Goal: Task Accomplishment & Management: Use online tool/utility

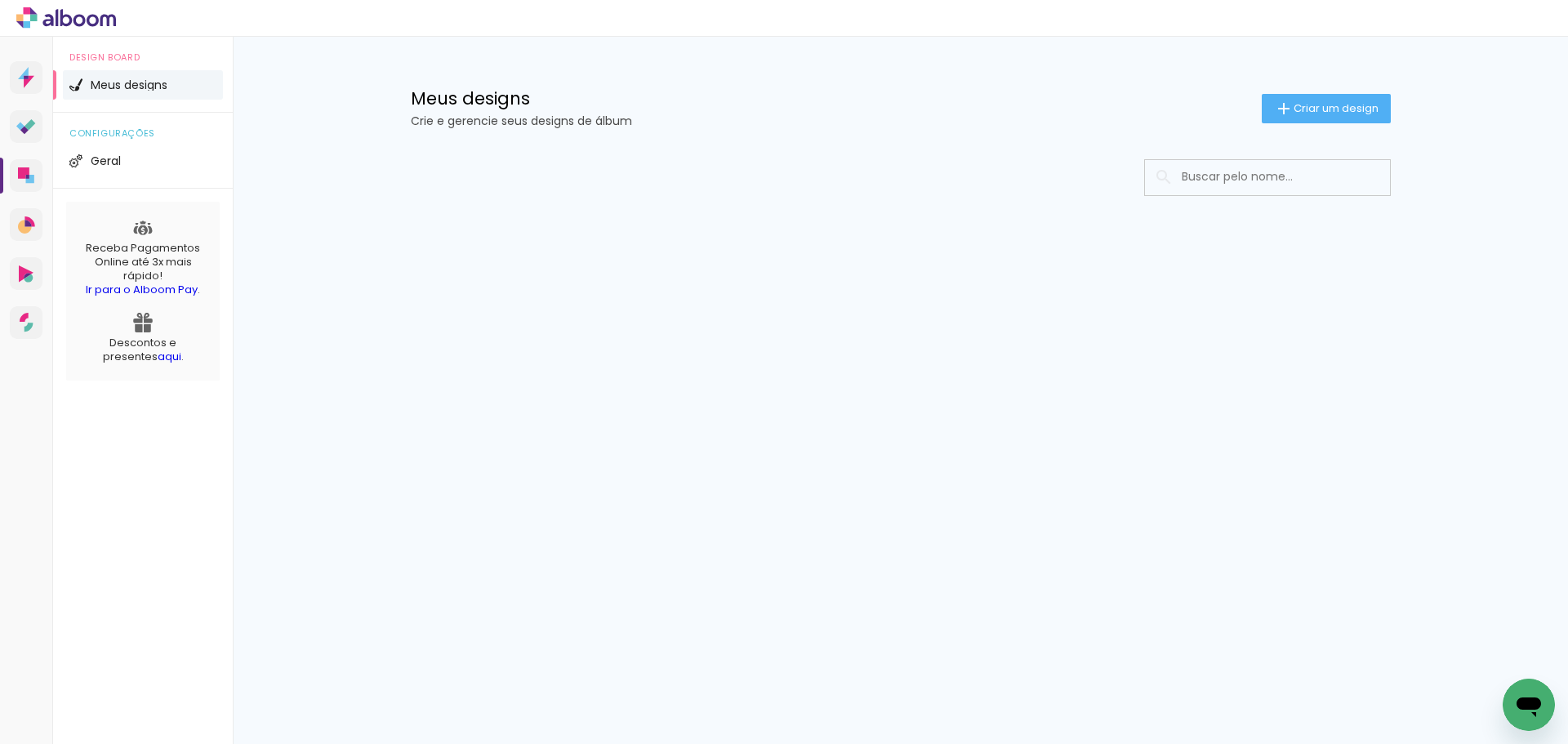
click at [1213, 173] on input at bounding box center [1290, 176] width 232 height 34
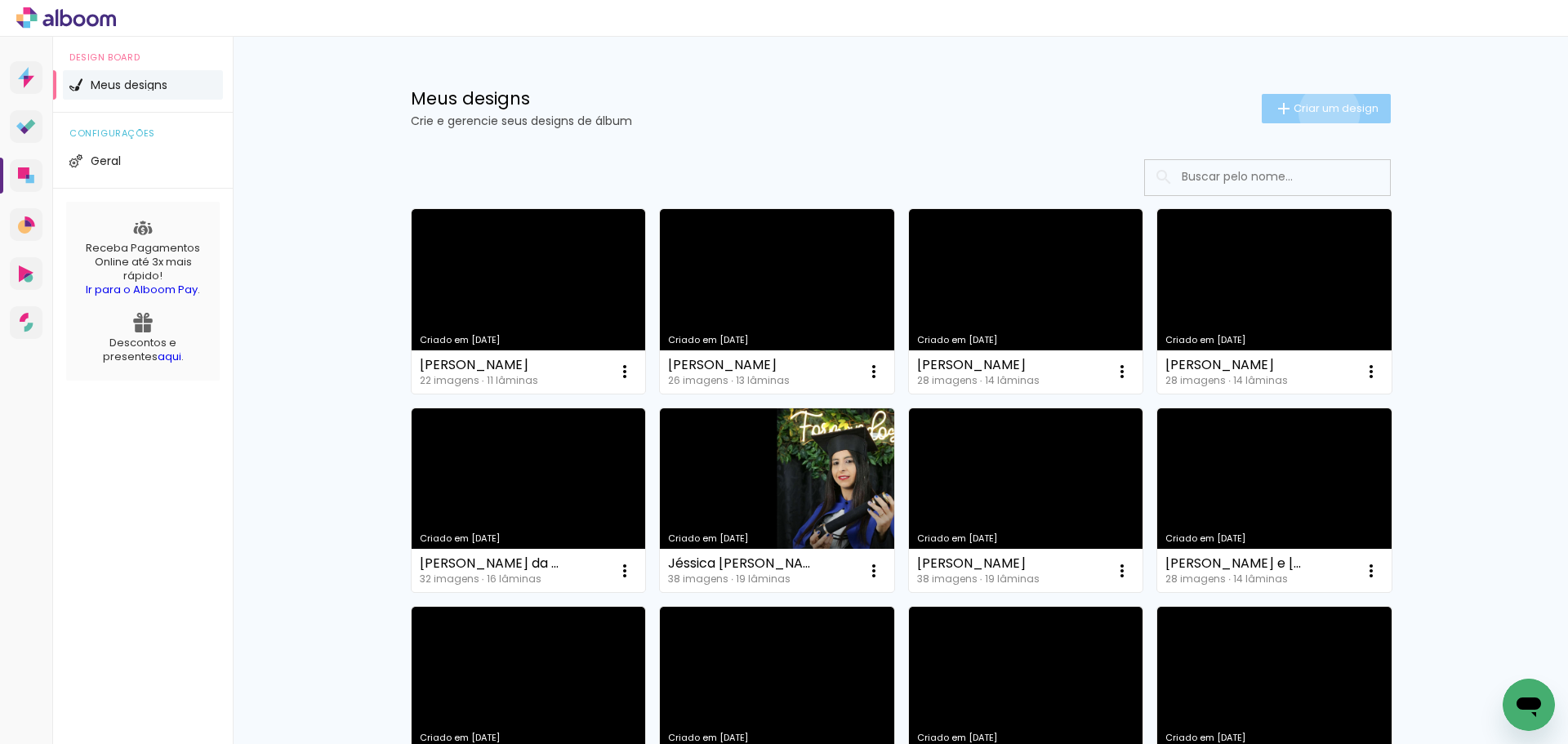
click at [1320, 112] on span "Criar um design" at bounding box center [1336, 108] width 85 height 10
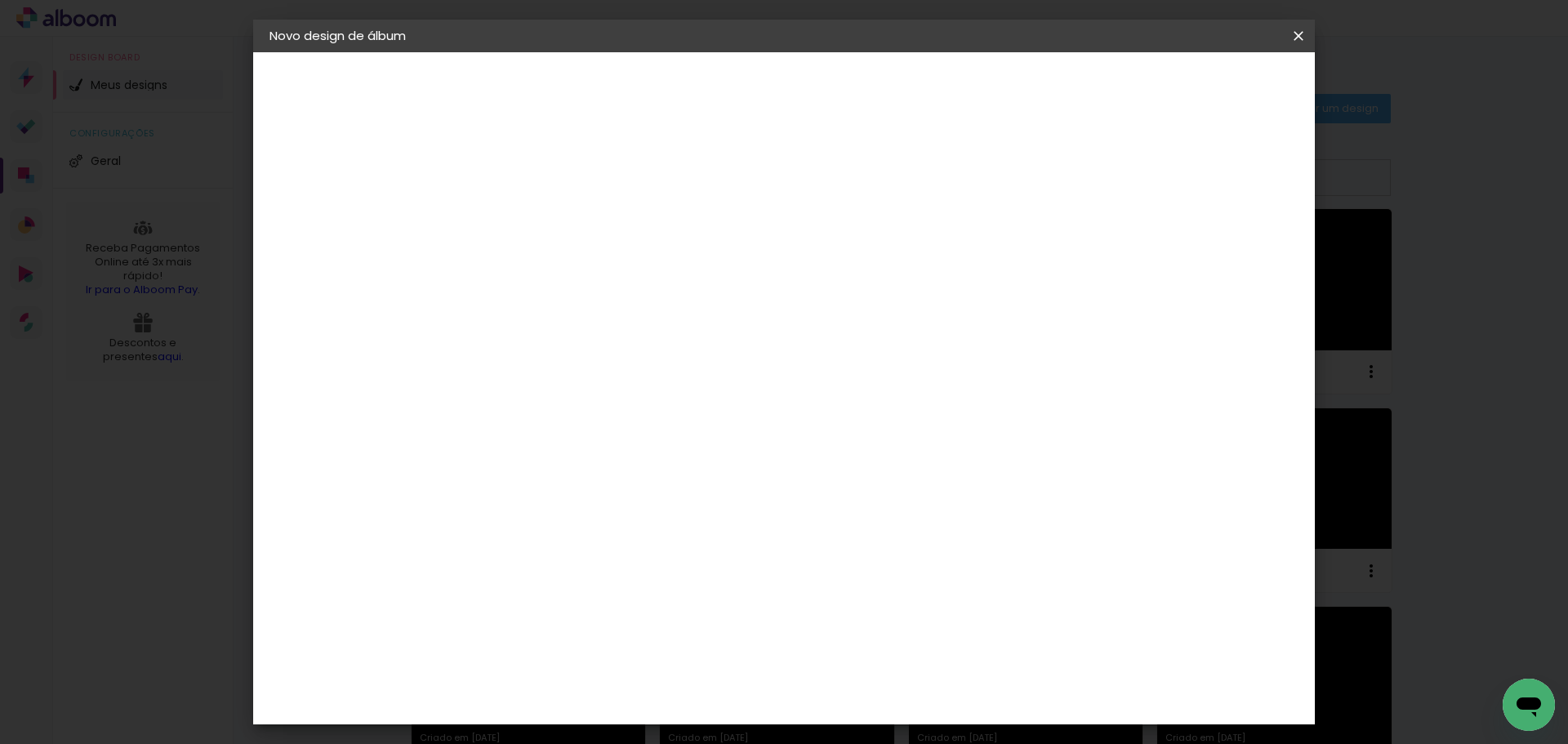
click at [536, 209] on input at bounding box center [536, 219] width 0 height 25
type input "[PERSON_NAME] de [PERSON_NAME]"
type paper-input "[PERSON_NAME] de [PERSON_NAME]"
click at [704, 96] on paper-button "Avançar" at bounding box center [663, 86] width 80 height 28
click at [843, 270] on div at bounding box center [765, 280] width 157 height 22
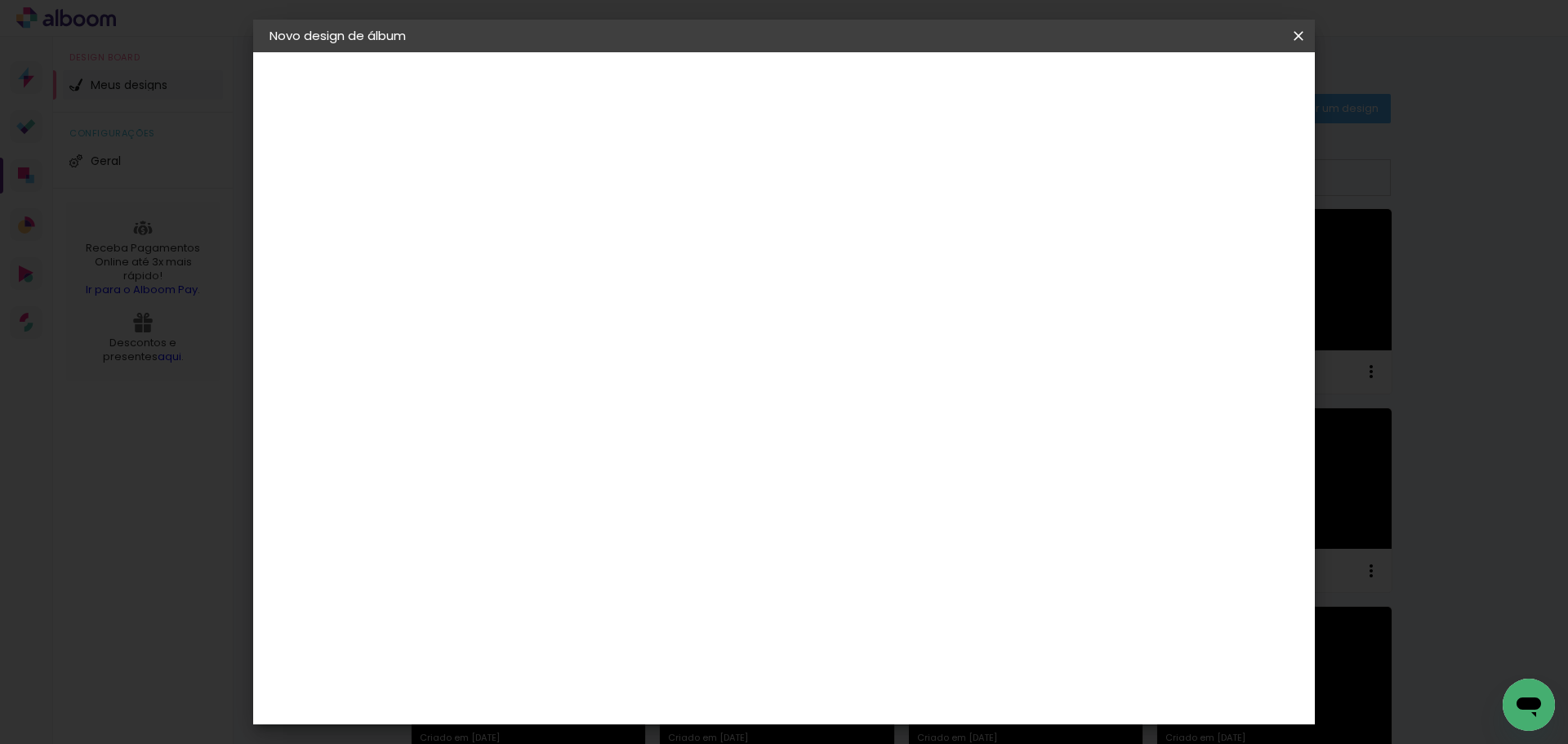
click at [843, 262] on paper-item "Tamanho Livre" at bounding box center [765, 249] width 157 height 36
click at [0, 0] on slot "Avançar" at bounding box center [0, 0] width 0 height 0
drag, startPoint x: 895, startPoint y: 687, endPoint x: 840, endPoint y: 676, distance: 56.1
click at [840, 676] on div "cm" at bounding box center [884, 682] width 641 height 57
drag, startPoint x: 892, startPoint y: 681, endPoint x: 860, endPoint y: 679, distance: 32.1
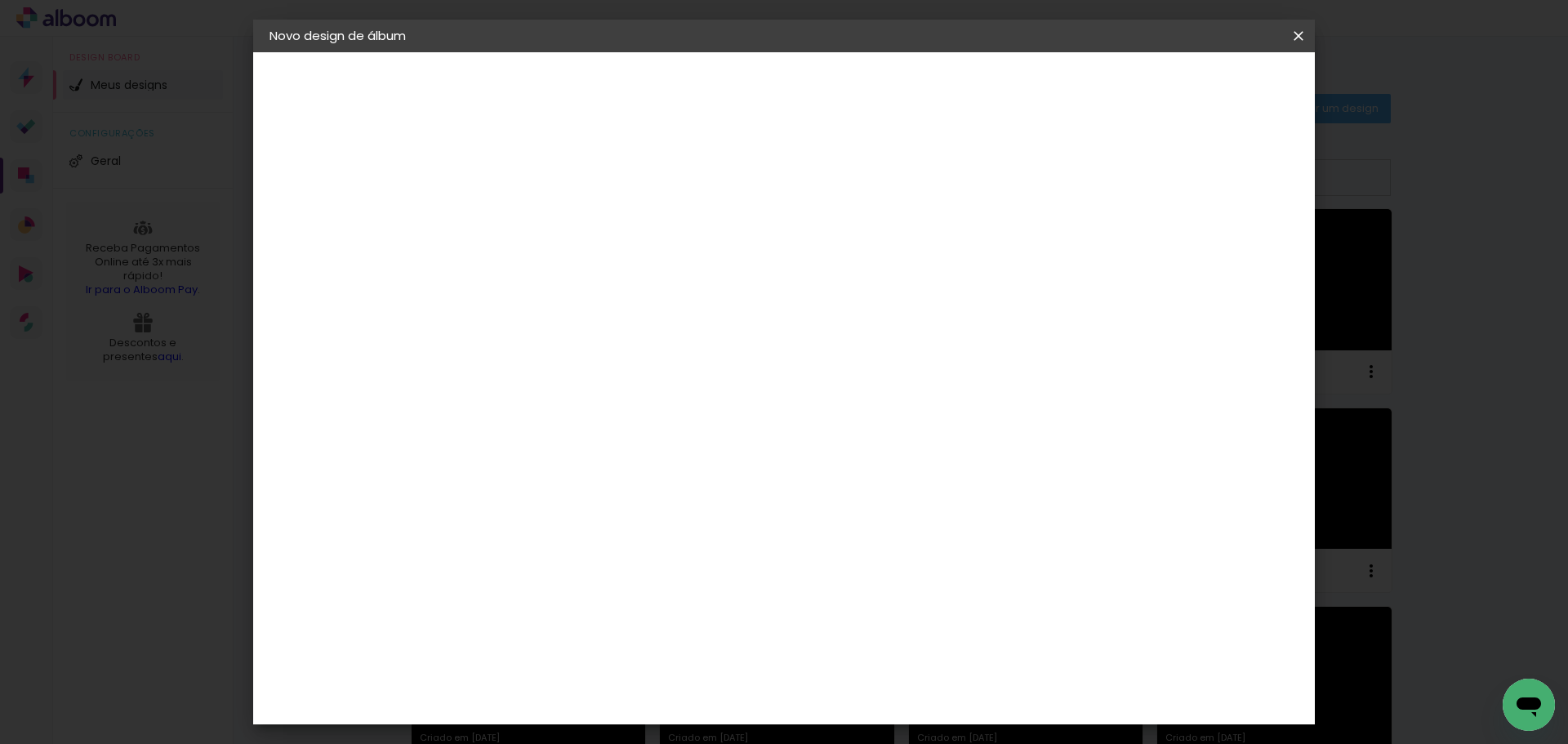
click at [860, 679] on input "60" at bounding box center [874, 681] width 42 height 24
type input "70"
type paper-input "70"
drag, startPoint x: 501, startPoint y: 442, endPoint x: 432, endPoint y: 435, distance: 69.4
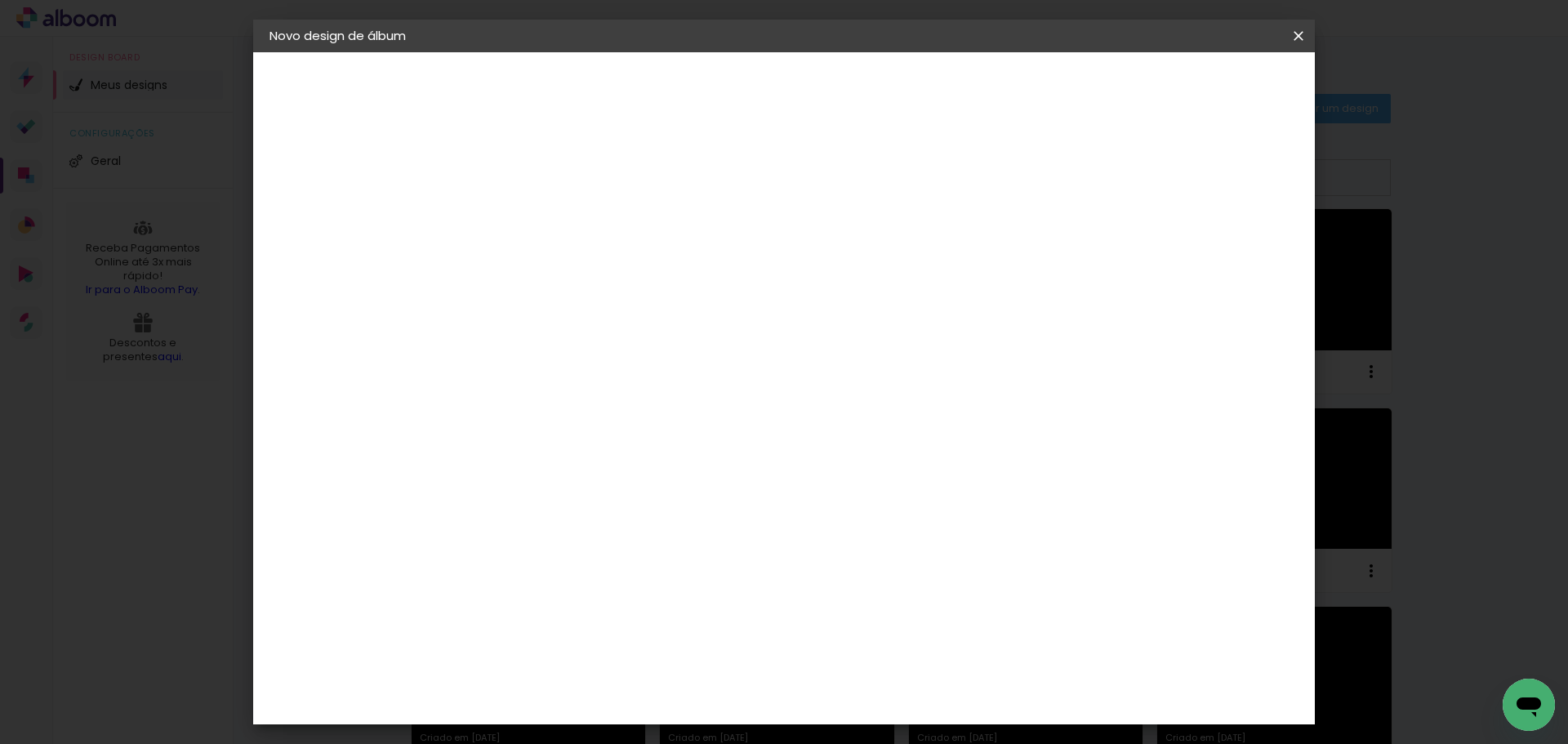
click at [432, 53] on quentale-album-spec "Iniciar design Iniciar design" at bounding box center [784, 53] width 1062 height 0
drag, startPoint x: 506, startPoint y: 444, endPoint x: 486, endPoint y: 442, distance: 20.1
click at [486, 442] on div "30" at bounding box center [495, 441] width 62 height 24
type paper-input "30"
click at [505, 444] on input "30" at bounding box center [485, 441] width 42 height 24
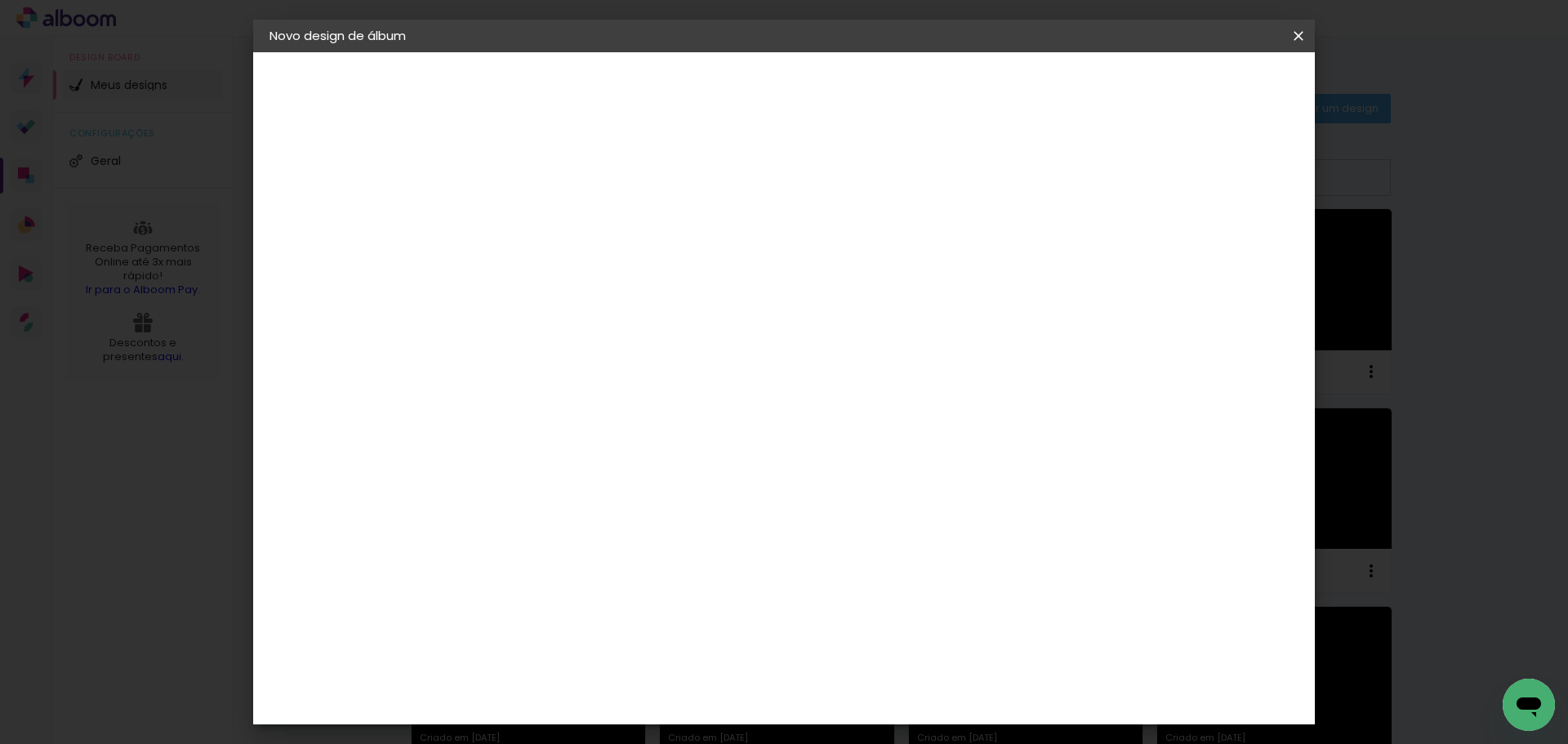
type input "3"
type input "26"
type paper-input "26"
click at [1213, 95] on paper-button "Iniciar design" at bounding box center [1159, 86] width 107 height 28
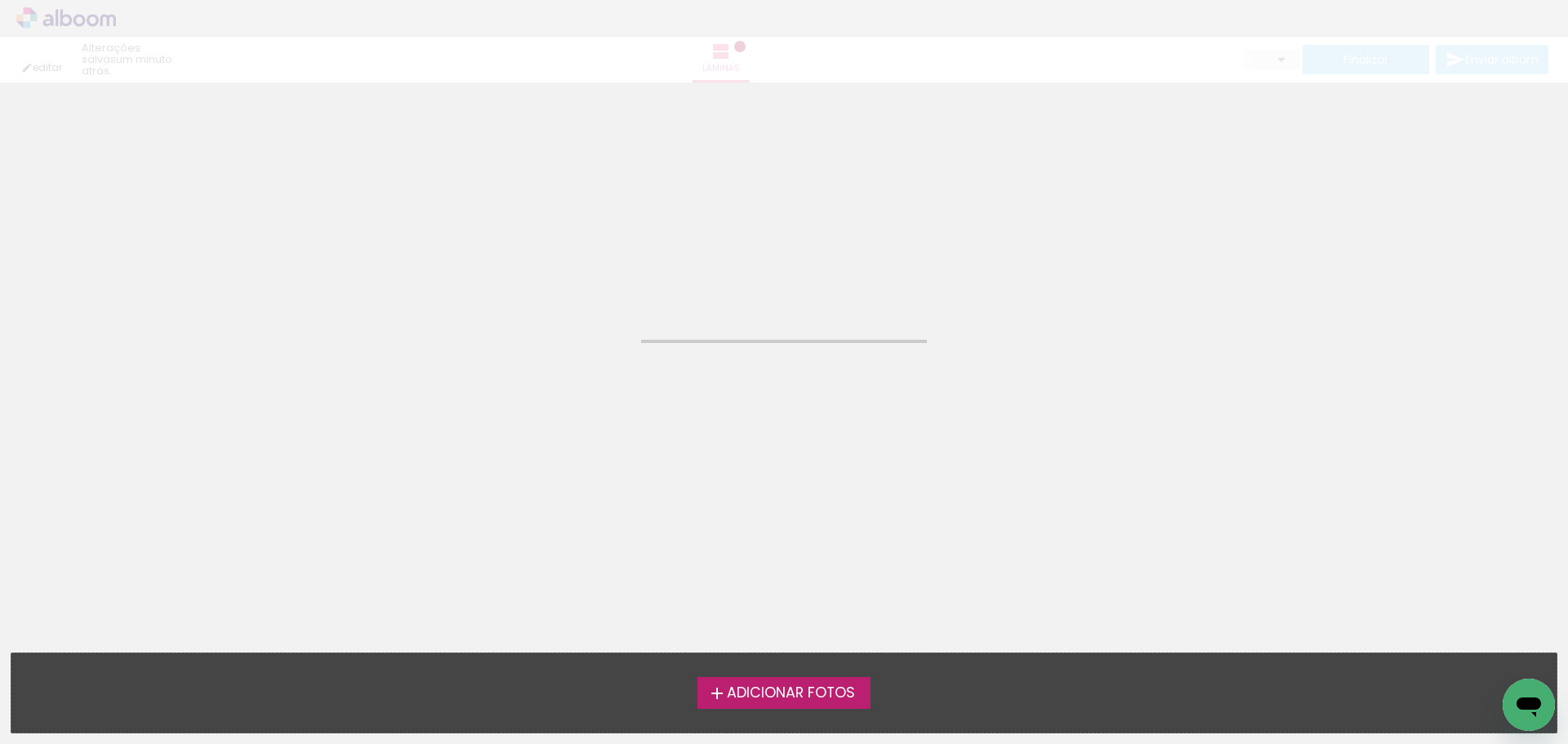
click at [809, 704] on label "Adicionar Fotos" at bounding box center [784, 693] width 174 height 31
click at [0, 0] on input "file" at bounding box center [0, 0] width 0 height 0
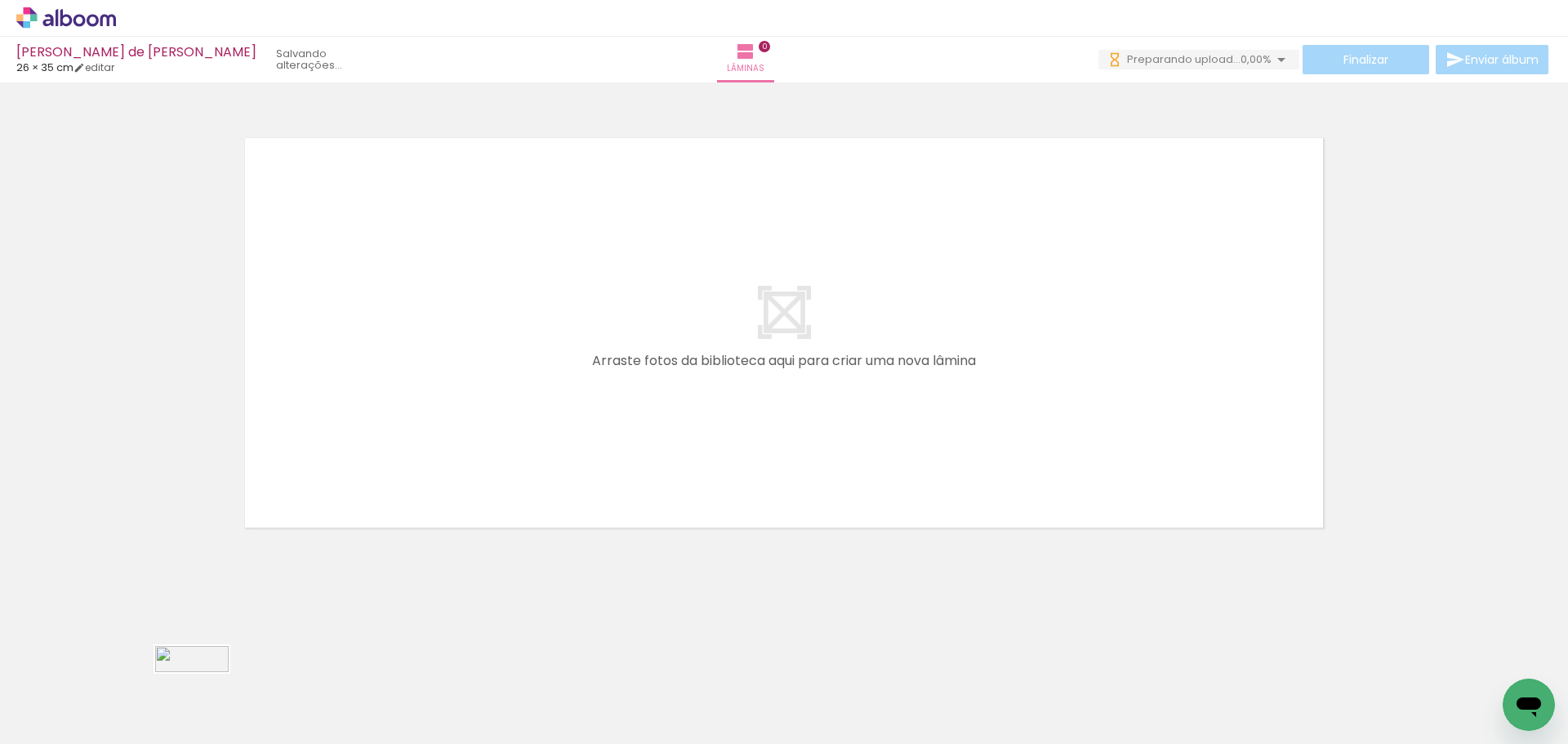
drag, startPoint x: 186, startPoint y: 696, endPoint x: 204, endPoint y: 696, distance: 18.0
click at [204, 696] on div at bounding box center [164, 689] width 81 height 29
click at [134, 653] on iron-icon at bounding box center [128, 657] width 17 height 17
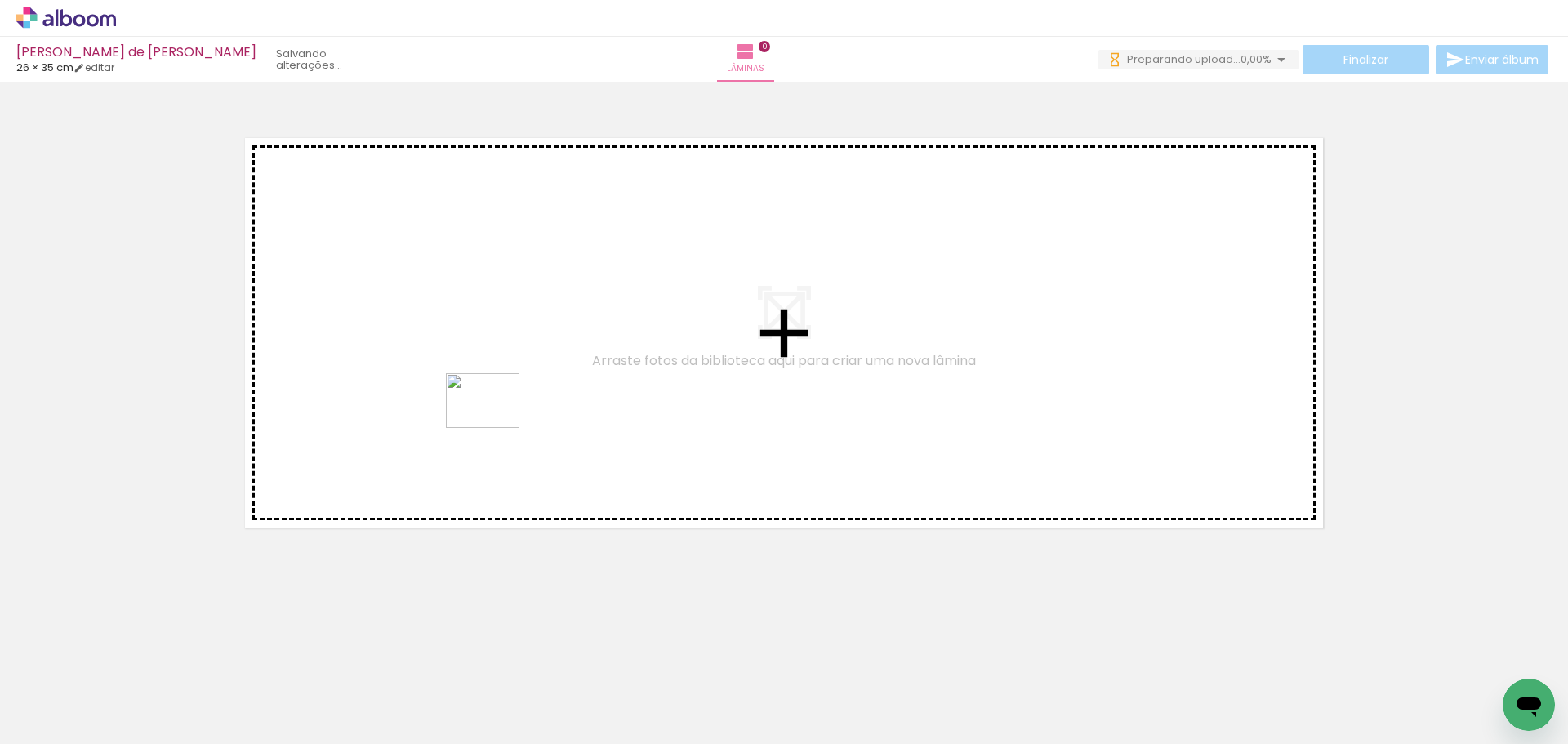
drag, startPoint x: 175, startPoint y: 692, endPoint x: 495, endPoint y: 423, distance: 418.0
click at [495, 423] on quentale-workspace at bounding box center [784, 372] width 1568 height 744
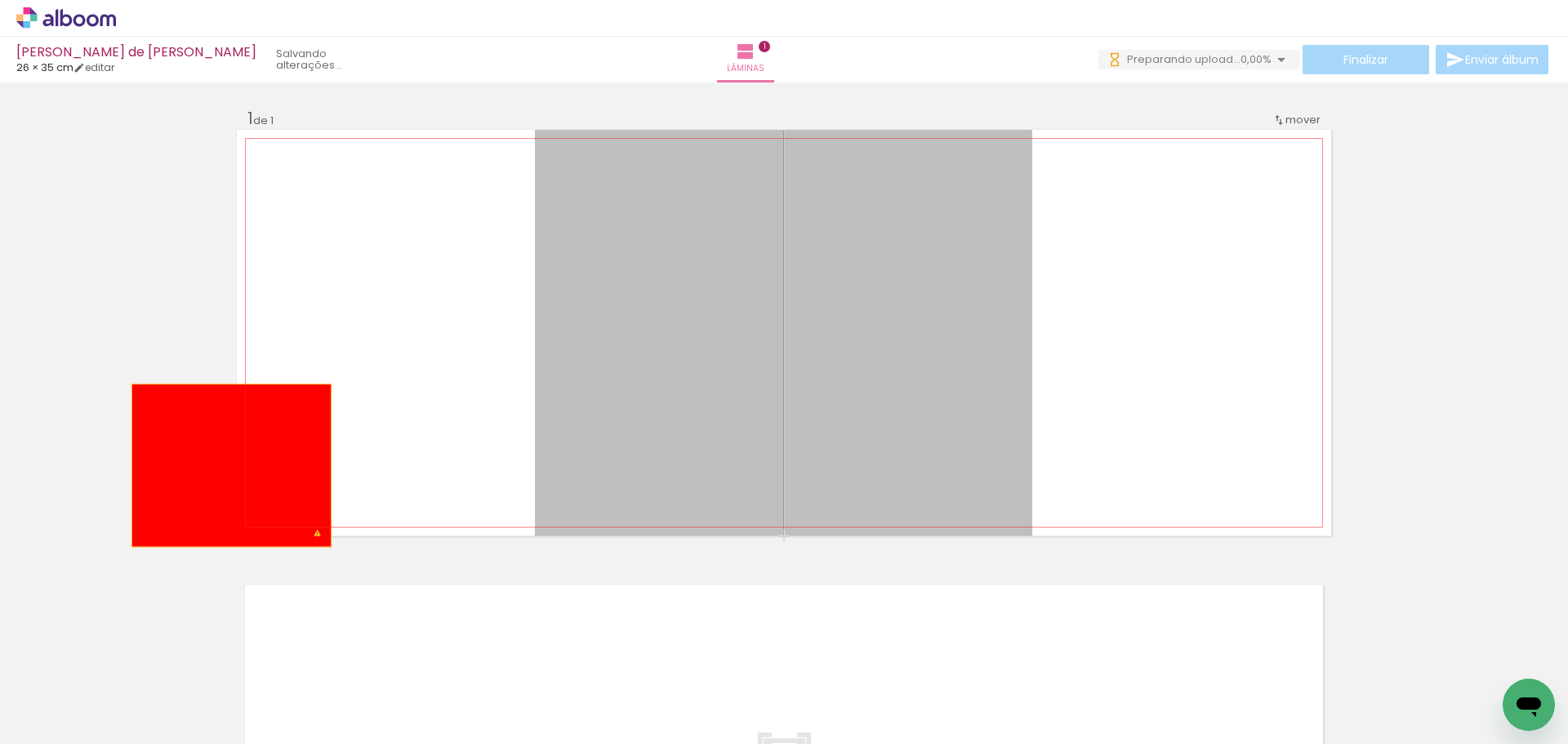
drag, startPoint x: 784, startPoint y: 411, endPoint x: -51, endPoint y: 520, distance: 842.1
click at [0, 520] on html "link( href="../../bower_components/polymer/polymer.html" rel="import" ) picture…" at bounding box center [784, 372] width 1568 height 744
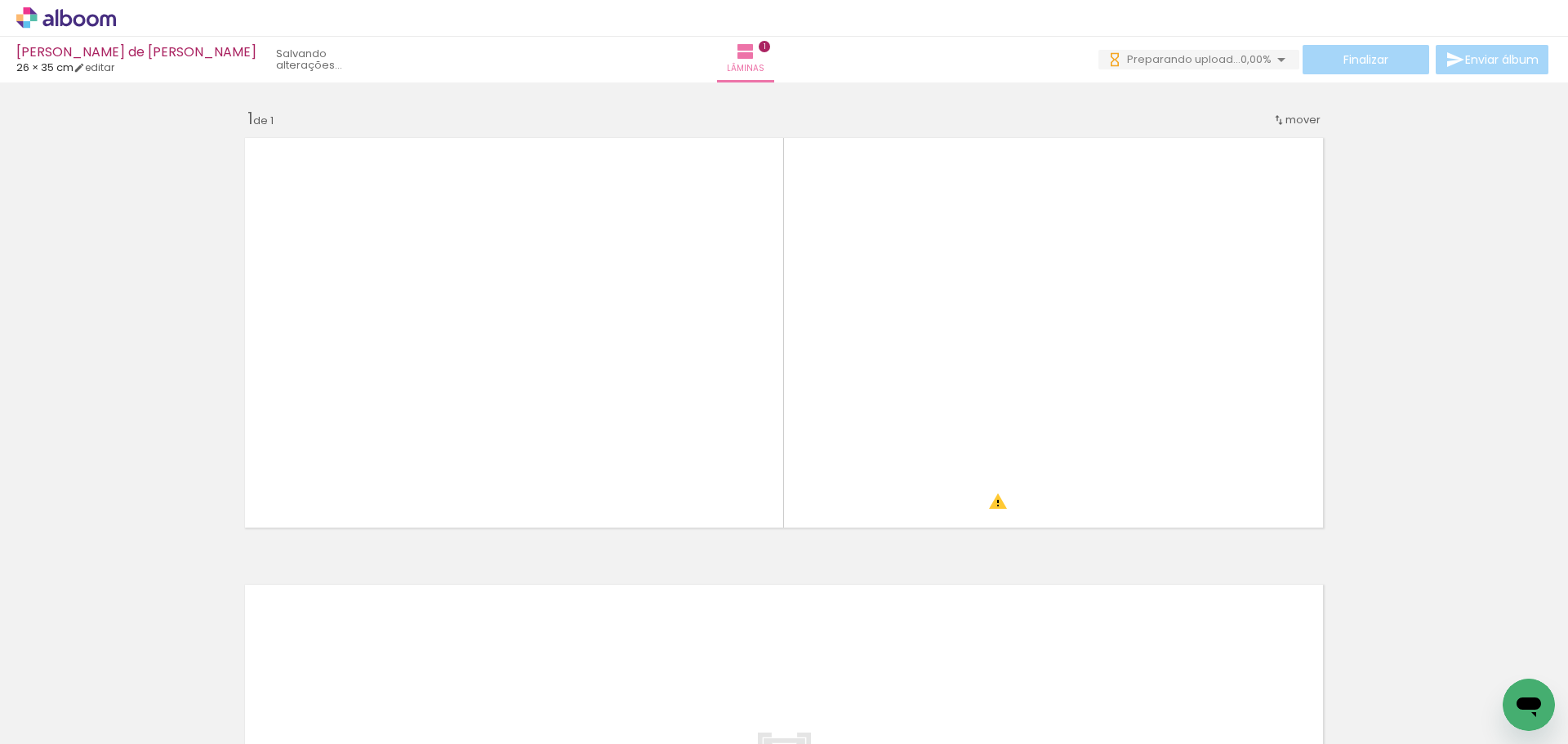
click at [132, 659] on iron-icon at bounding box center [128, 657] width 17 height 17
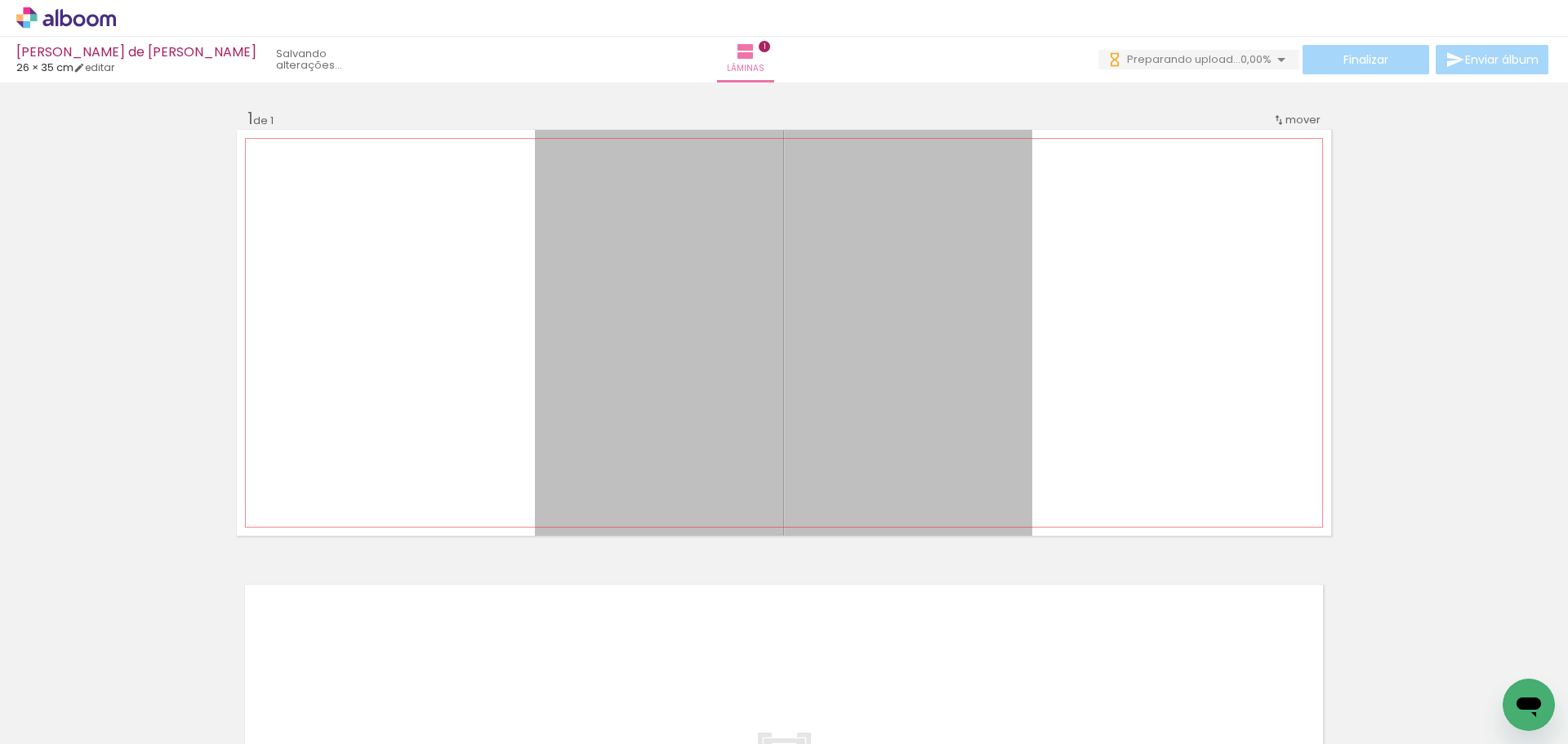
drag, startPoint x: 812, startPoint y: 430, endPoint x: -289, endPoint y: 375, distance: 1102.4
click at [0, 375] on html "link( href="../../bower_components/polymer/polymer.html" rel="import" ) picture…" at bounding box center [784, 372] width 1568 height 744
drag, startPoint x: 655, startPoint y: 448, endPoint x: -55, endPoint y: 423, distance: 710.4
click at [0, 423] on html "link( href="../../bower_components/polymer/polymer.html" rel="import" ) picture…" at bounding box center [784, 372] width 1568 height 744
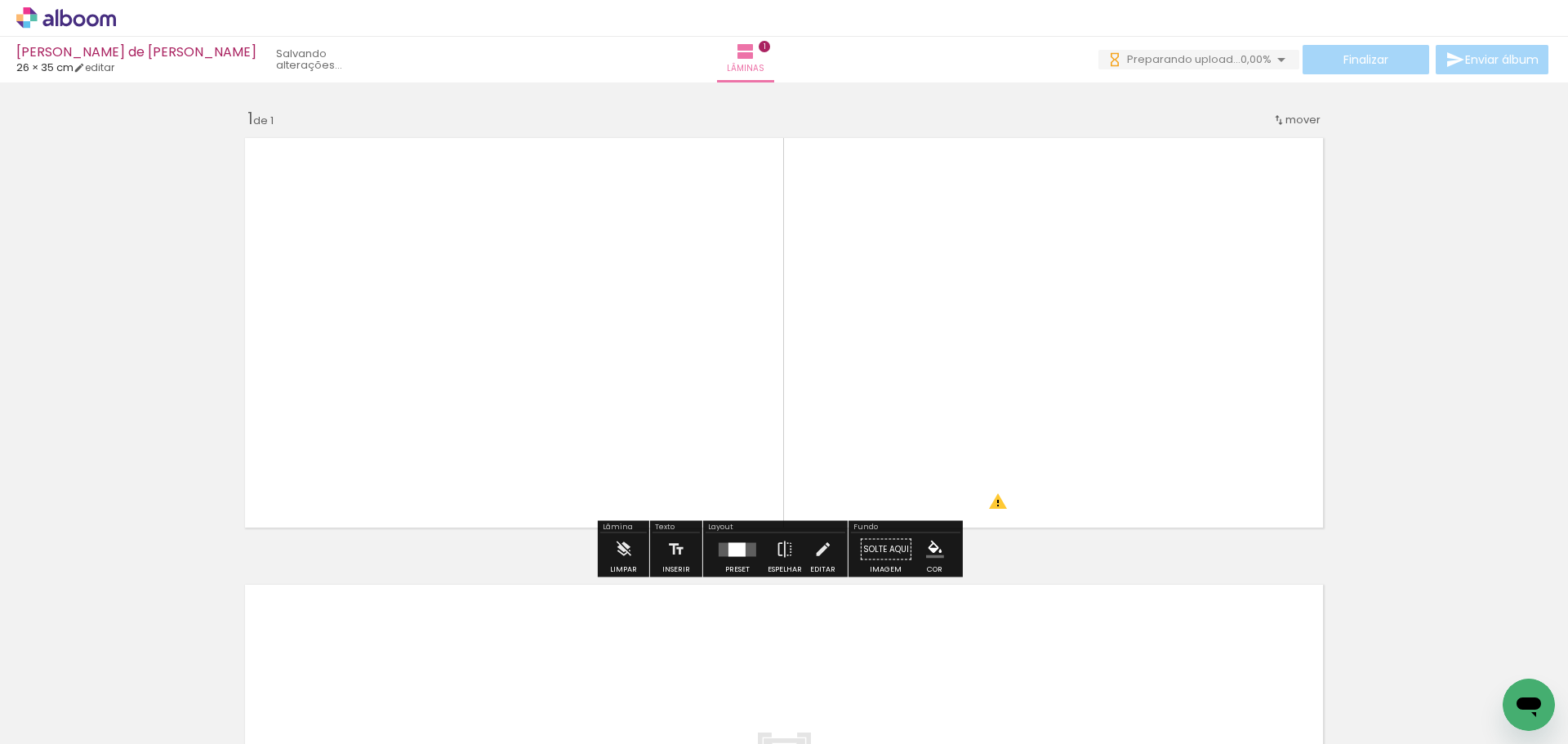
click at [883, 411] on quentale-photo at bounding box center [784, 333] width 498 height 406
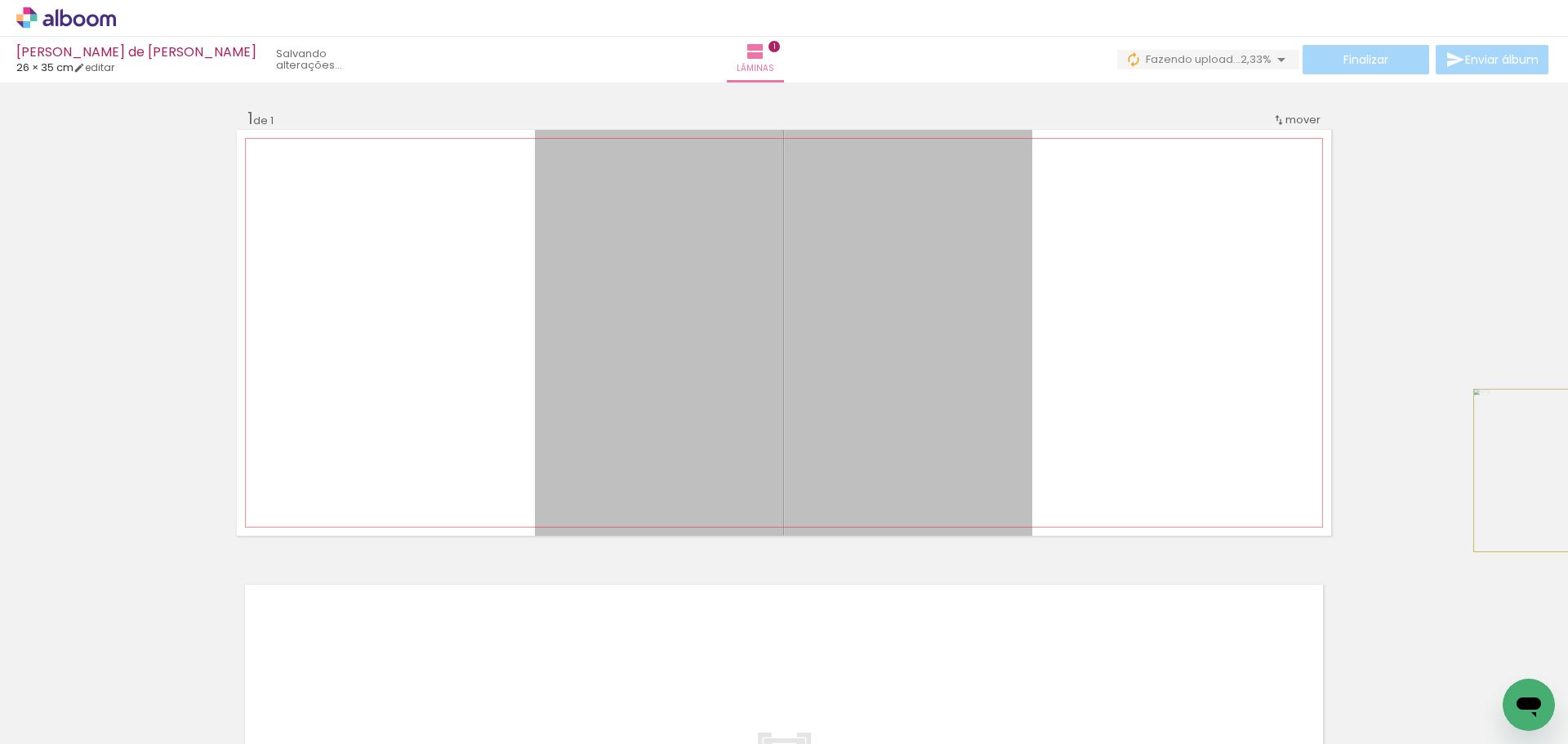
drag, startPoint x: 920, startPoint y: 418, endPoint x: 1567, endPoint y: 471, distance: 649.2
click at [1567, 471] on div "Inserir lâmina 1 de 1 O Designbox precisará aumentar a sua imagem em 206% para …" at bounding box center [784, 413] width 1568 height 662
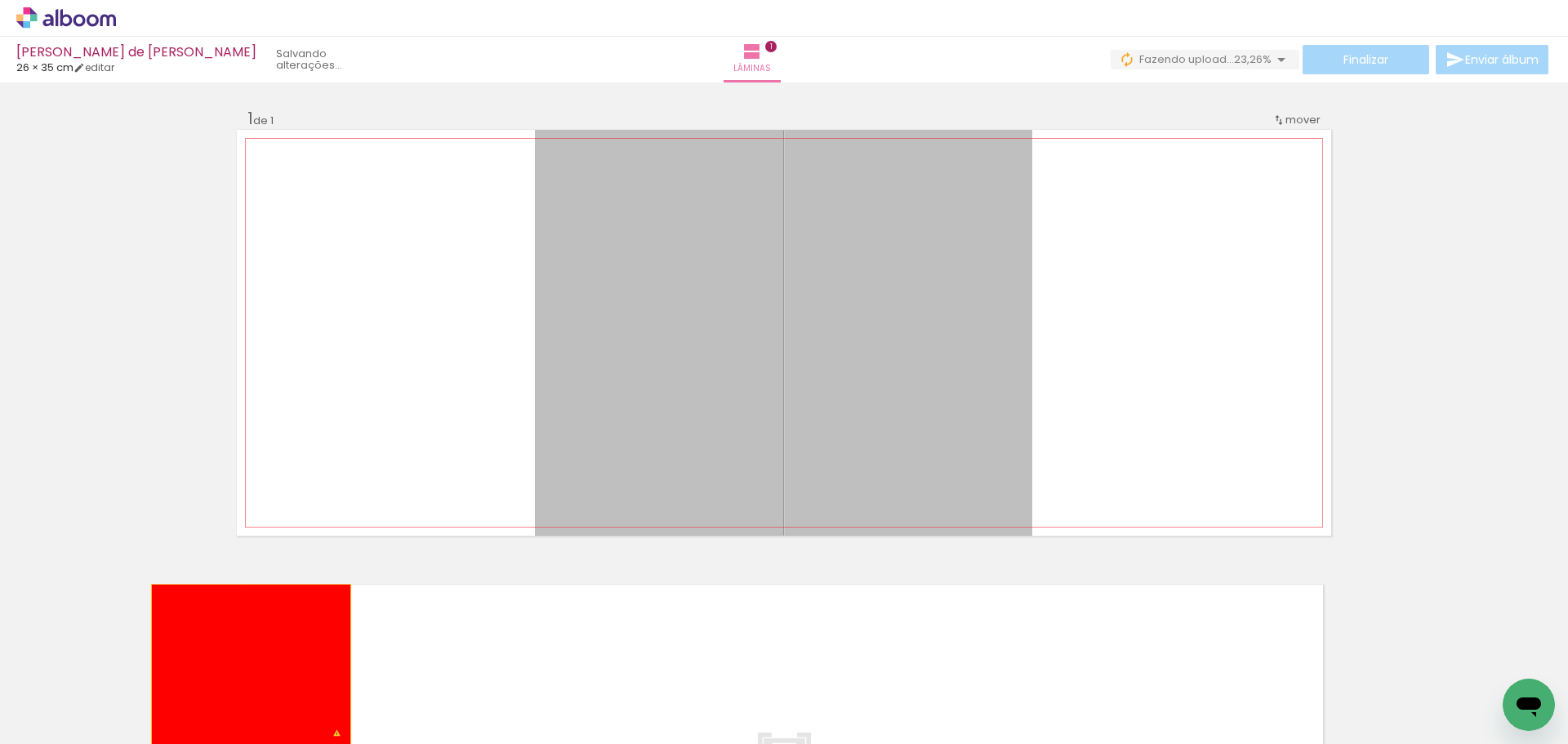
drag, startPoint x: 954, startPoint y: 401, endPoint x: 225, endPoint y: 658, distance: 773.0
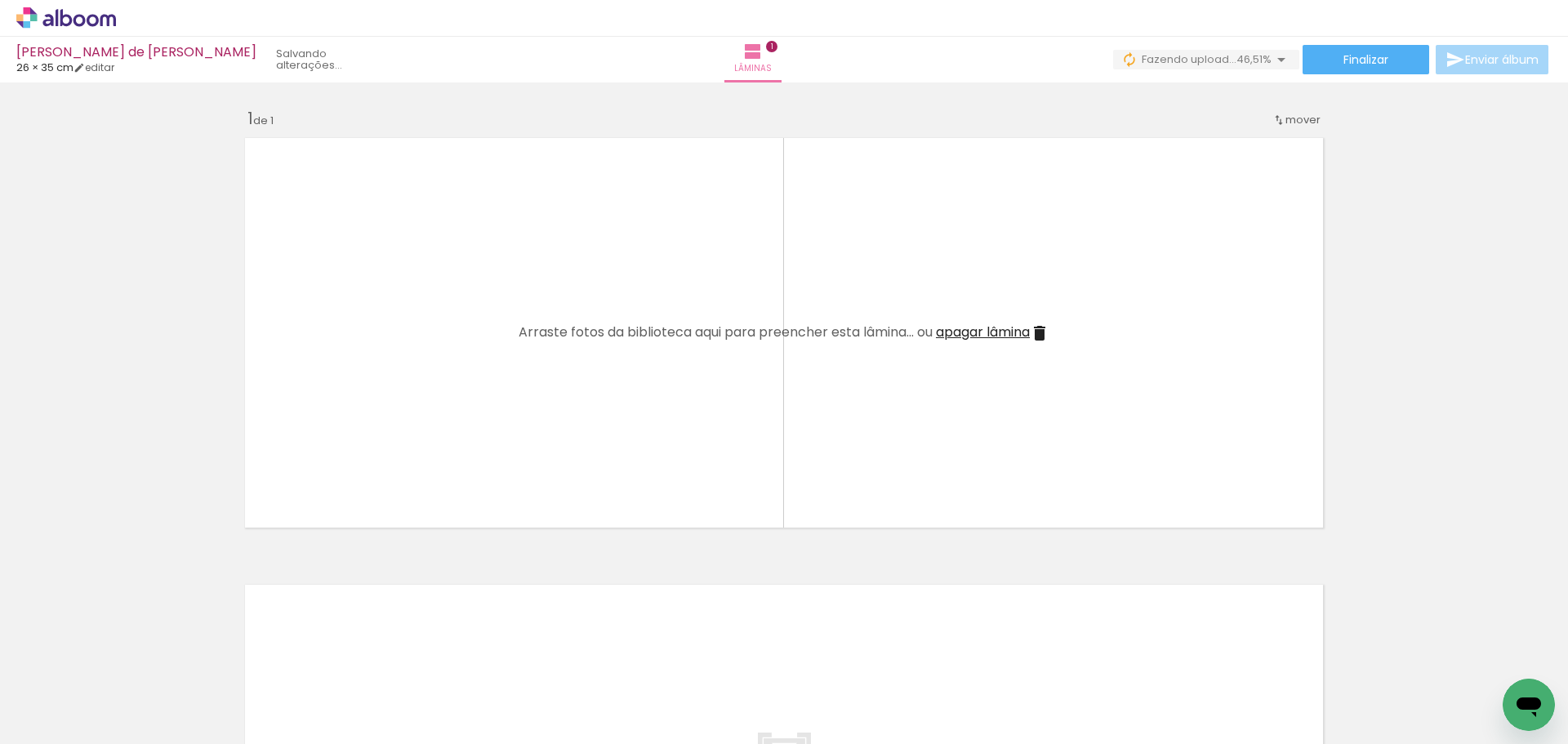
click at [136, 660] on iron-icon at bounding box center [128, 657] width 17 height 17
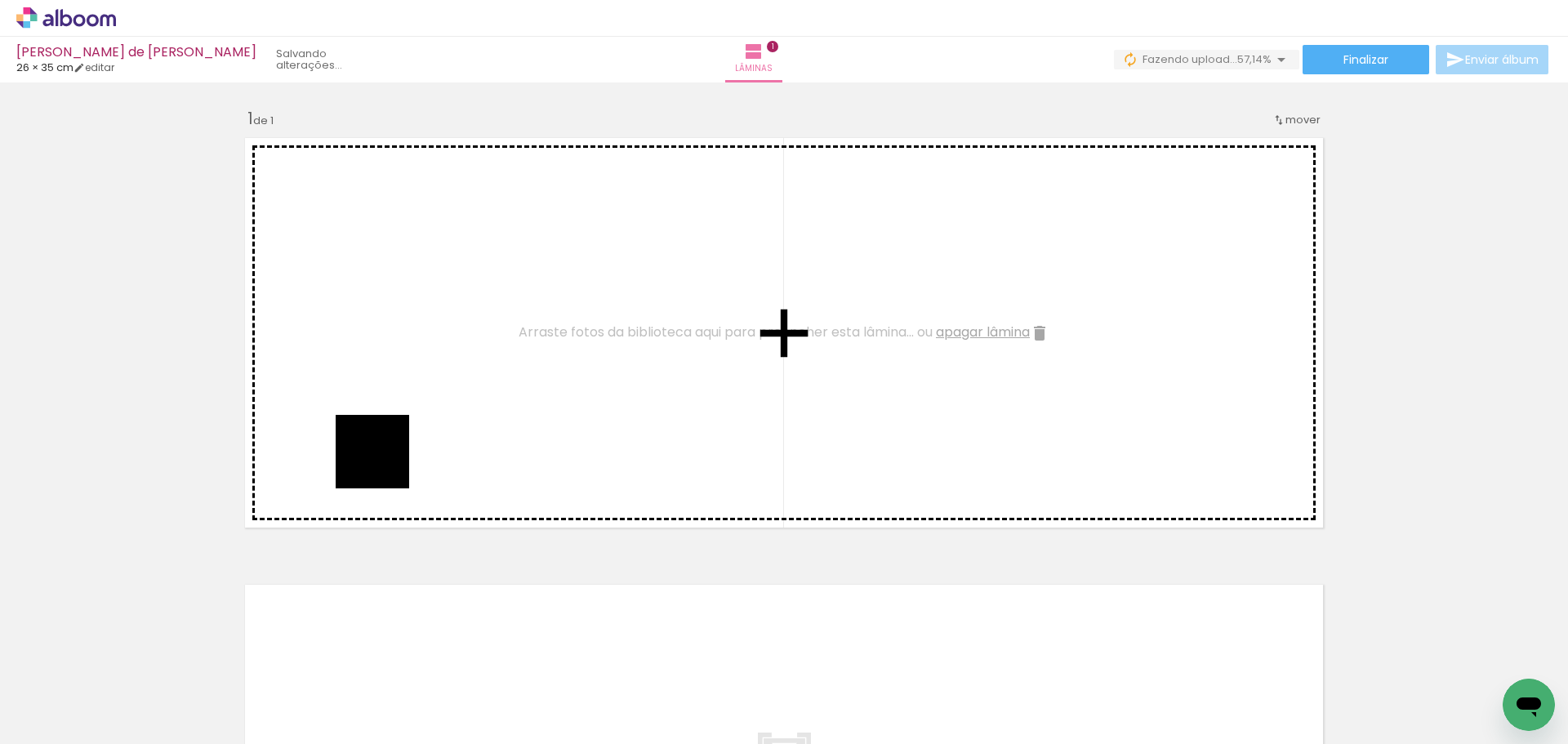
drag, startPoint x: 378, startPoint y: 475, endPoint x: 384, endPoint y: 464, distance: 12.5
click at [384, 464] on quentale-workspace at bounding box center [784, 372] width 1568 height 744
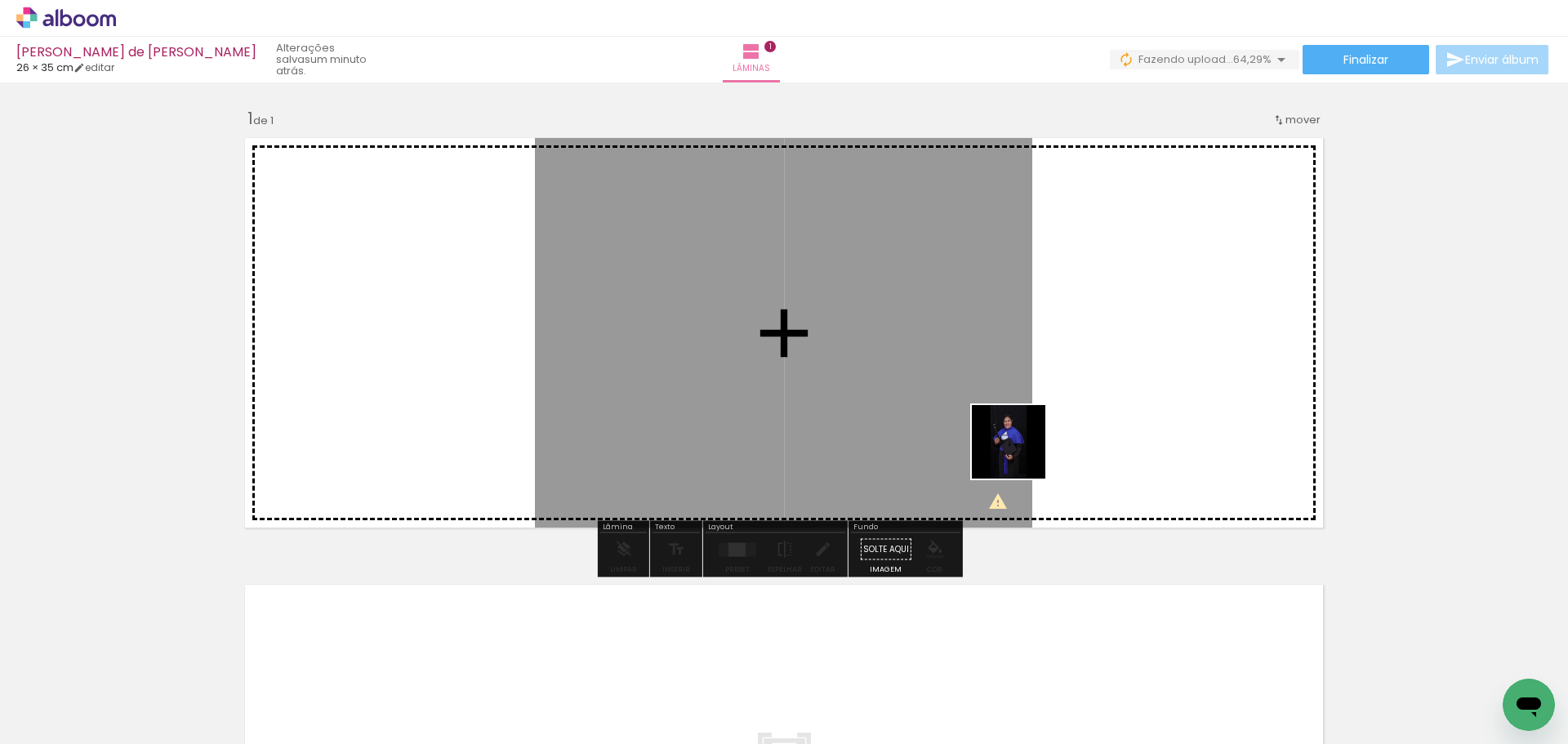
drag, startPoint x: 939, startPoint y: 504, endPoint x: 1025, endPoint y: 399, distance: 135.7
click at [1022, 391] on quentale-workspace at bounding box center [784, 372] width 1568 height 744
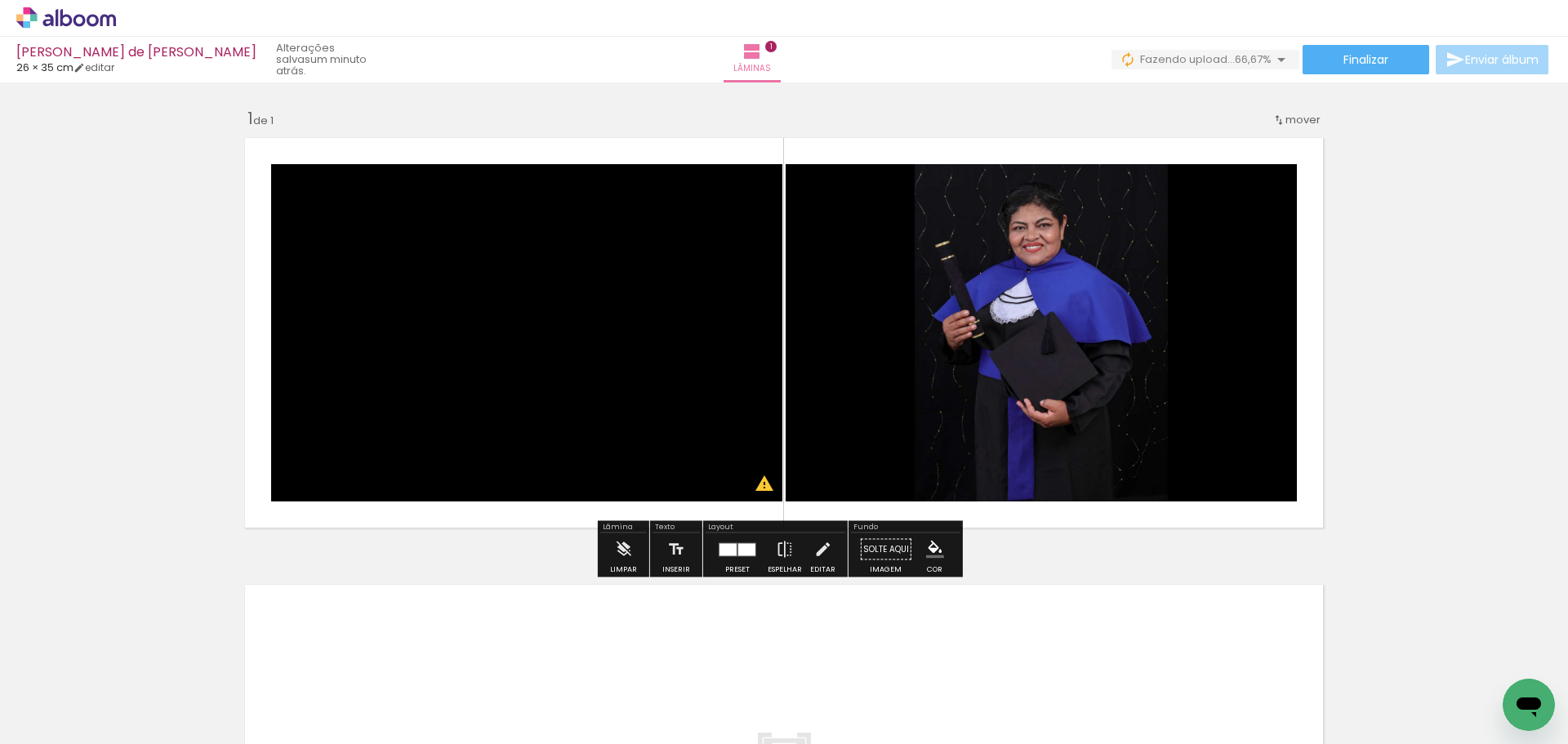
click at [723, 563] on div at bounding box center [737, 550] width 44 height 33
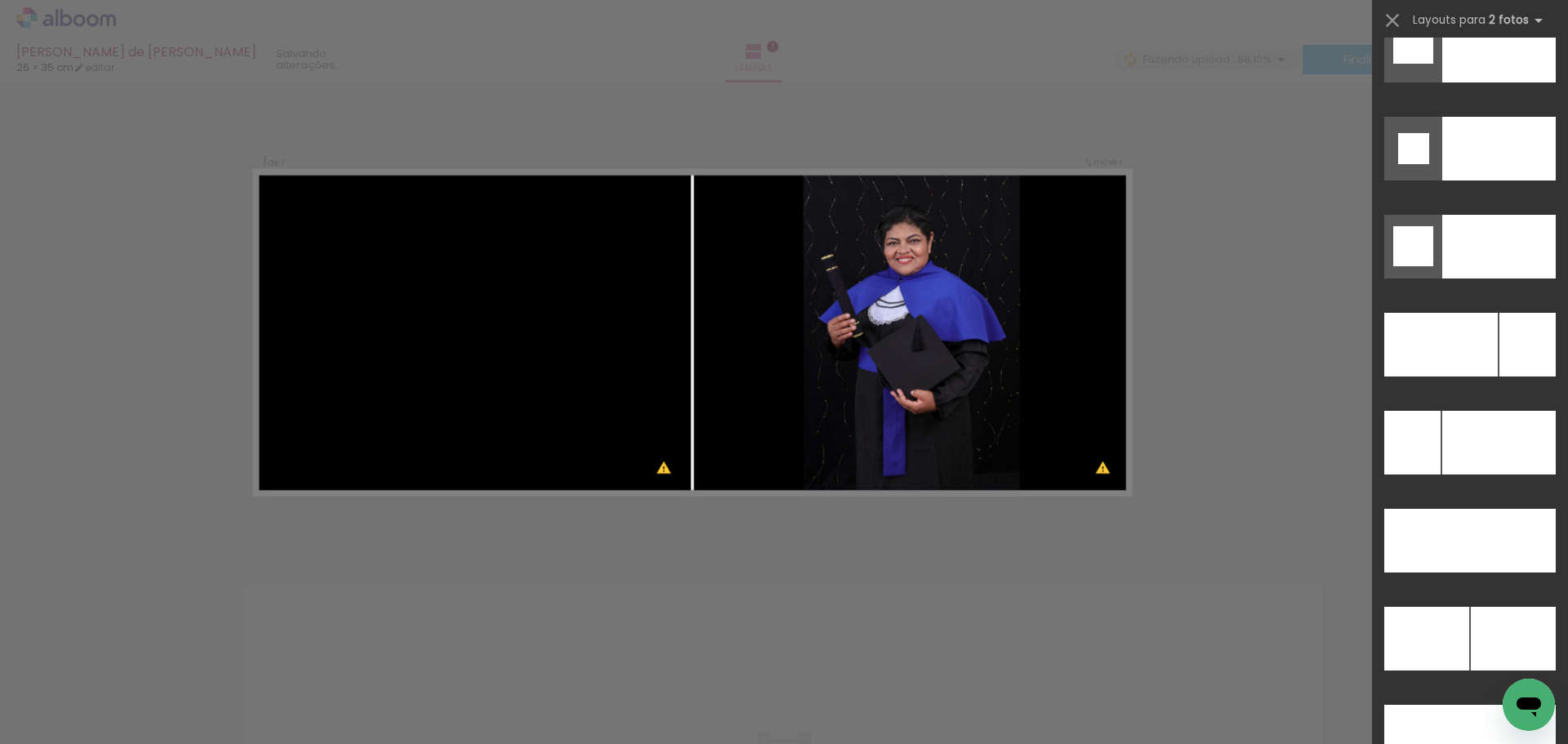
scroll to position [7498, 0]
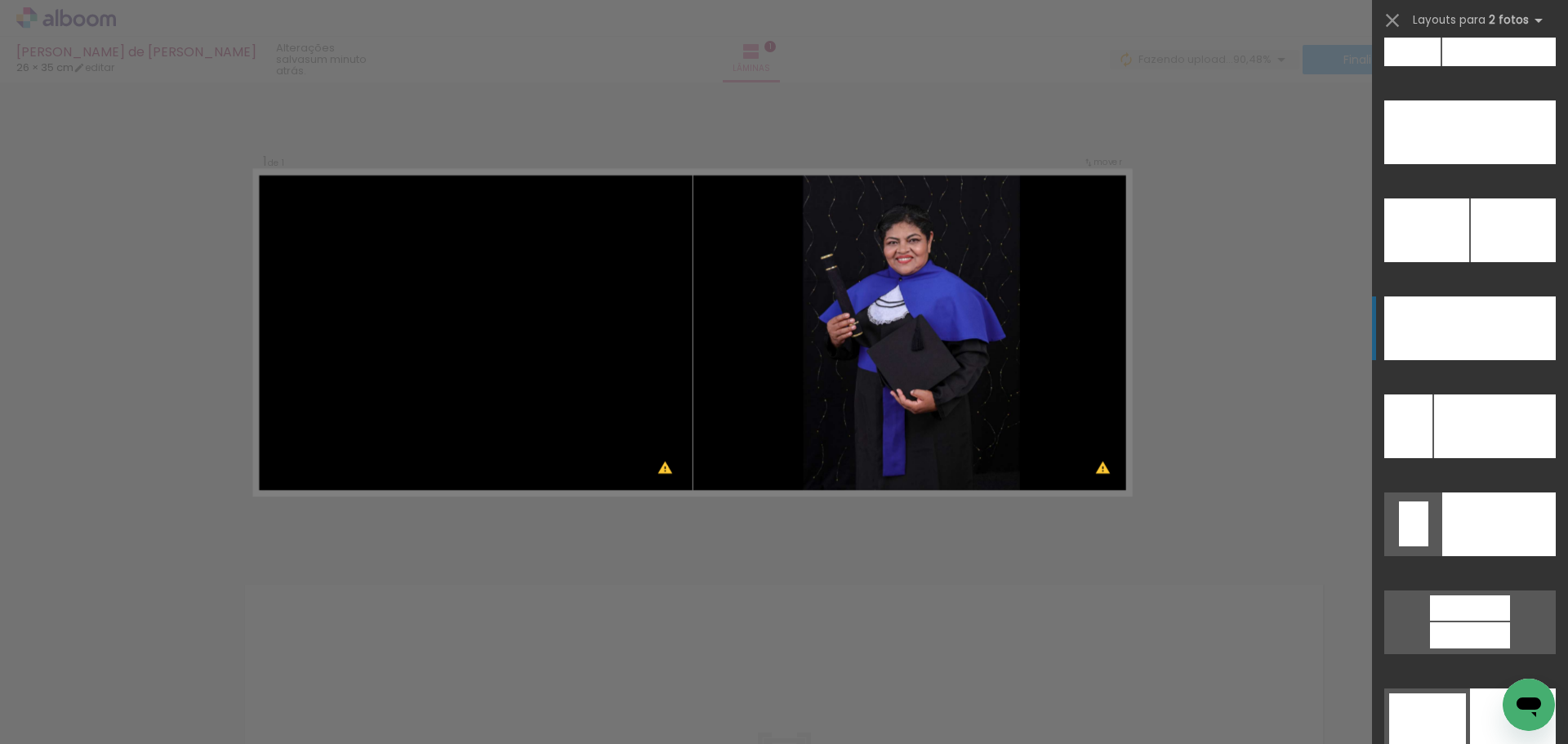
click at [1476, 336] on div at bounding box center [1513, 328] width 86 height 64
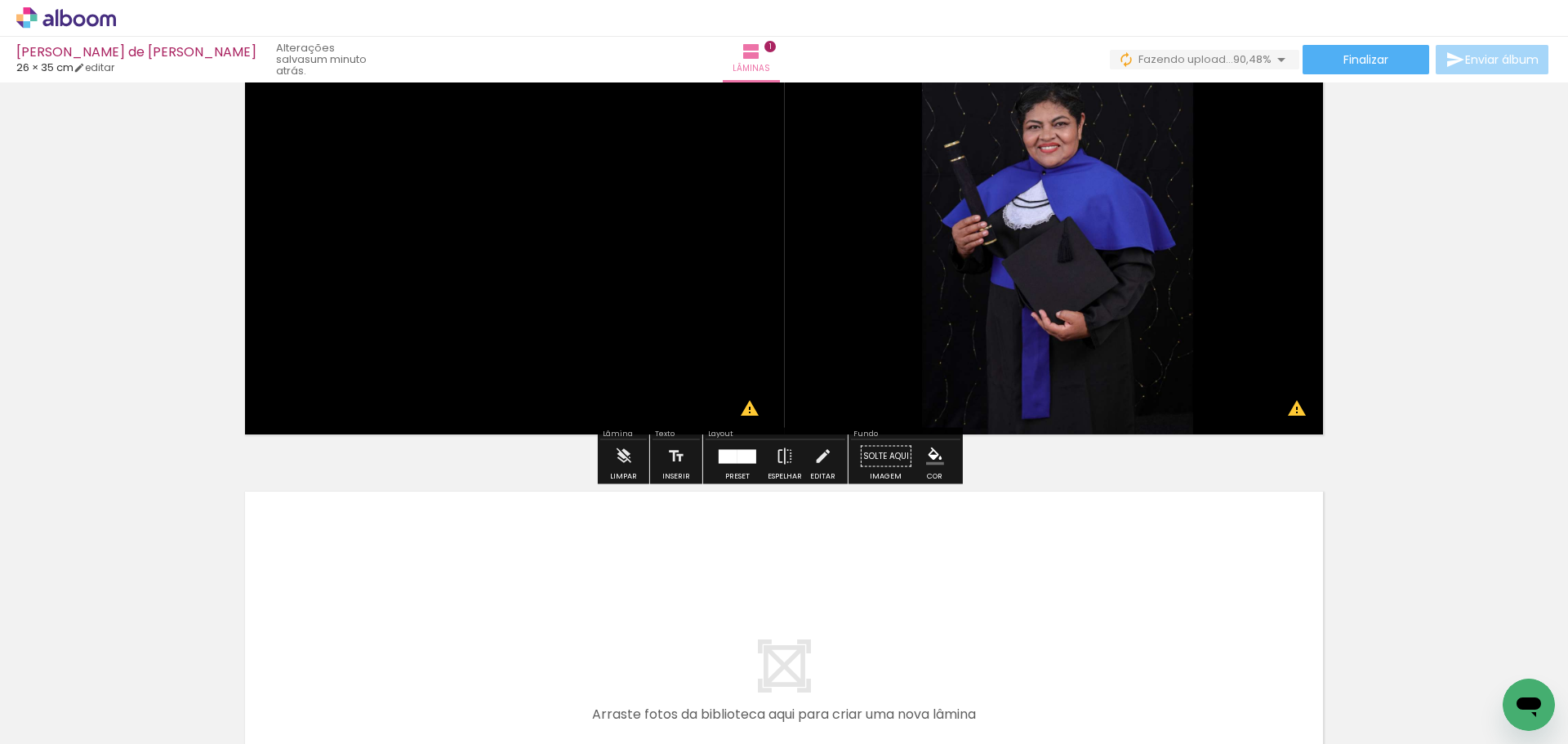
scroll to position [397, 0]
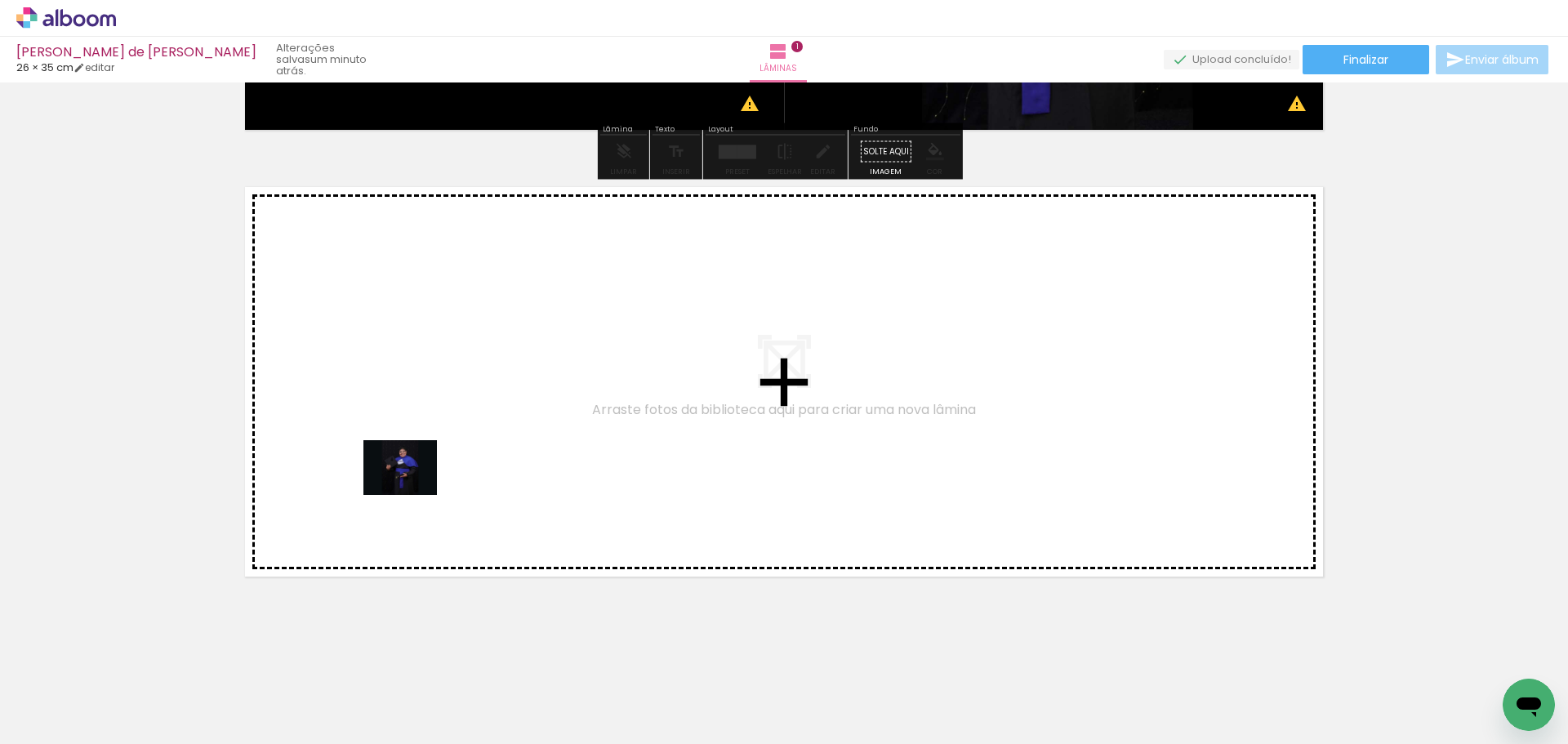
drag, startPoint x: 394, startPoint y: 708, endPoint x: 412, endPoint y: 489, distance: 219.7
click at [412, 489] on quentale-workspace at bounding box center [784, 372] width 1568 height 744
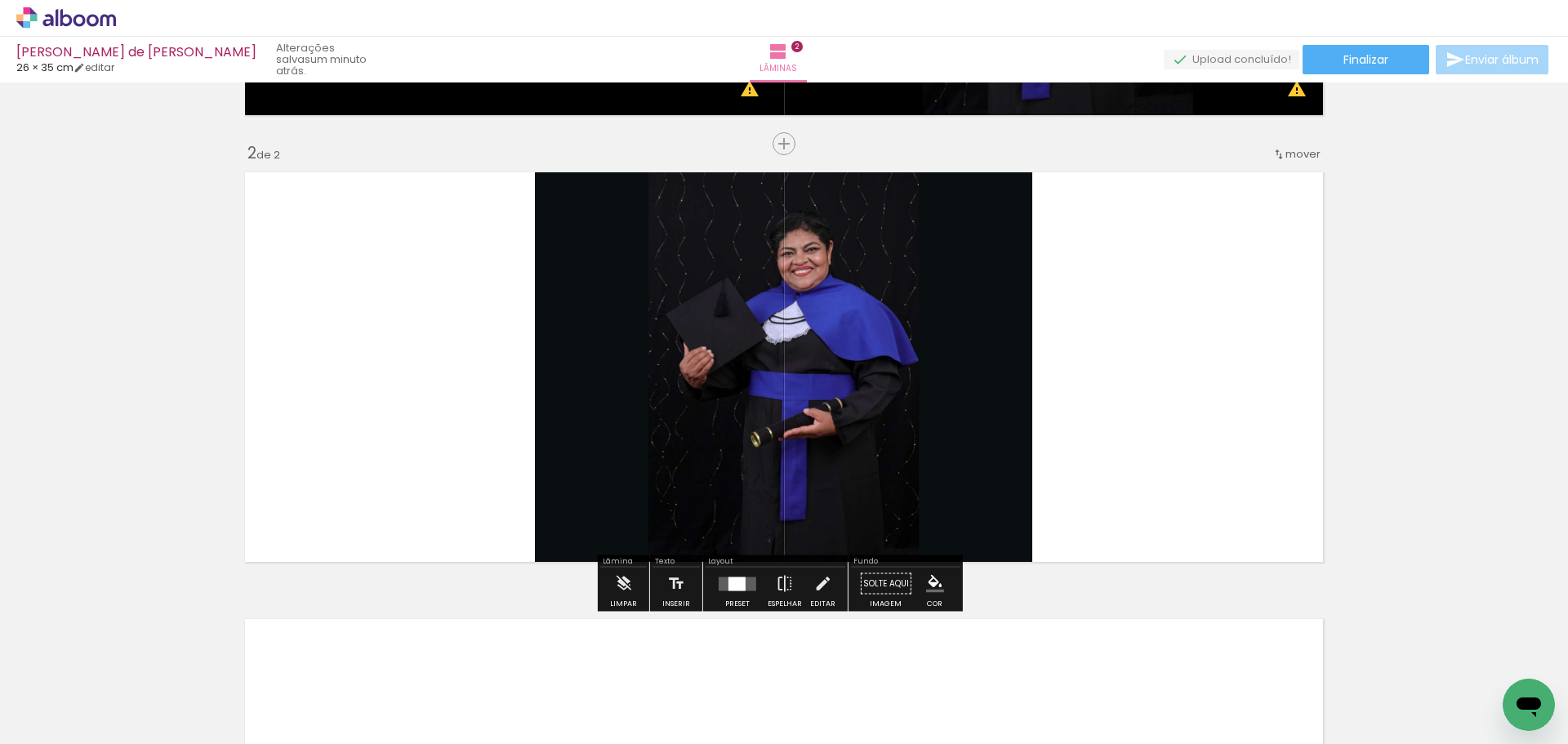
scroll to position [417, 0]
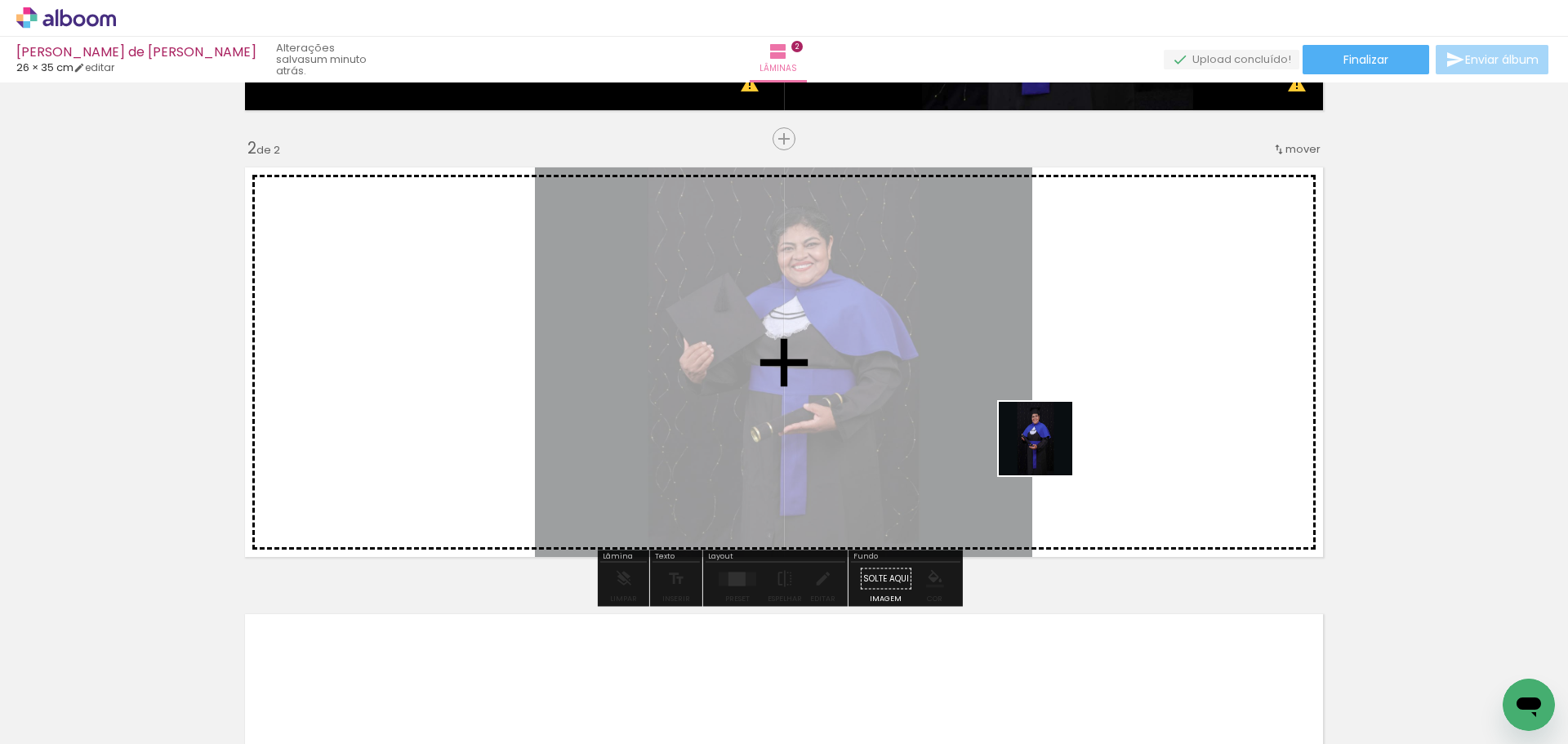
drag, startPoint x: 672, startPoint y: 614, endPoint x: 1060, endPoint y: 430, distance: 429.4
click at [1060, 430] on quentale-workspace at bounding box center [784, 372] width 1568 height 744
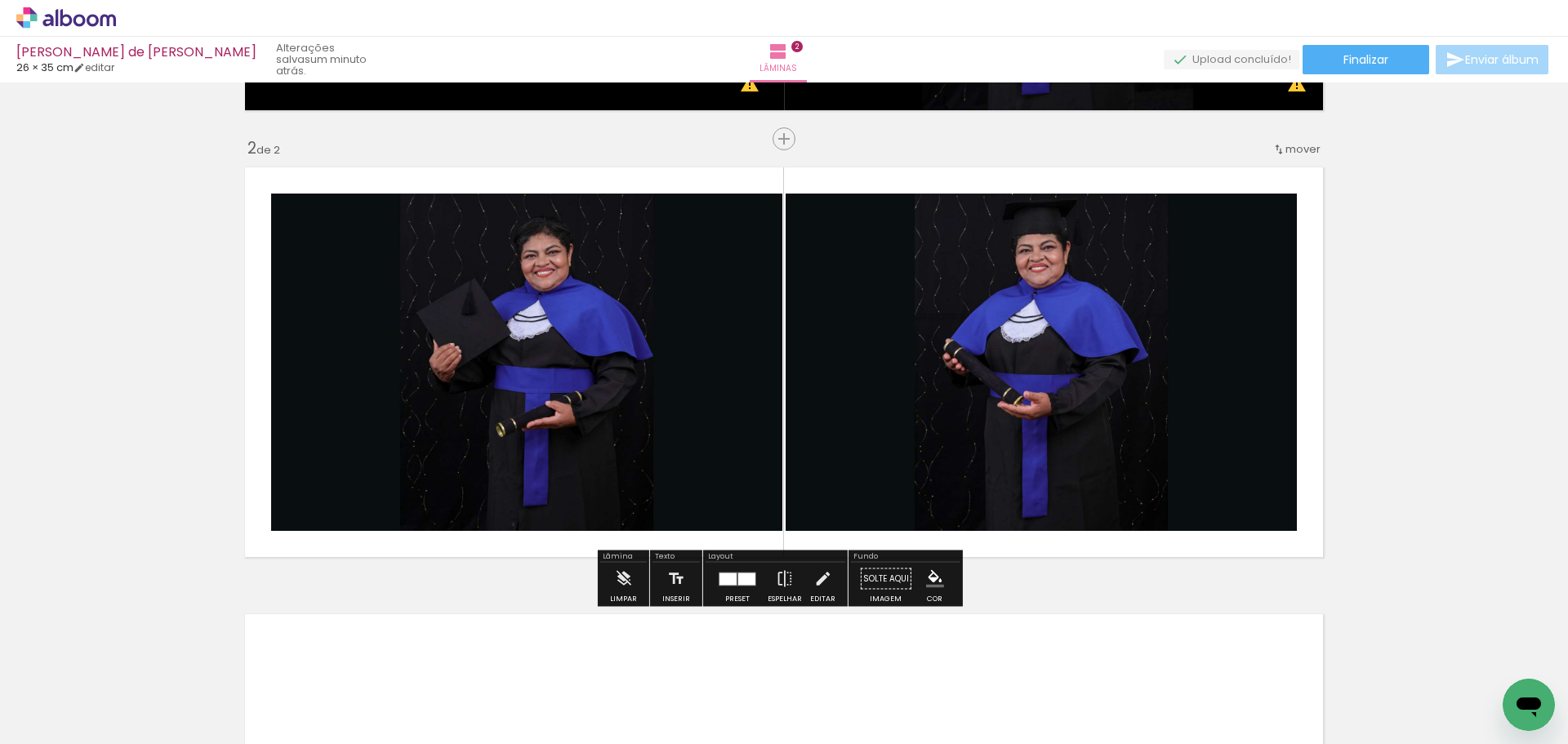
drag, startPoint x: 733, startPoint y: 579, endPoint x: 864, endPoint y: 517, distance: 144.9
click at [738, 579] on quentale-layouter at bounding box center [737, 579] width 37 height 14
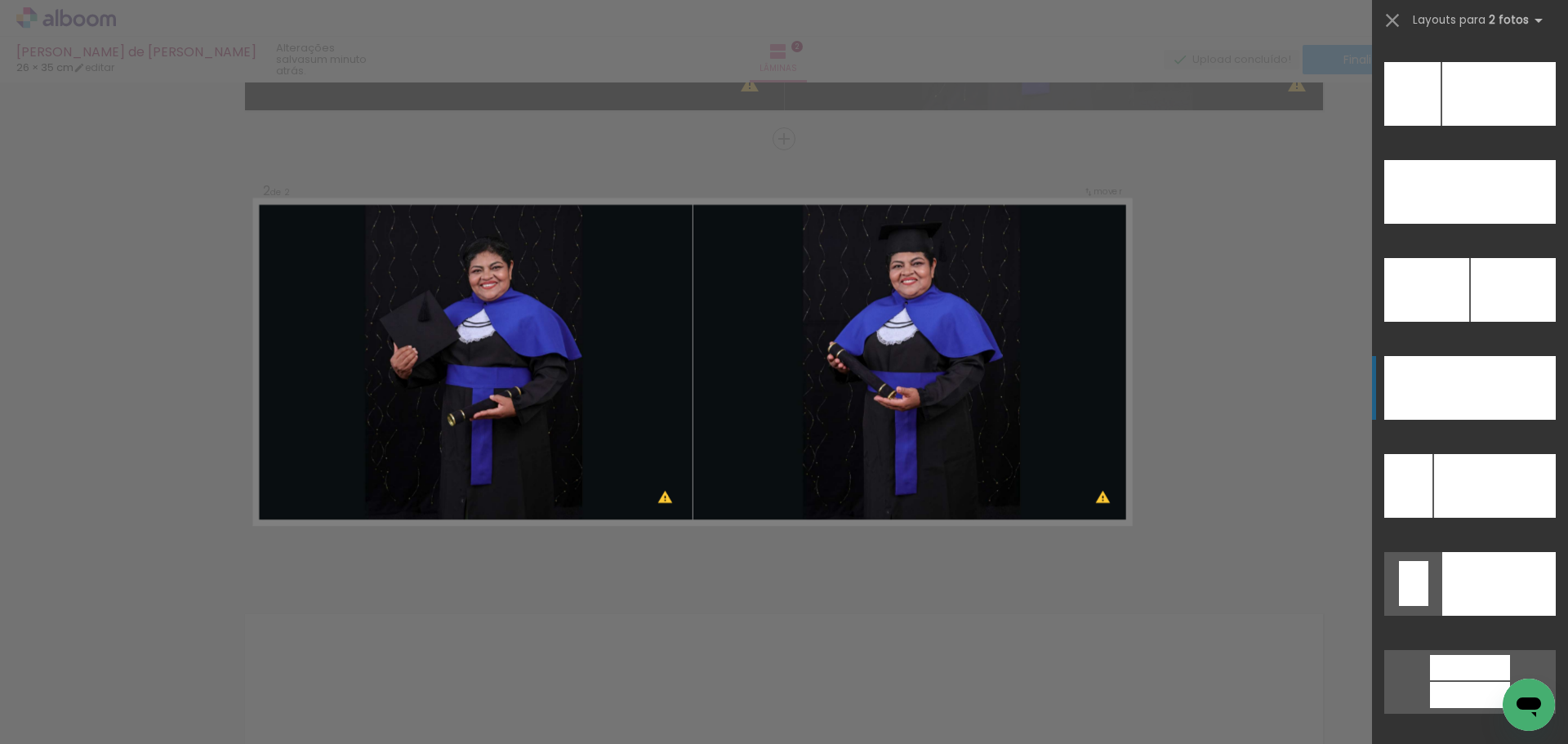
scroll to position [7356, 0]
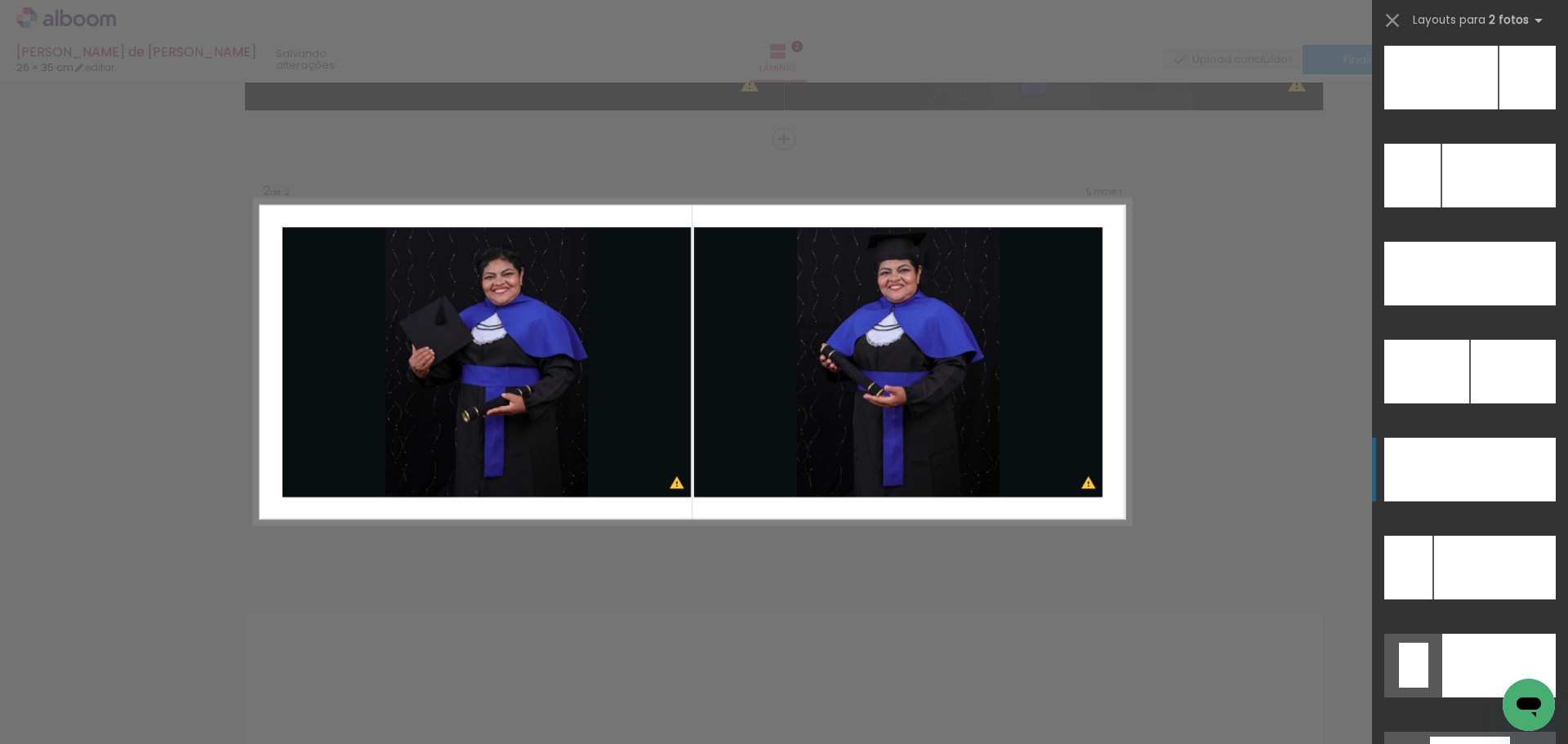
click at [1511, 404] on div at bounding box center [1470, 376] width 196 height 98
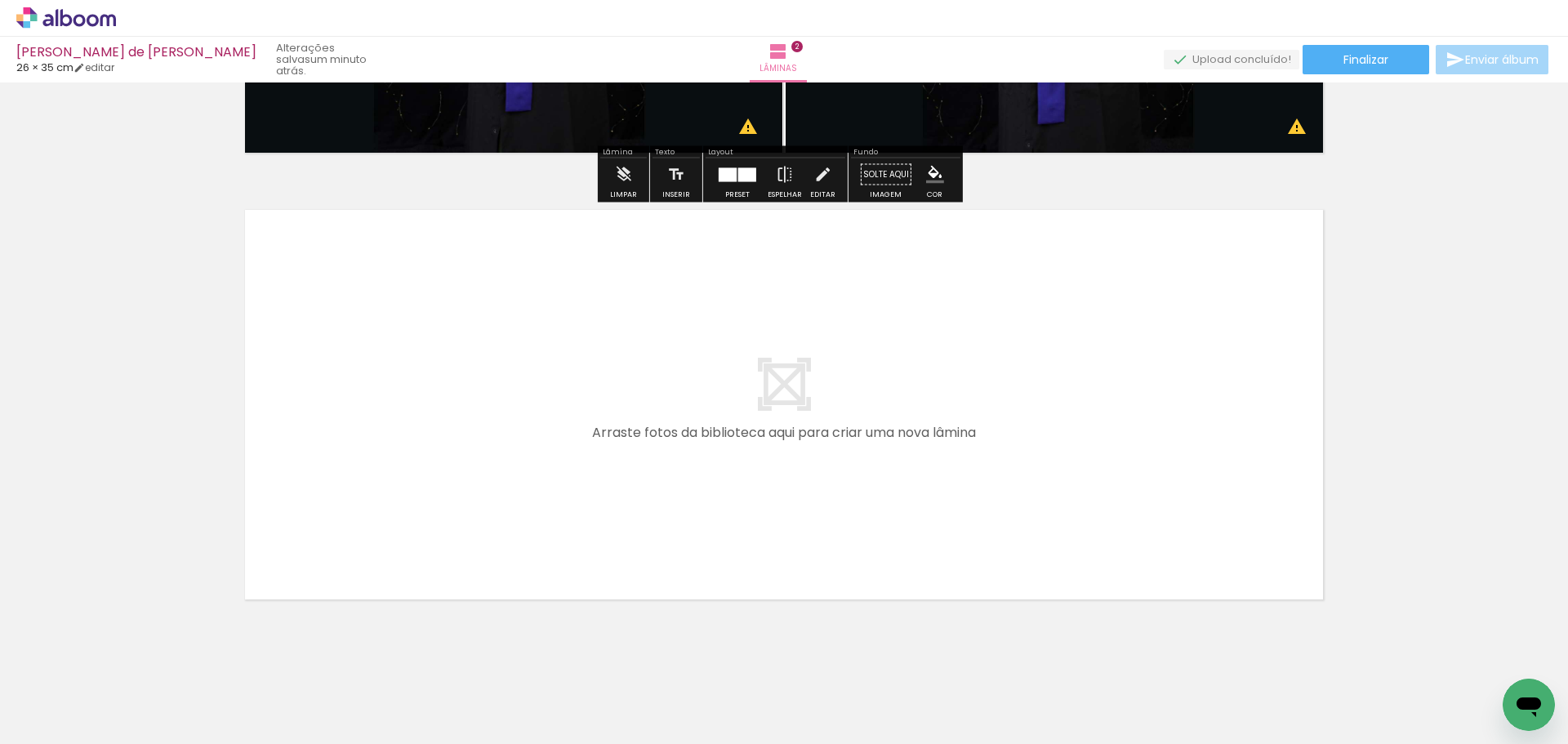
scroll to position [845, 0]
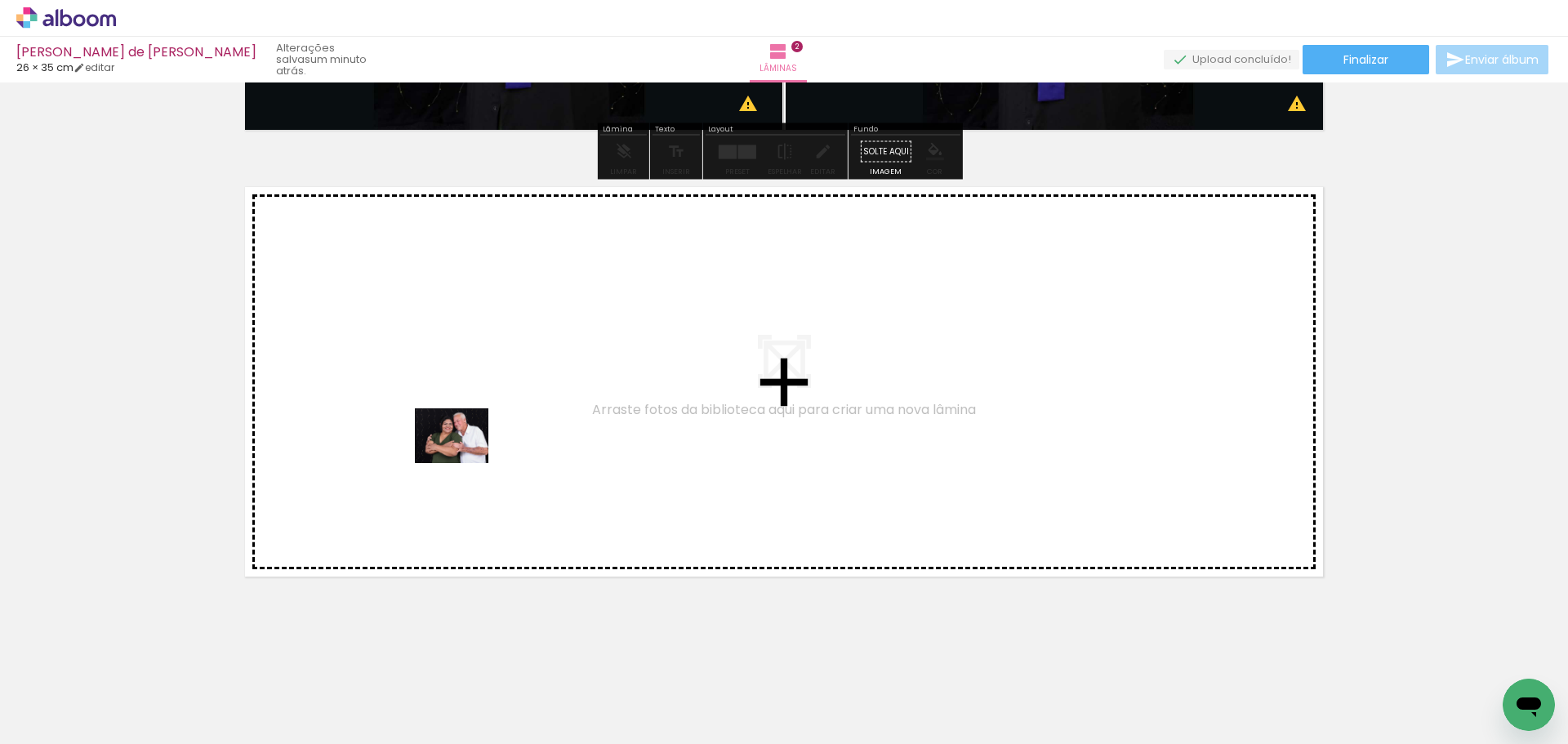
drag, startPoint x: 561, startPoint y: 701, endPoint x: 464, endPoint y: 457, distance: 262.6
click at [464, 457] on quentale-workspace at bounding box center [784, 372] width 1568 height 744
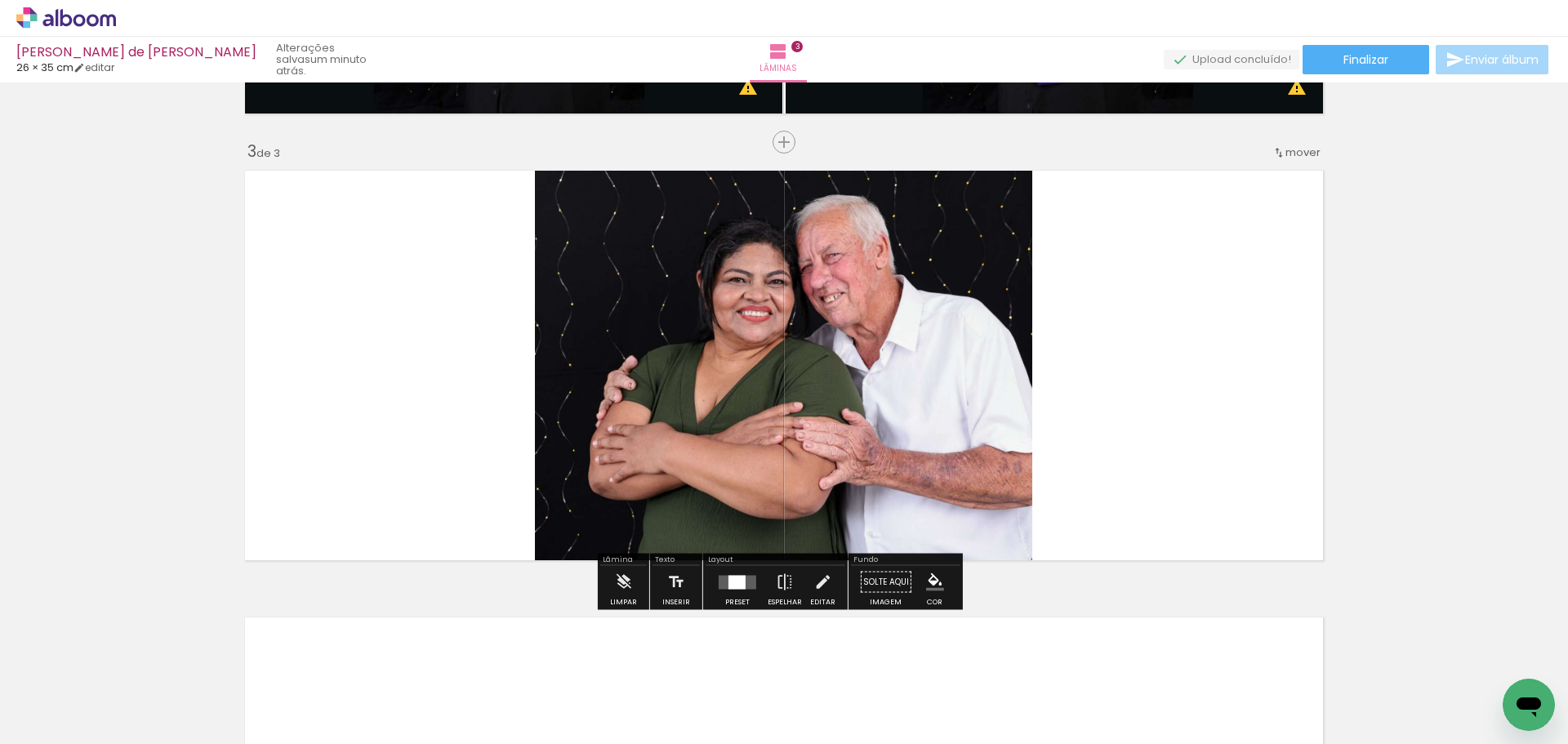
scroll to position [864, 0]
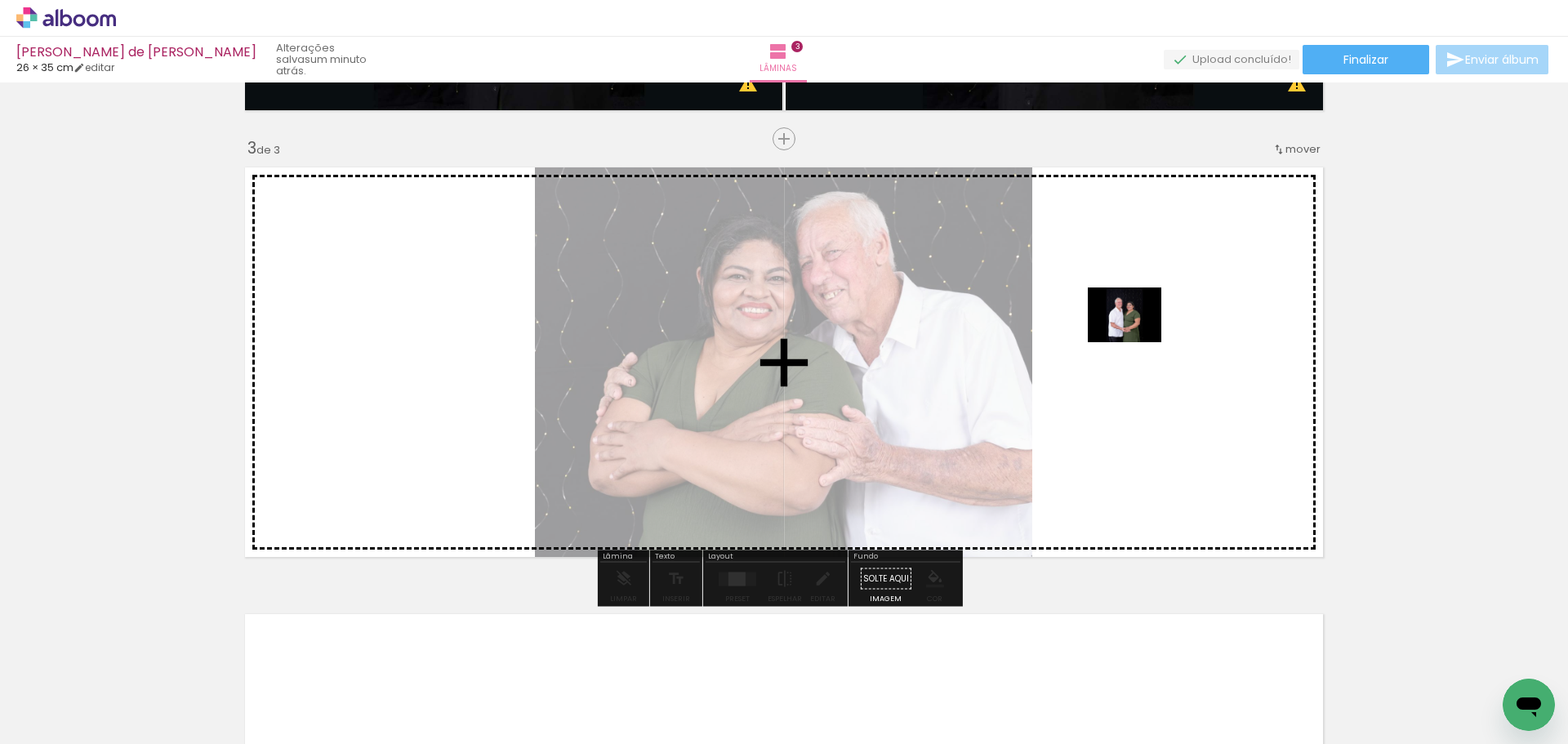
drag, startPoint x: 667, startPoint y: 685, endPoint x: 1137, endPoint y: 334, distance: 586.6
click at [1137, 334] on quentale-workspace at bounding box center [784, 372] width 1568 height 744
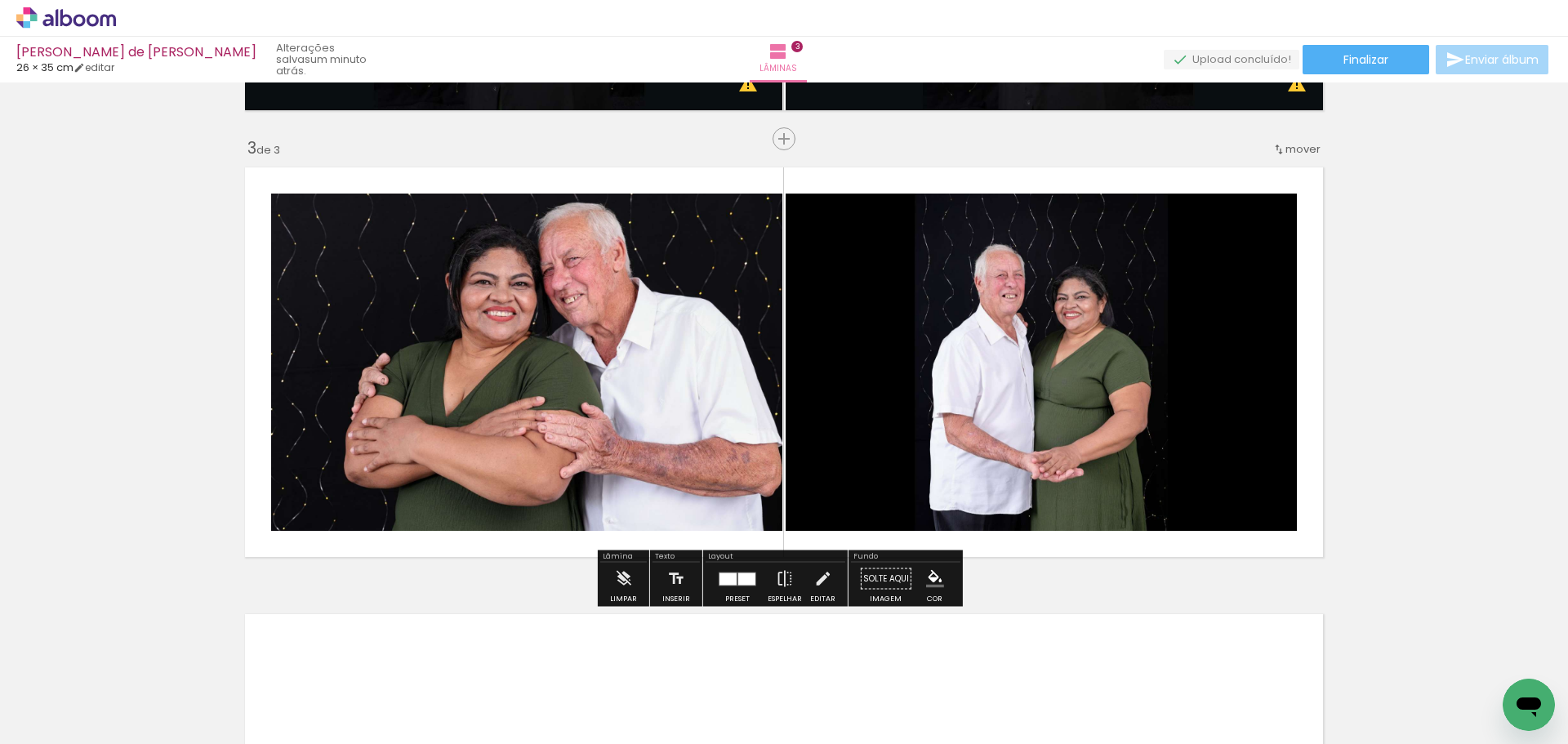
click at [731, 577] on div at bounding box center [728, 579] width 17 height 12
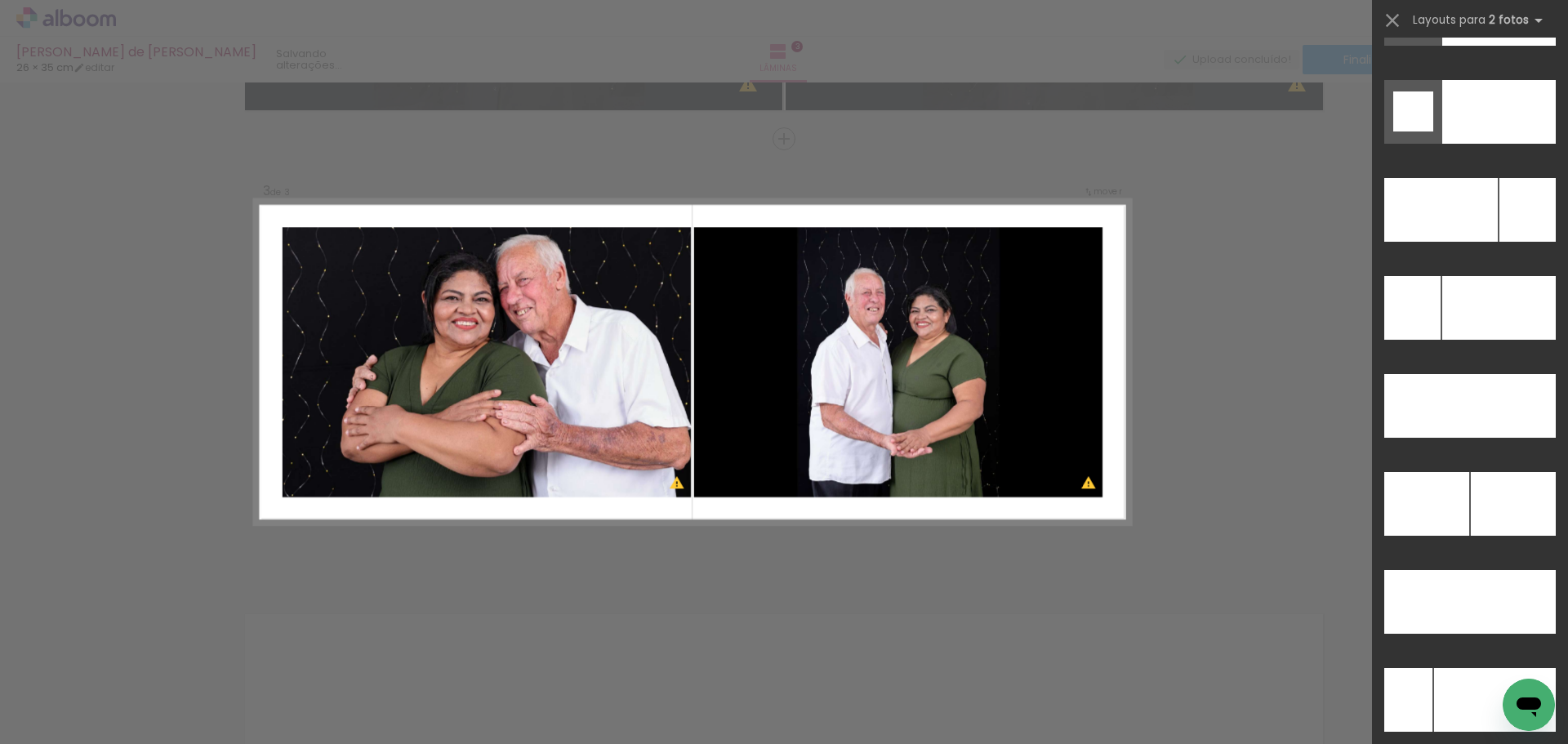
scroll to position [7370, 0]
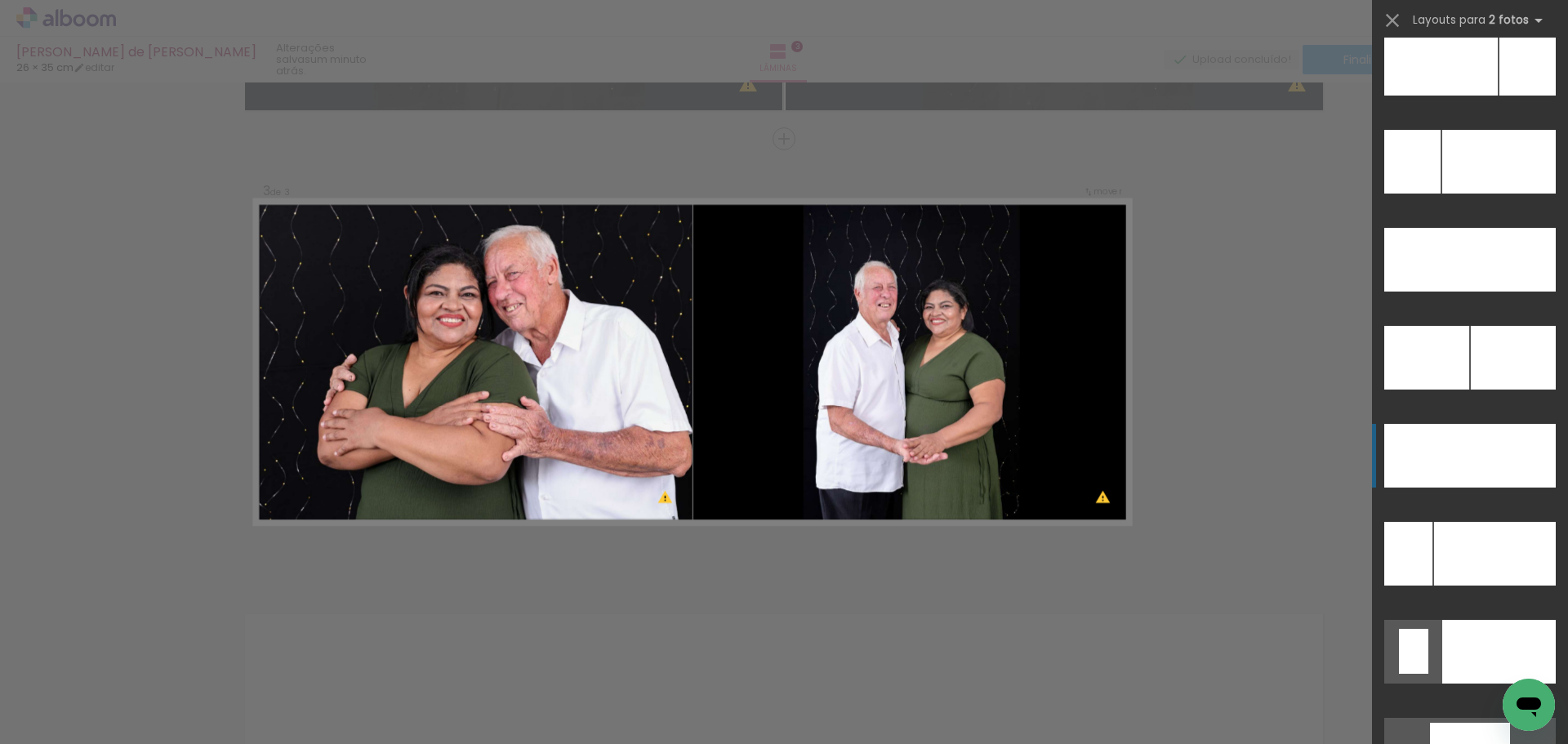
click at [1489, 465] on div at bounding box center [1513, 456] width 86 height 64
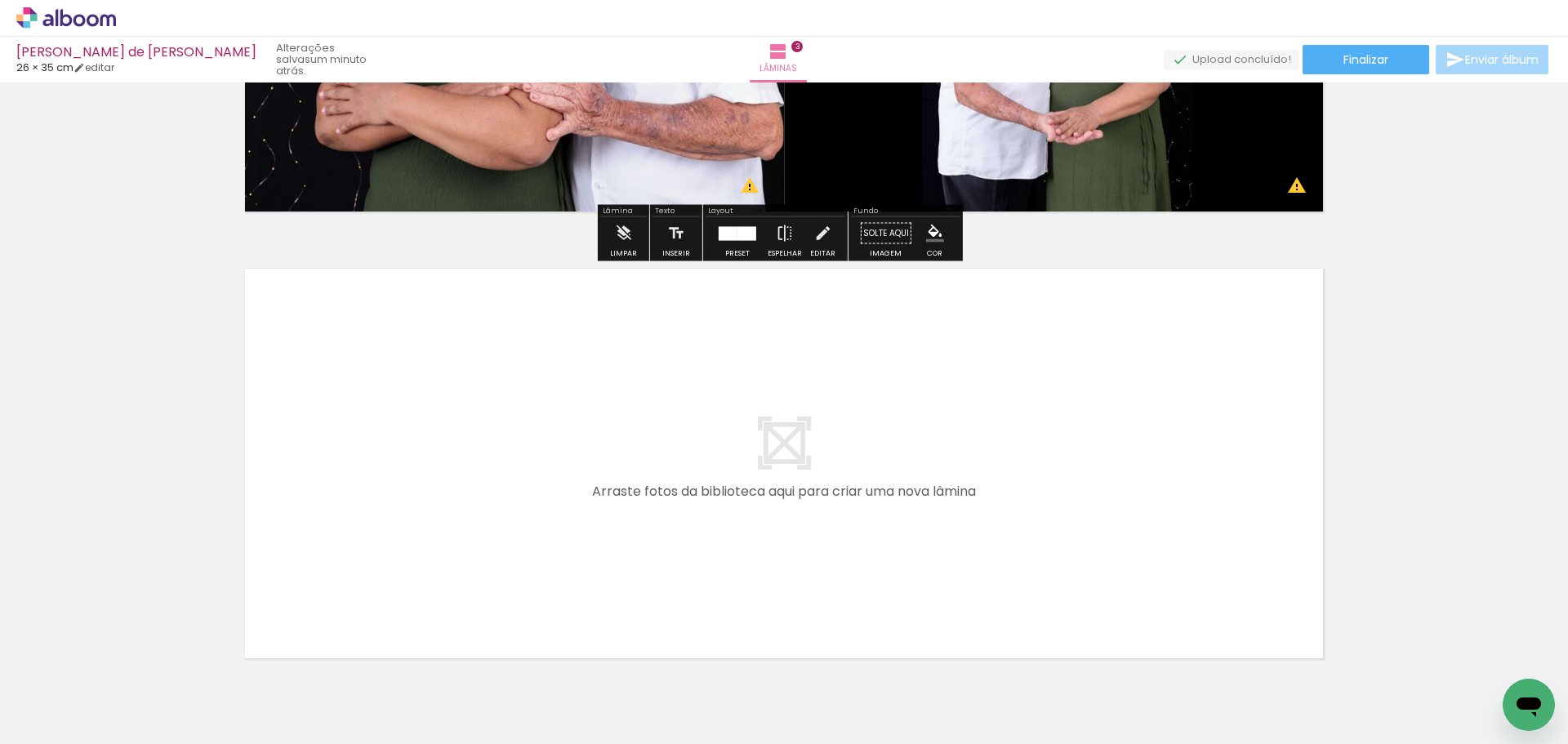
scroll to position [1292, 0]
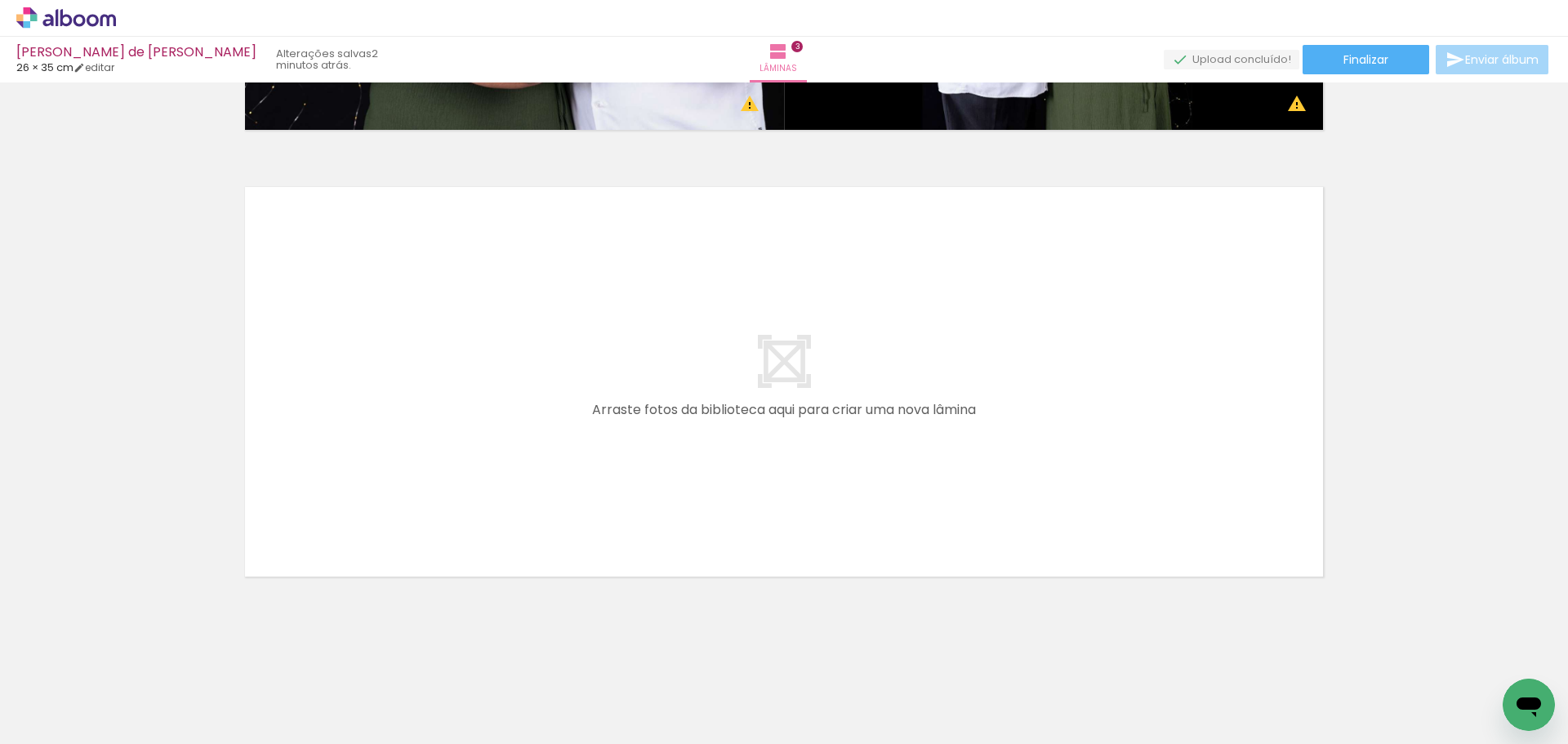
drag, startPoint x: 711, startPoint y: 699, endPoint x: 516, endPoint y: 457, distance: 310.8
click at [516, 457] on quentale-workspace at bounding box center [784, 372] width 1568 height 744
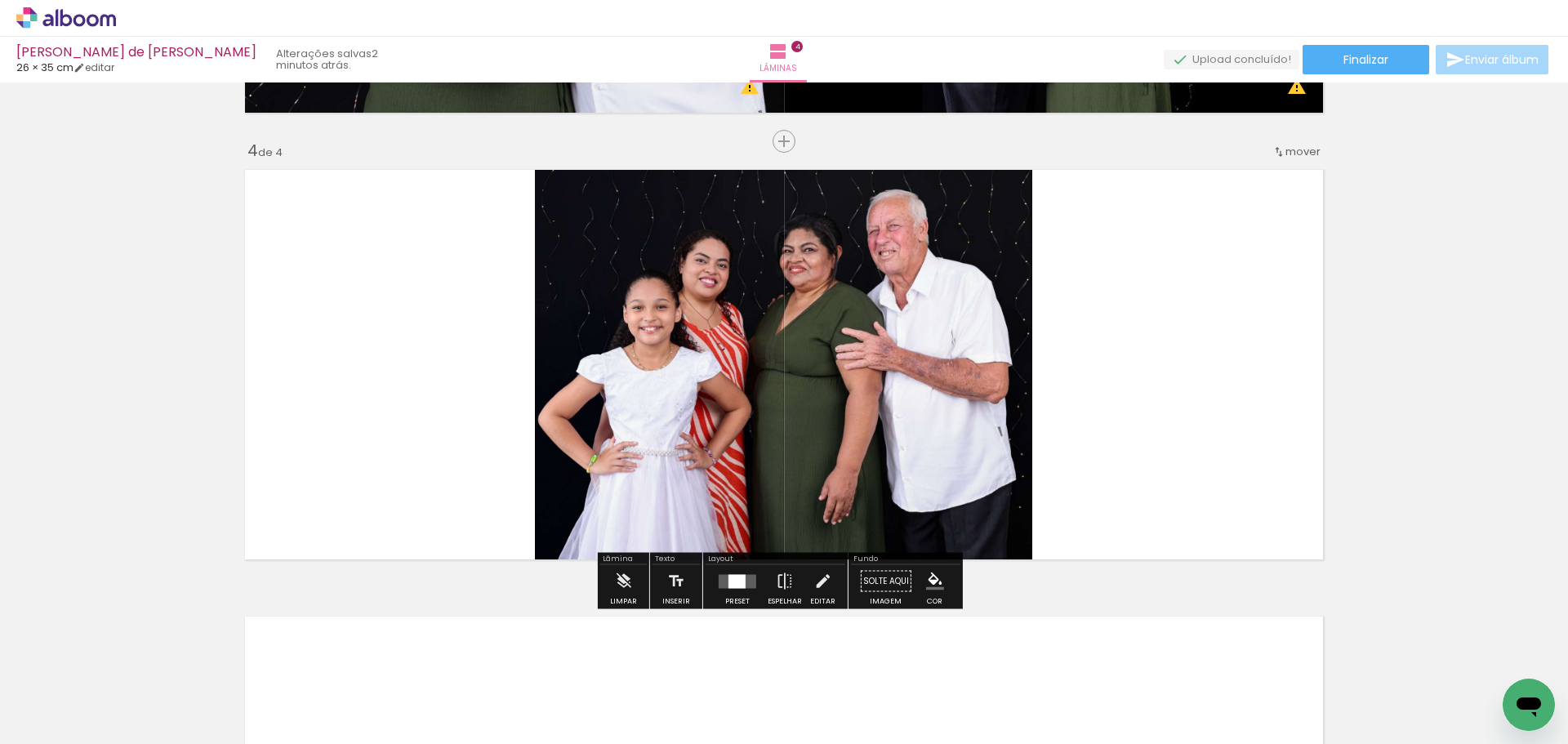
scroll to position [1311, 0]
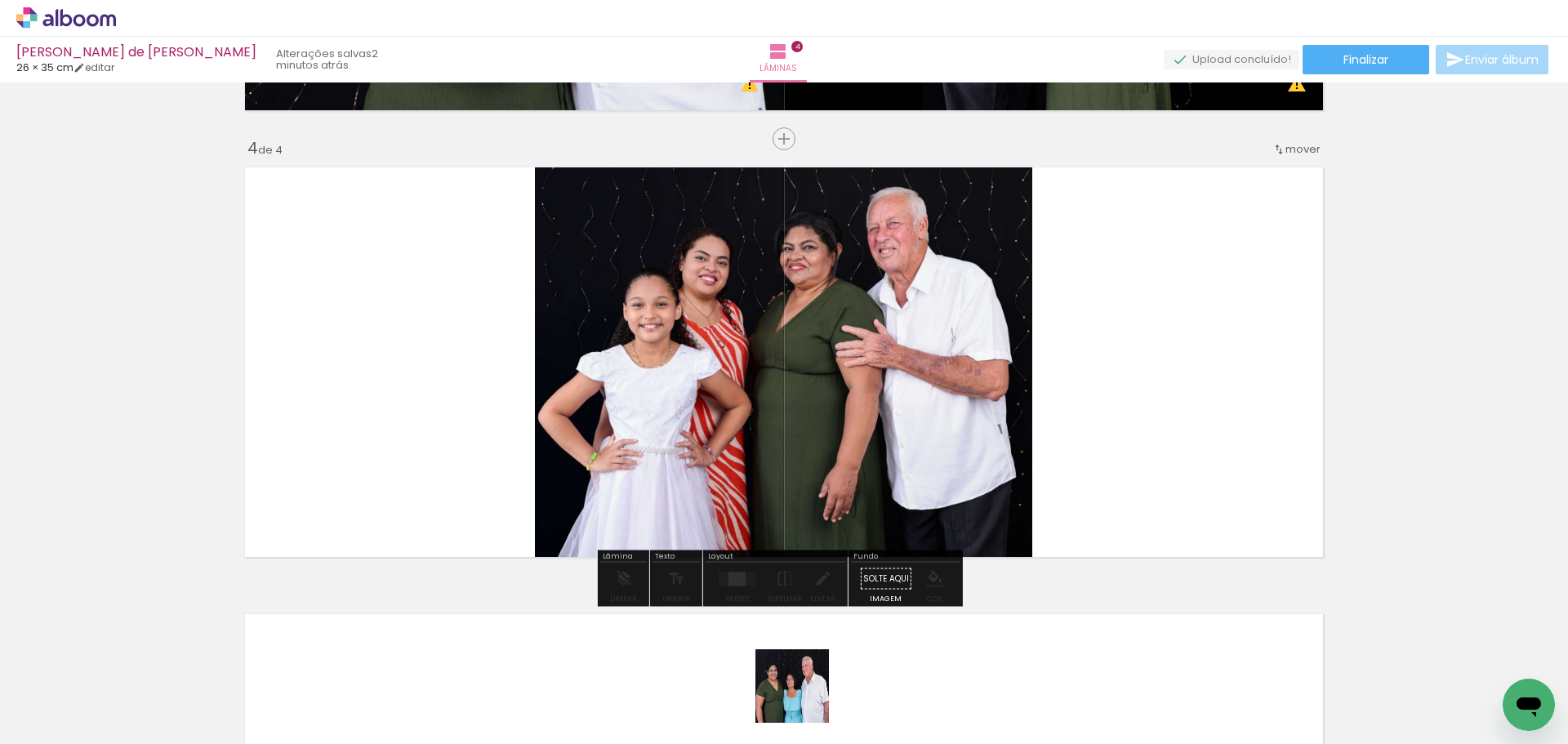
drag, startPoint x: 804, startPoint y: 698, endPoint x: 1141, endPoint y: 474, distance: 404.7
click at [1141, 474] on quentale-workspace at bounding box center [784, 372] width 1568 height 744
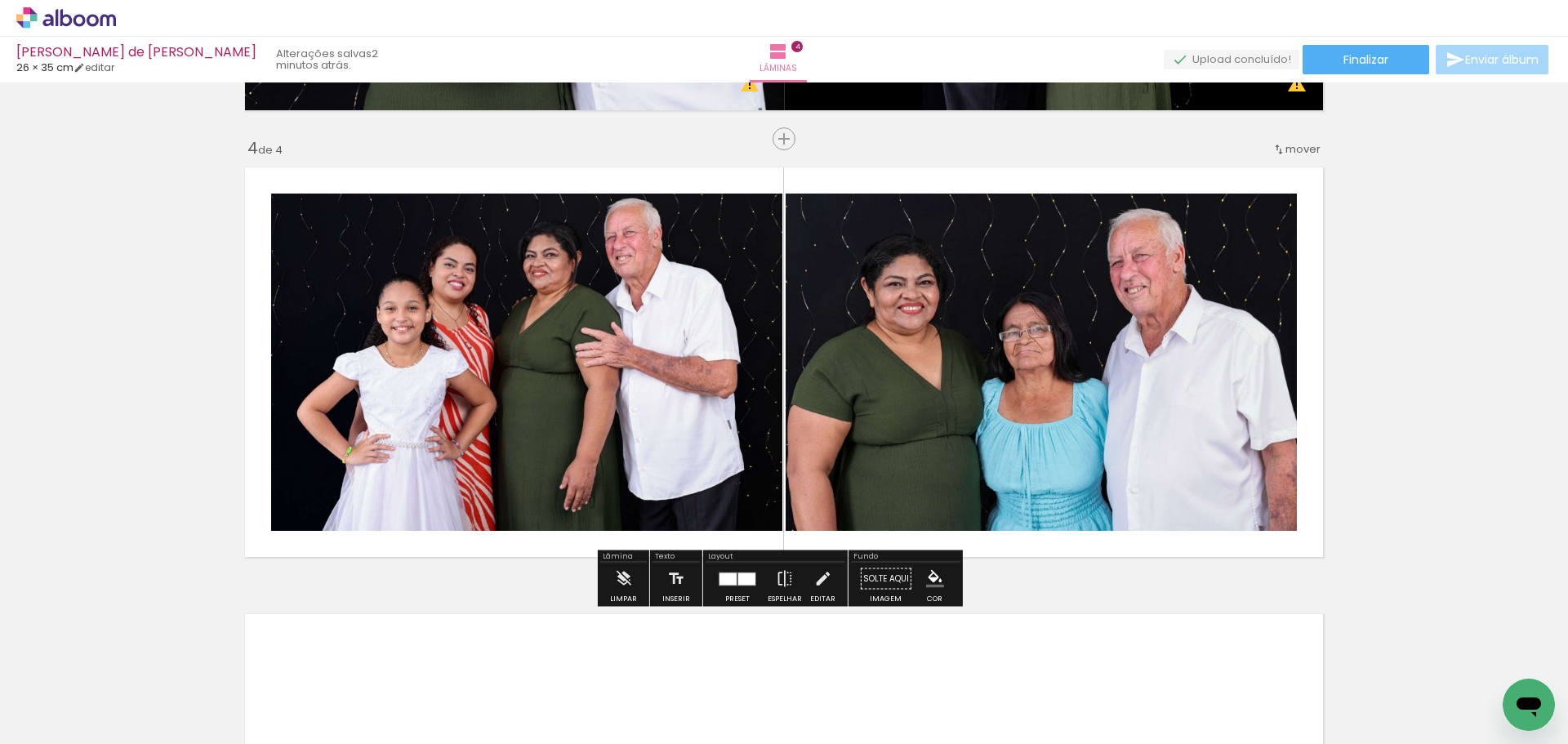
drag, startPoint x: 733, startPoint y: 582, endPoint x: 778, endPoint y: 555, distance: 52.5
click at [733, 582] on quentale-layouter at bounding box center [737, 579] width 37 height 14
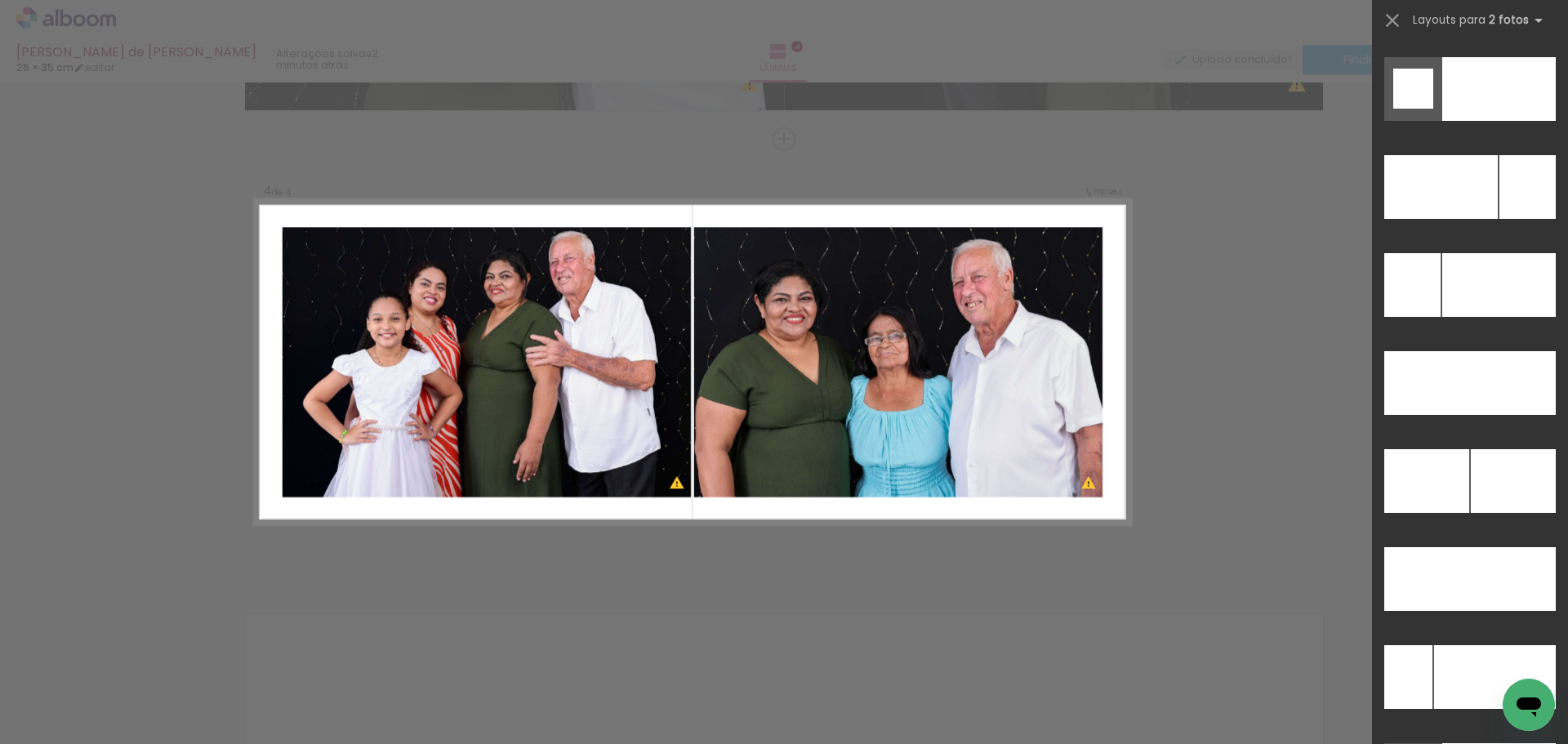
scroll to position [7292, 0]
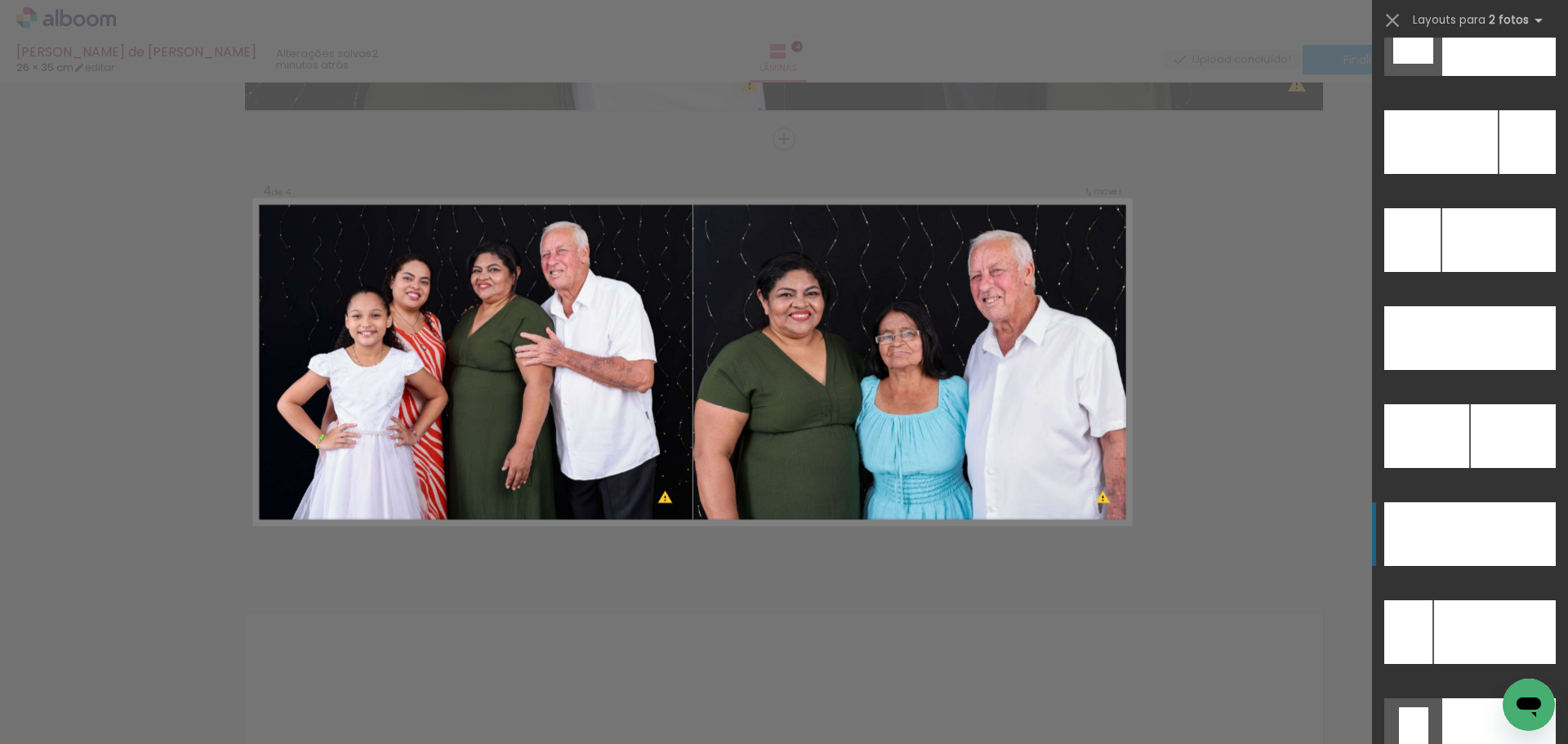
click at [1482, 559] on div at bounding box center [1513, 534] width 86 height 64
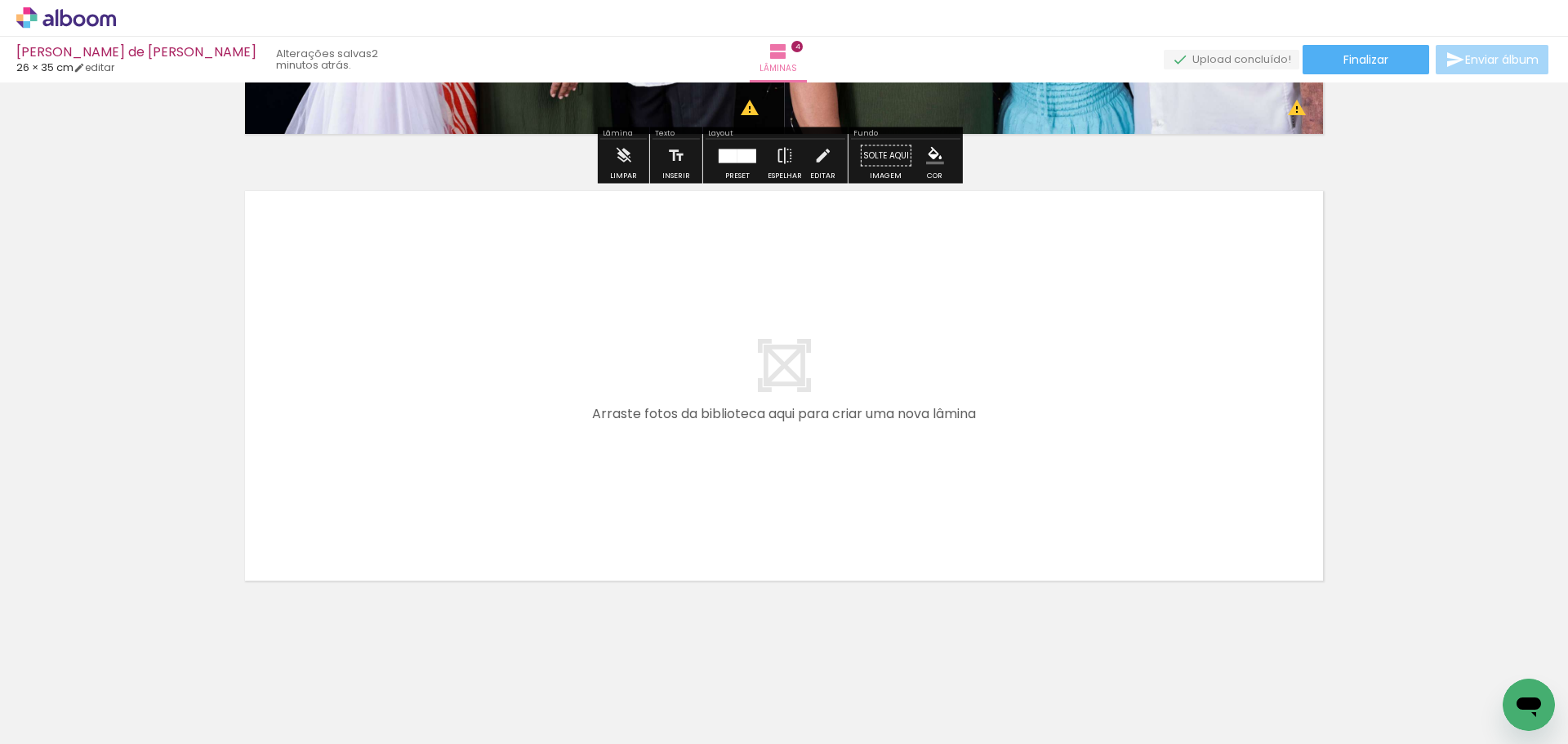
scroll to position [1739, 0]
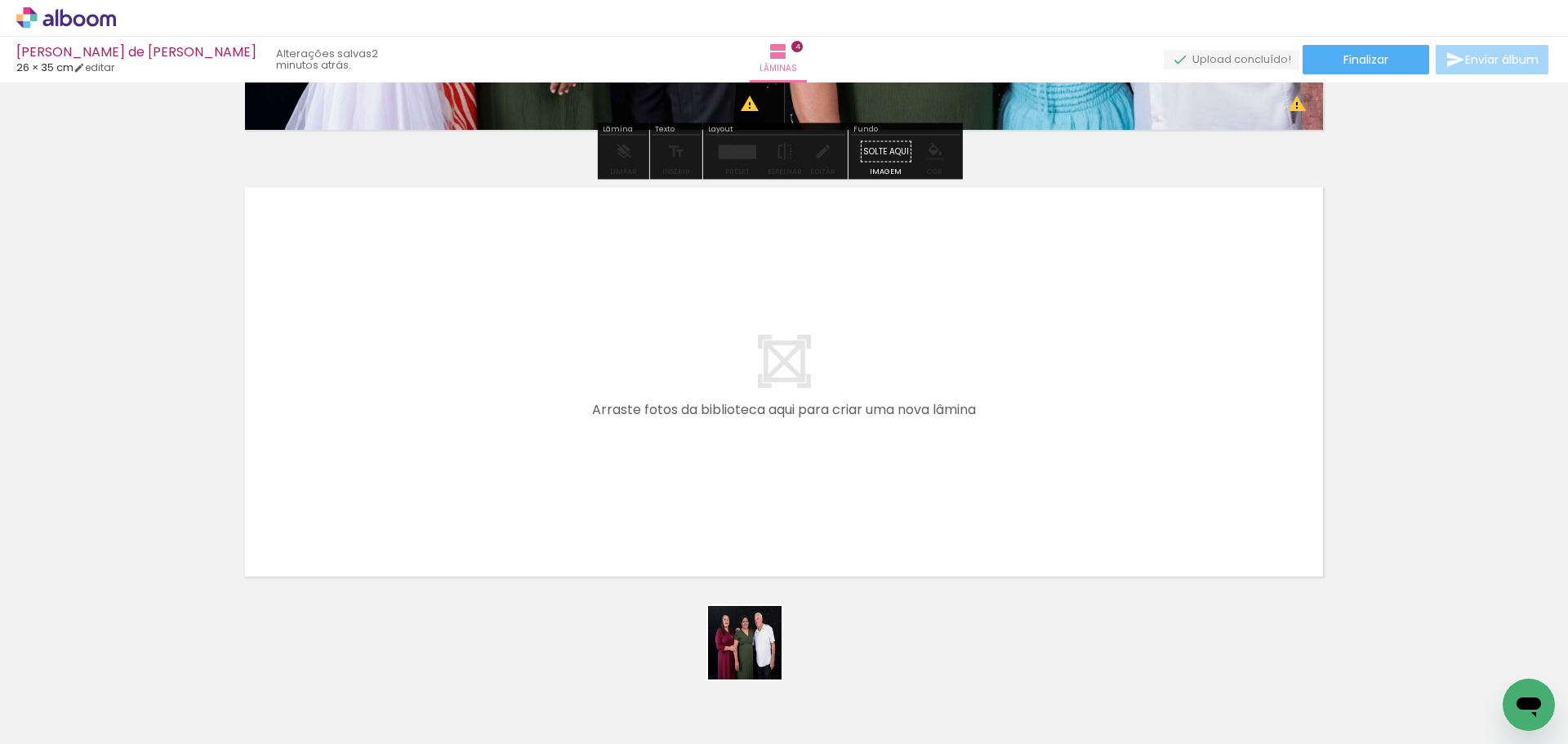
drag, startPoint x: 906, startPoint y: 704, endPoint x: 415, endPoint y: 542, distance: 517.0
click at [415, 542] on quentale-workspace at bounding box center [784, 372] width 1568 height 744
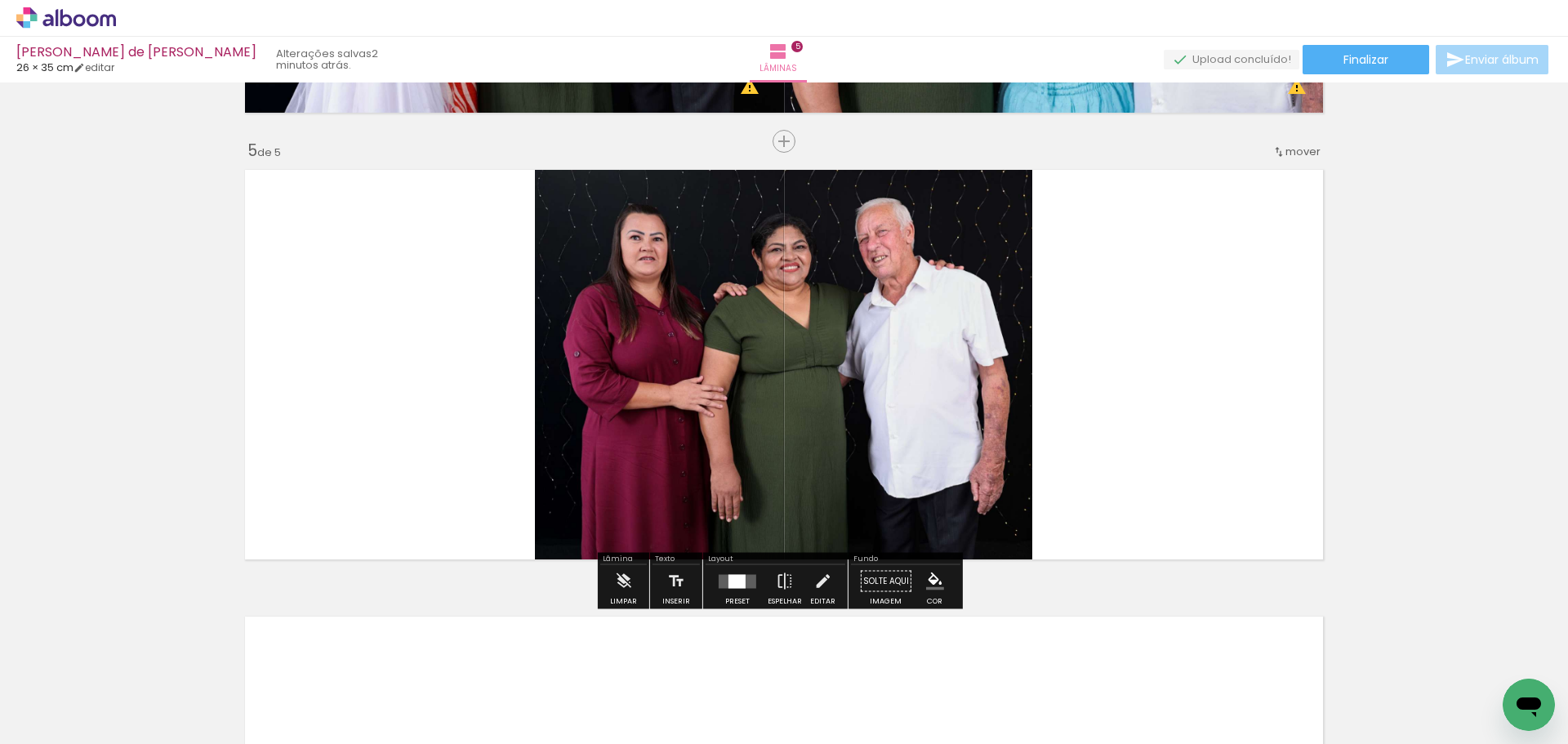
scroll to position [1758, 0]
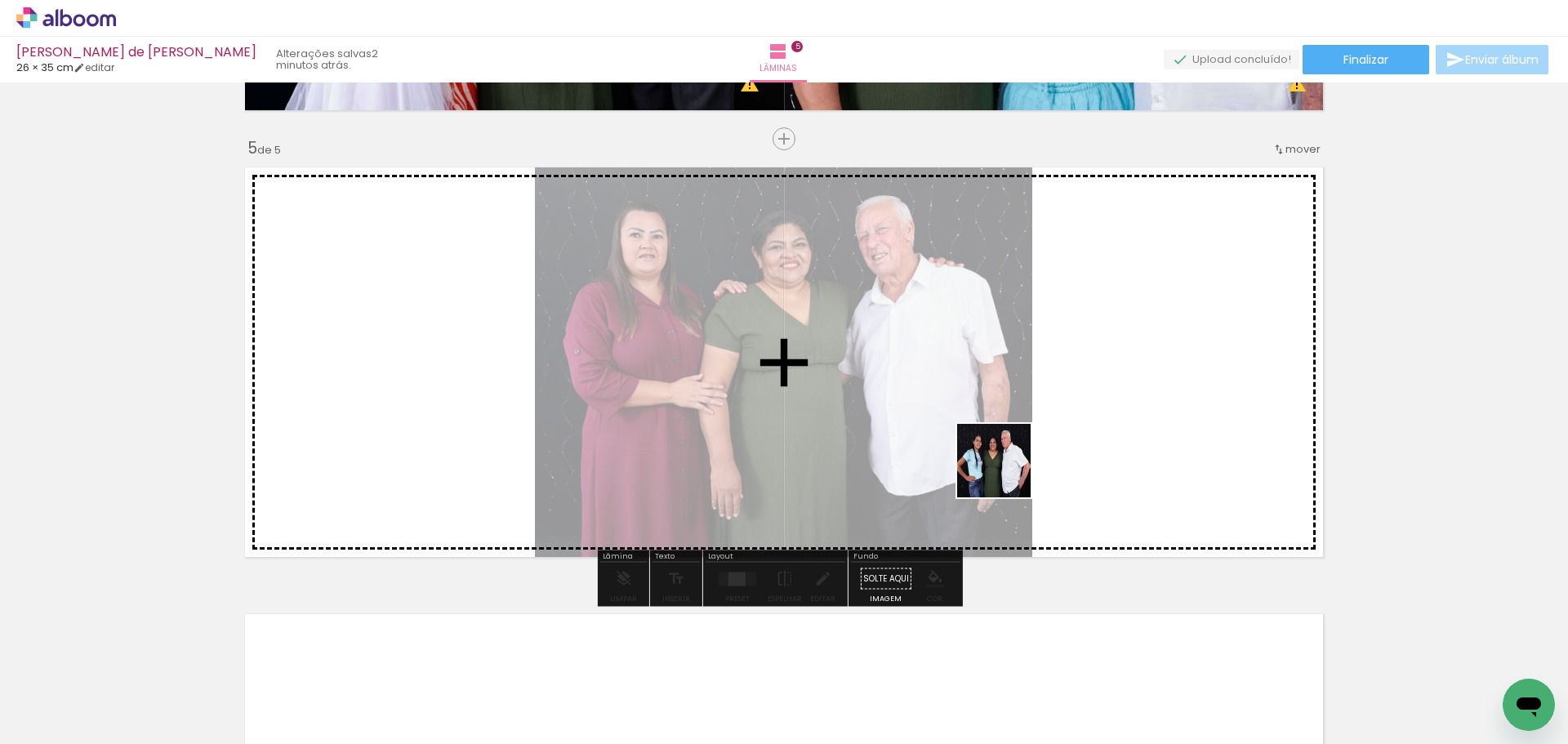
drag, startPoint x: 971, startPoint y: 696, endPoint x: 1008, endPoint y: 470, distance: 229.0
click at [1008, 470] on quentale-workspace at bounding box center [784, 372] width 1568 height 744
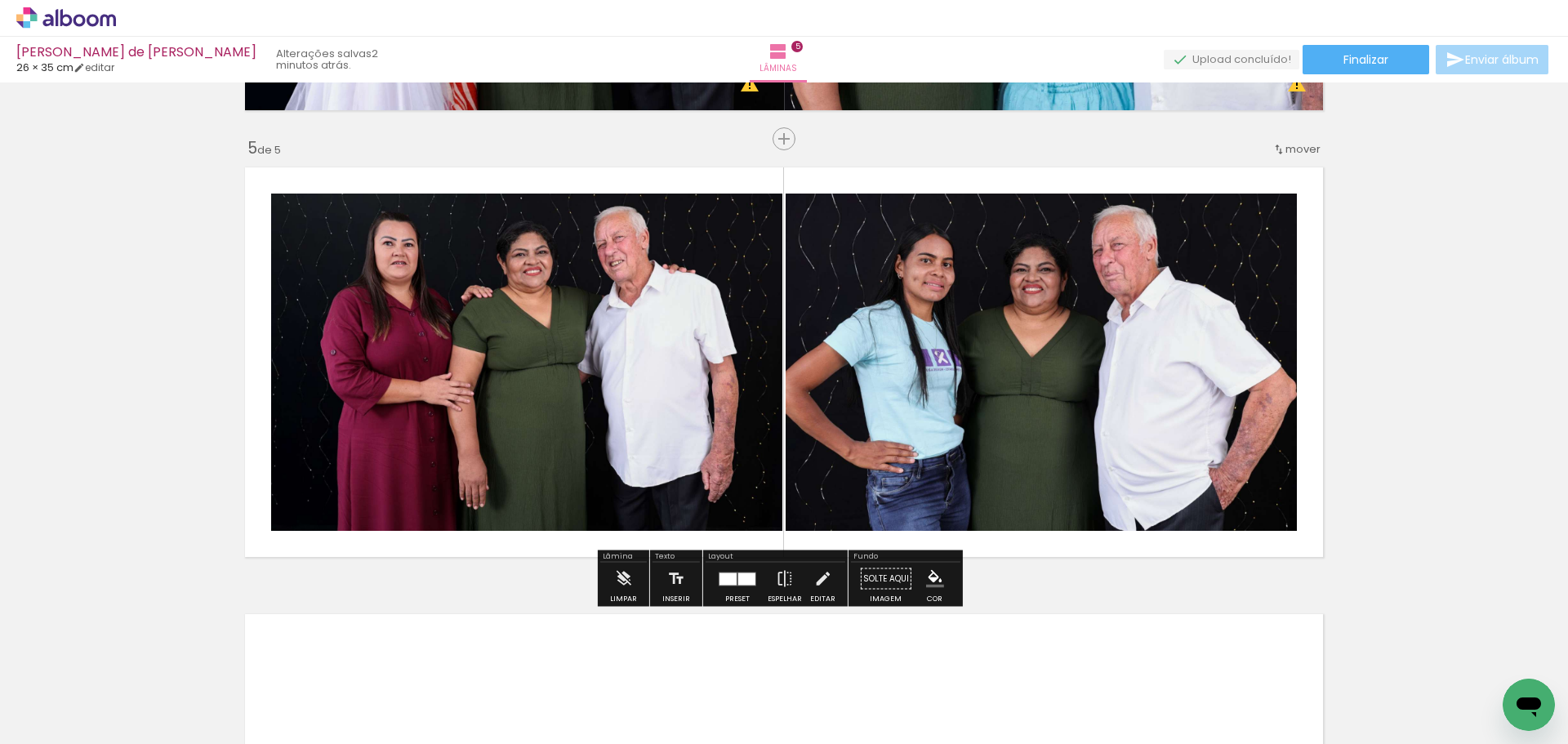
drag, startPoint x: 750, startPoint y: 586, endPoint x: 1168, endPoint y: 417, distance: 450.9
click at [749, 581] on div at bounding box center [737, 579] width 44 height 33
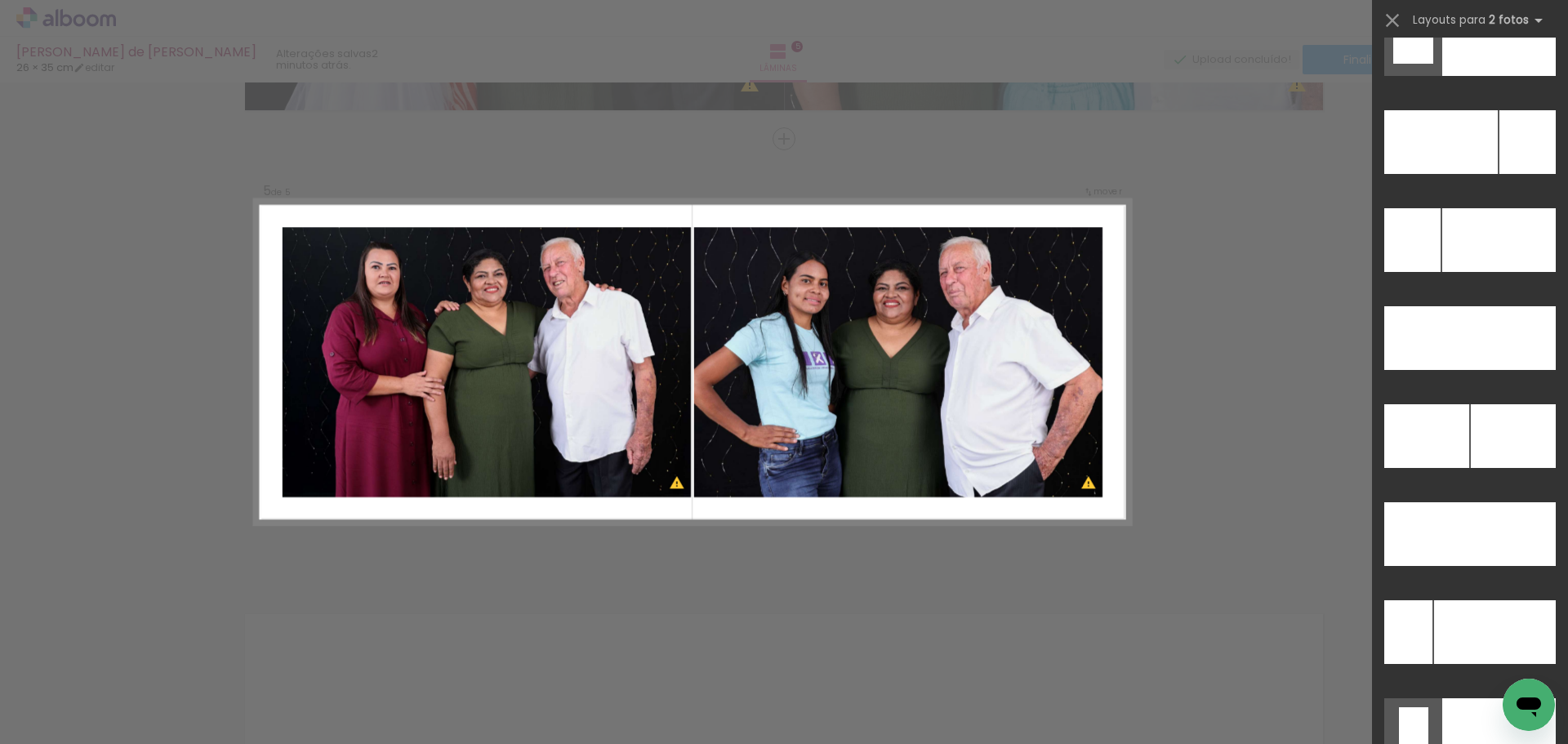
scroll to position [7303, 0]
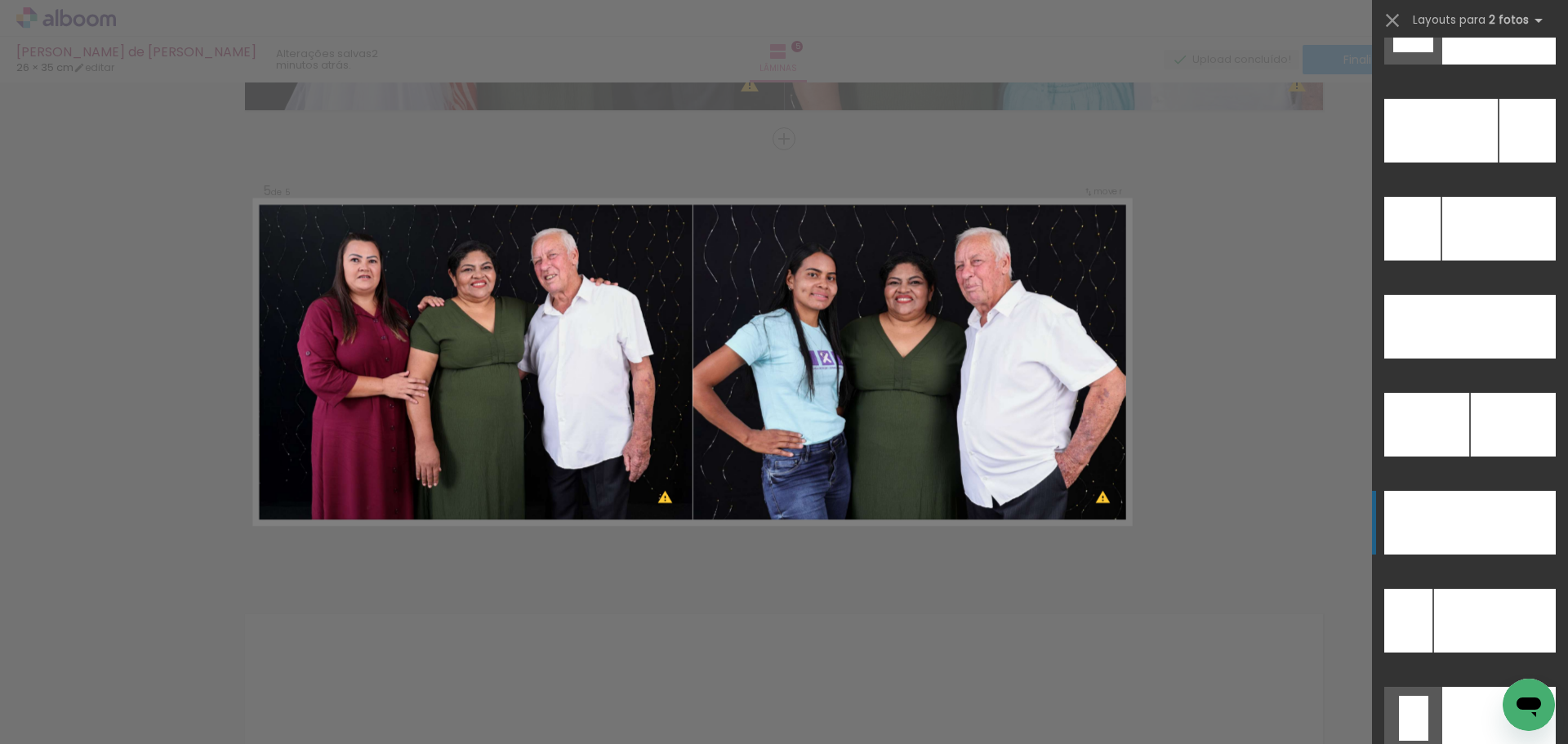
click at [1486, 518] on div at bounding box center [1513, 523] width 86 height 64
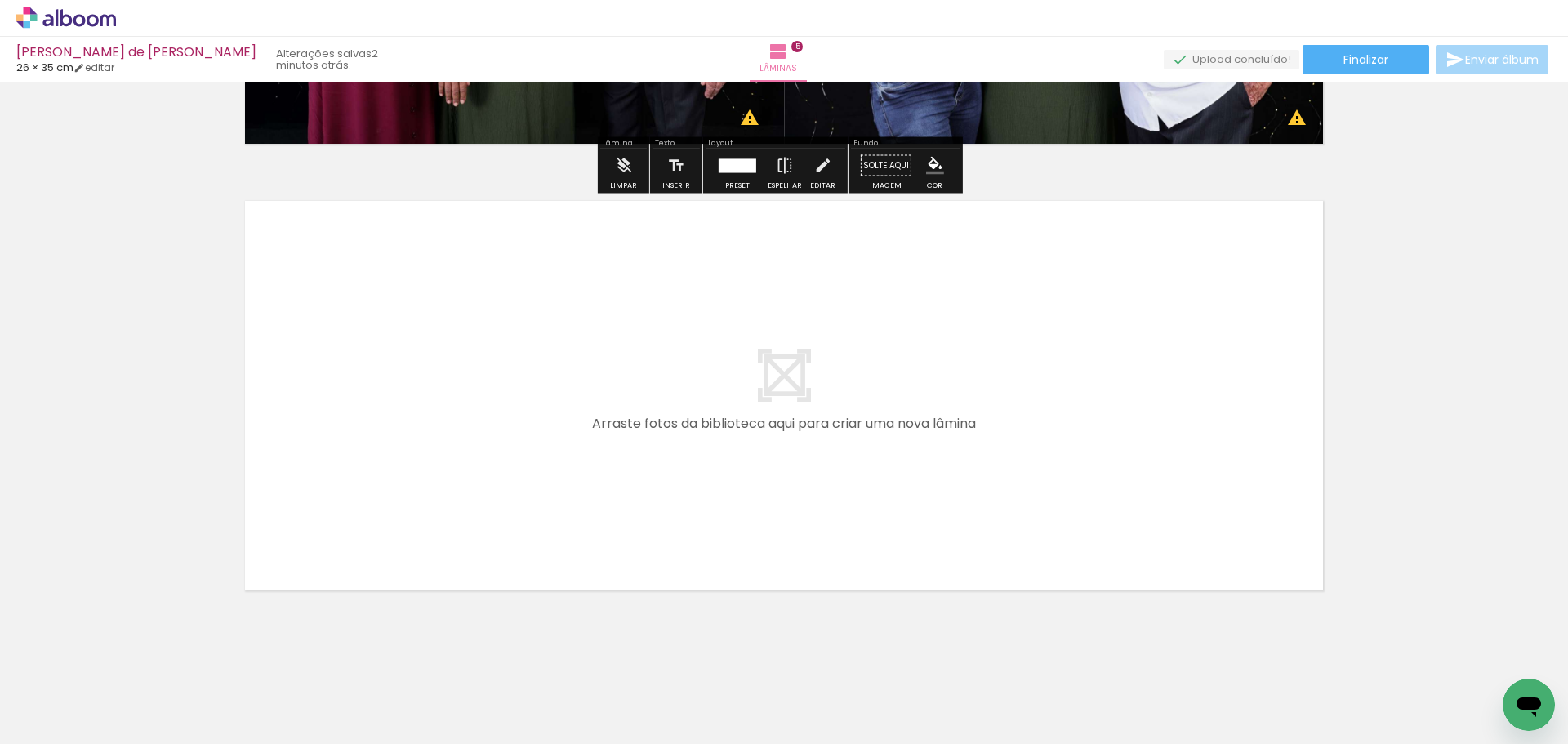
scroll to position [2185, 0]
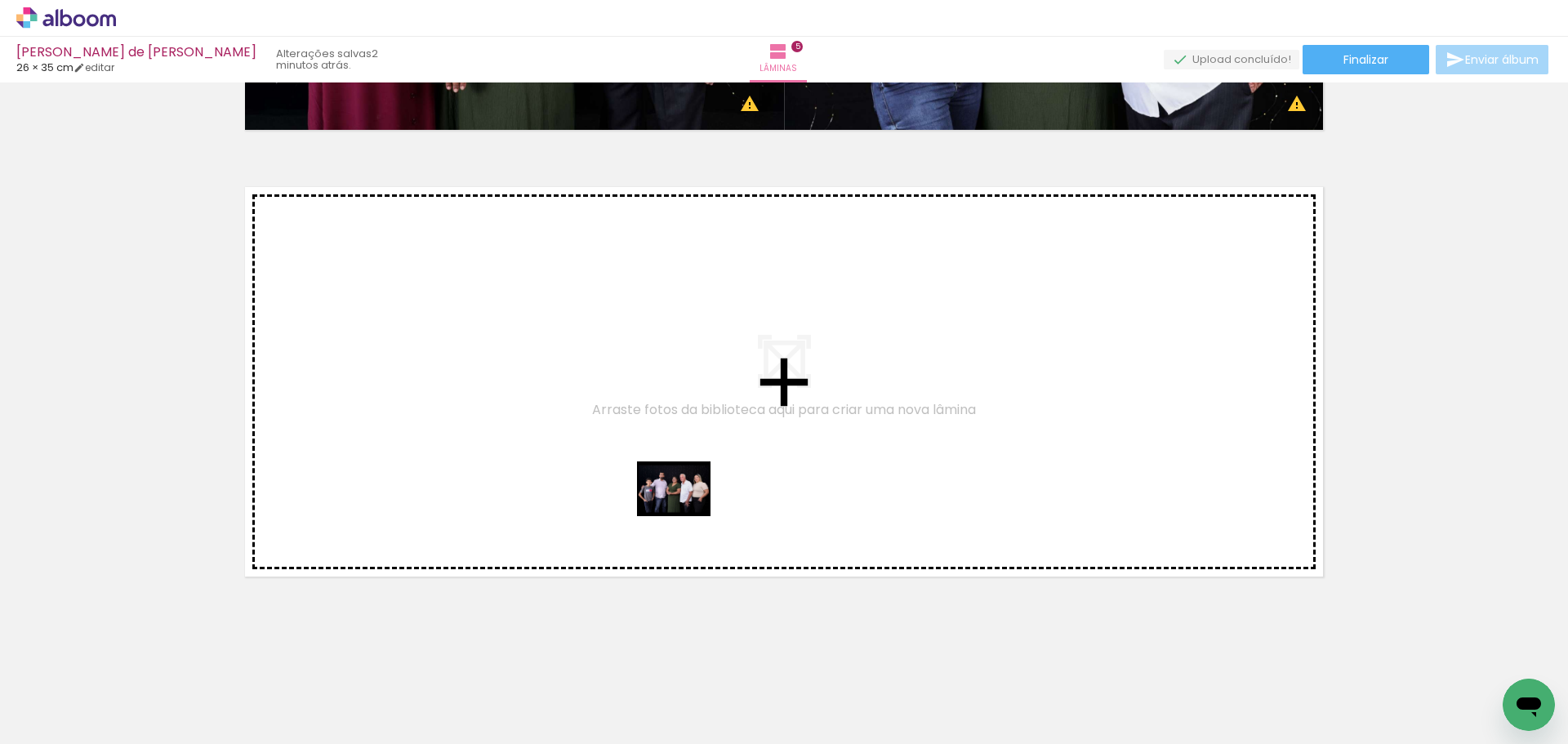
drag, startPoint x: 1069, startPoint y: 696, endPoint x: 683, endPoint y: 510, distance: 428.5
click at [683, 510] on quentale-workspace at bounding box center [784, 372] width 1568 height 744
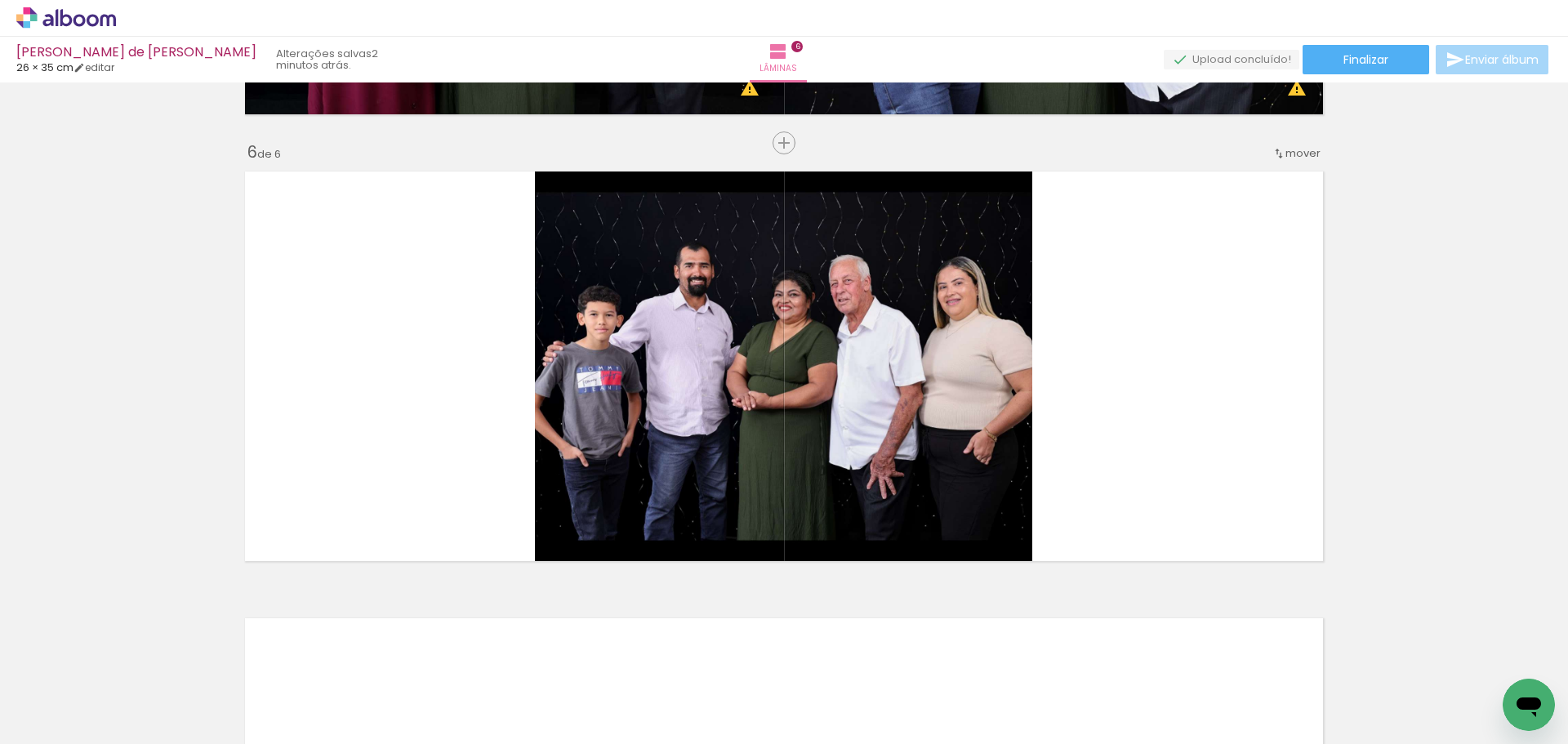
scroll to position [2205, 0]
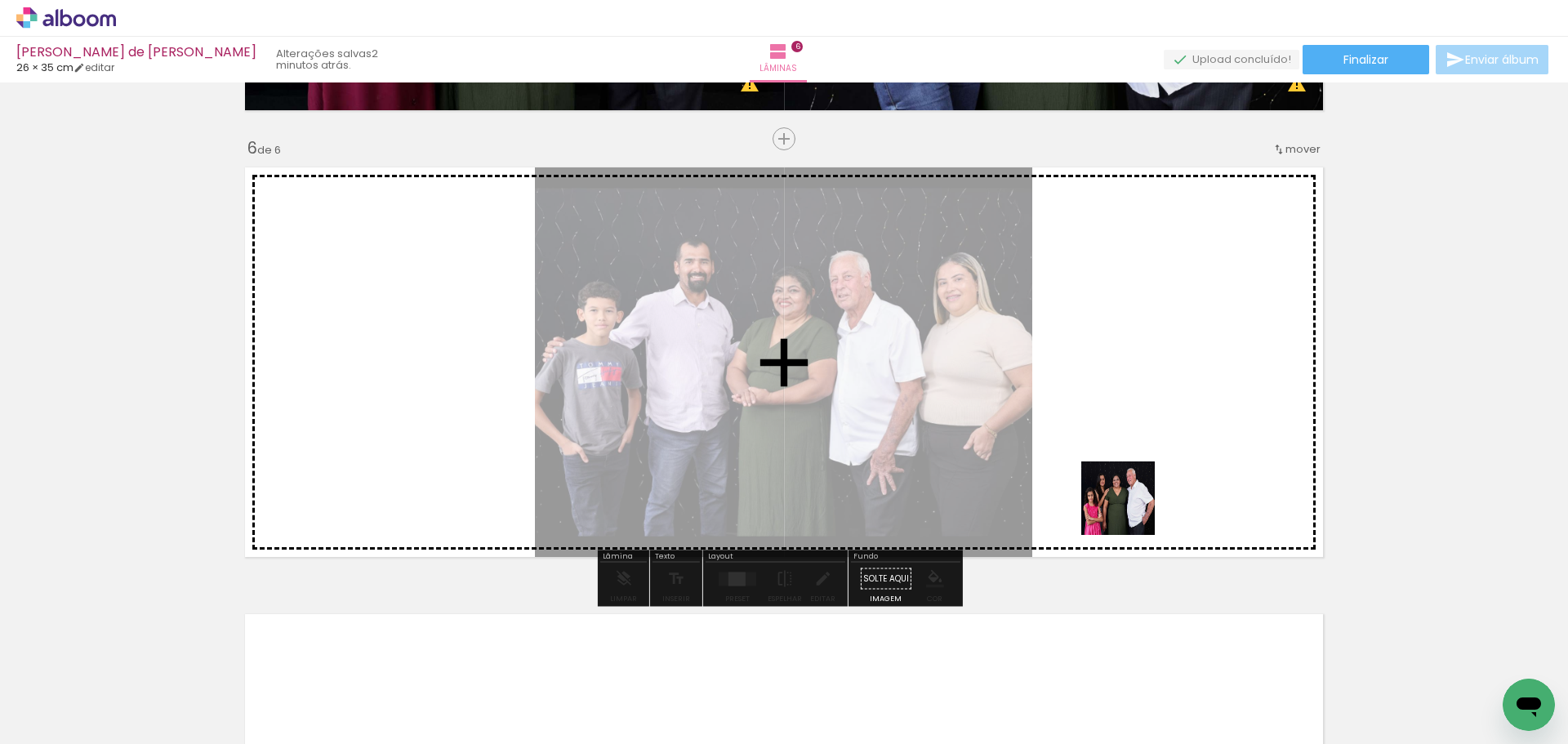
drag, startPoint x: 1170, startPoint y: 646, endPoint x: 1127, endPoint y: 483, distance: 168.6
click at [1127, 483] on quentale-workspace at bounding box center [784, 372] width 1568 height 744
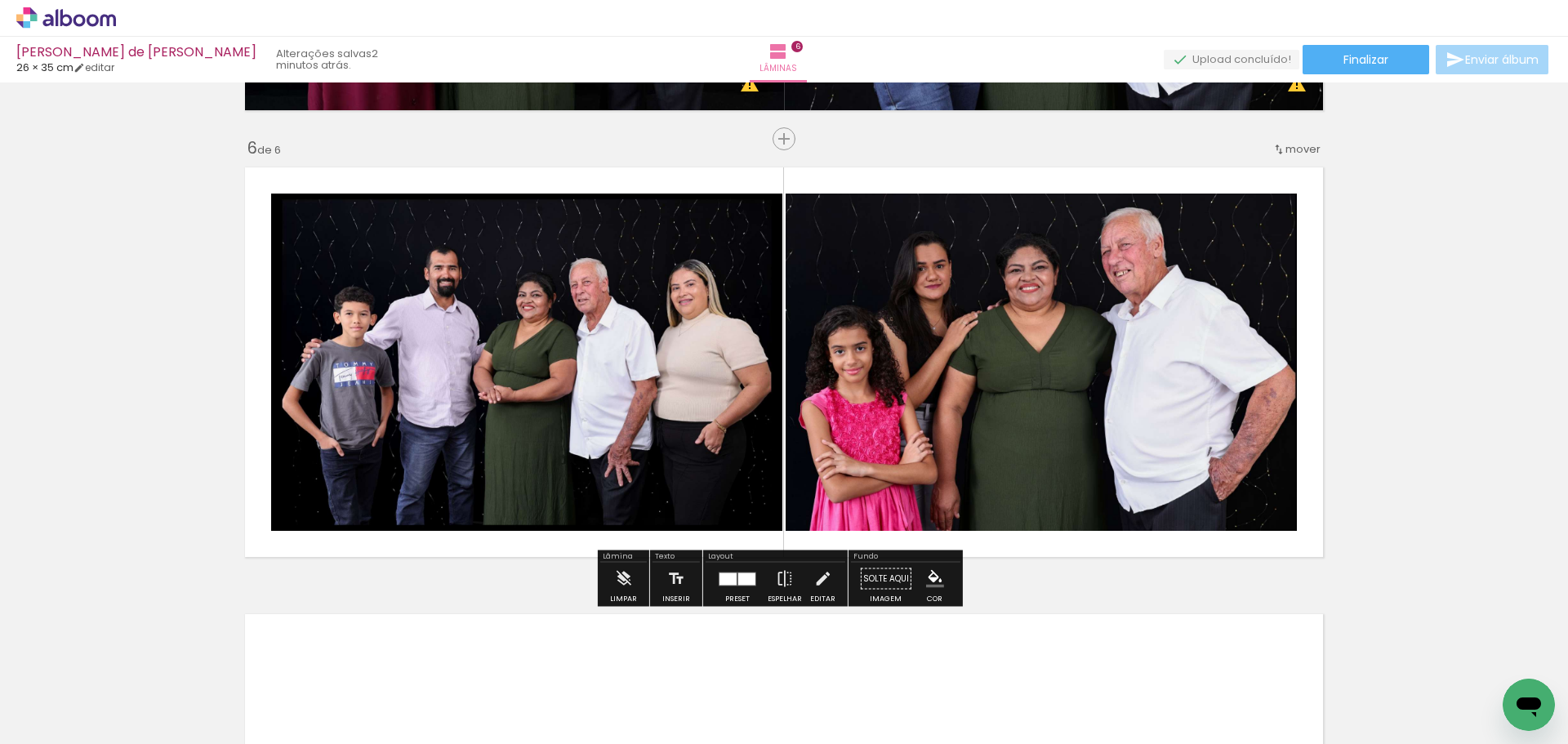
click at [731, 576] on div at bounding box center [728, 579] width 17 height 12
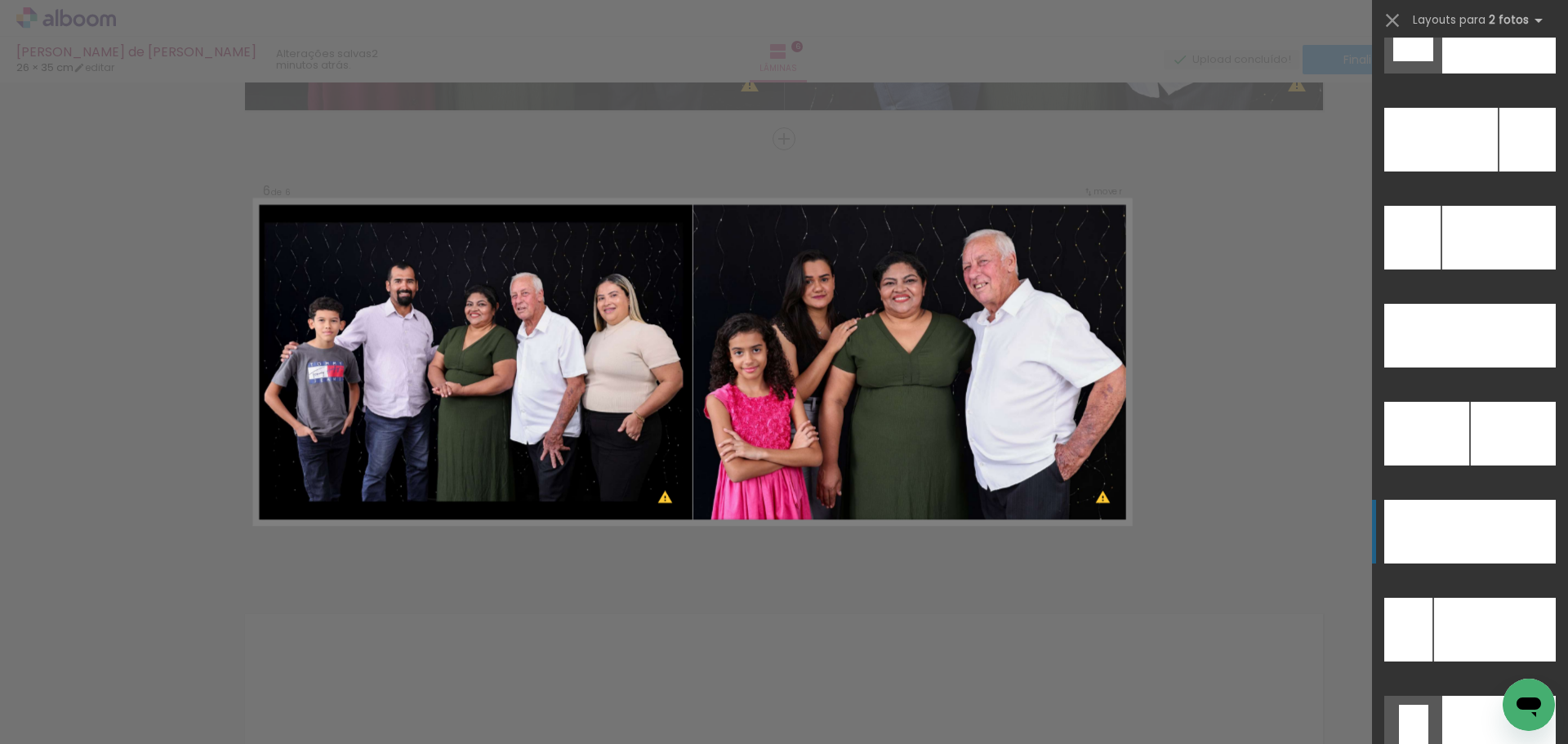
scroll to position [7331, 0]
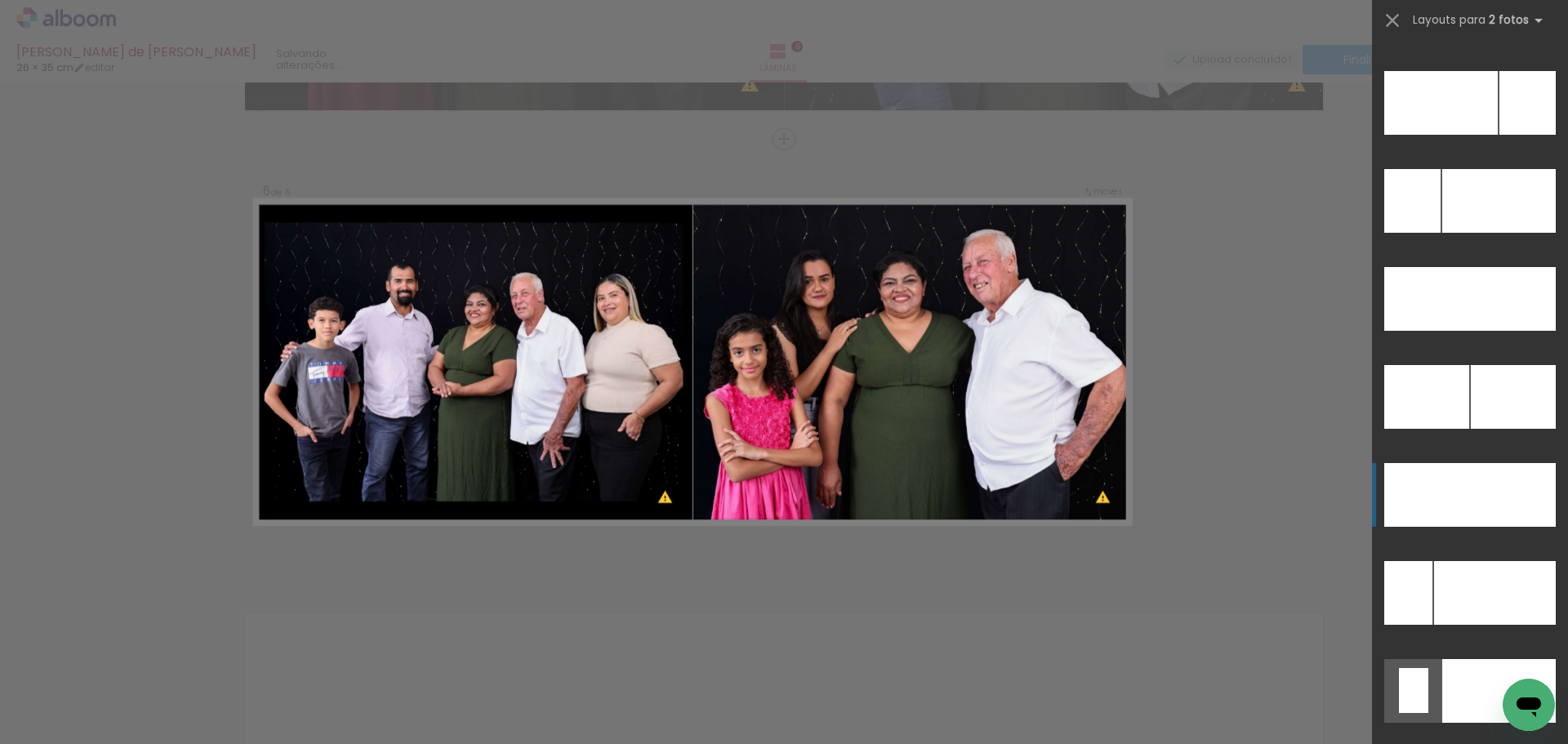
click at [1500, 472] on div at bounding box center [1513, 495] width 86 height 64
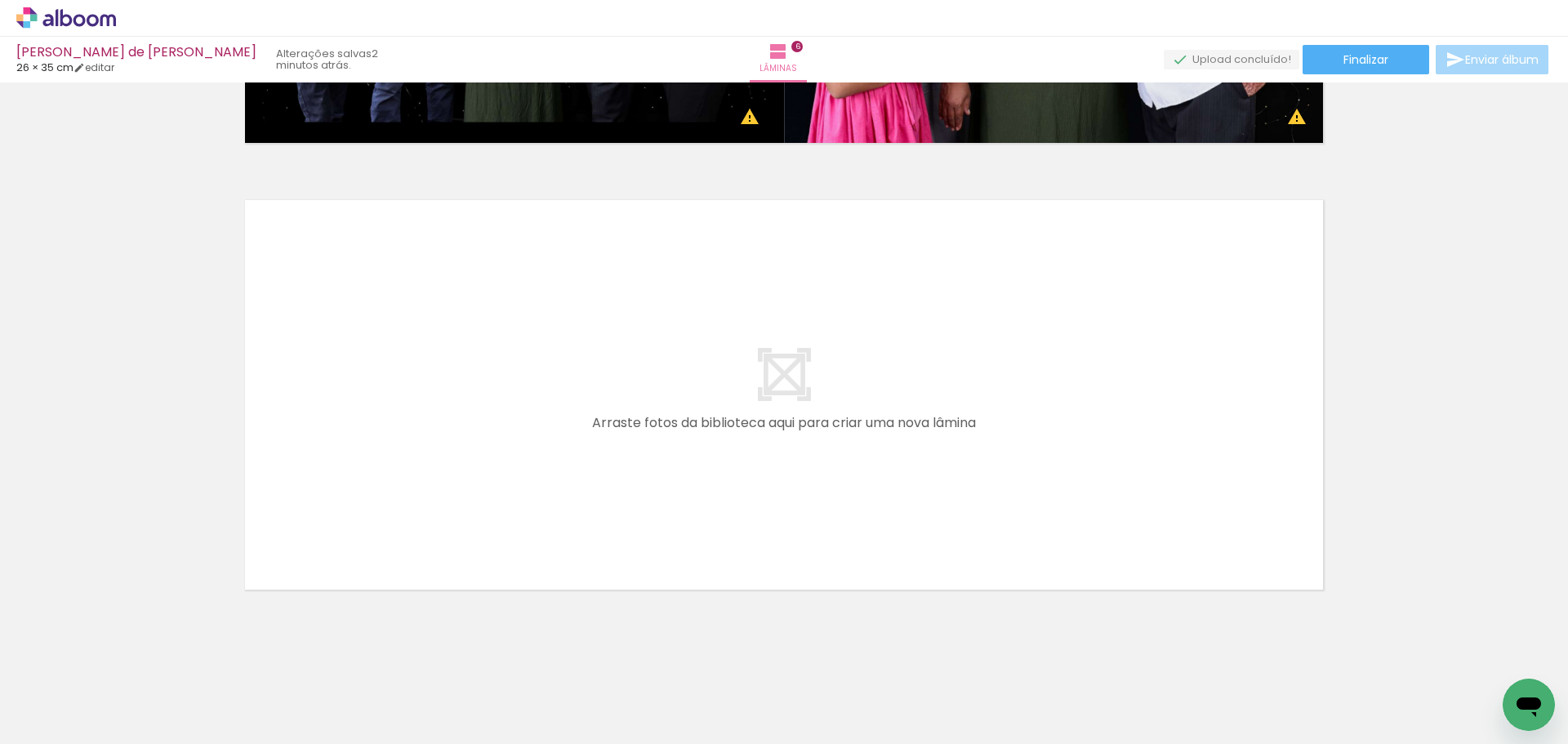
scroll to position [2632, 0]
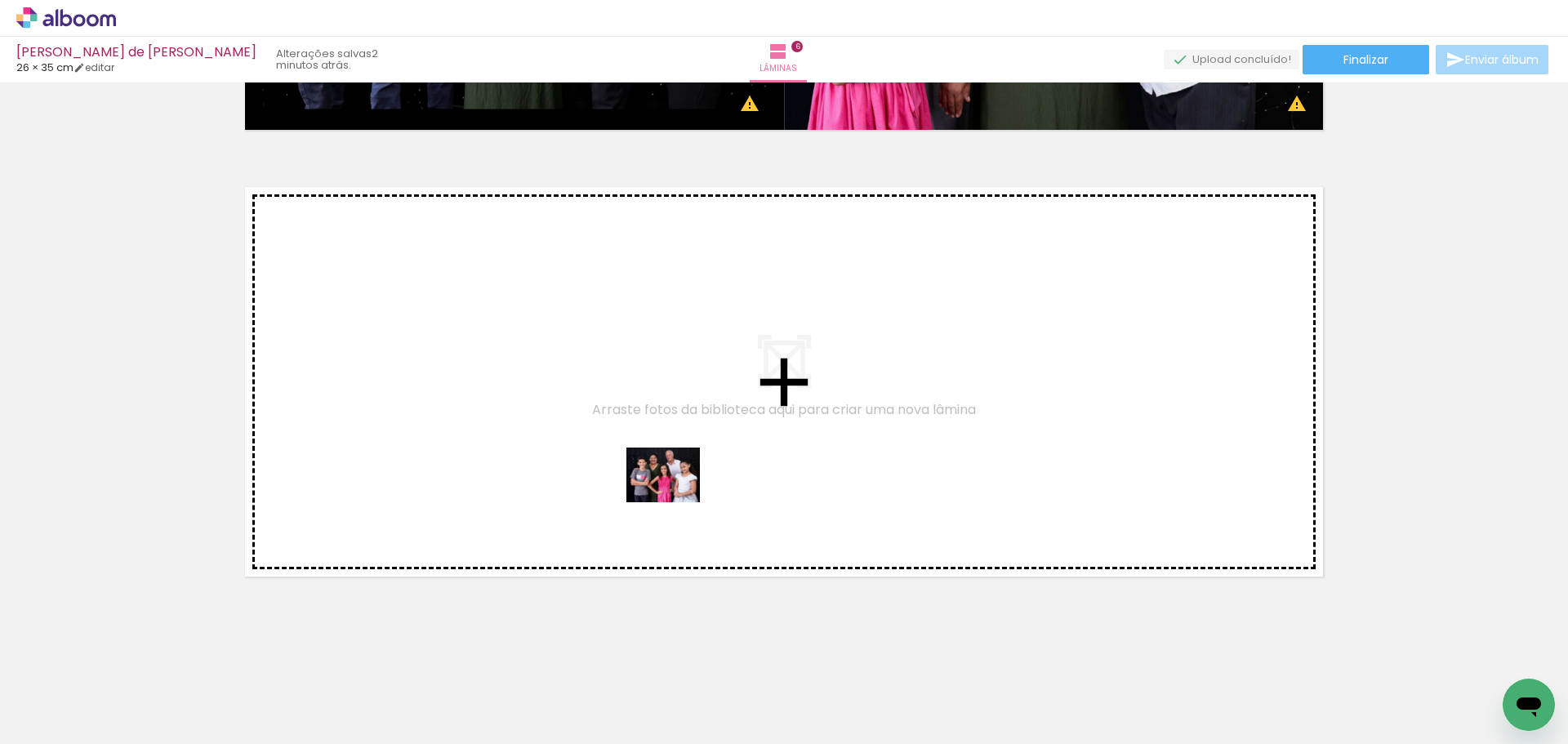
drag, startPoint x: 1305, startPoint y: 709, endPoint x: 676, endPoint y: 497, distance: 663.8
click at [676, 497] on quentale-workspace at bounding box center [784, 372] width 1568 height 744
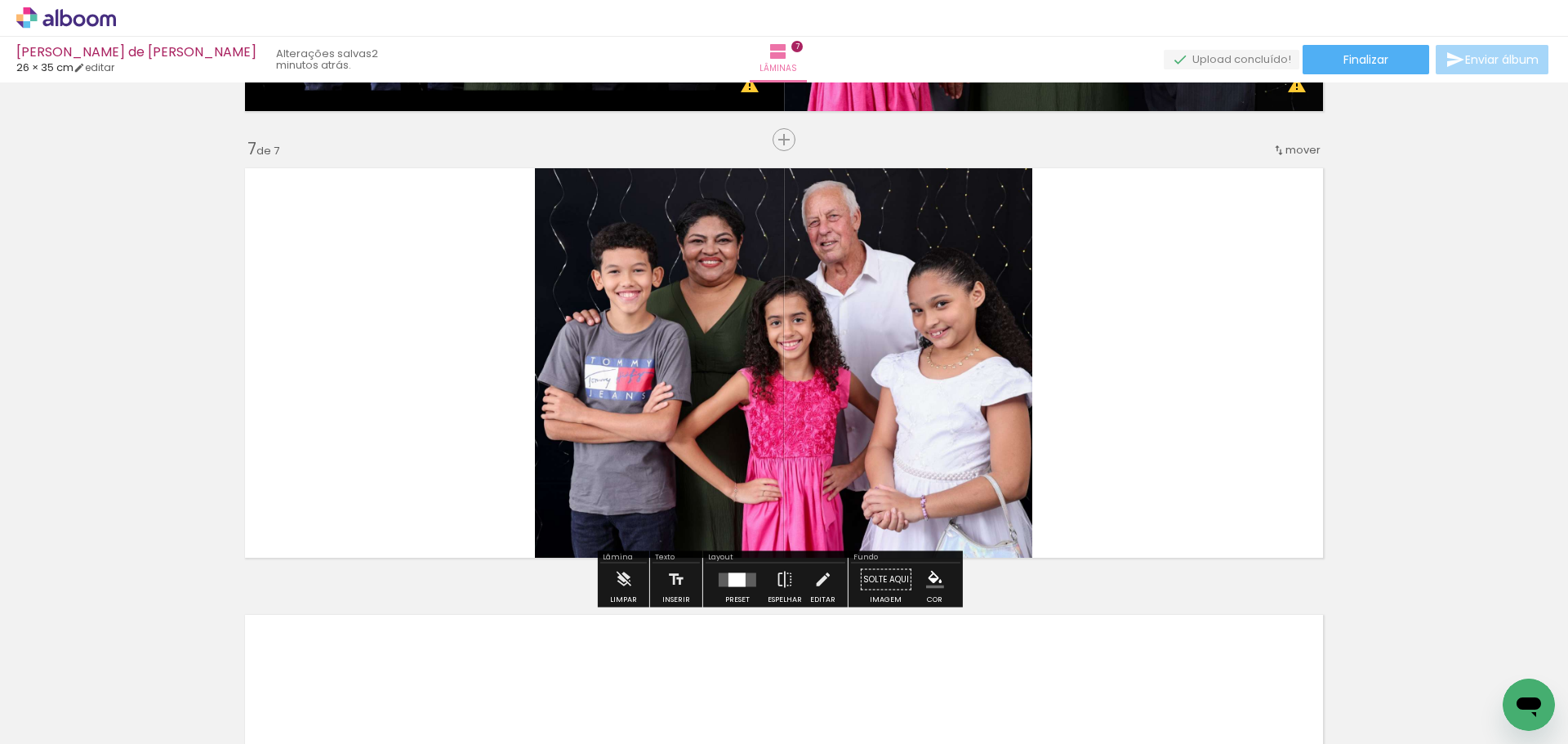
scroll to position [2652, 0]
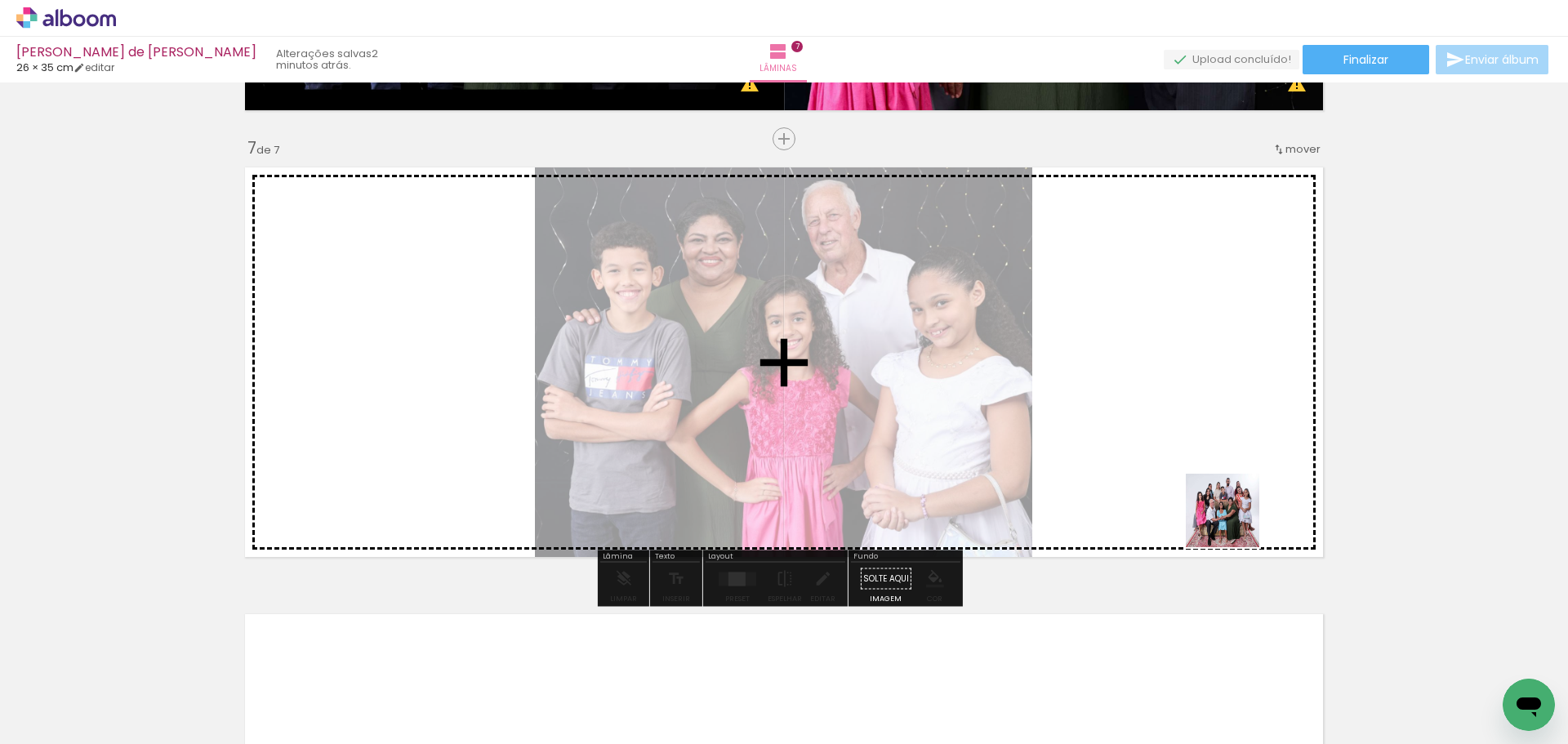
drag, startPoint x: 1337, startPoint y: 703, endPoint x: 1101, endPoint y: 360, distance: 416.3
click at [1101, 360] on quentale-workspace at bounding box center [784, 372] width 1568 height 744
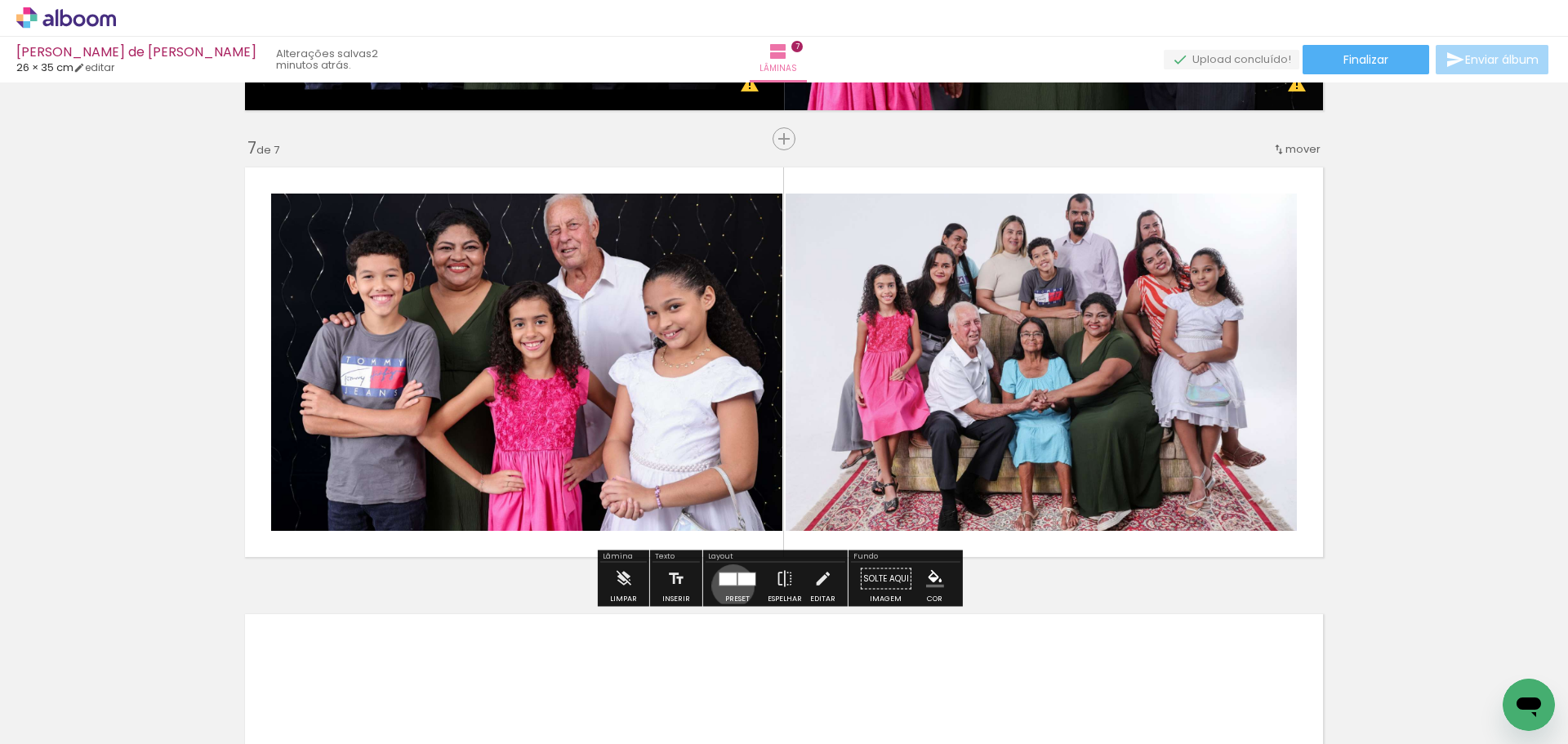
click at [729, 586] on div at bounding box center [737, 579] width 44 height 33
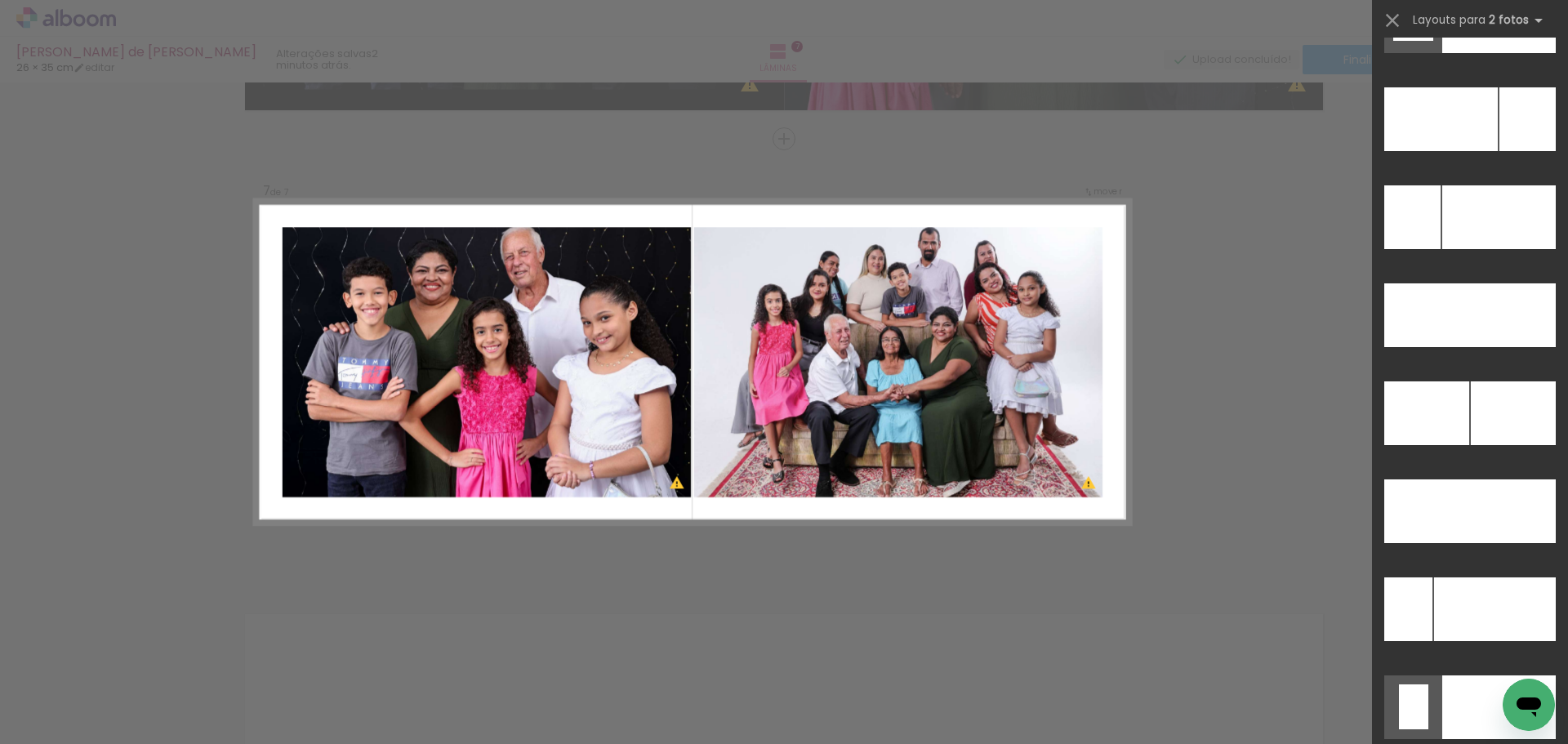
scroll to position [7415, 0]
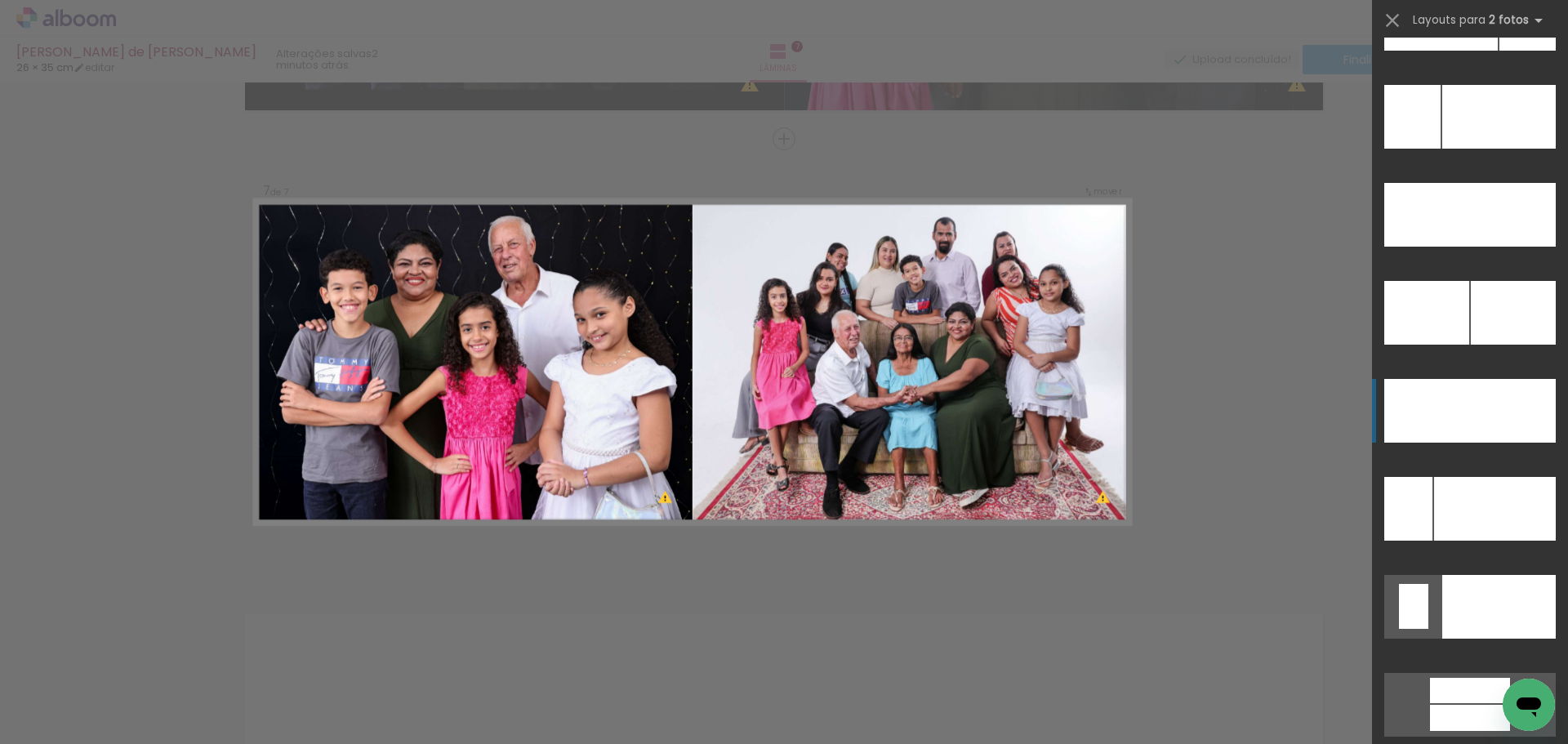
click at [1494, 410] on div at bounding box center [1513, 411] width 86 height 64
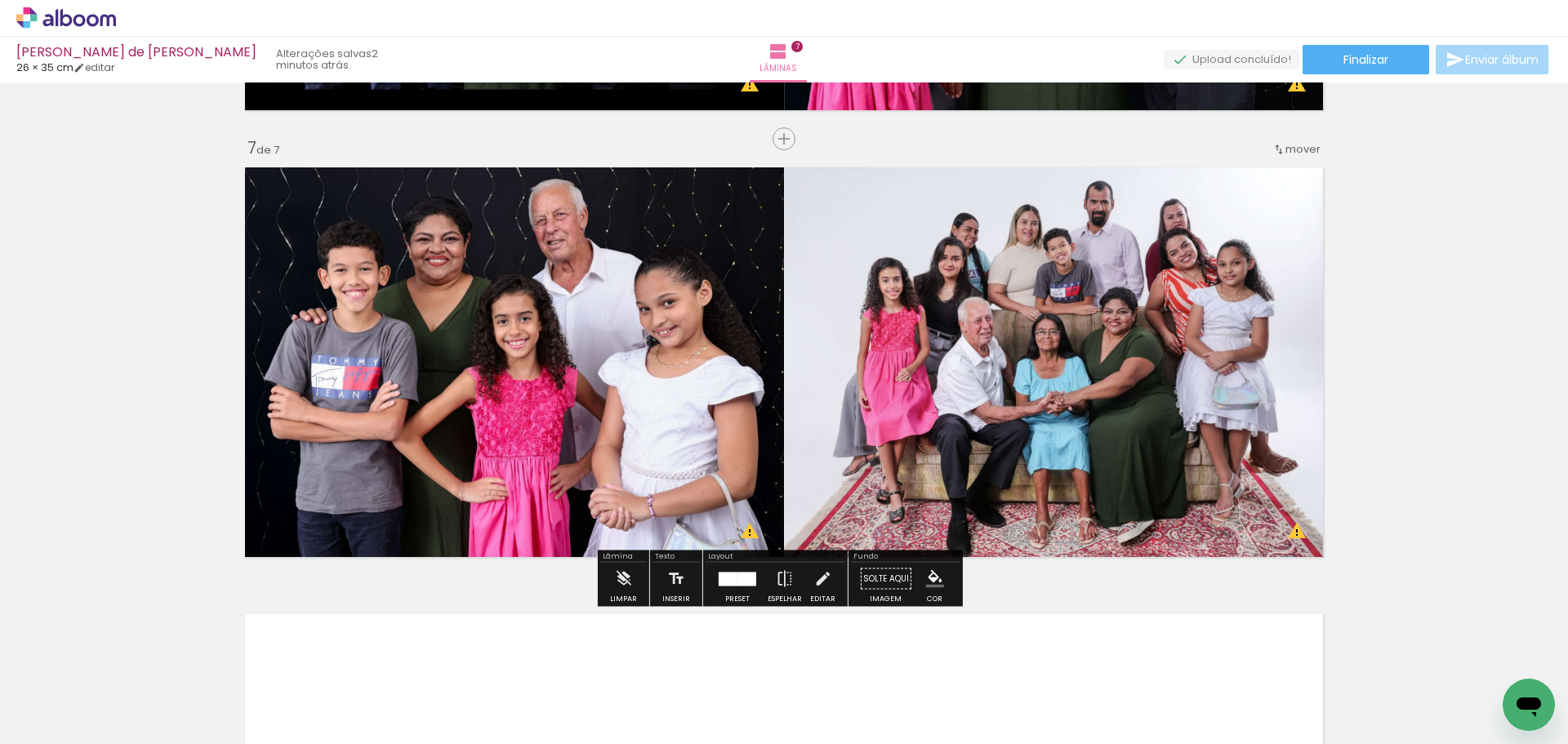
scroll to position [3079, 0]
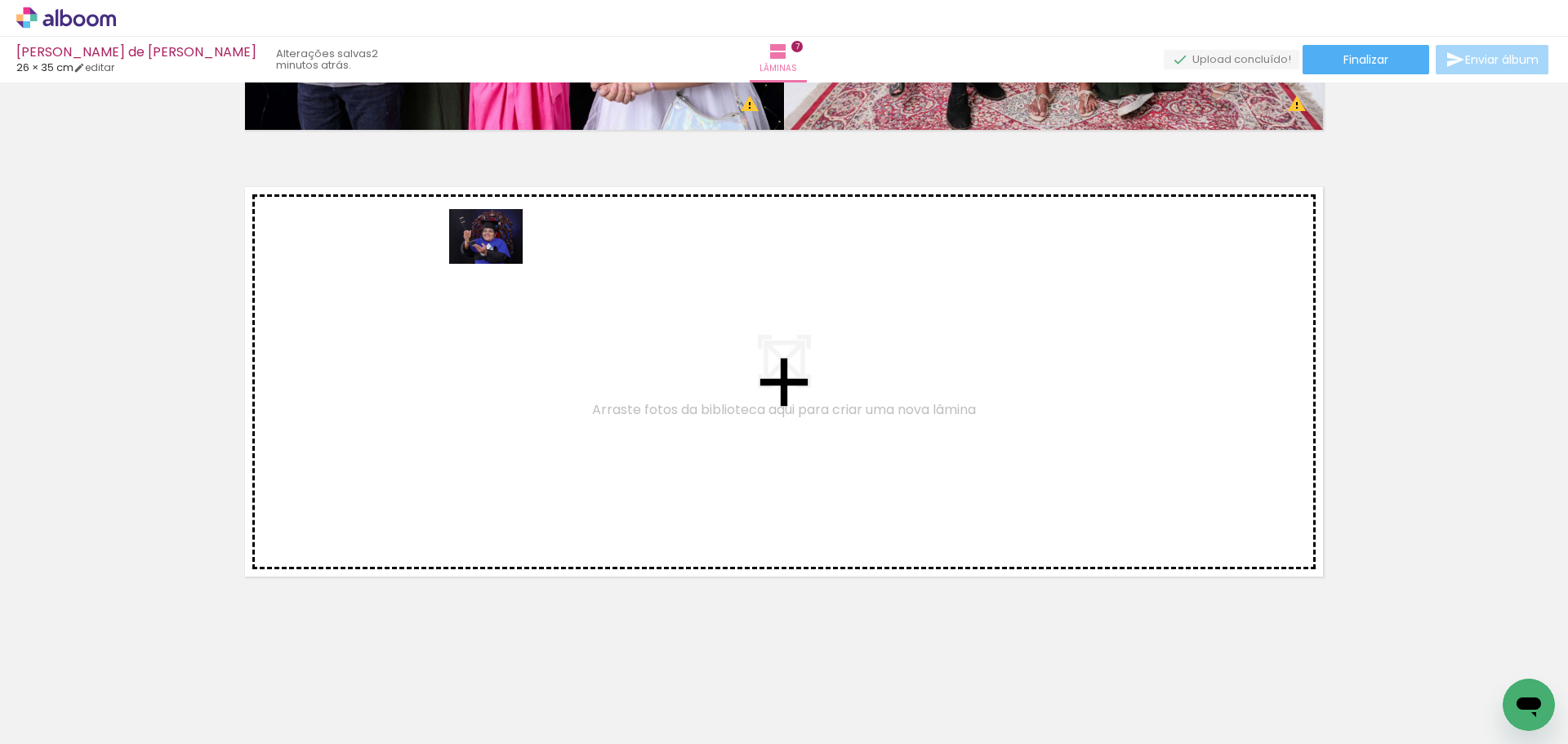
drag, startPoint x: 1406, startPoint y: 692, endPoint x: 612, endPoint y: 376, distance: 854.6
click at [612, 376] on quentale-workspace at bounding box center [784, 372] width 1568 height 744
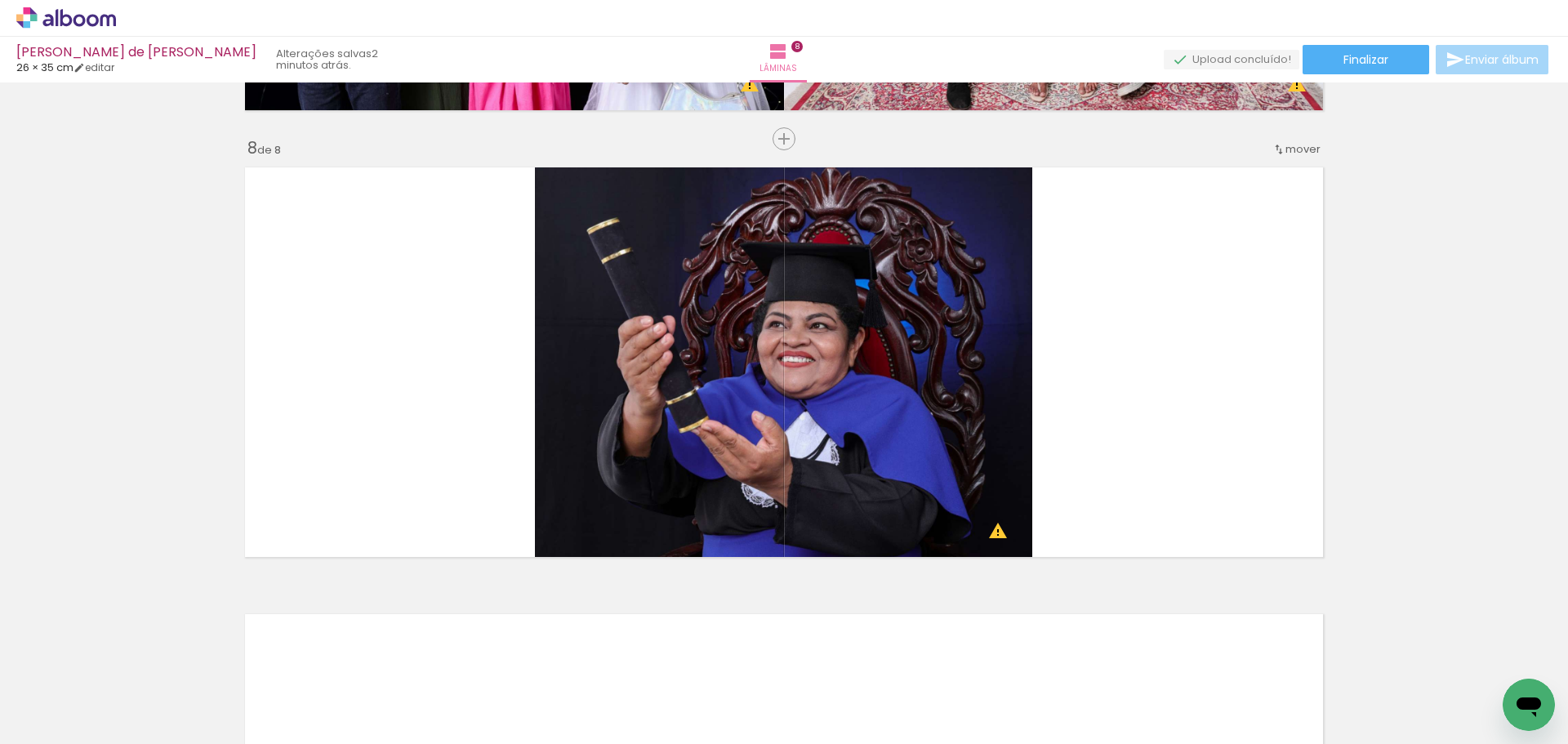
scroll to position [0, 780]
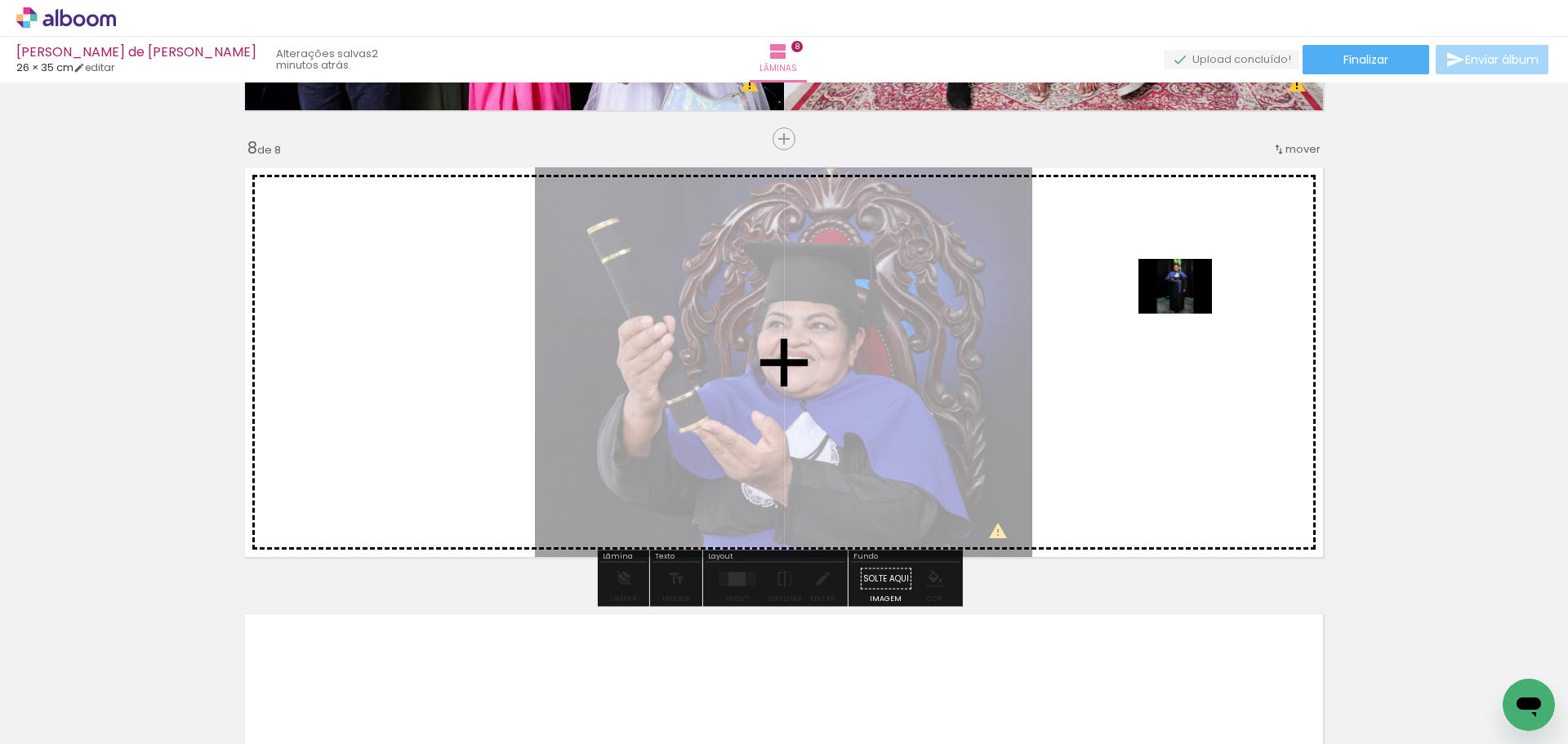
drag, startPoint x: 793, startPoint y: 706, endPoint x: 1156, endPoint y: 302, distance: 543.1
click at [1156, 302] on quentale-workspace at bounding box center [784, 372] width 1568 height 744
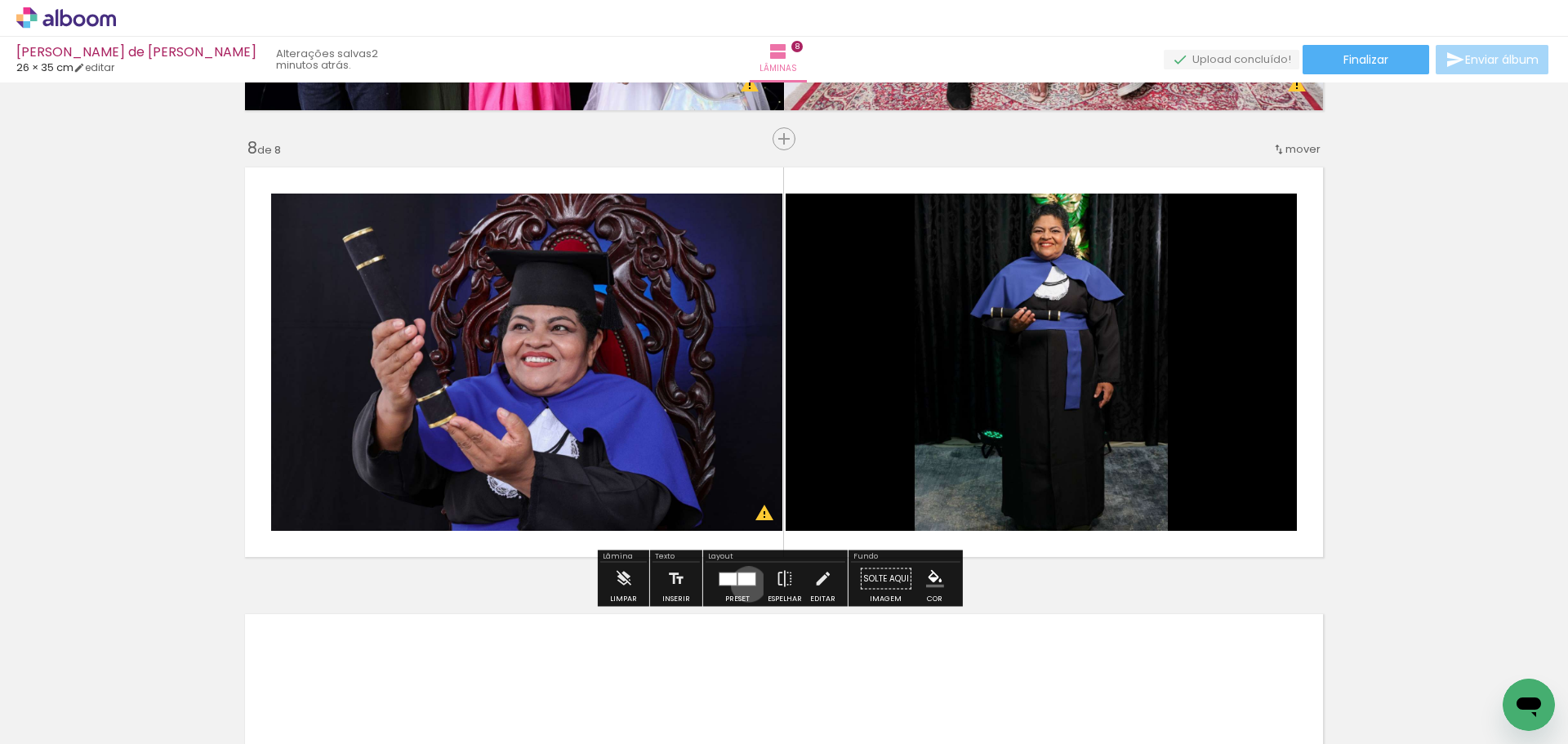
click at [745, 584] on div at bounding box center [747, 579] width 17 height 12
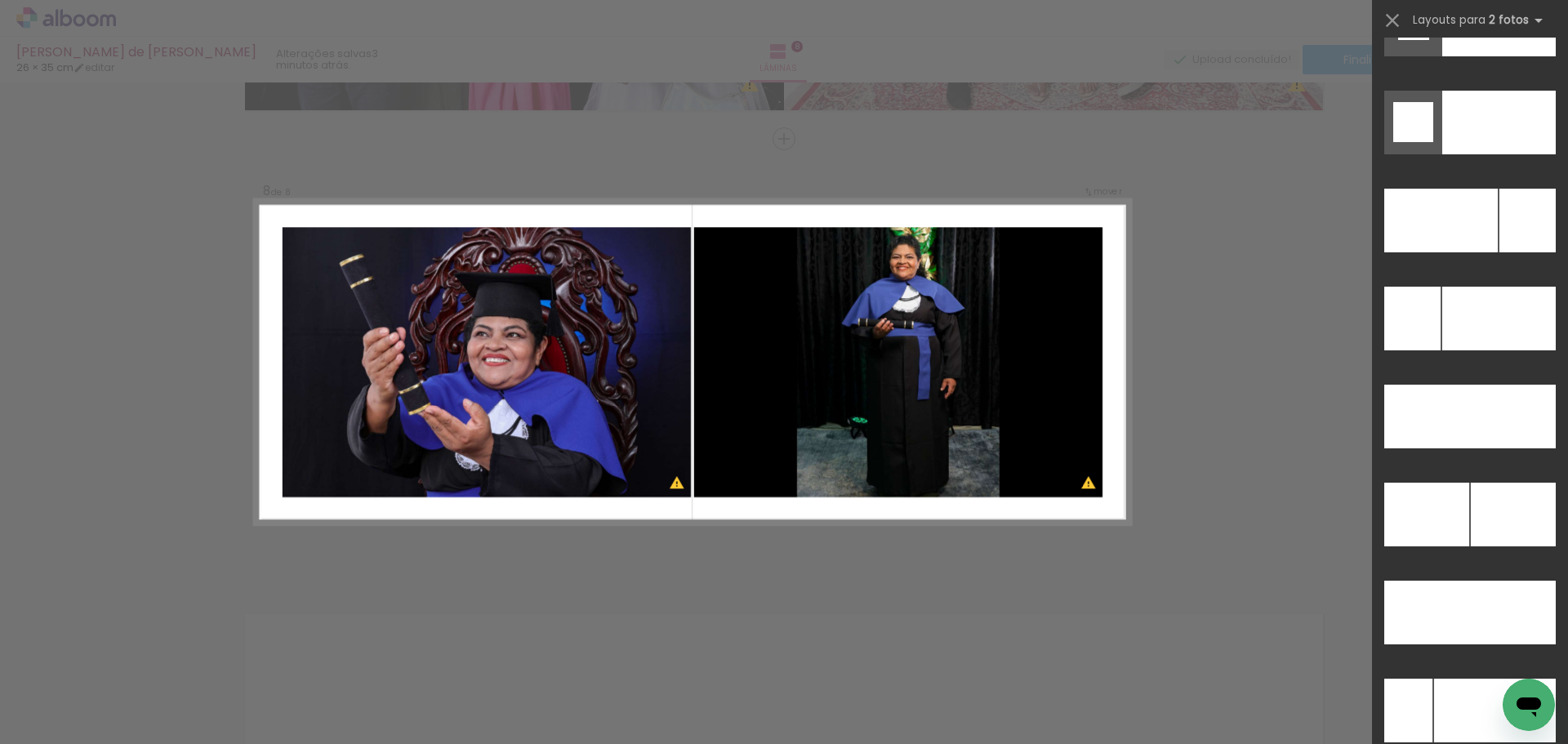
scroll to position [7235, 0]
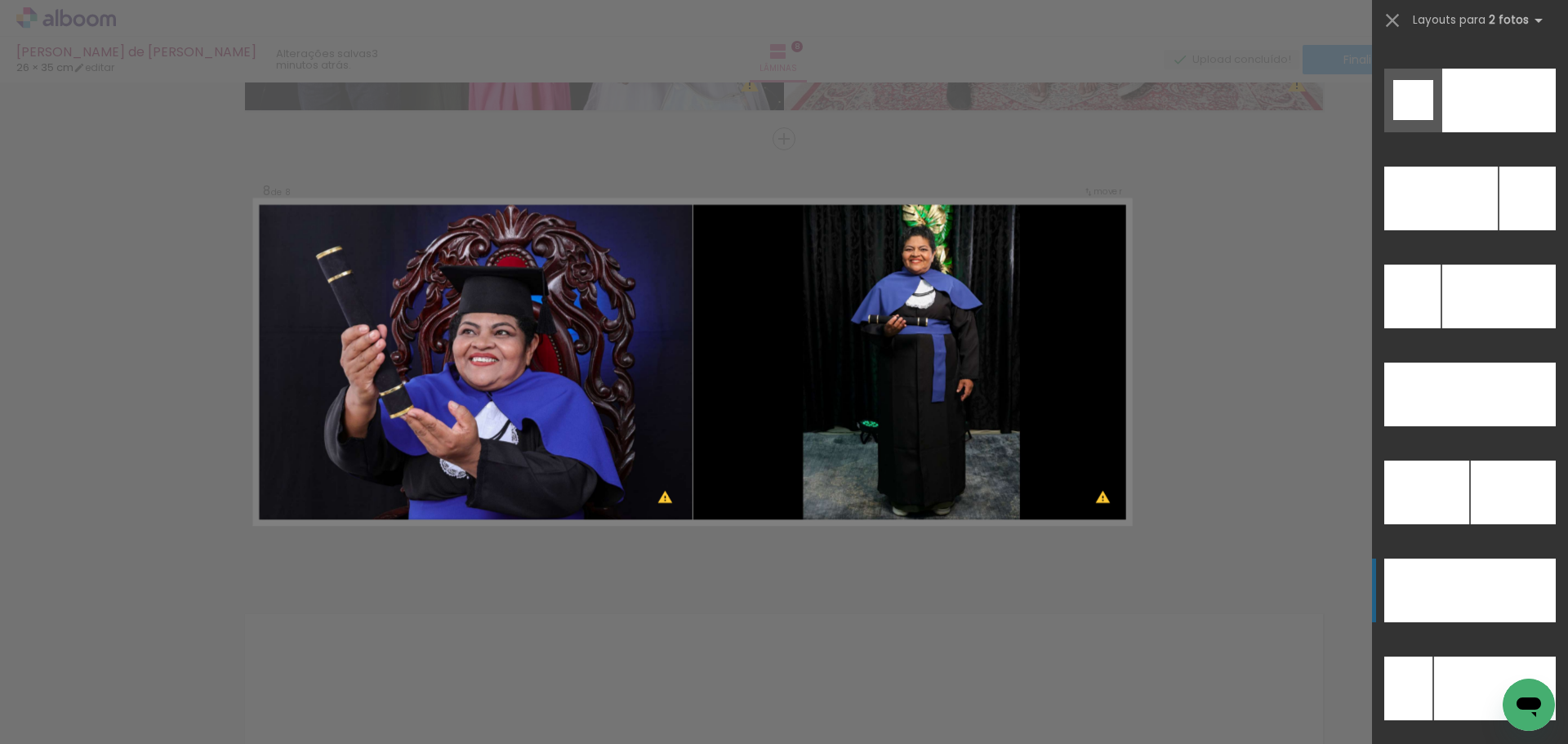
click at [1476, 588] on div at bounding box center [1513, 591] width 86 height 64
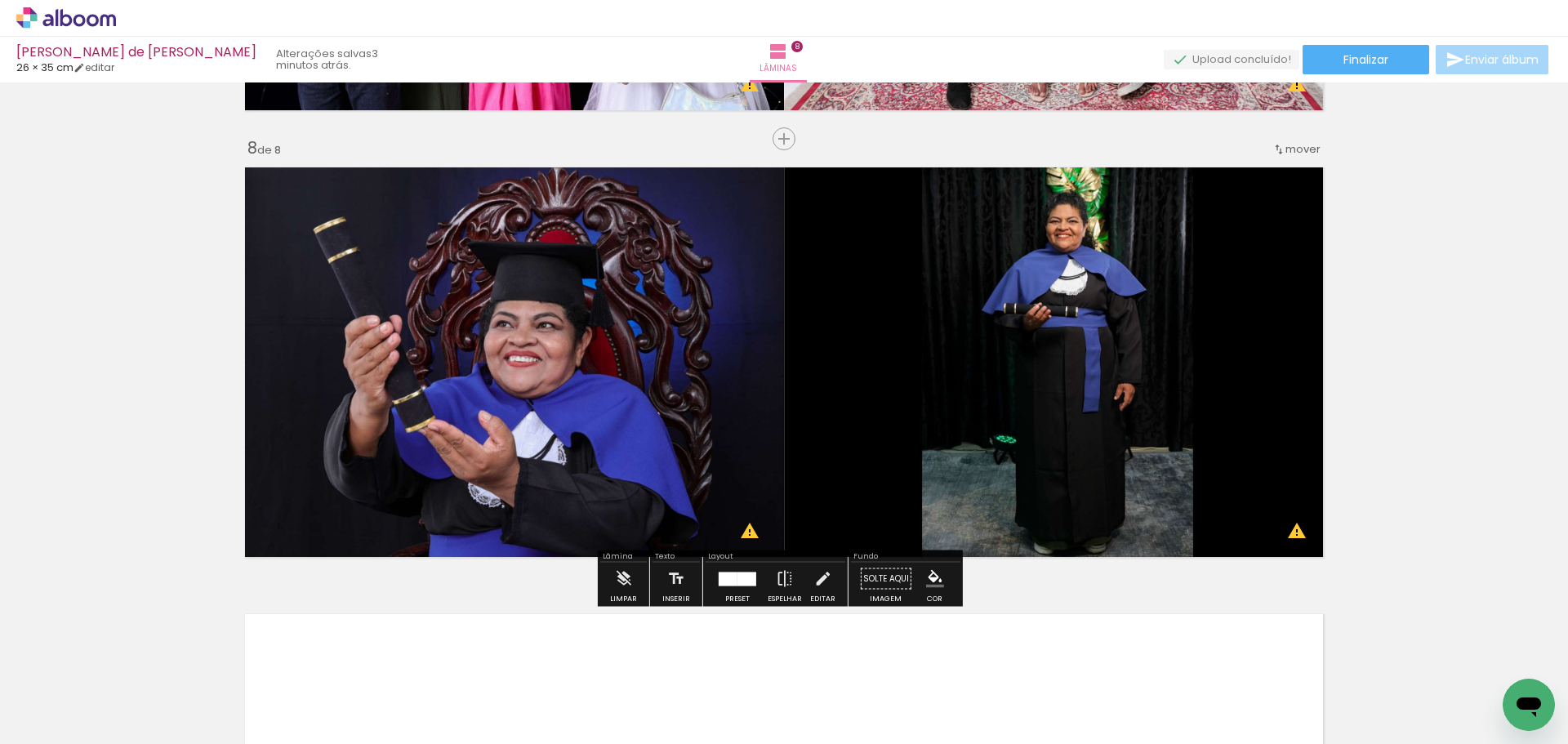
scroll to position [3526, 0]
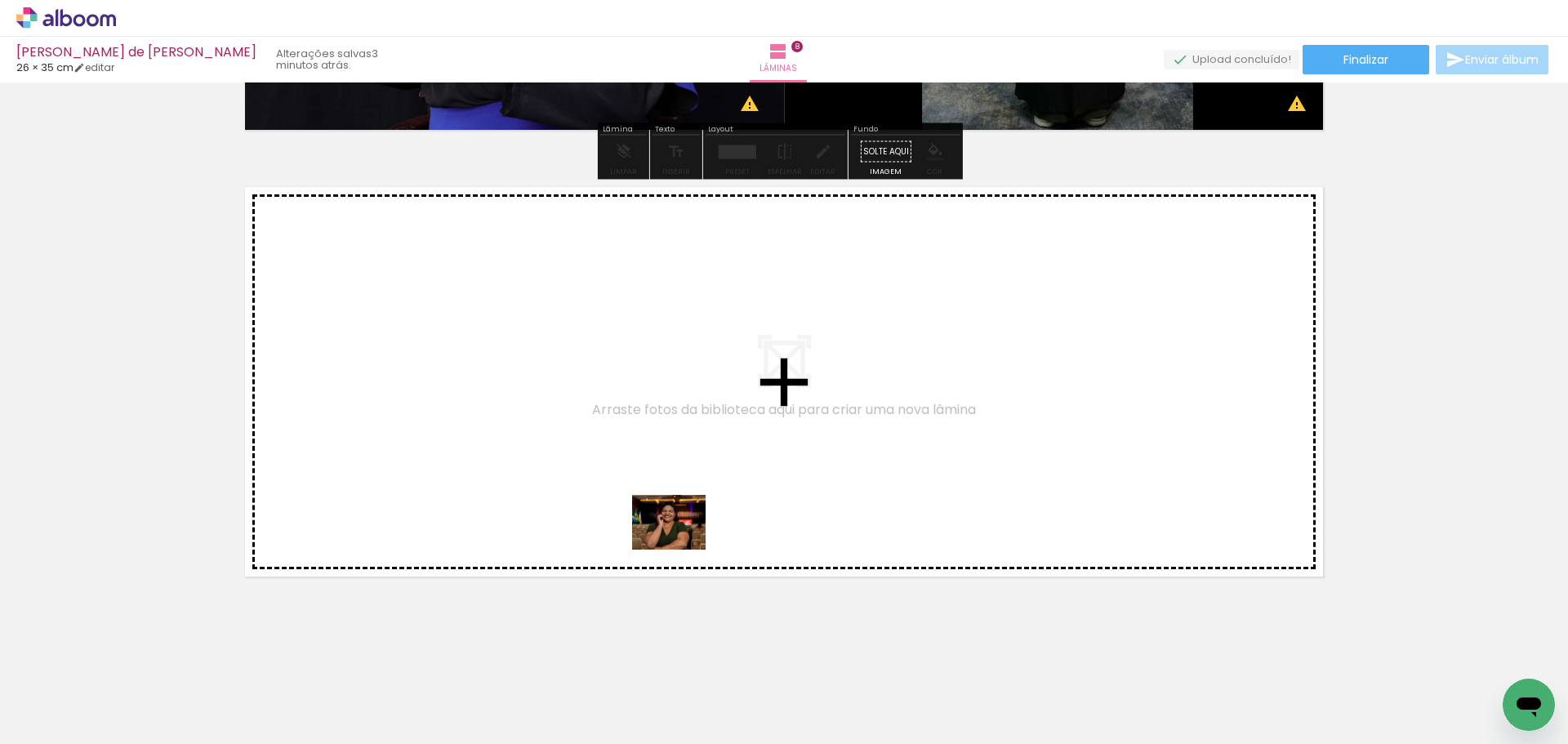
drag, startPoint x: 872, startPoint y: 698, endPoint x: 681, endPoint y: 544, distance: 245.4
click at [681, 544] on quentale-workspace at bounding box center [784, 372] width 1568 height 744
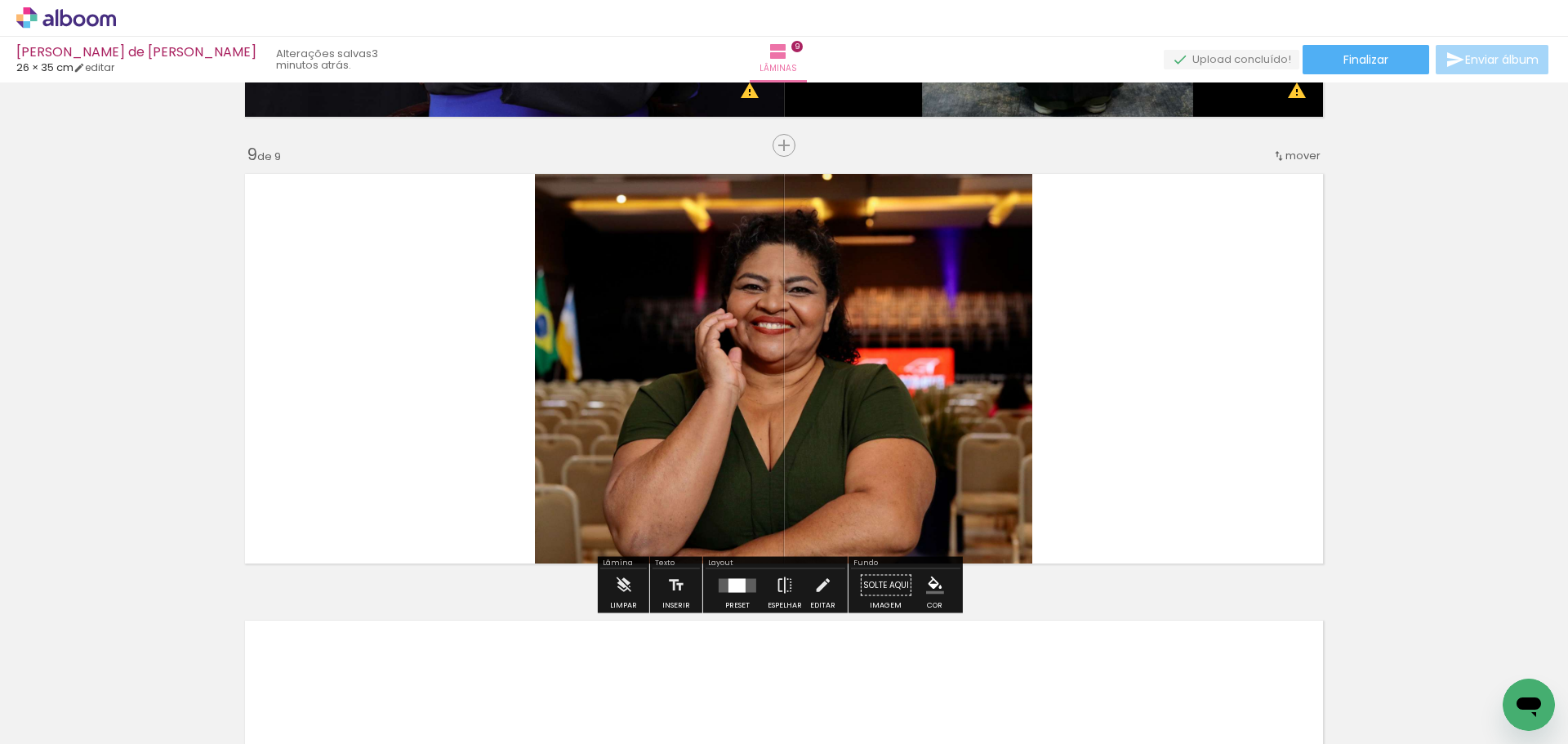
scroll to position [3545, 0]
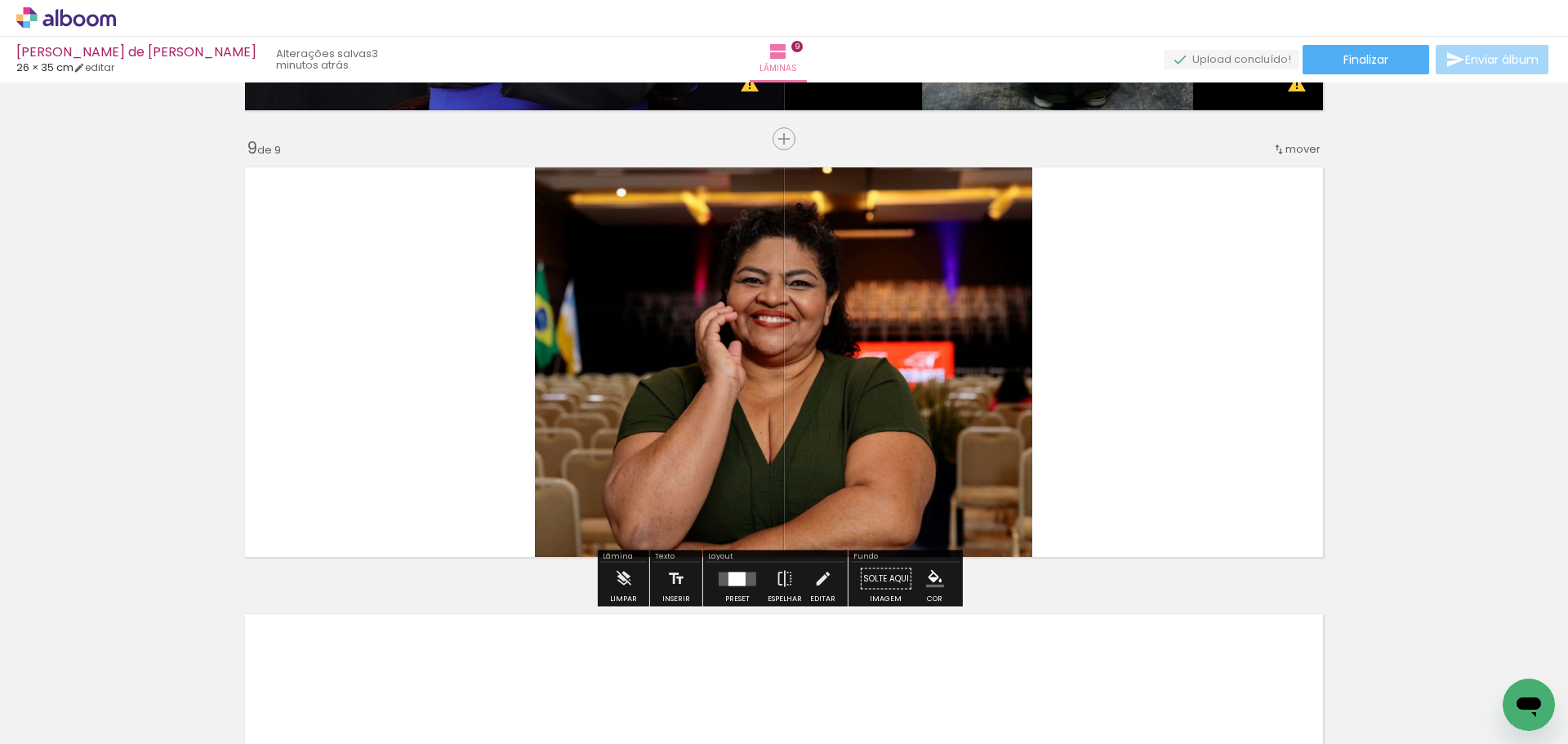
drag, startPoint x: 931, startPoint y: 697, endPoint x: 1153, endPoint y: 436, distance: 342.6
click at [1153, 436] on quentale-workspace at bounding box center [784, 372] width 1568 height 744
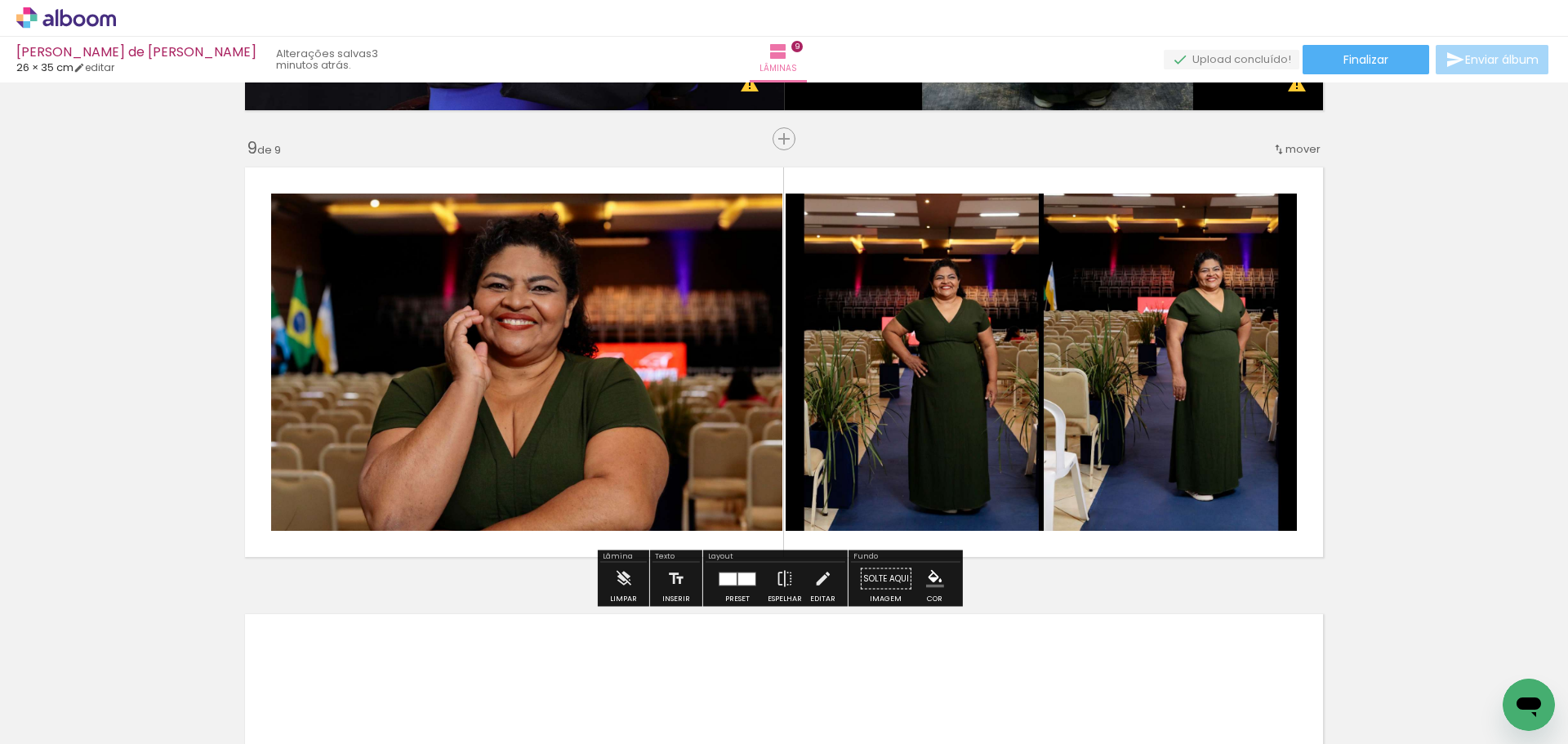
drag, startPoint x: 714, startPoint y: 586, endPoint x: 1155, endPoint y: 397, distance: 479.8
click at [725, 582] on div at bounding box center [737, 579] width 44 height 33
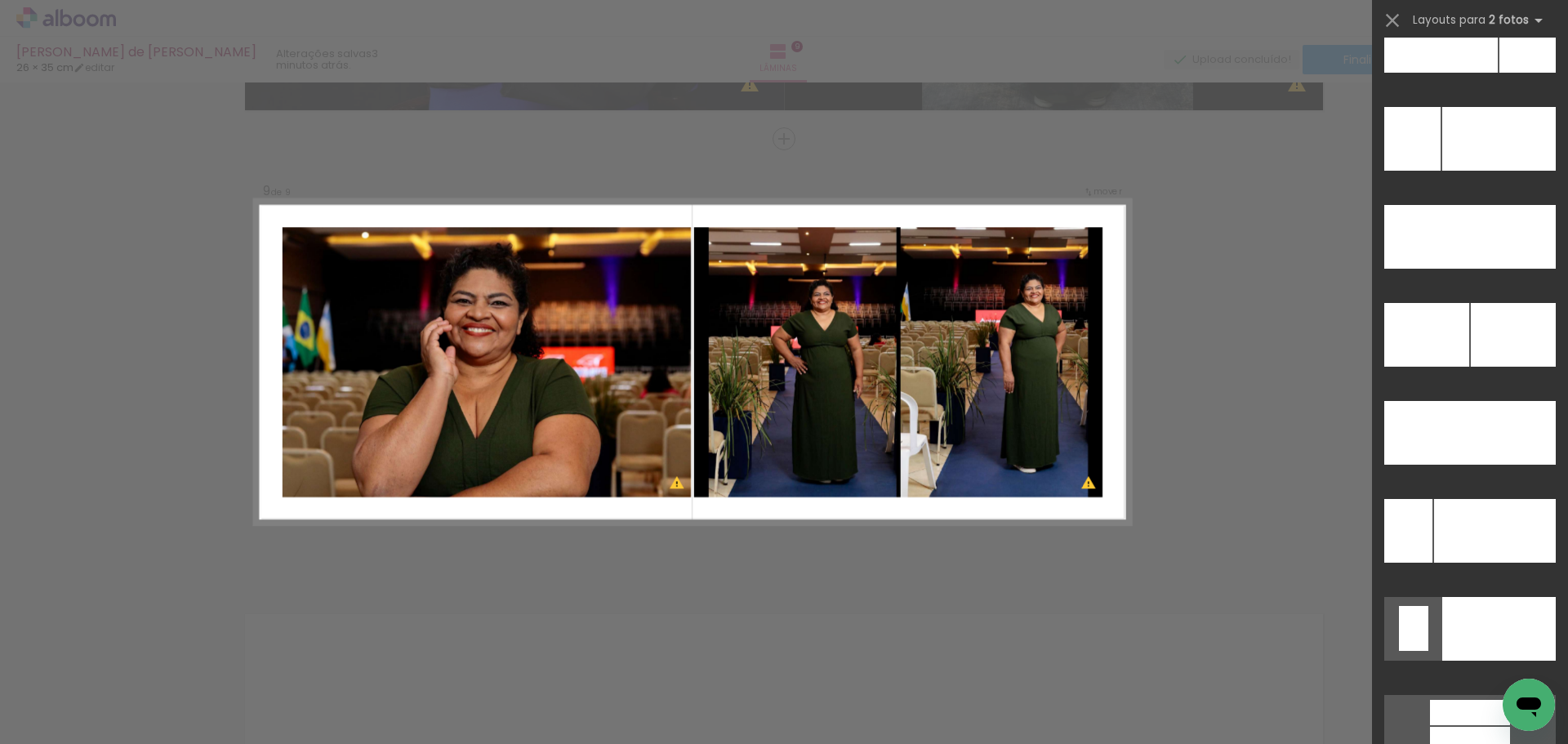
scroll to position [7416, 0]
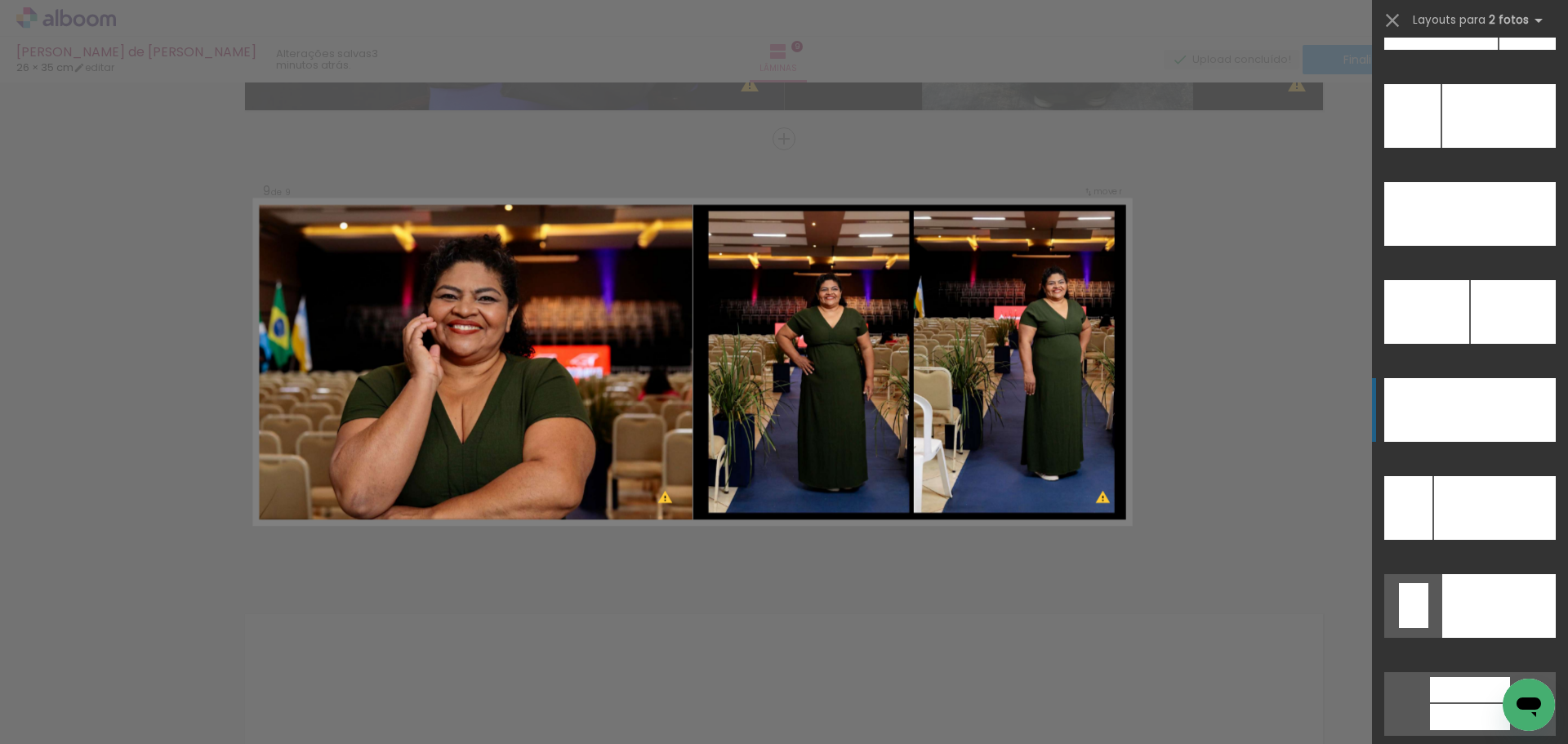
click at [1513, 426] on div at bounding box center [1513, 410] width 86 height 64
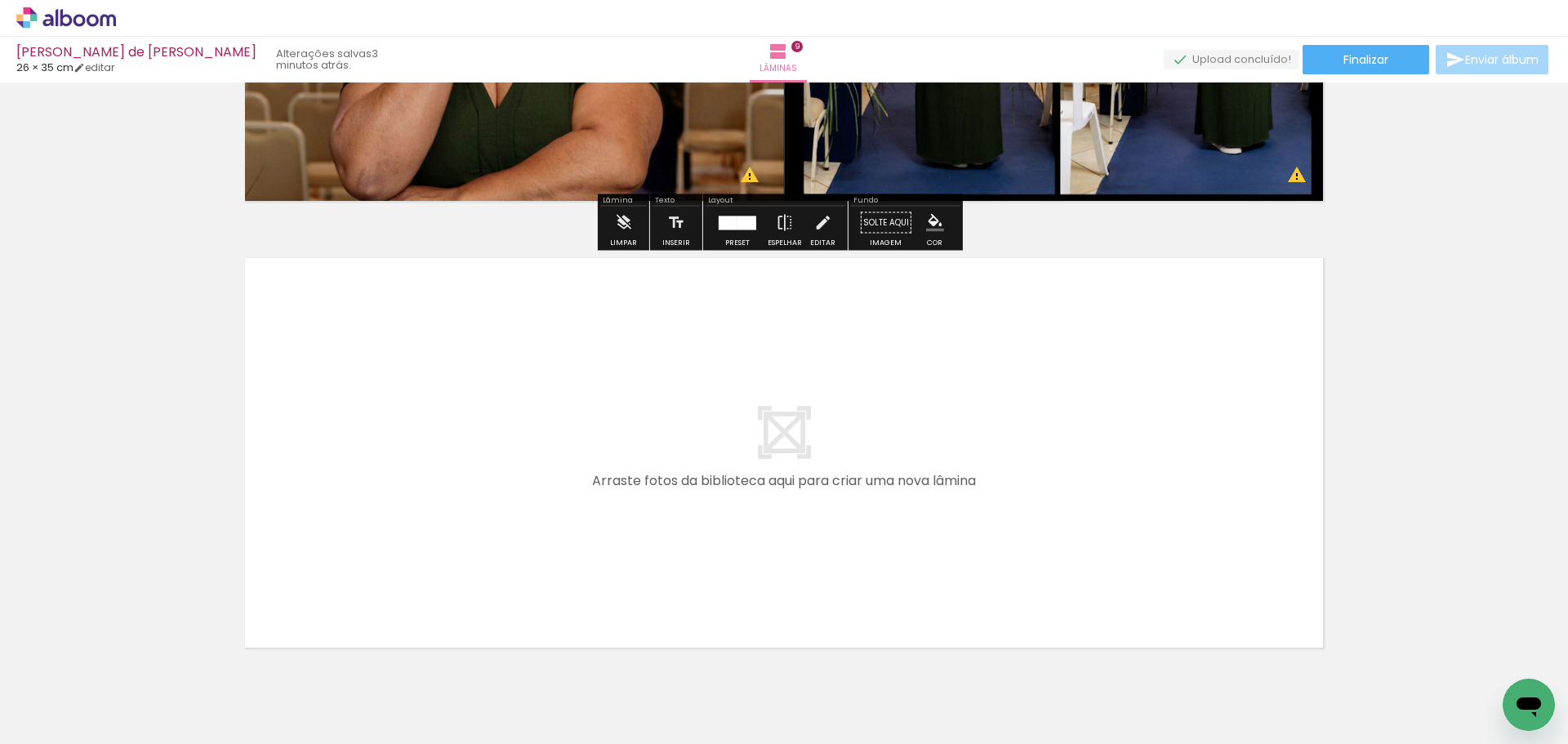
scroll to position [3973, 0]
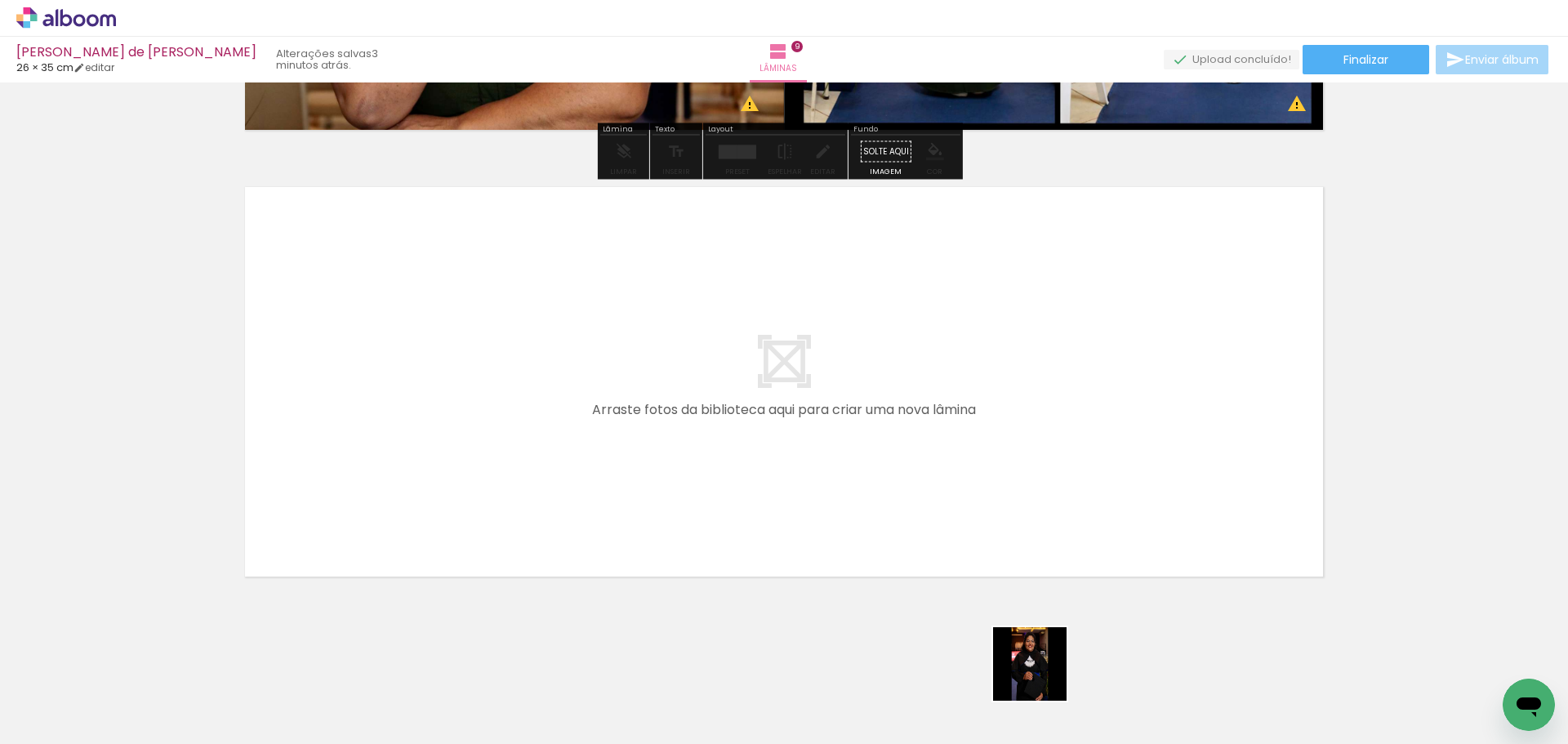
drag, startPoint x: 1060, startPoint y: 693, endPoint x: 832, endPoint y: 585, distance: 252.3
click at [673, 464] on quentale-workspace at bounding box center [784, 372] width 1568 height 744
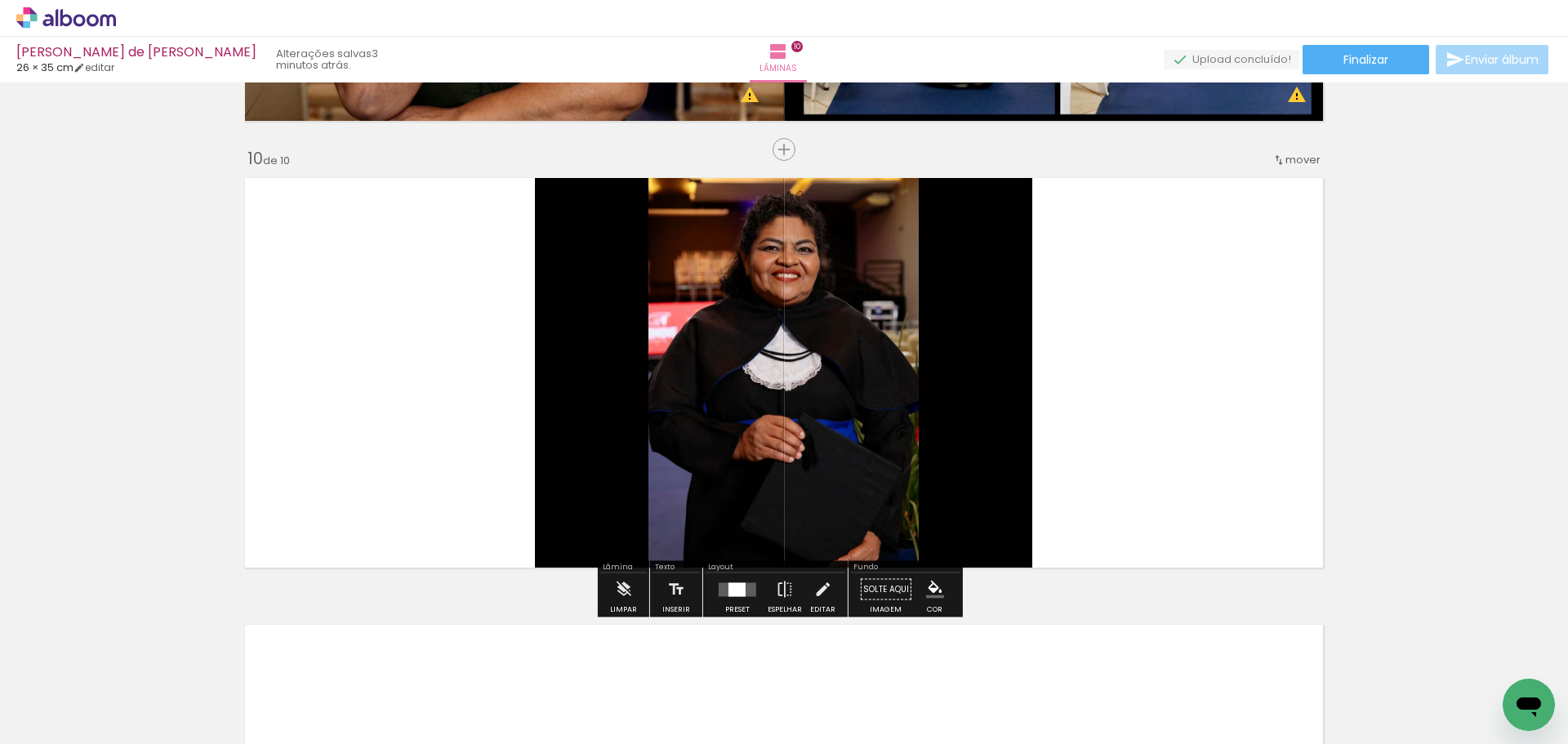
scroll to position [3992, 0]
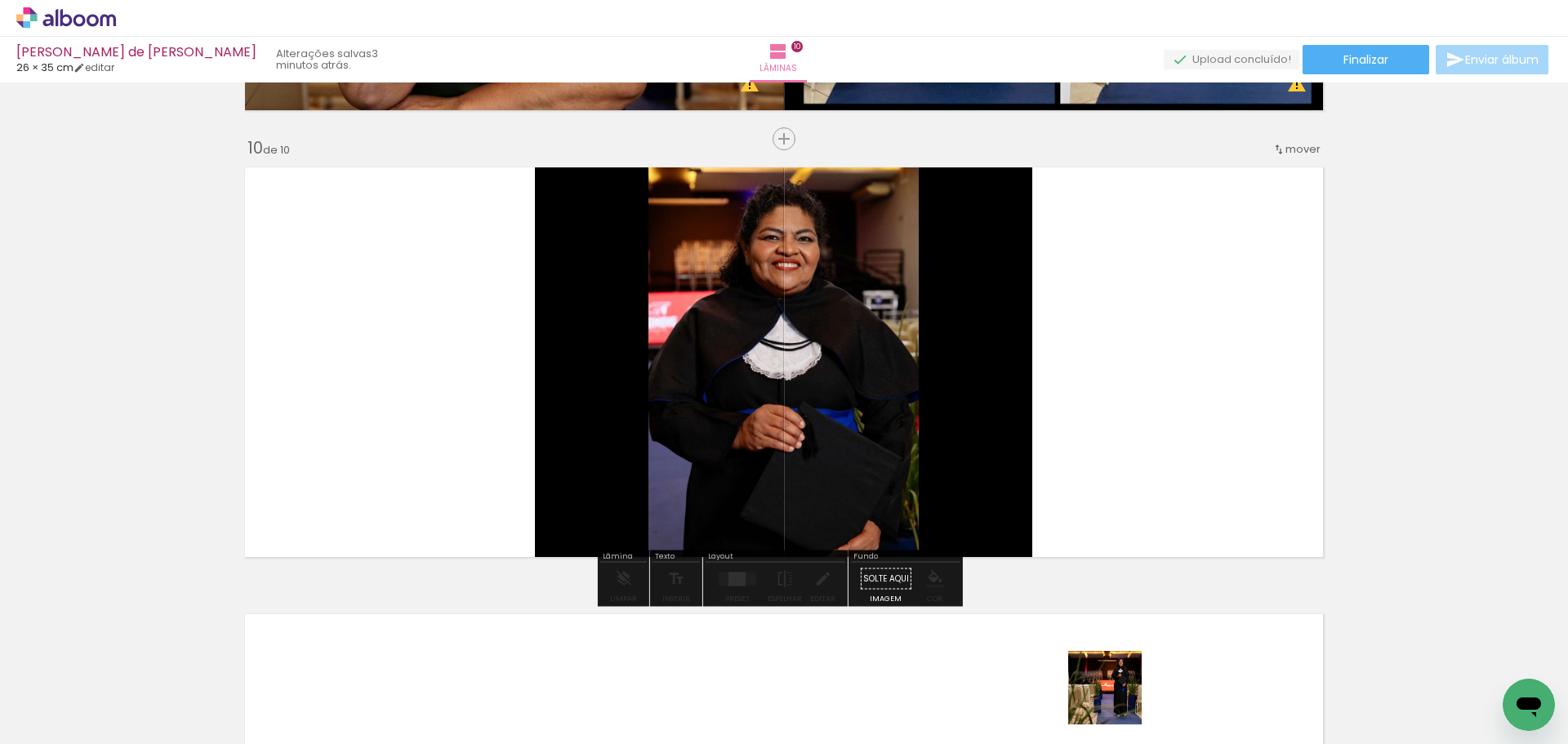
drag, startPoint x: 1117, startPoint y: 700, endPoint x: 1156, endPoint y: 409, distance: 293.6
click at [1156, 409] on quentale-workspace at bounding box center [784, 372] width 1568 height 744
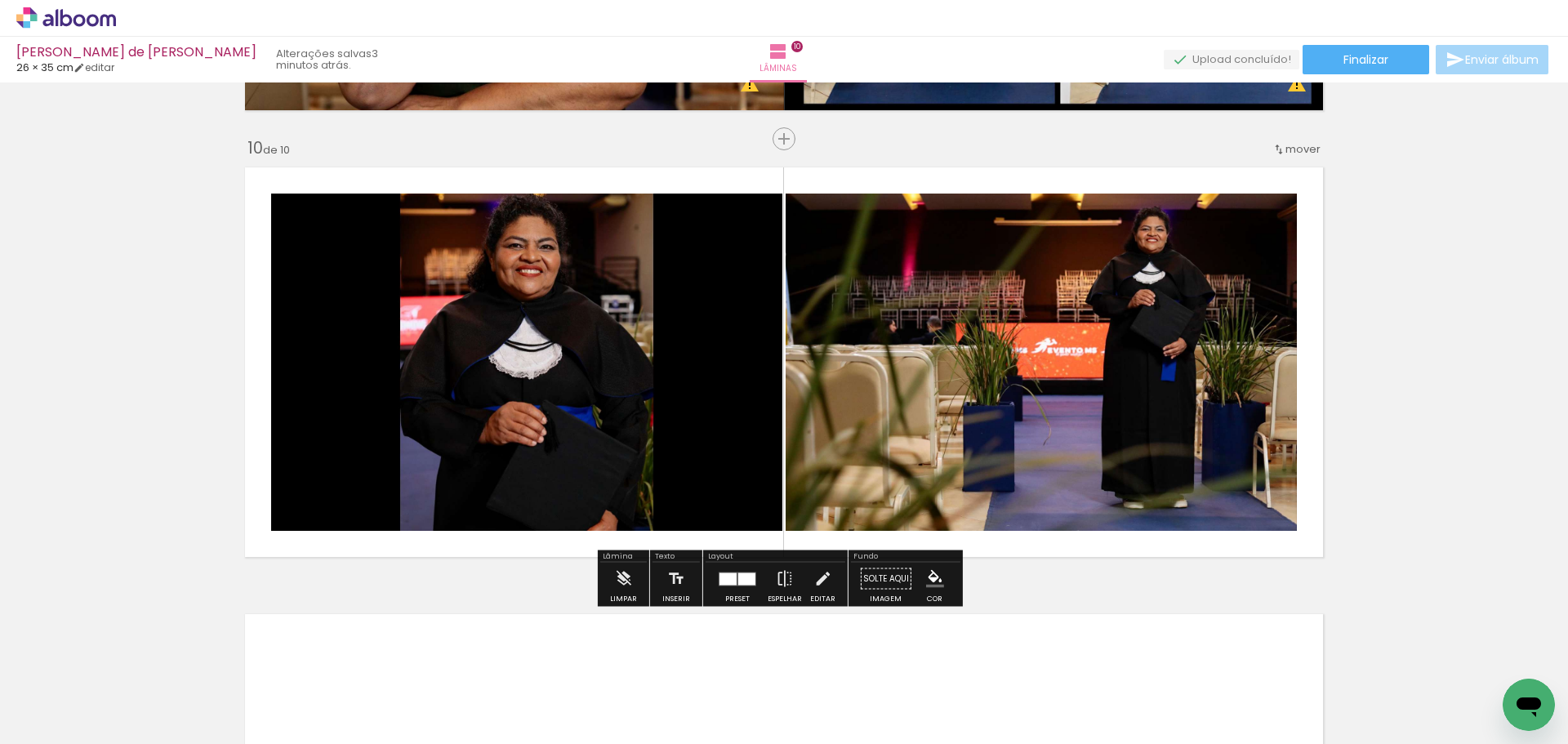
click at [719, 580] on quentale-layouter at bounding box center [737, 579] width 37 height 14
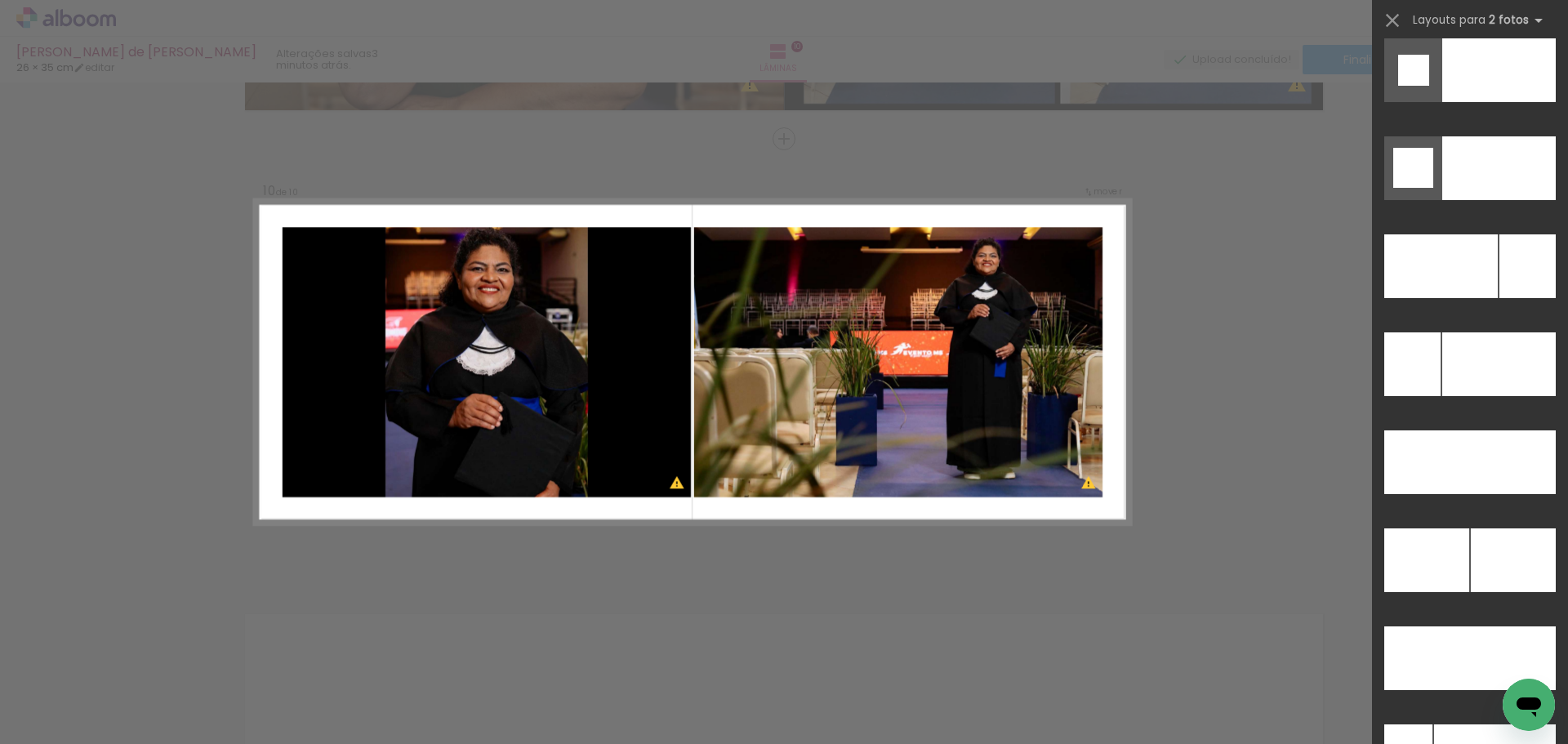
scroll to position [7224, 0]
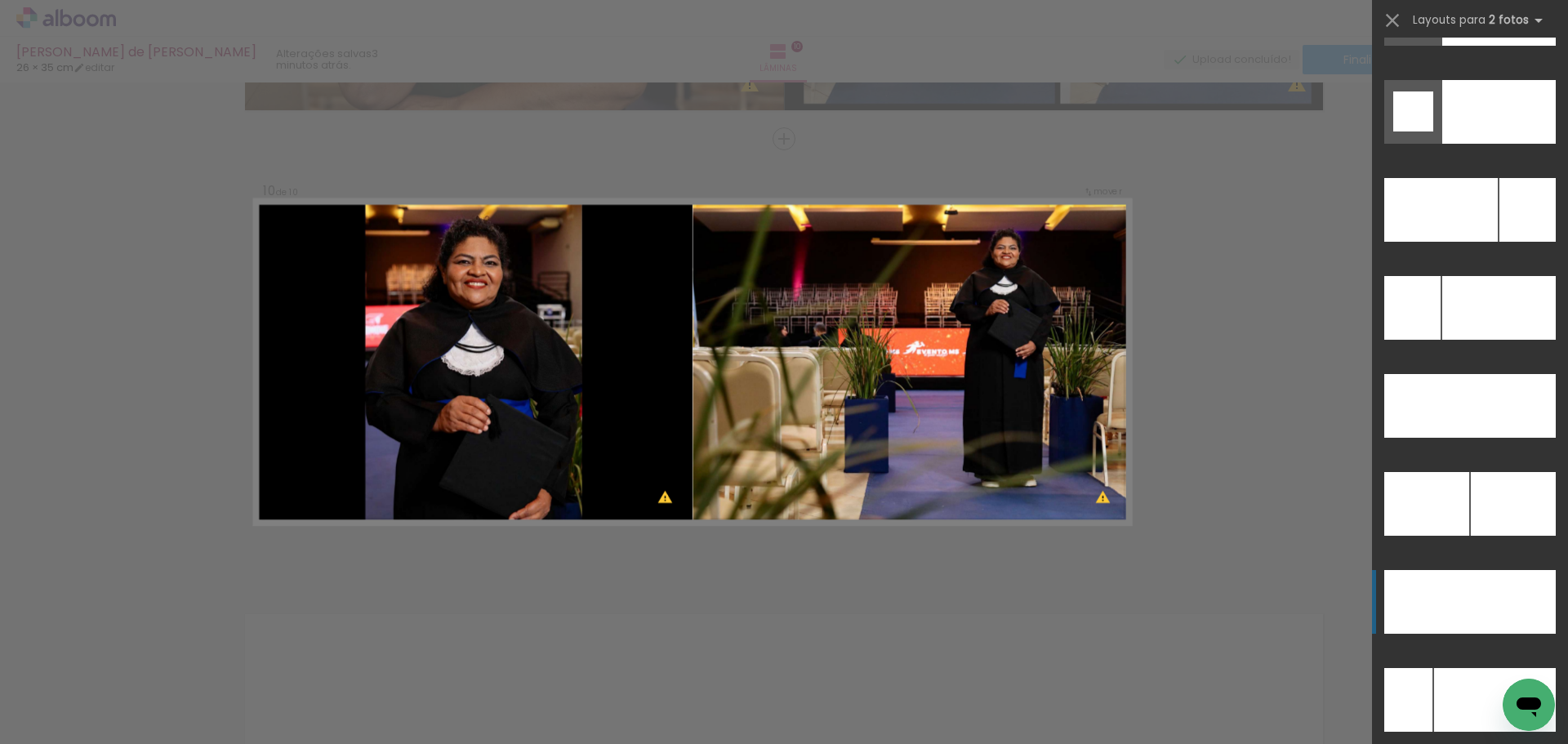
click at [1500, 589] on div at bounding box center [1513, 602] width 86 height 64
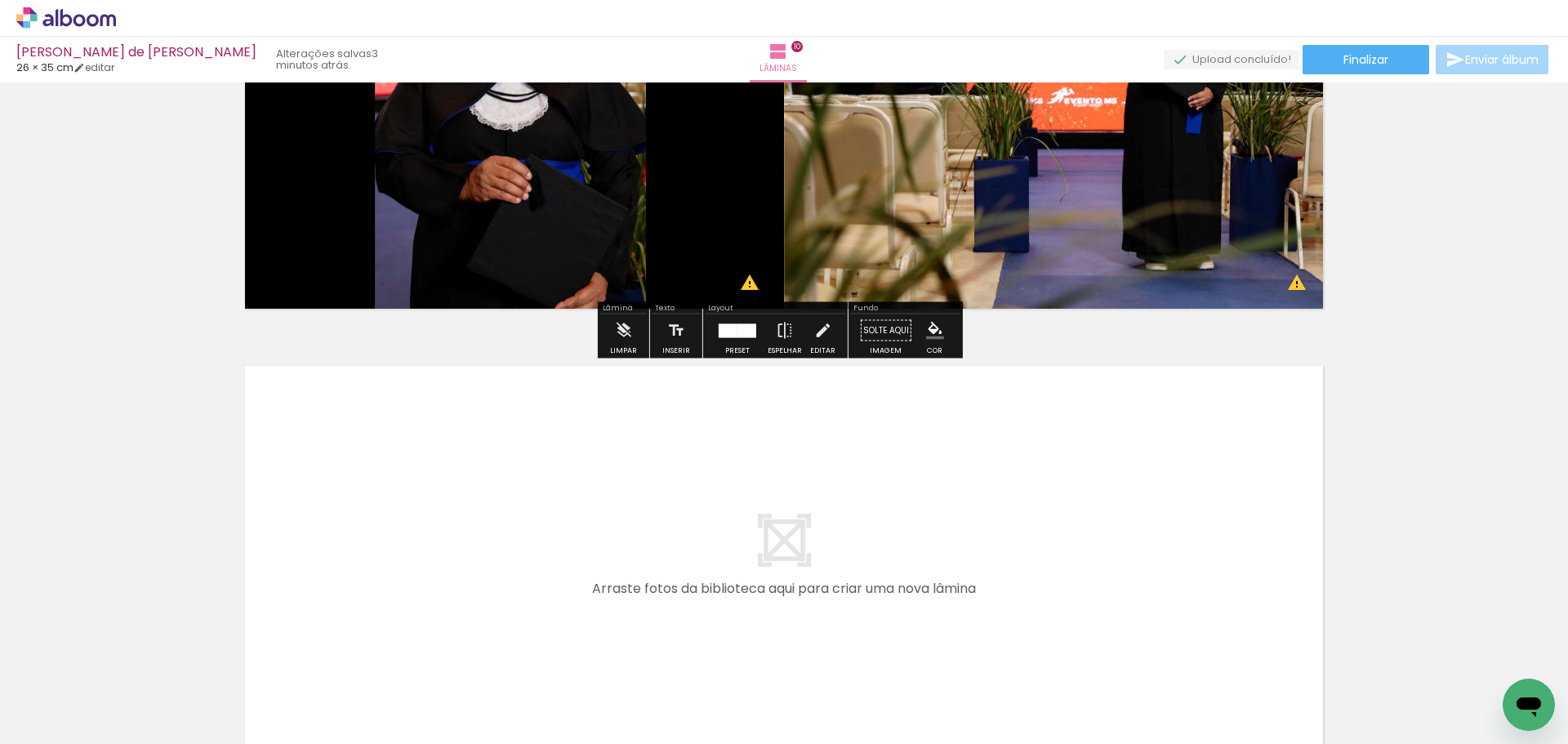
scroll to position [4420, 0]
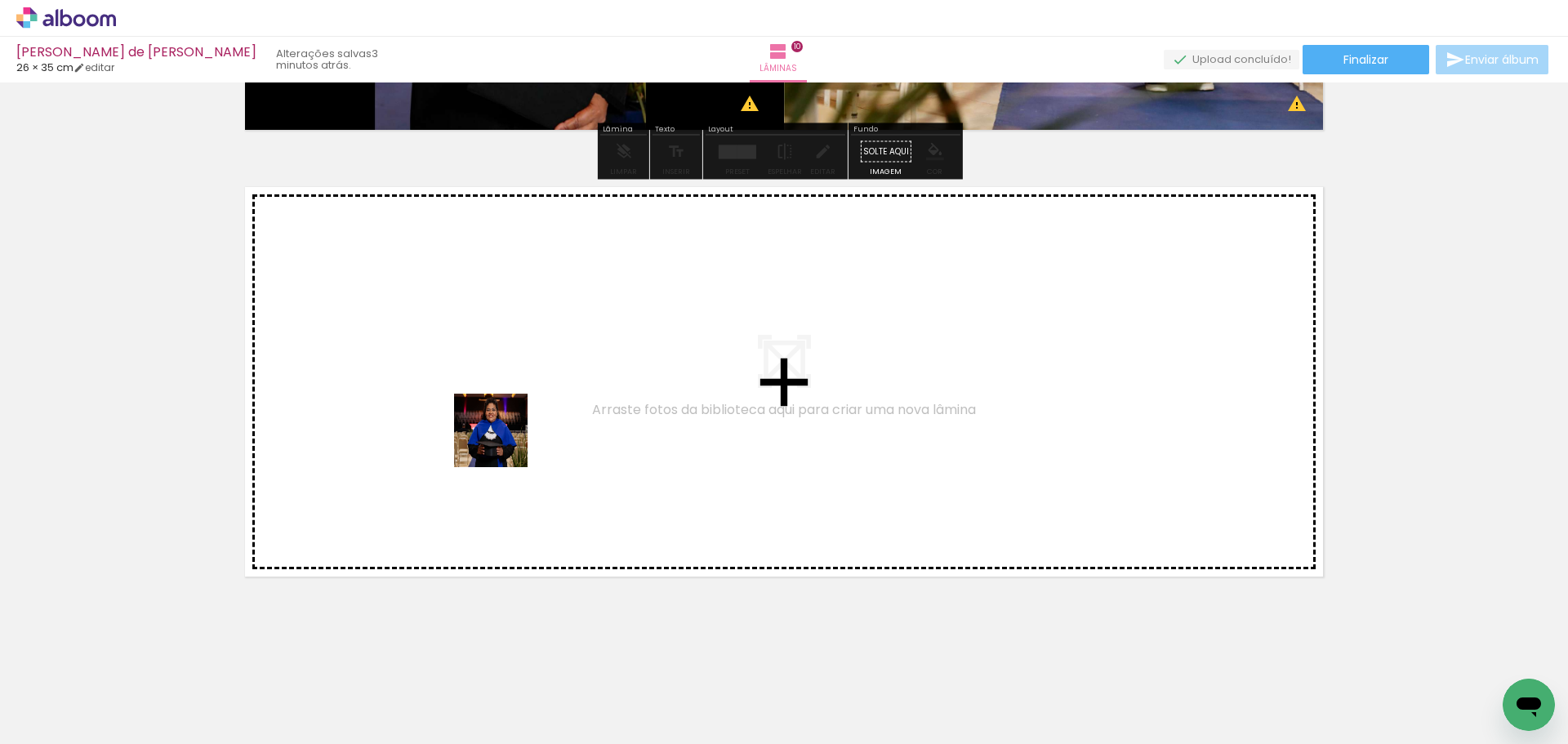
drag, startPoint x: 765, startPoint y: 703, endPoint x: 427, endPoint y: 391, distance: 460.0
click at [427, 391] on quentale-workspace at bounding box center [784, 372] width 1568 height 744
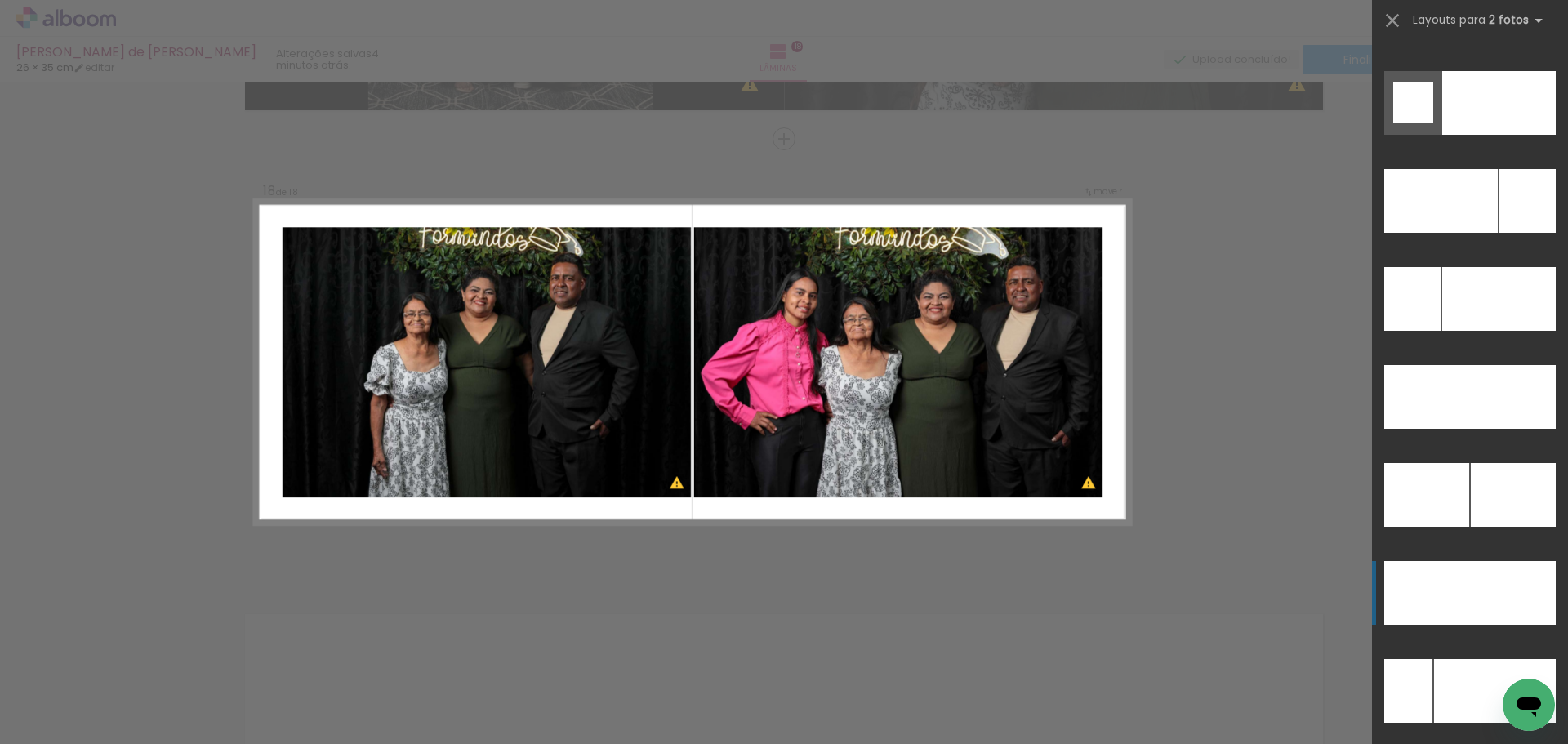
scroll to position [7261, 0]
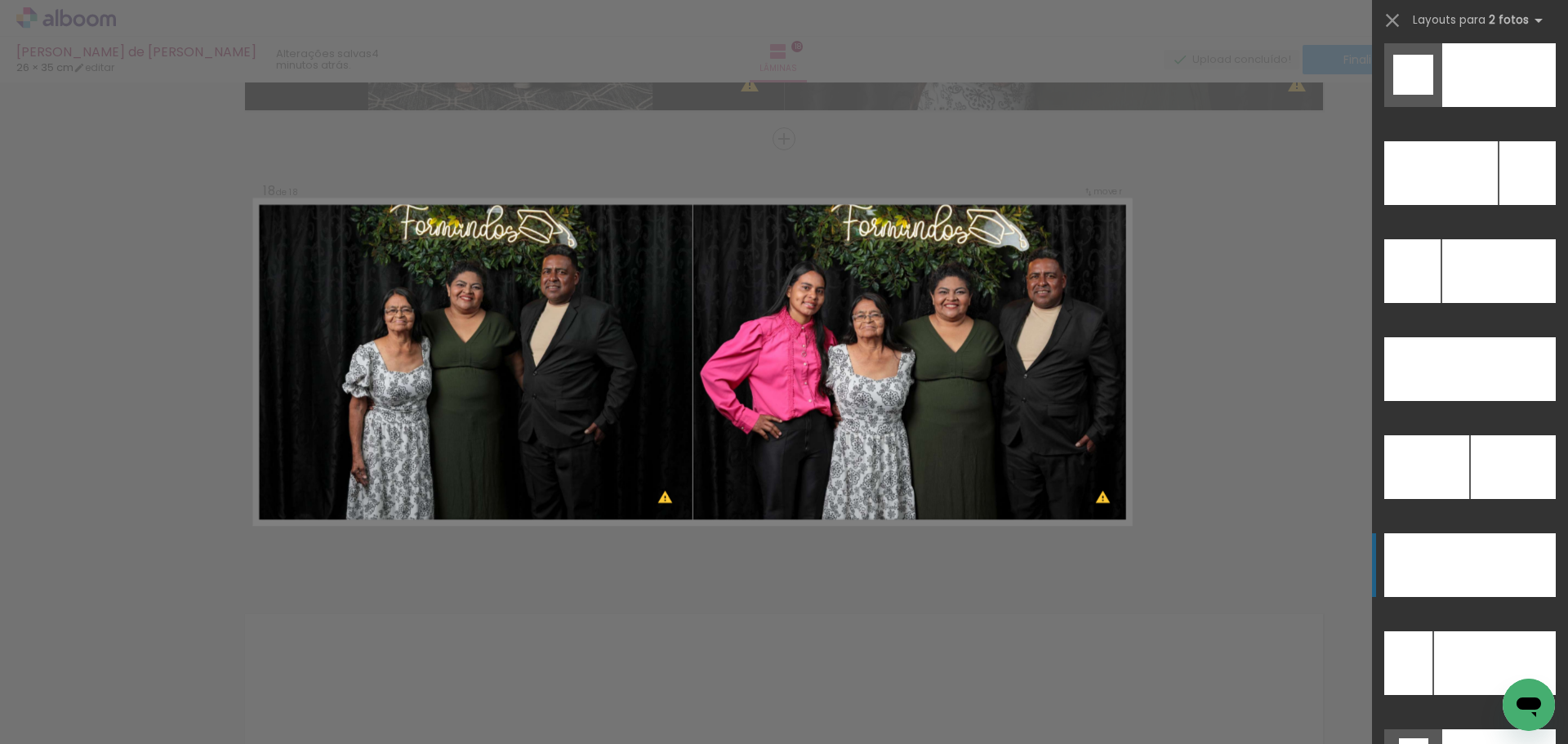
click at [1487, 577] on div at bounding box center [1513, 565] width 86 height 64
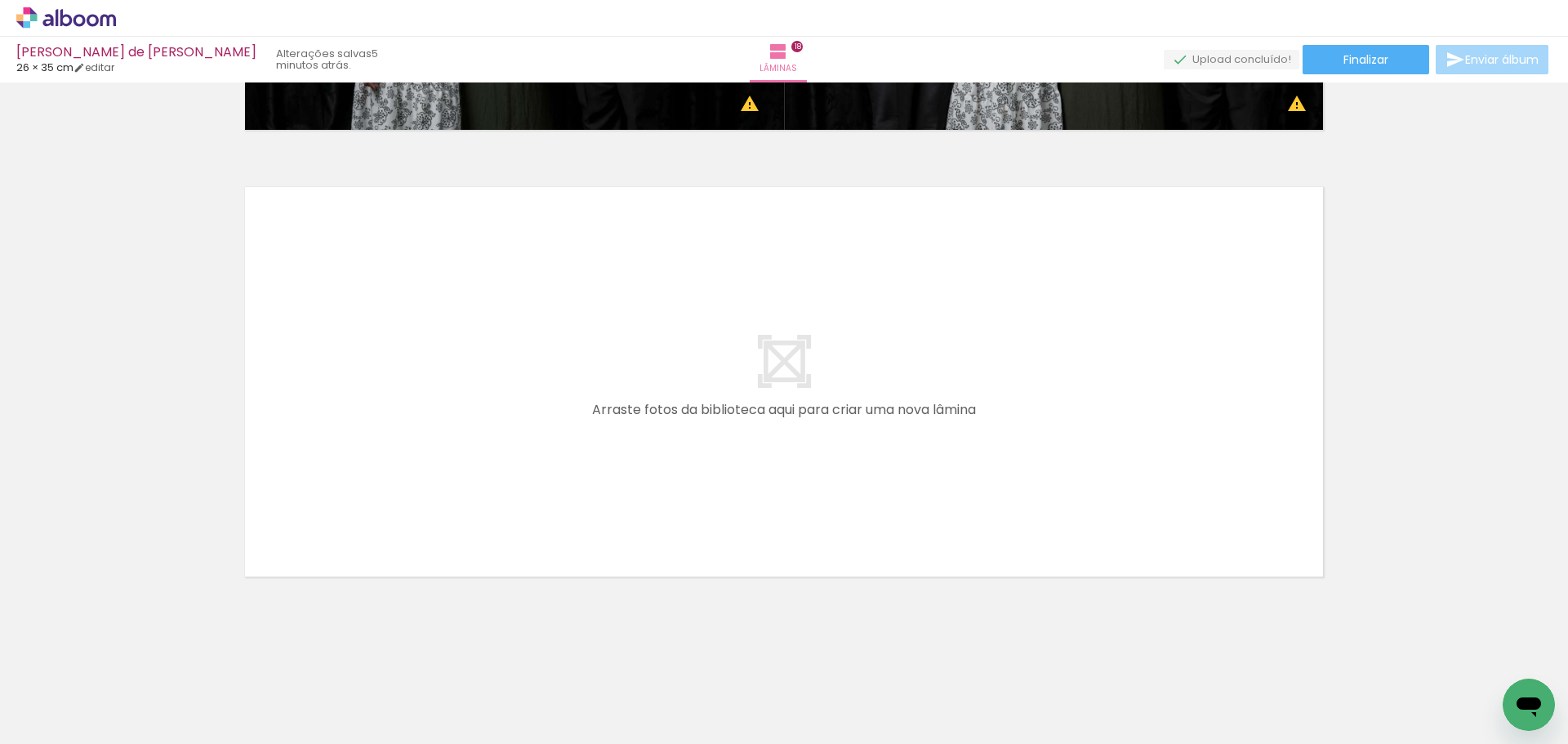
scroll to position [0, 2251]
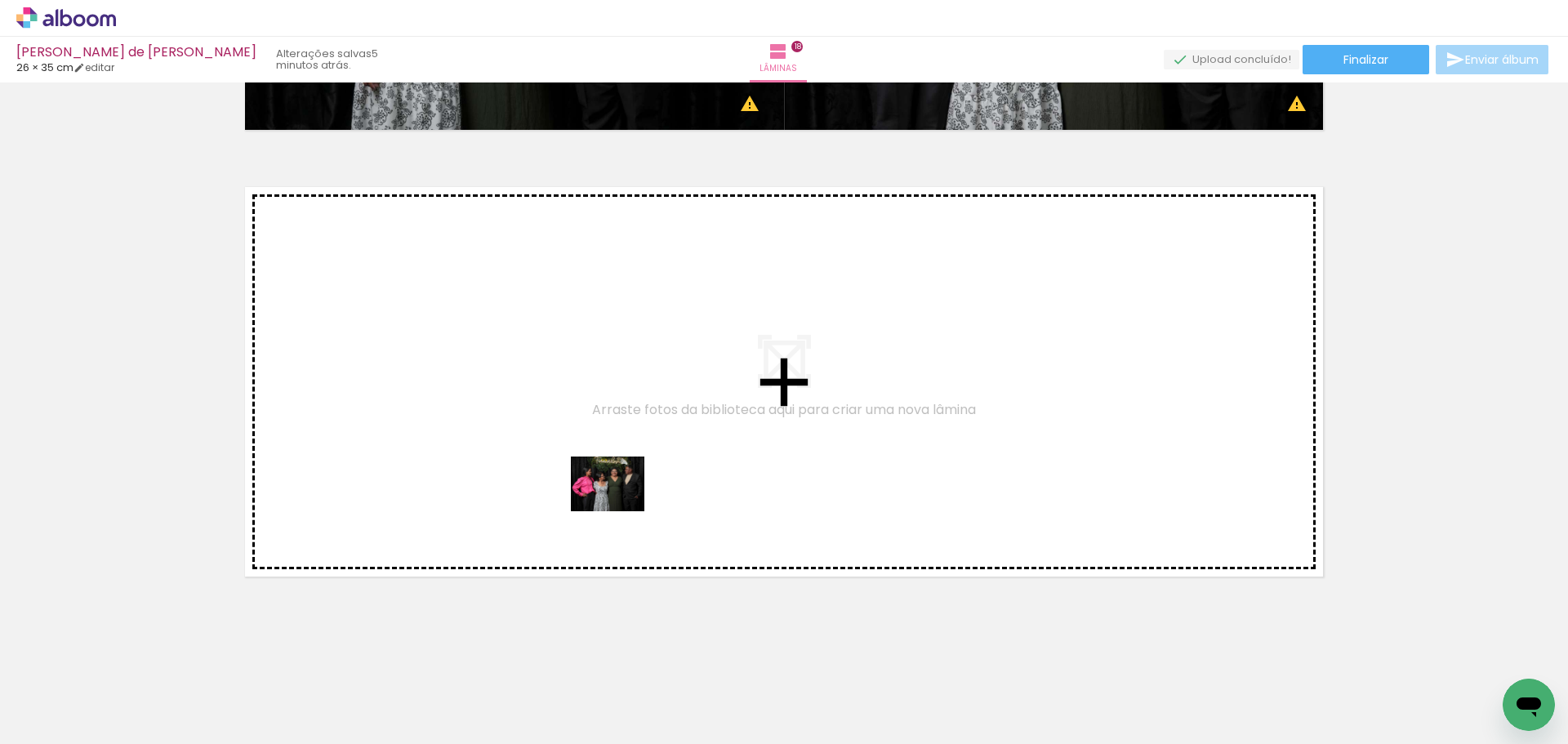
drag, startPoint x: 1195, startPoint y: 681, endPoint x: 620, endPoint y: 506, distance: 601.0
click at [620, 506] on quentale-workspace at bounding box center [784, 372] width 1568 height 744
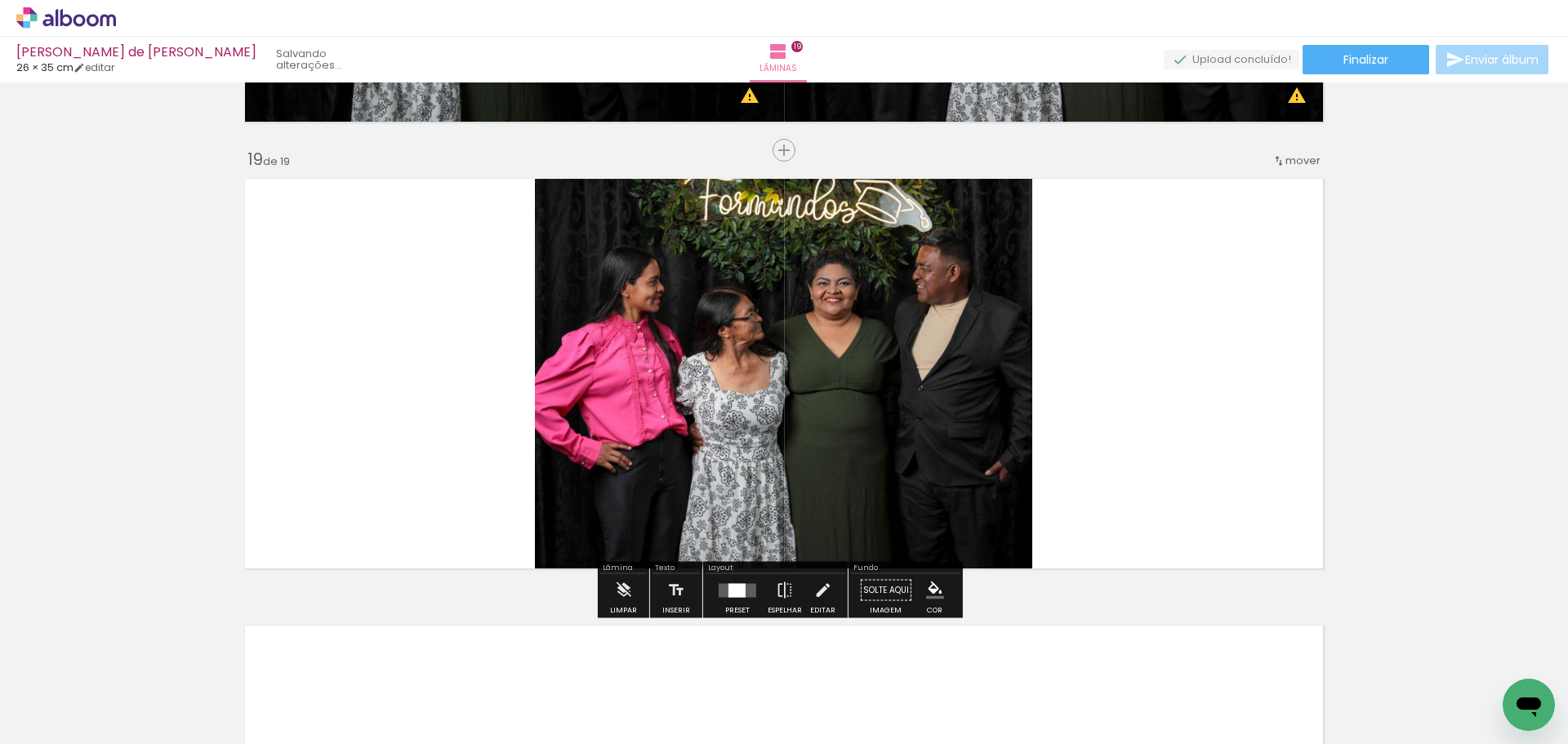
scroll to position [8014, 0]
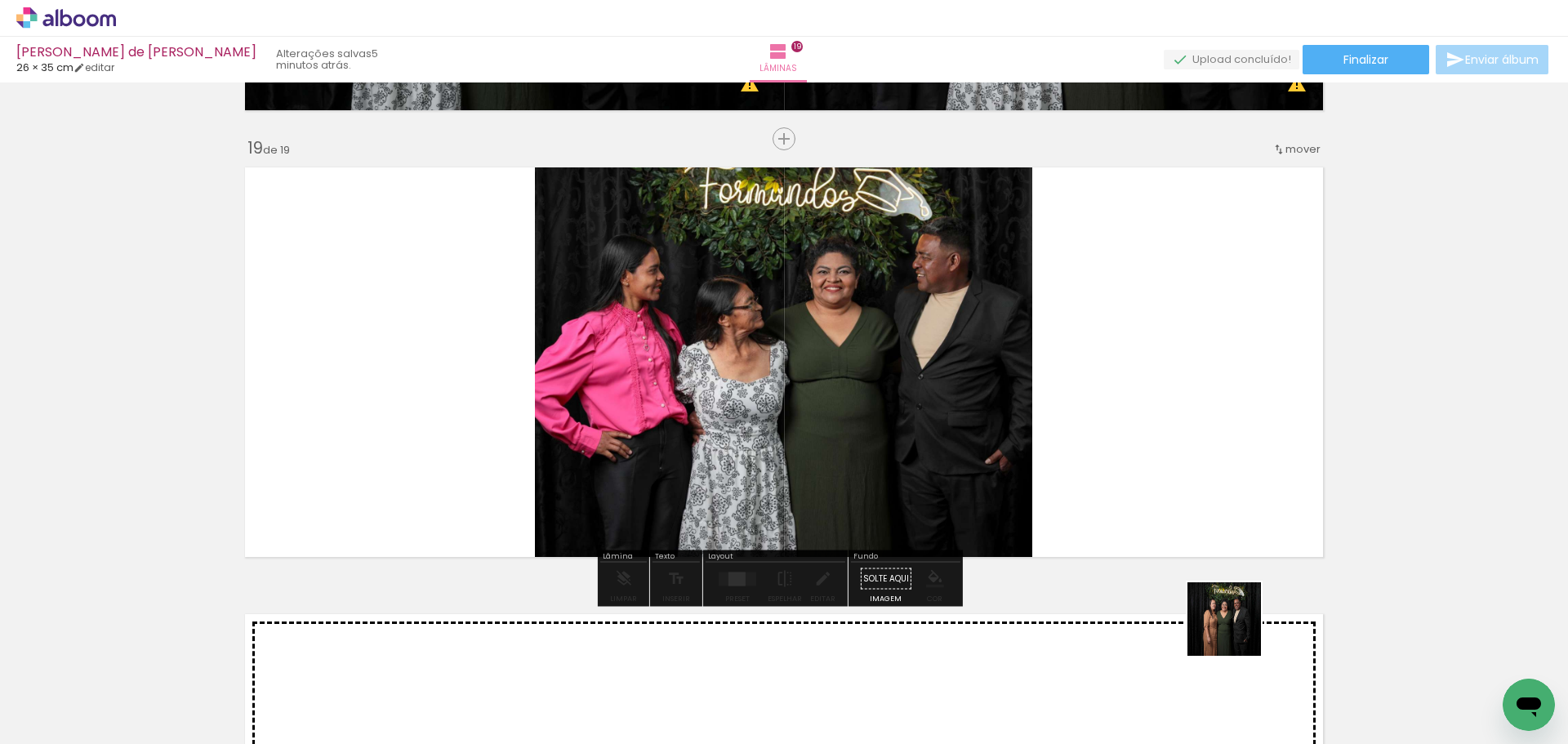
drag, startPoint x: 1296, startPoint y: 703, endPoint x: 1100, endPoint y: 551, distance: 248.0
click at [1148, 499] on quentale-workspace at bounding box center [784, 372] width 1568 height 744
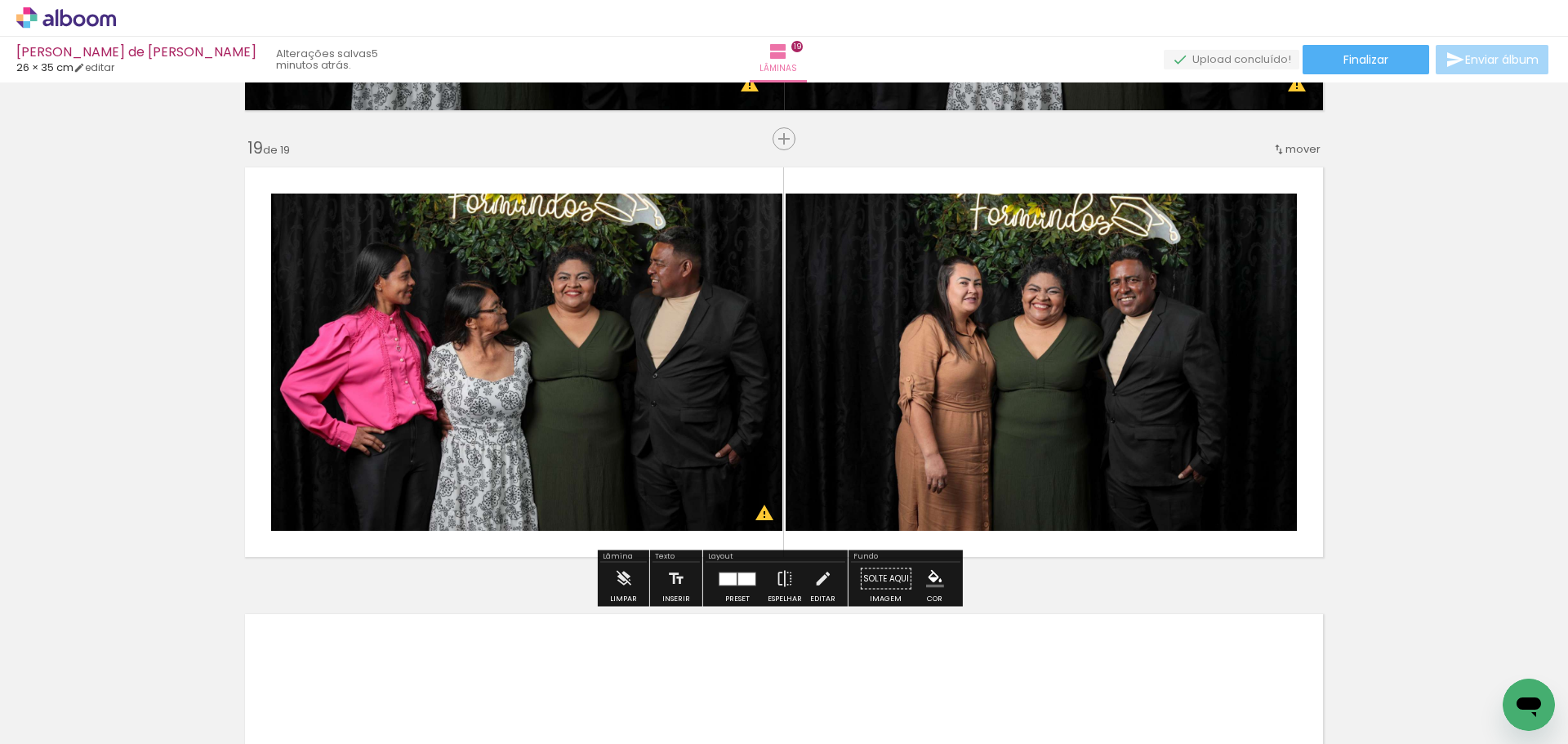
click at [706, 581] on div "Preset Espelhar Editar" at bounding box center [776, 583] width 140 height 41
click at [727, 588] on div at bounding box center [737, 579] width 44 height 33
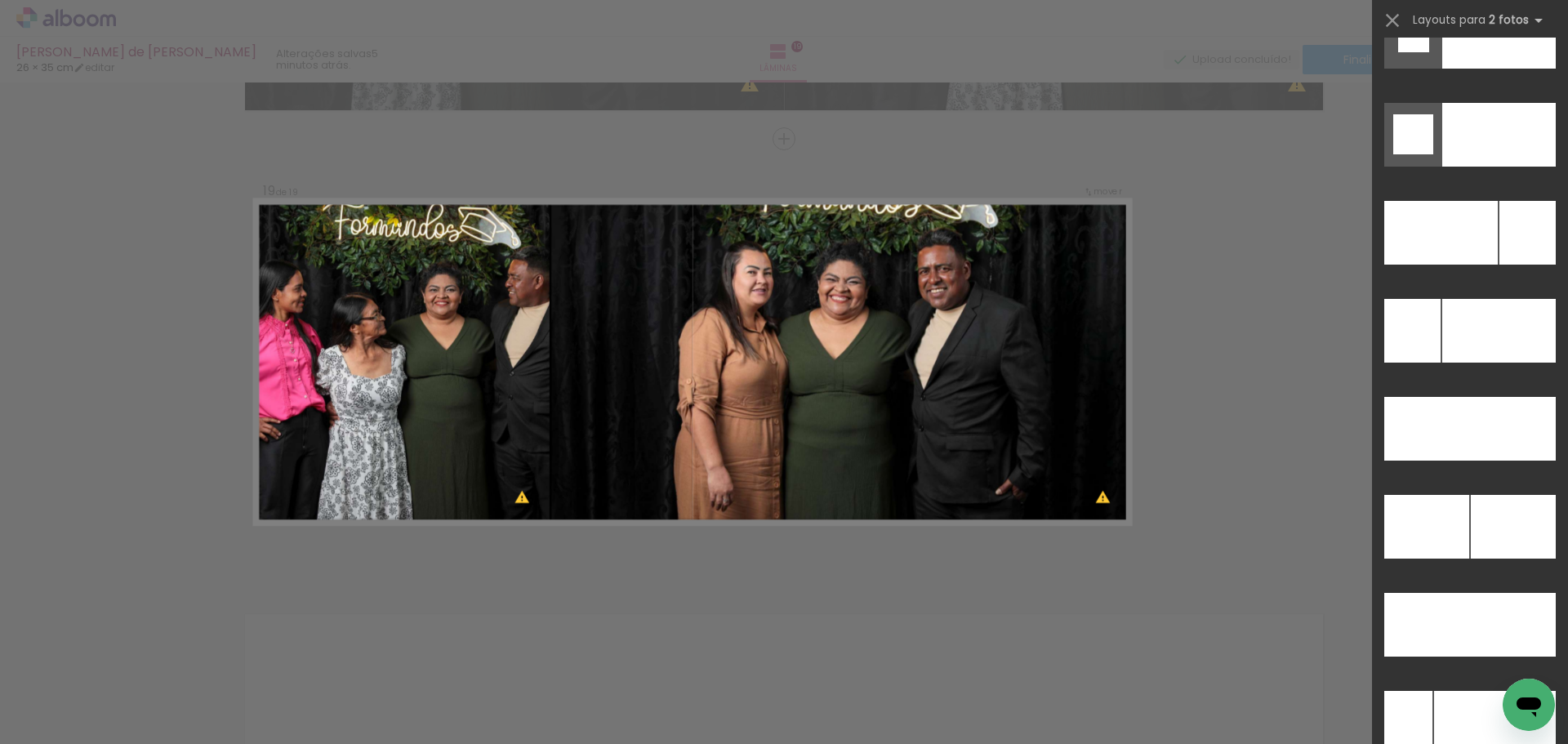
scroll to position [7208, 0]
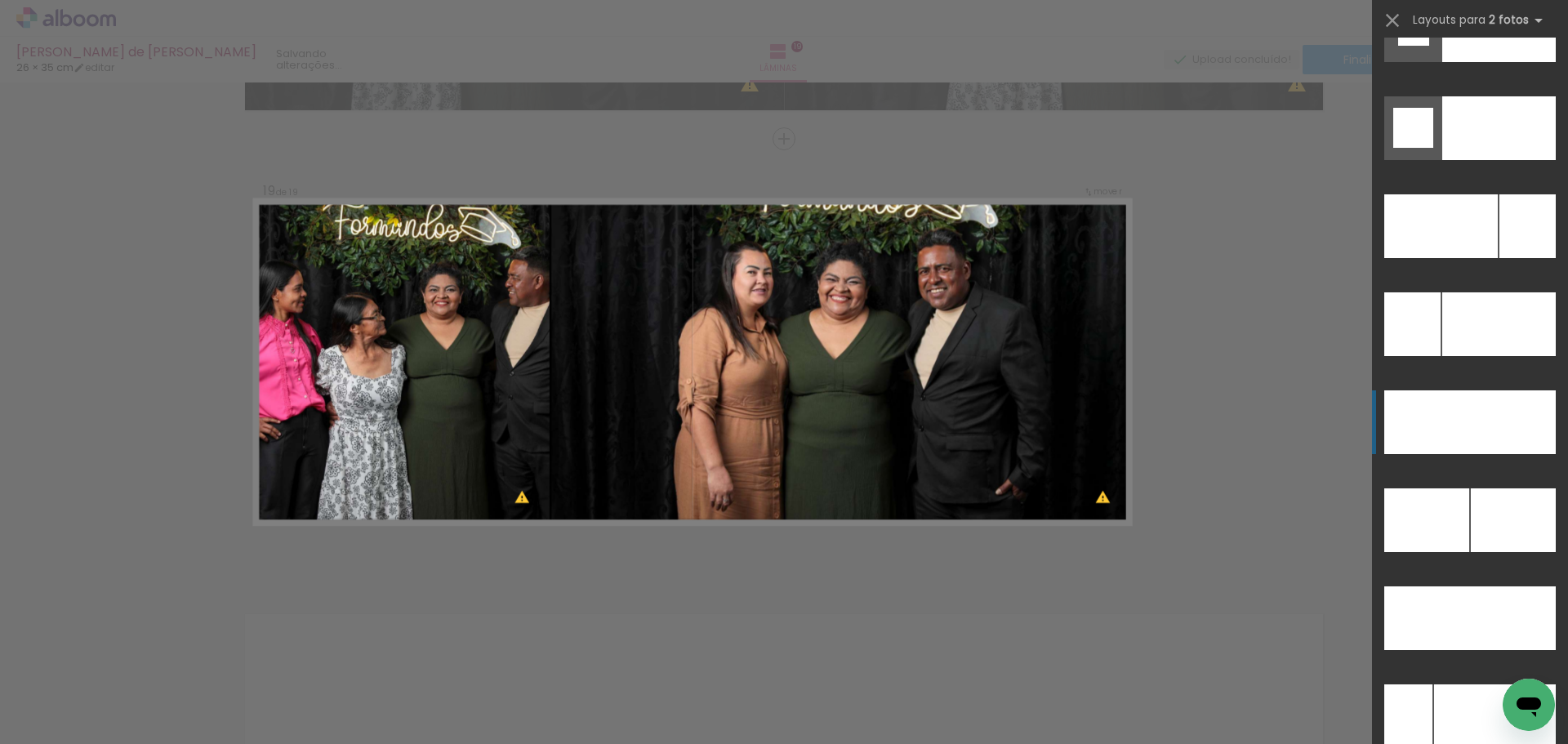
click at [1479, 428] on div at bounding box center [1498, 423] width 115 height 64
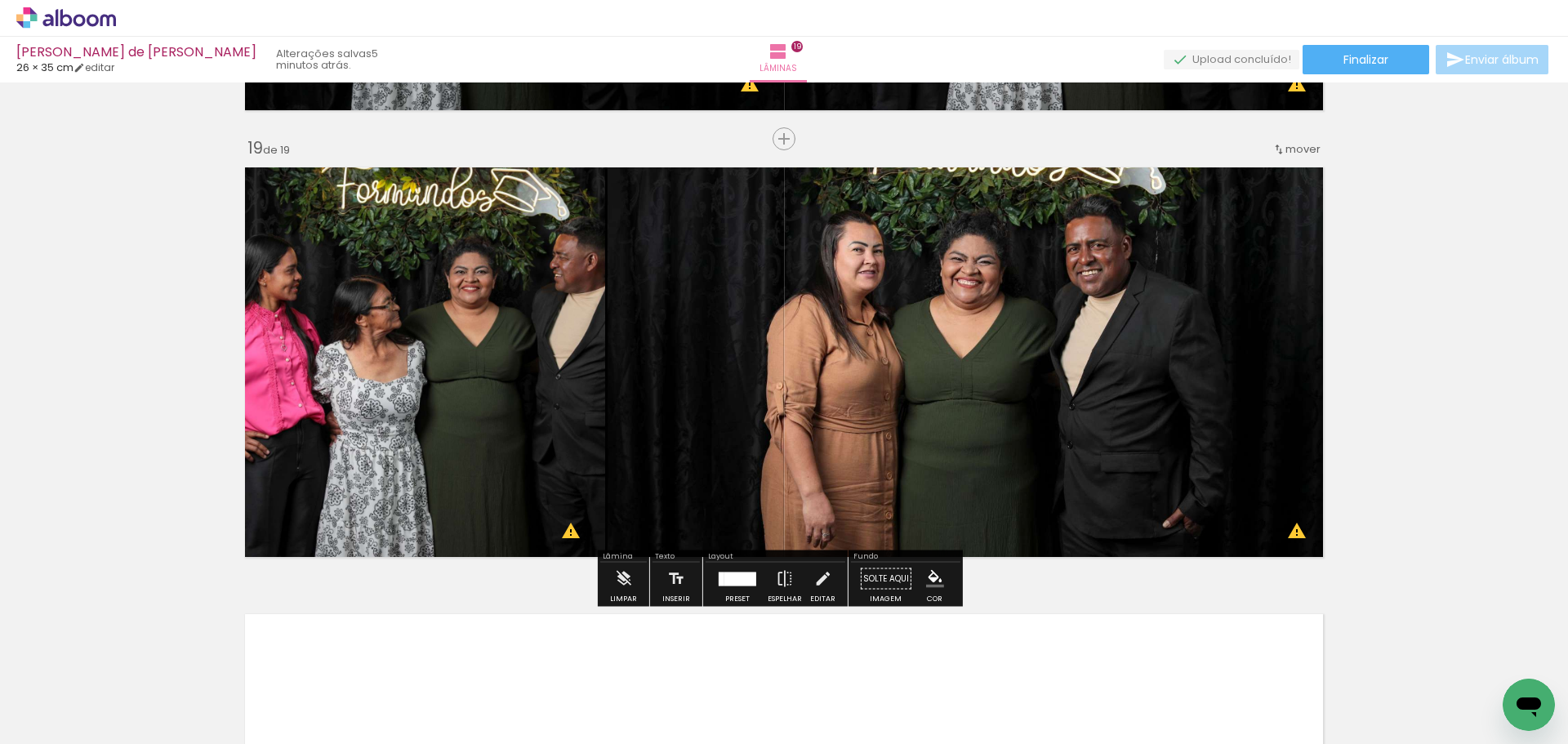
click at [740, 587] on div at bounding box center [737, 579] width 44 height 33
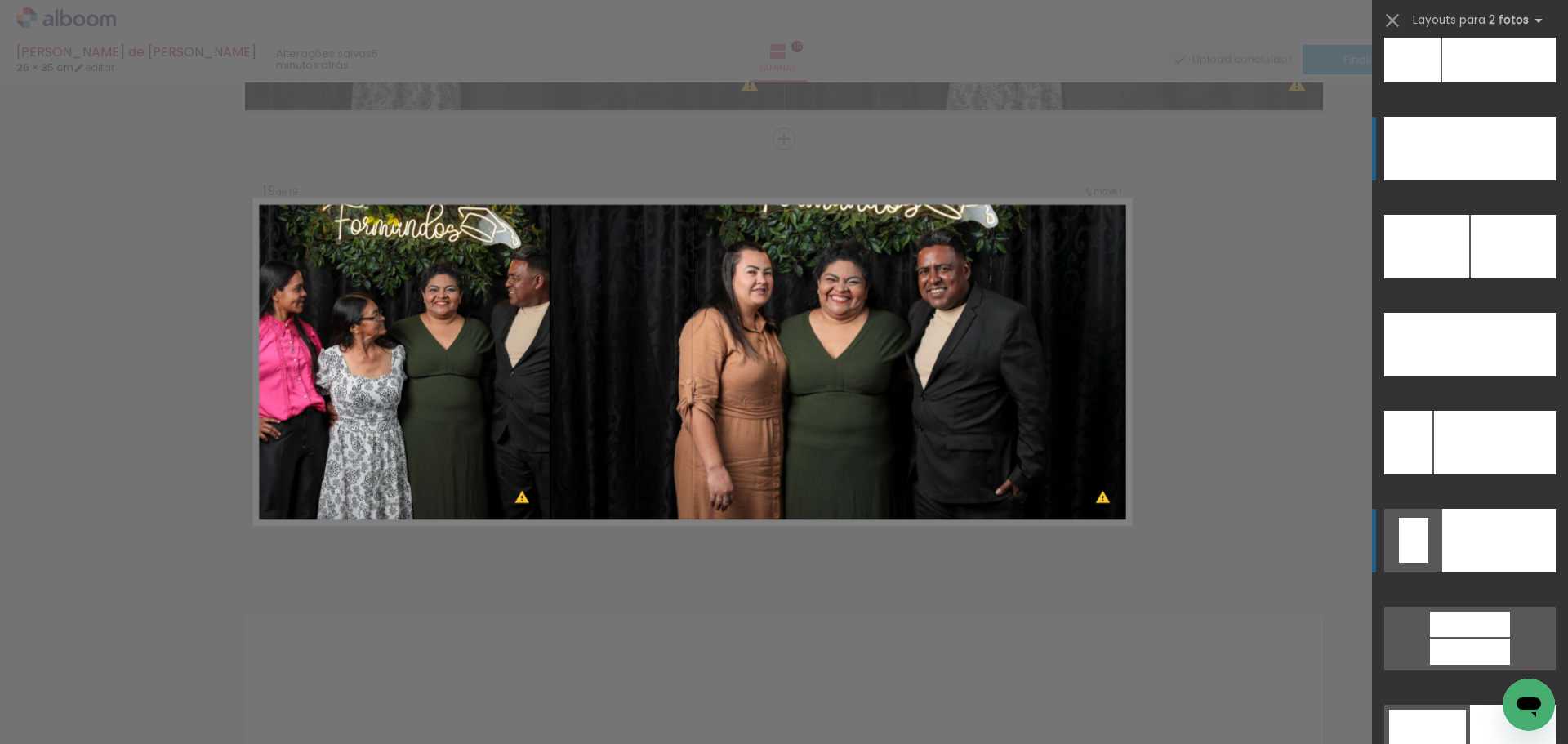
scroll to position [7448, 0]
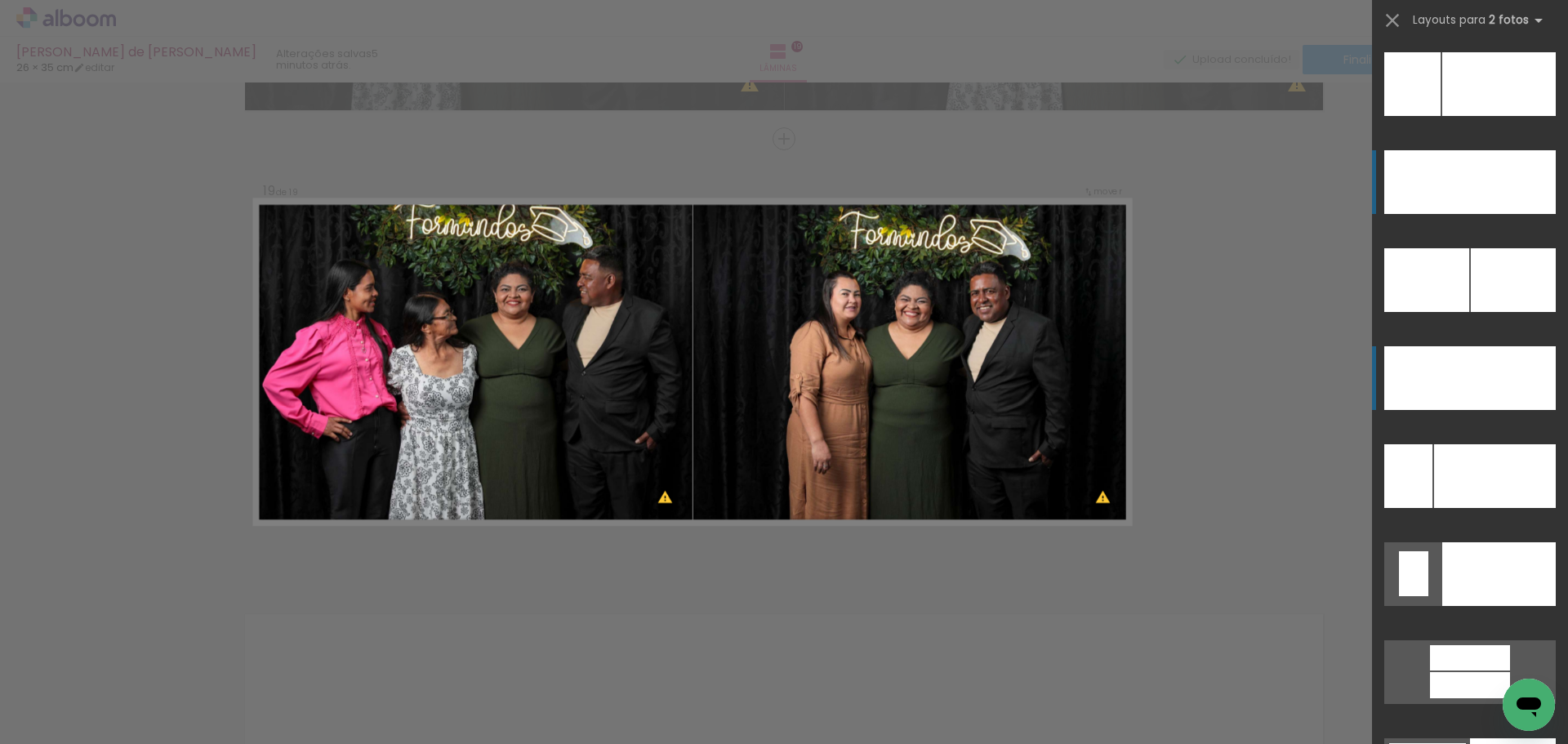
click at [1461, 388] on div at bounding box center [1426, 378] width 86 height 64
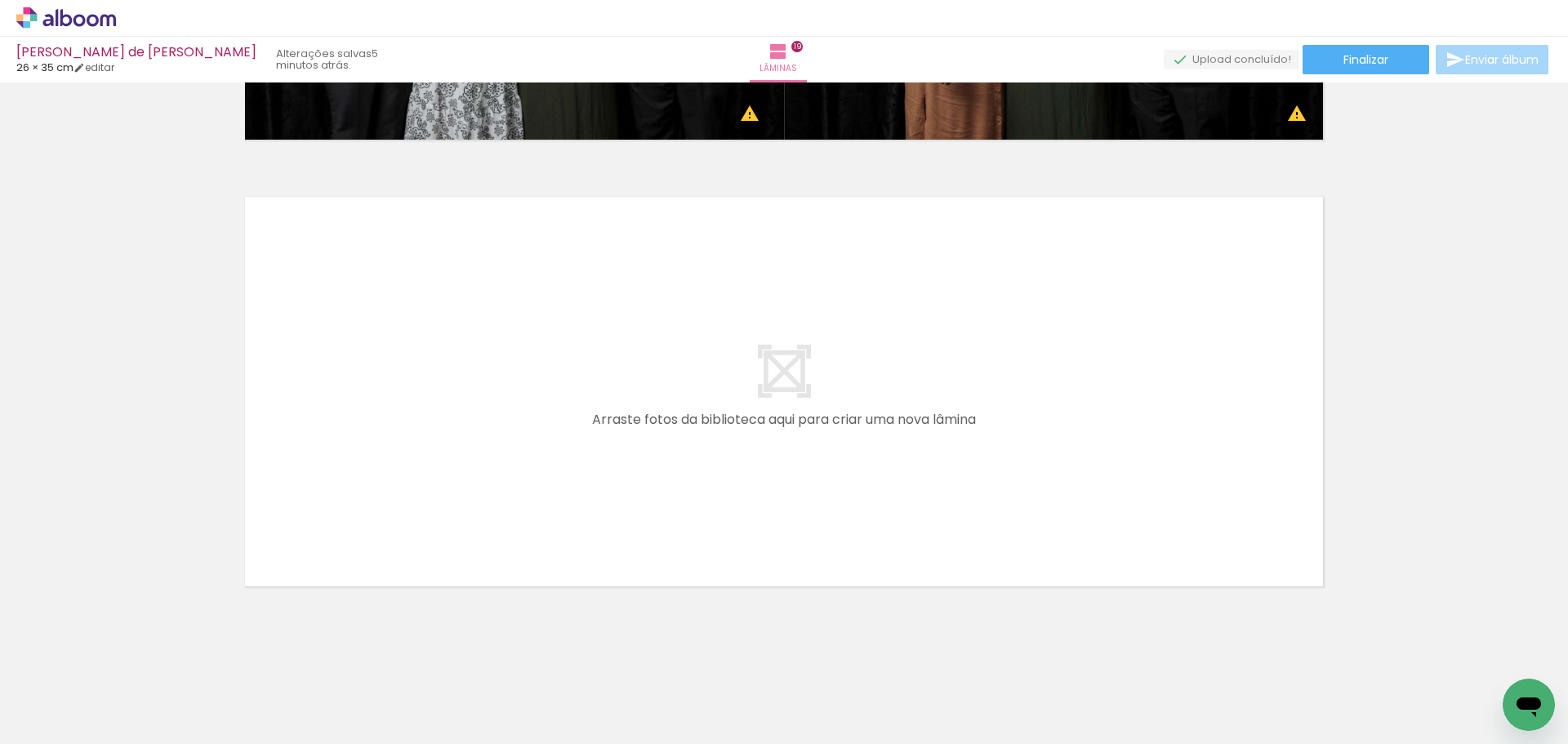
scroll to position [8442, 0]
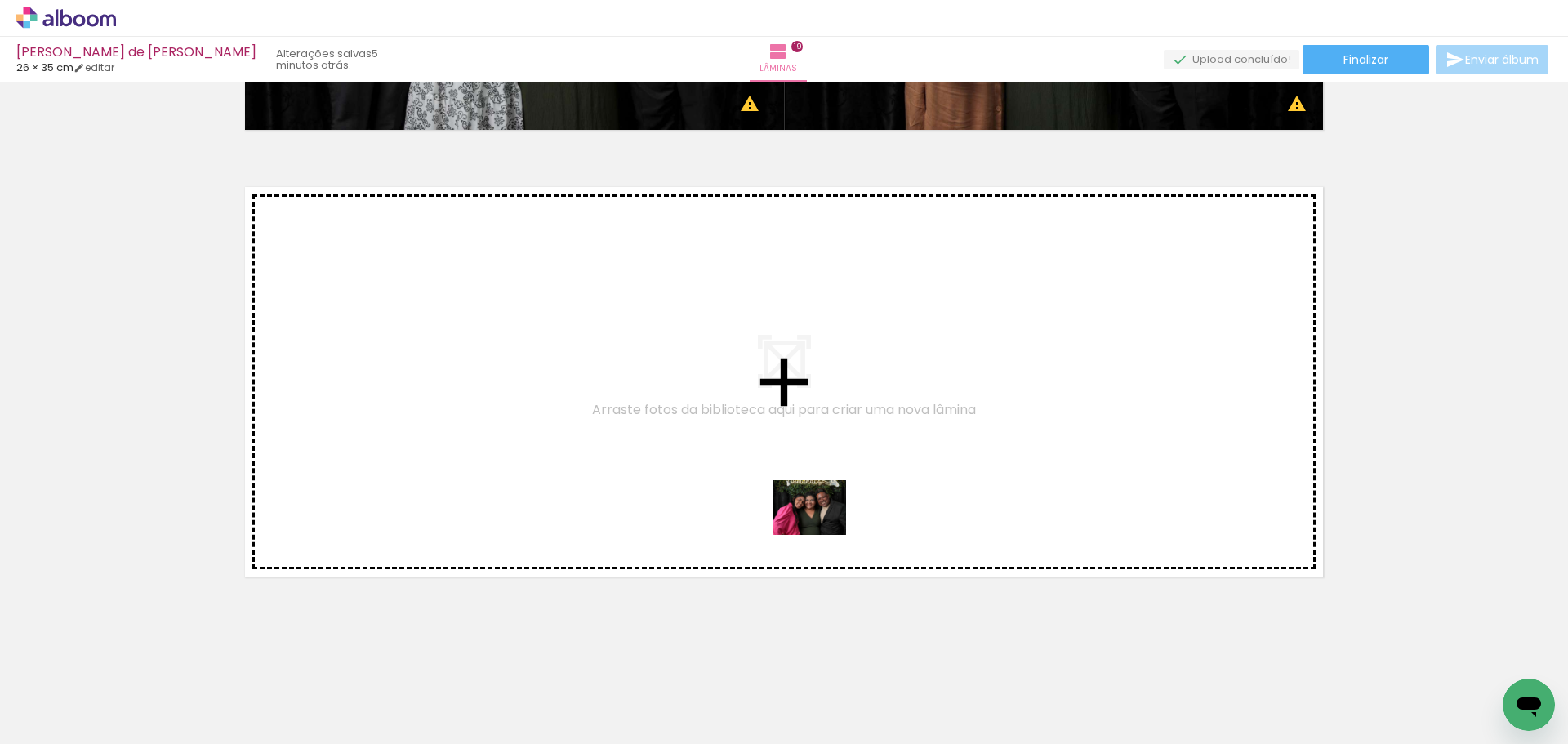
drag, startPoint x: 1234, startPoint y: 694, endPoint x: 945, endPoint y: 621, distance: 298.1
click at [632, 476] on quentale-workspace at bounding box center [784, 372] width 1568 height 744
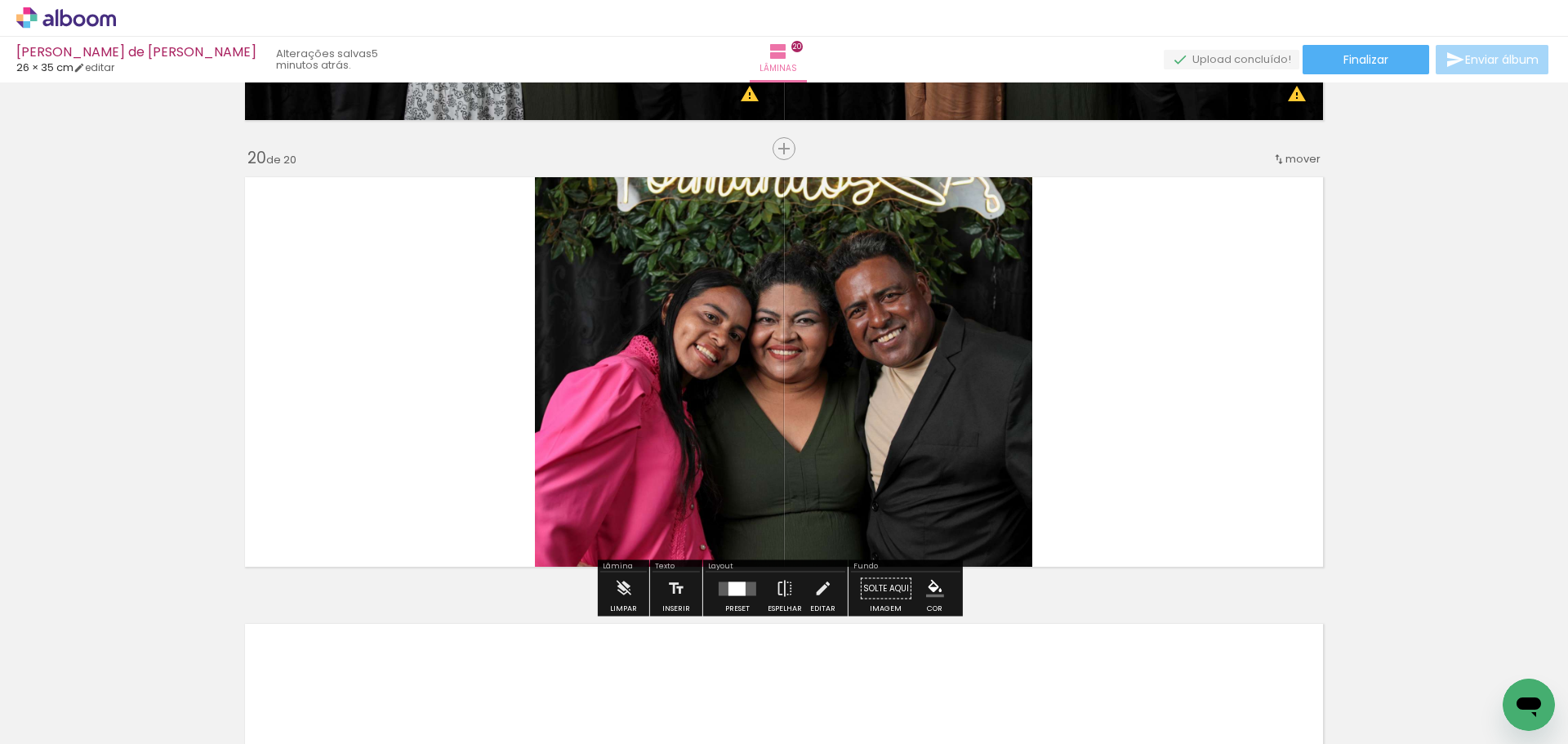
scroll to position [8461, 0]
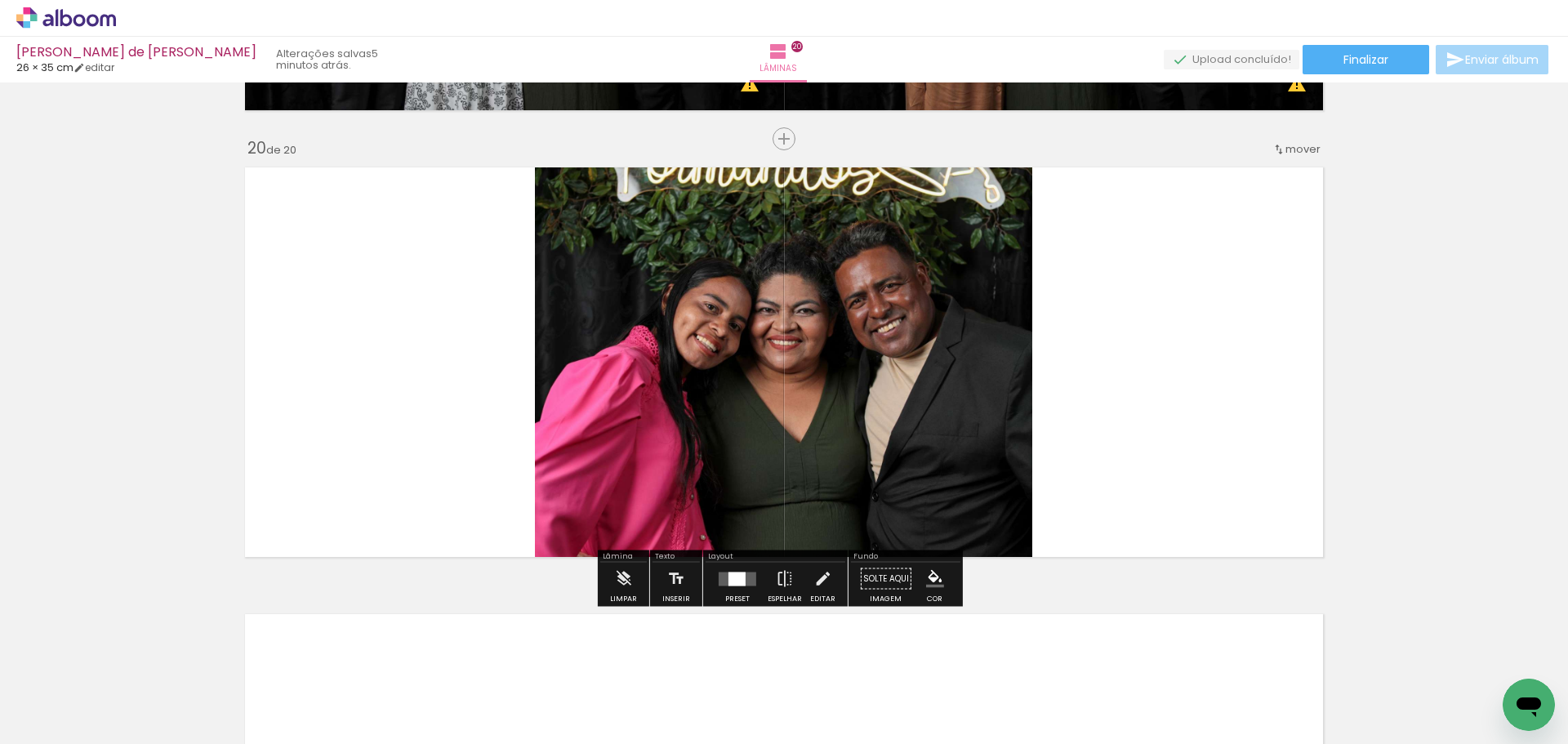
drag, startPoint x: 1327, startPoint y: 701, endPoint x: 1125, endPoint y: 385, distance: 375.0
click at [1125, 385] on quentale-workspace at bounding box center [784, 372] width 1568 height 744
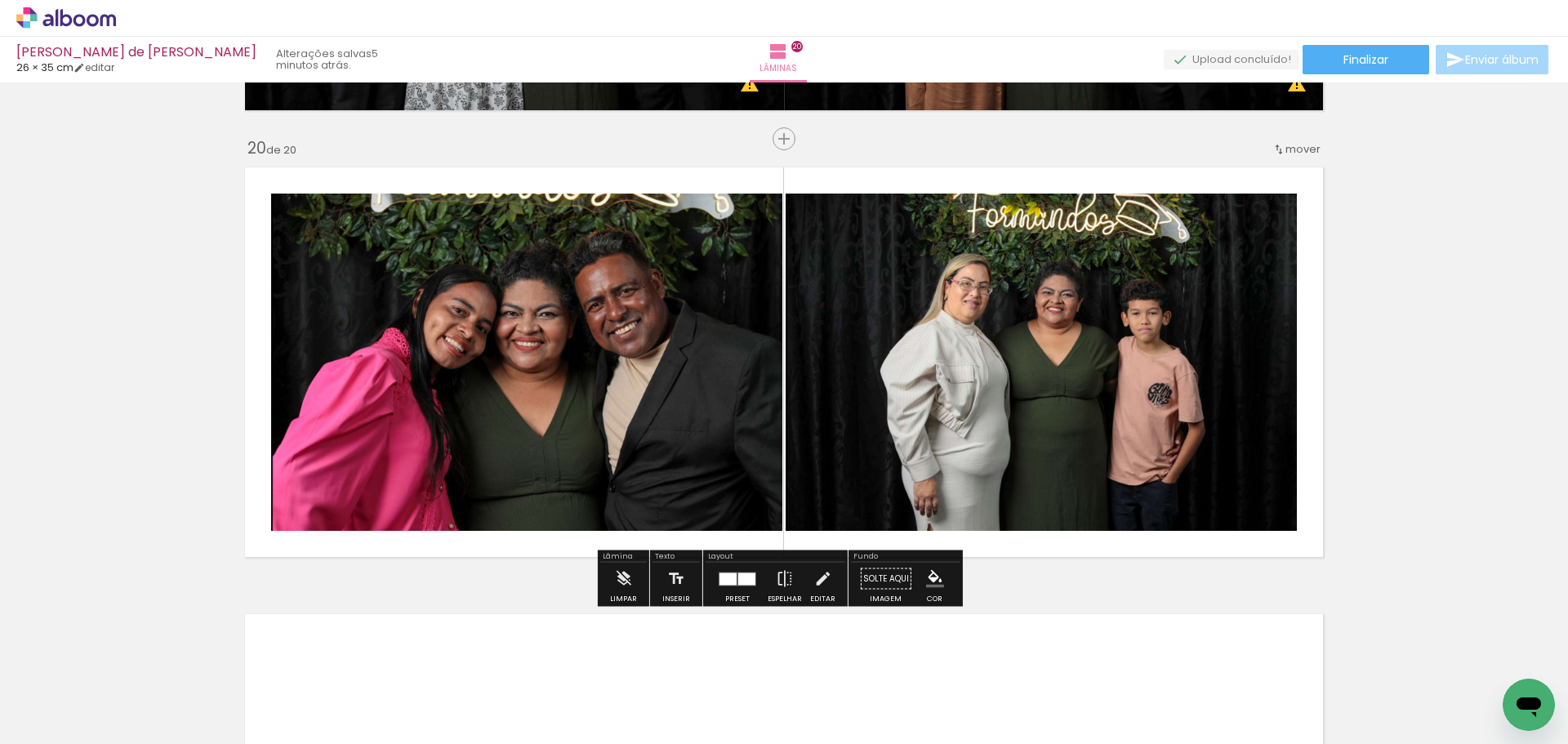
click at [739, 579] on div at bounding box center [747, 579] width 17 height 12
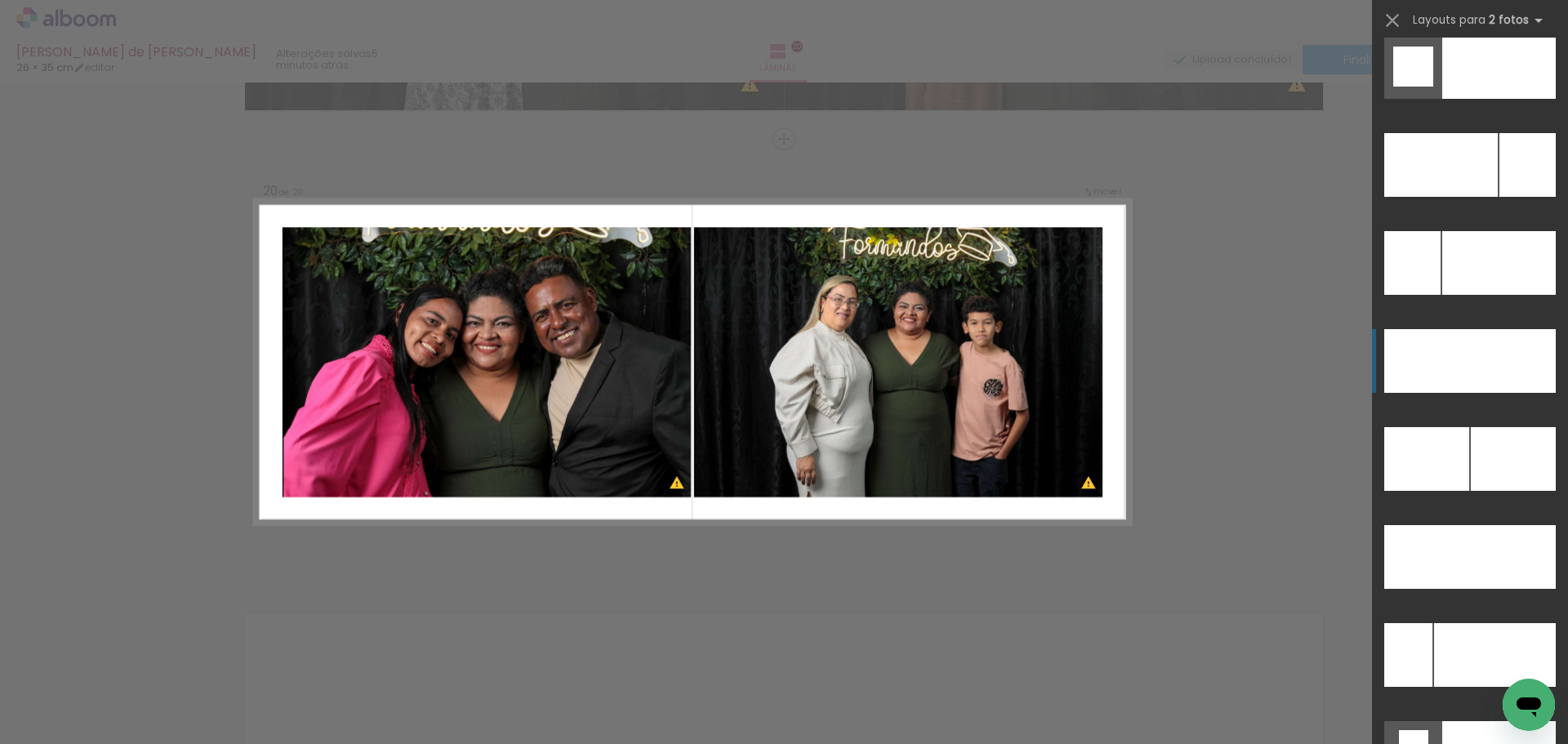
scroll to position [7168, 0]
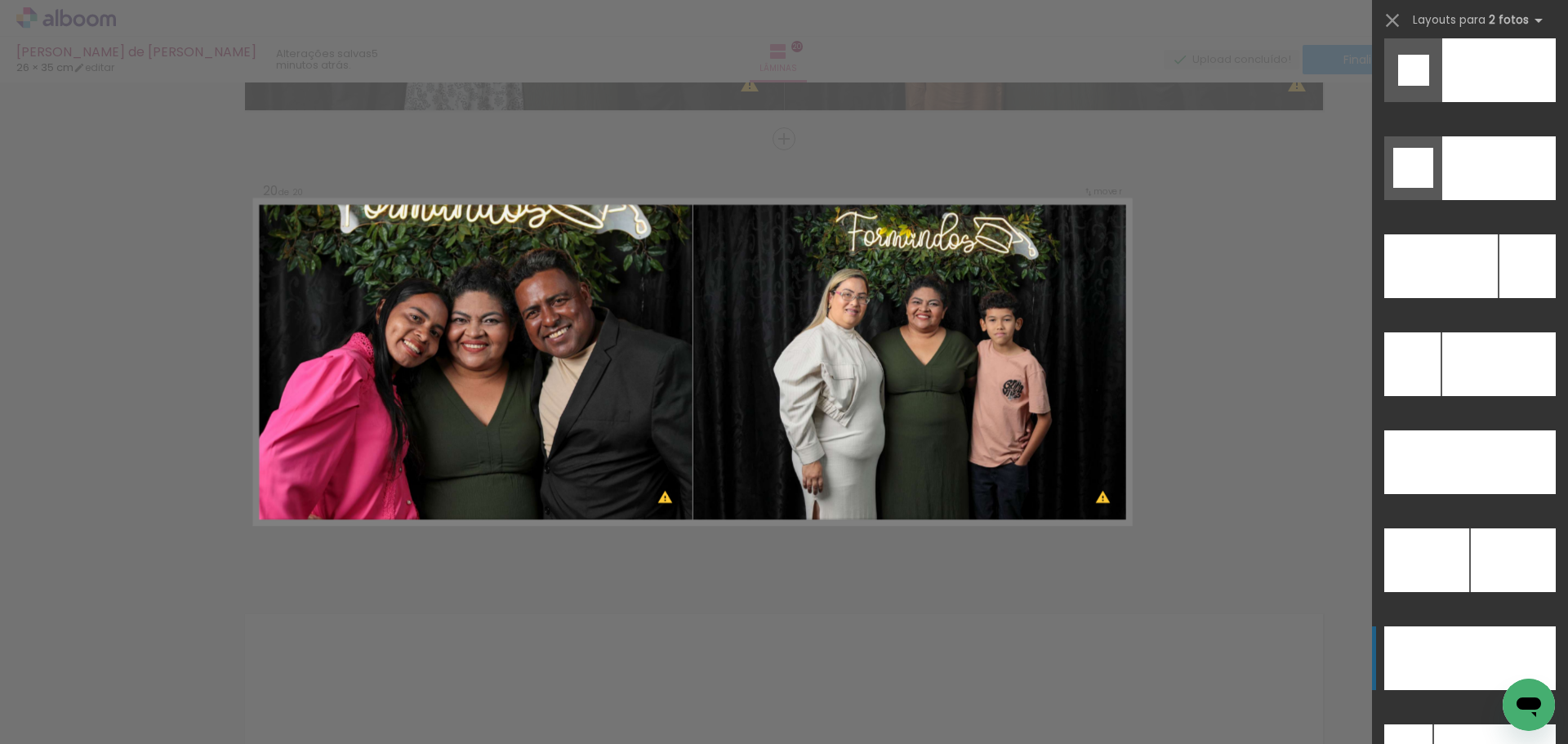
click at [1431, 649] on div at bounding box center [1426, 658] width 86 height 64
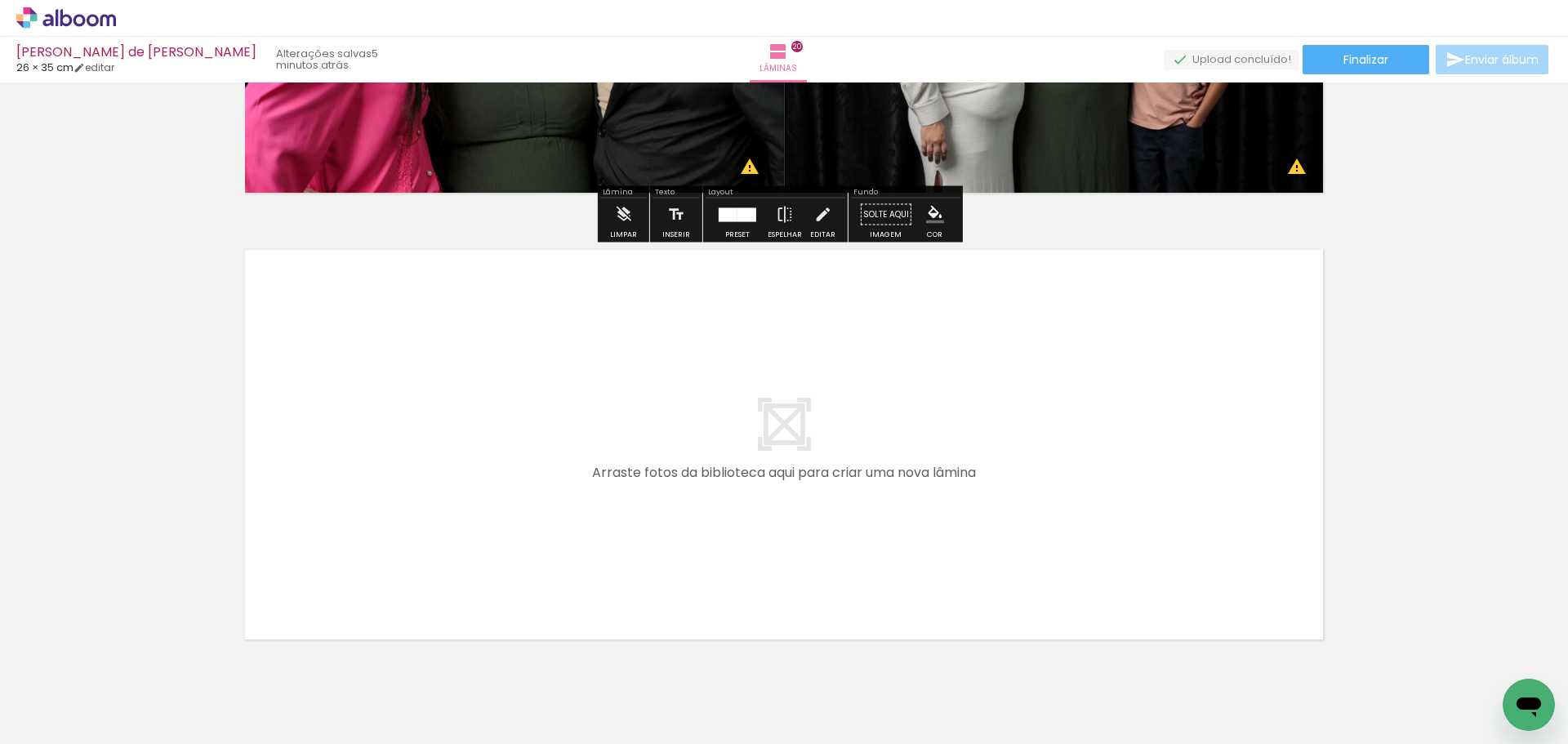
scroll to position [8888, 0]
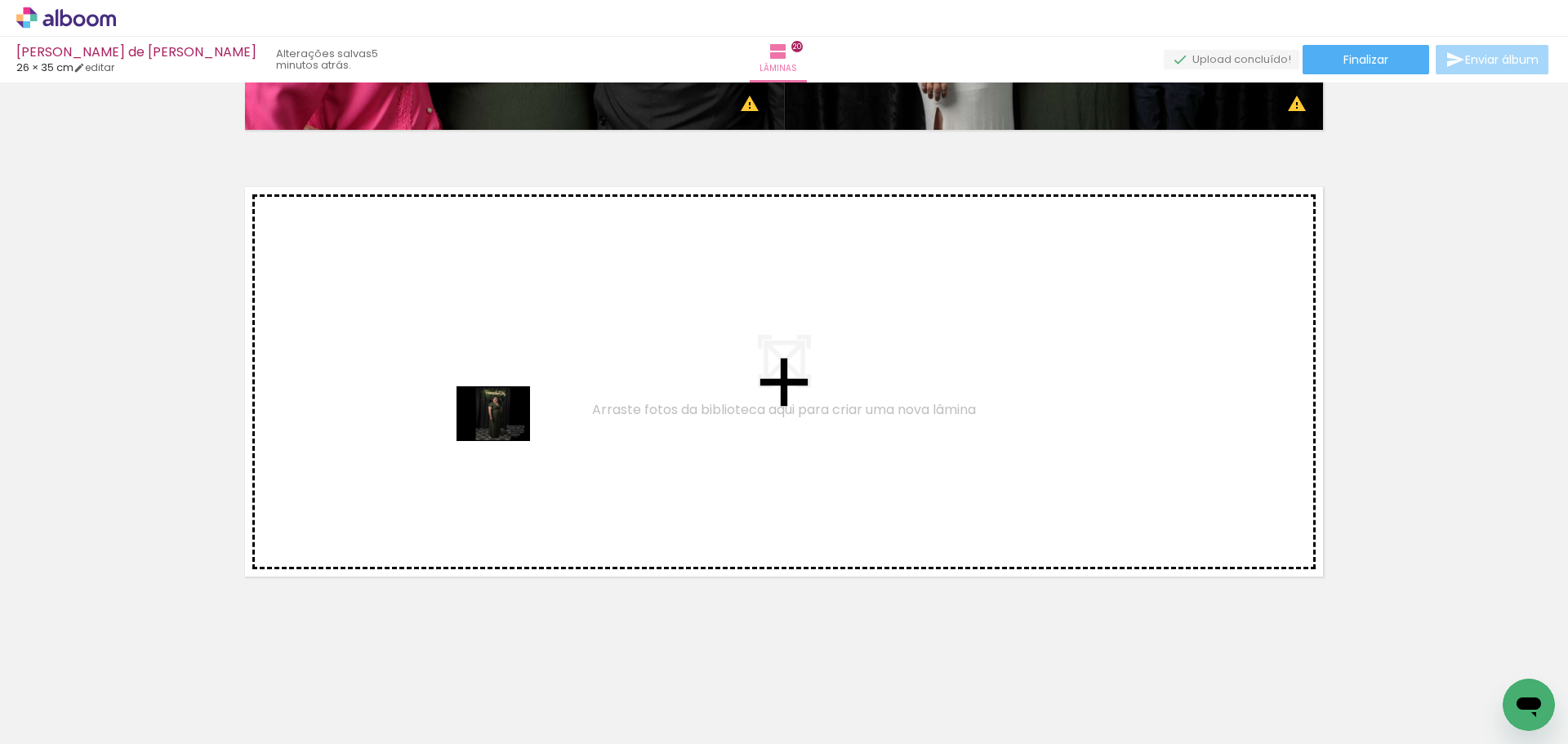
drag, startPoint x: 1424, startPoint y: 703, endPoint x: 505, endPoint y: 436, distance: 957.0
click at [505, 436] on quentale-workspace at bounding box center [784, 372] width 1568 height 744
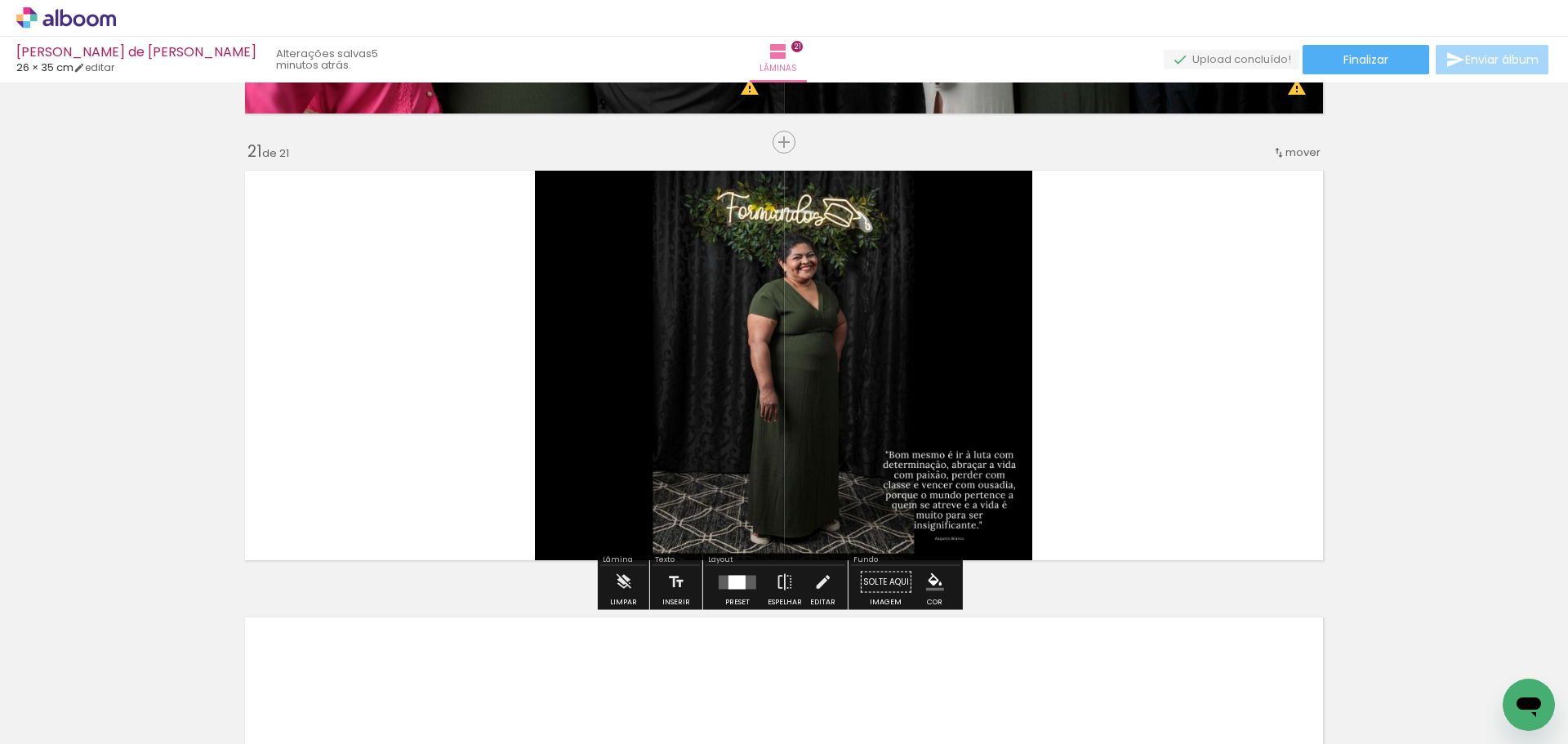
scroll to position [8908, 0]
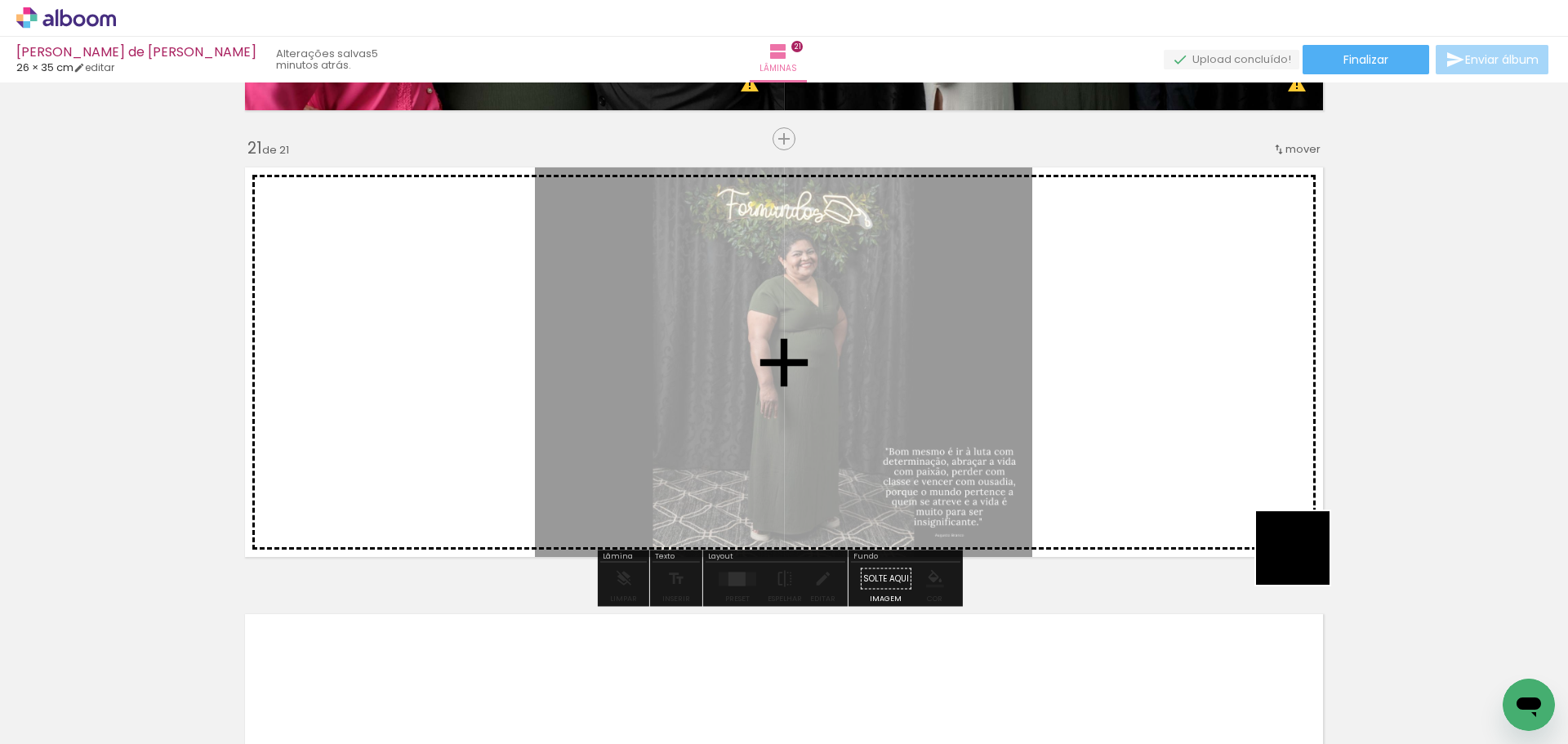
drag, startPoint x: 1503, startPoint y: 677, endPoint x: 1026, endPoint y: 313, distance: 600.0
click at [1026, 313] on quentale-workspace at bounding box center [784, 372] width 1568 height 744
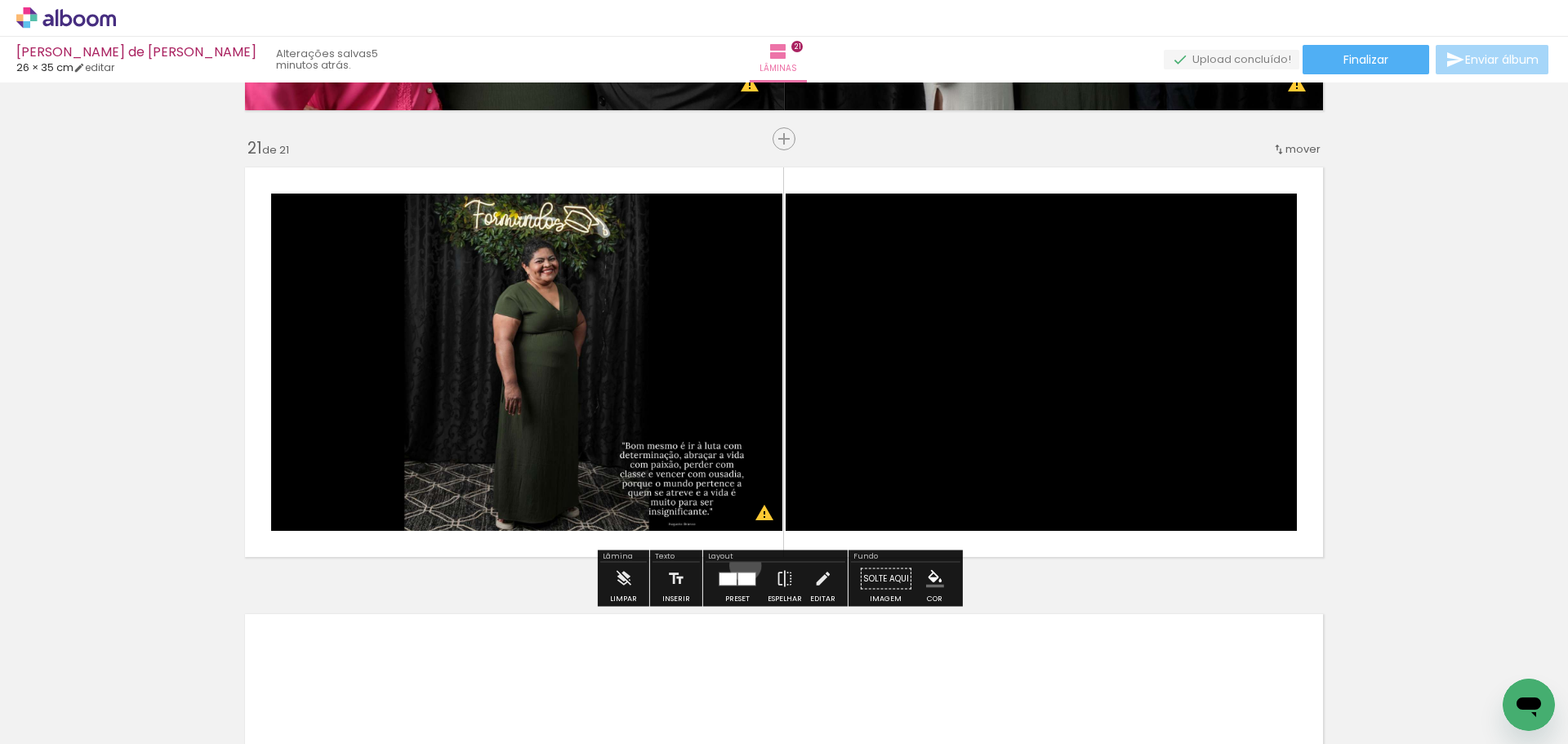
click at [741, 565] on div at bounding box center [737, 579] width 44 height 33
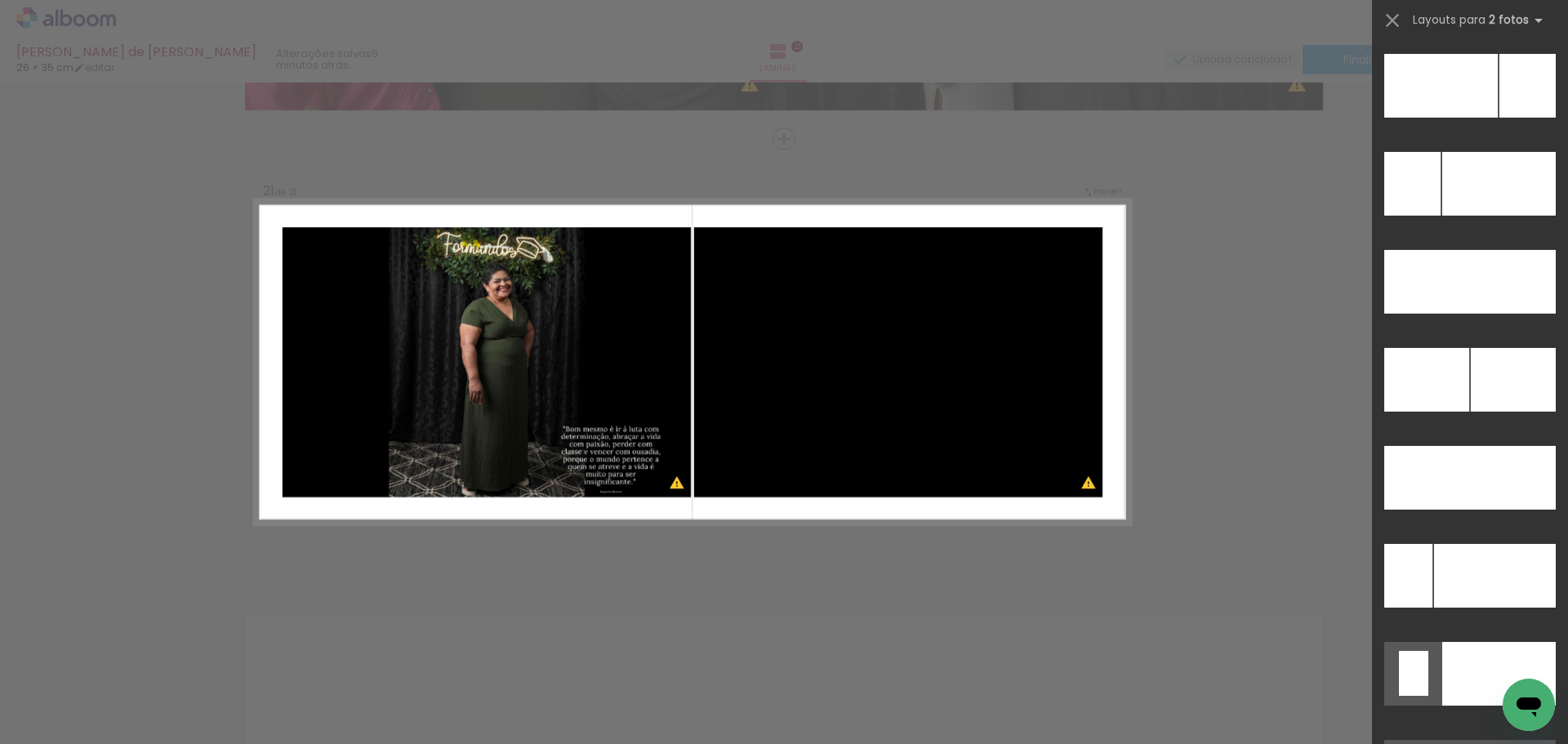
scroll to position [7370, 0]
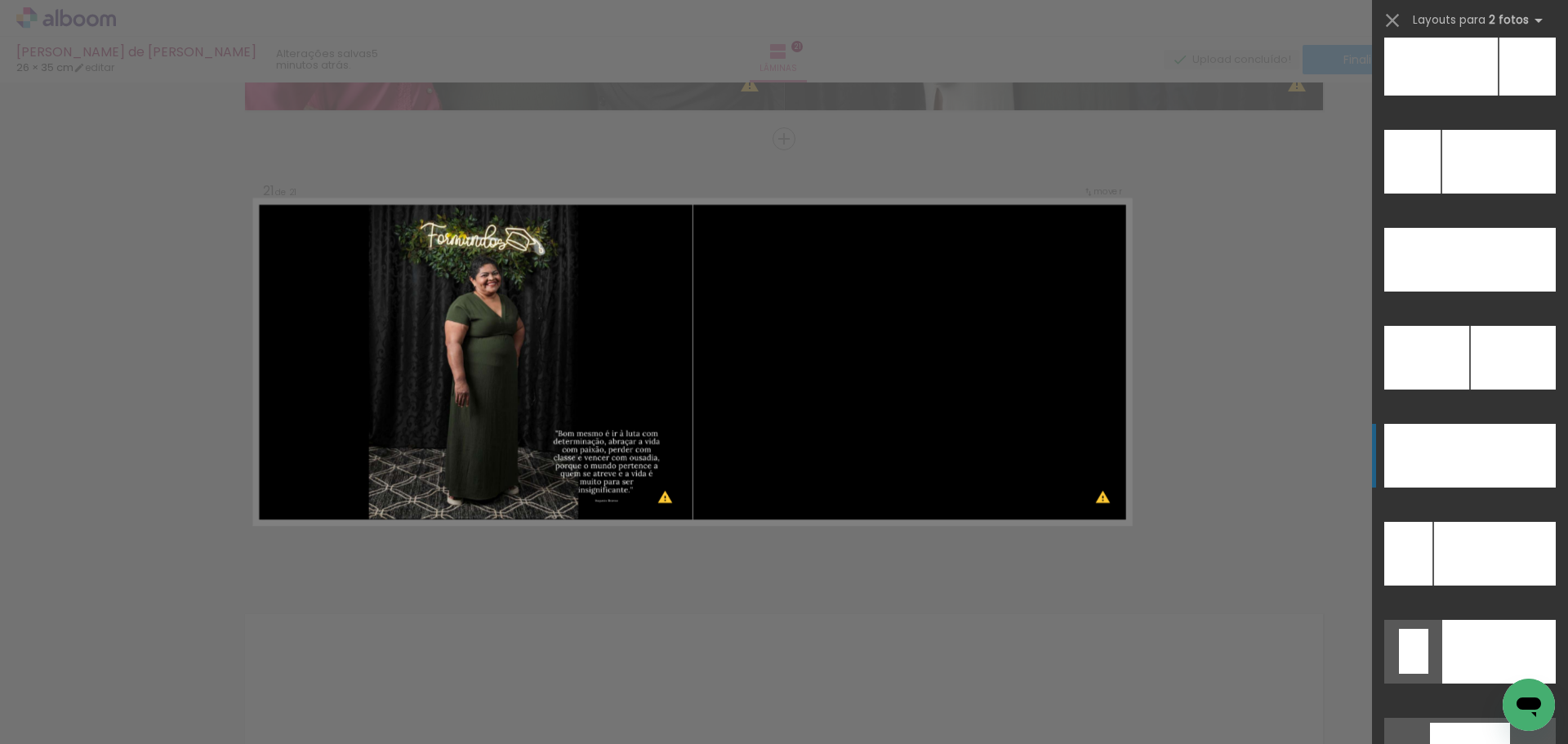
click at [1472, 483] on div at bounding box center [1513, 456] width 86 height 64
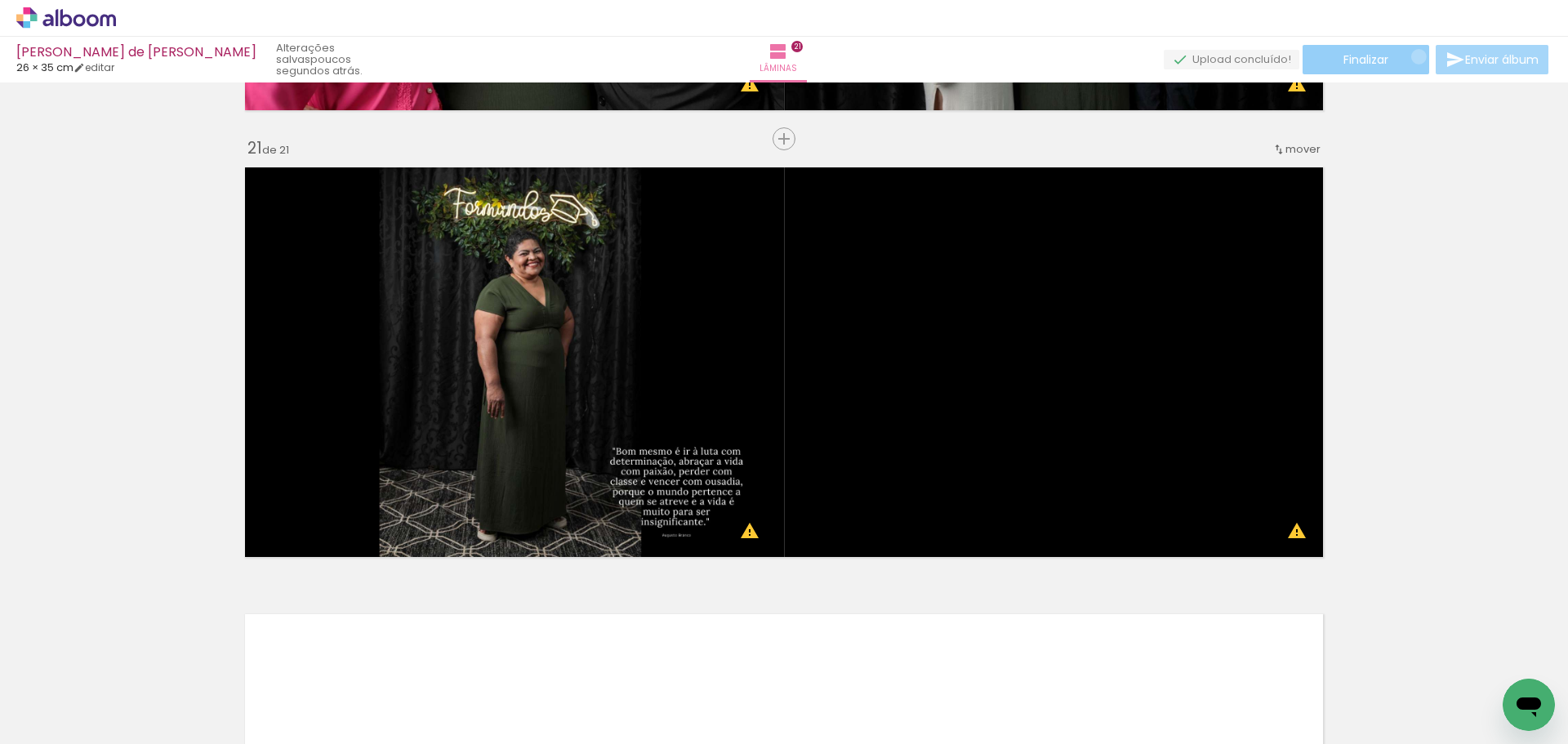
click at [1413, 56] on paper-button "Finalizar" at bounding box center [1366, 60] width 127 height 29
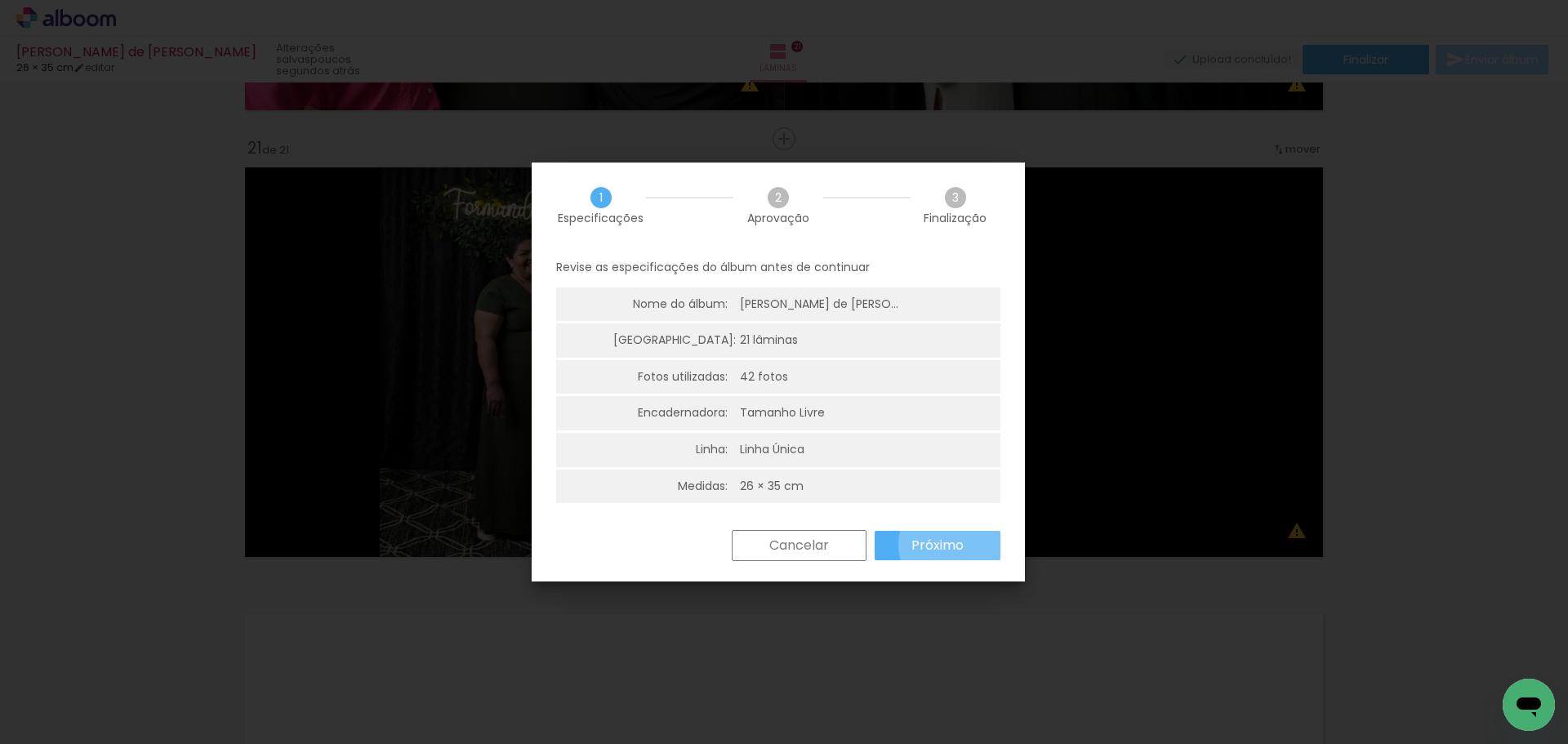
click at [0, 0] on slot "Próximo" at bounding box center [0, 0] width 0 height 0
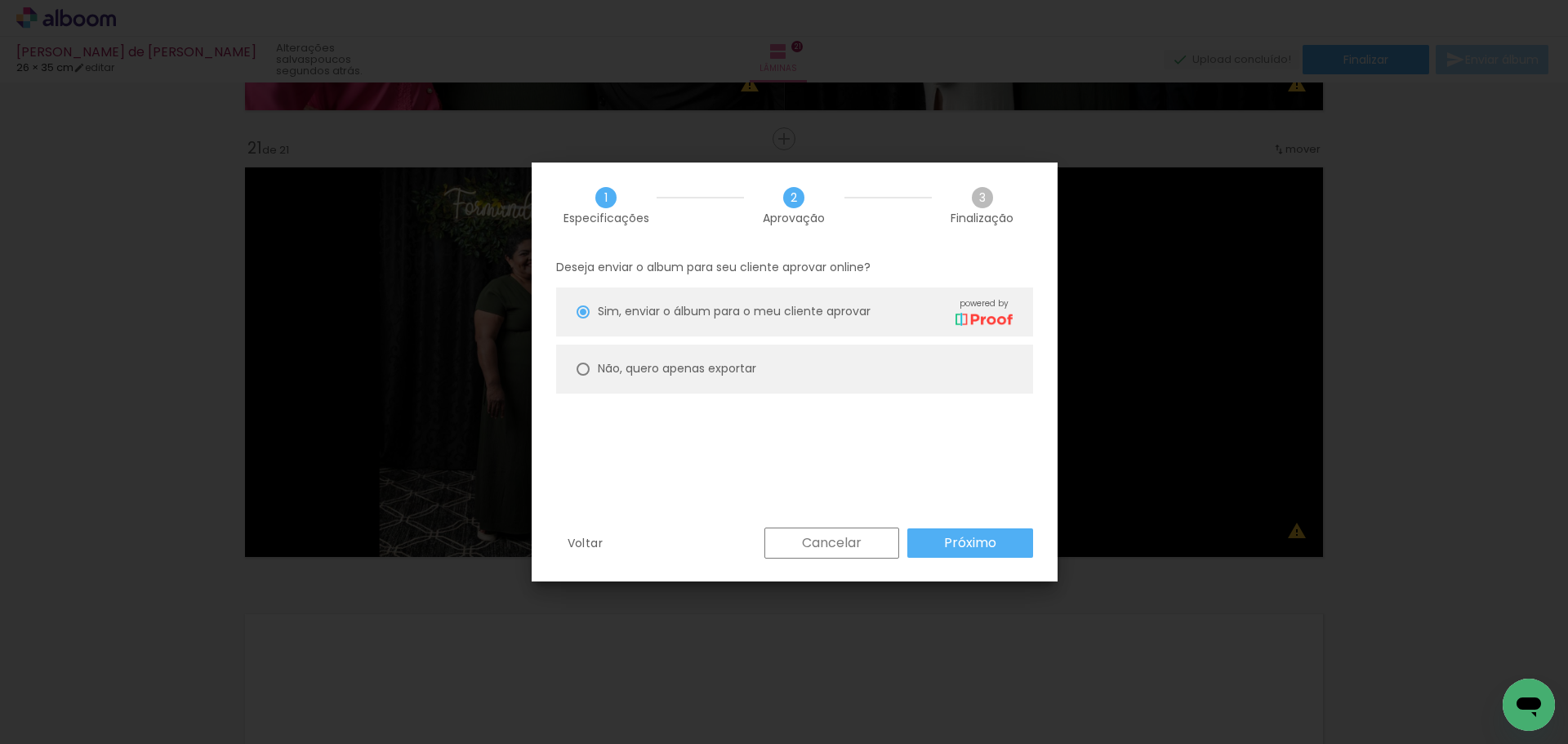
click at [0, 0] on slot "Próximo" at bounding box center [0, 0] width 0 height 0
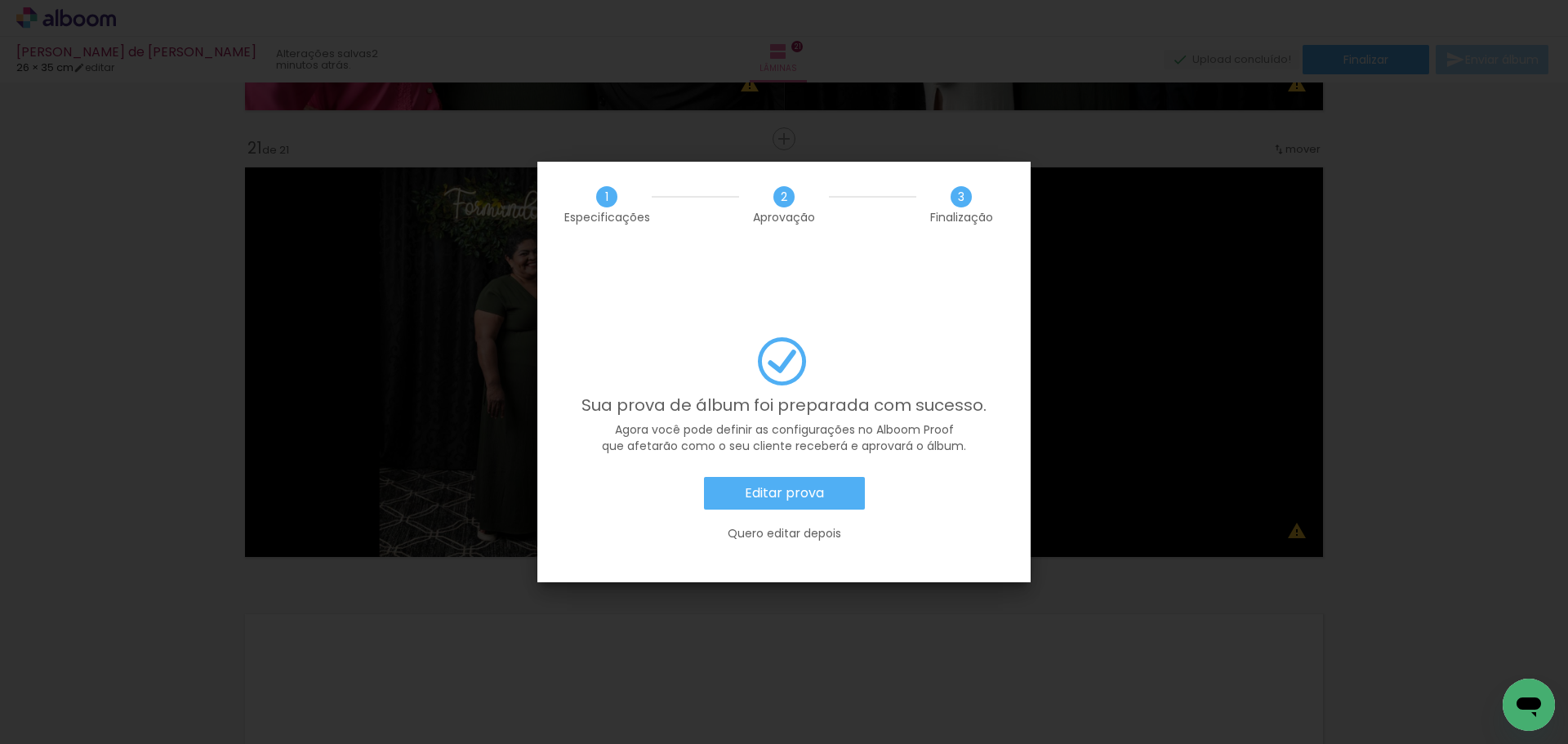
click at [825, 477] on paper-button "Editar prova" at bounding box center [784, 493] width 161 height 33
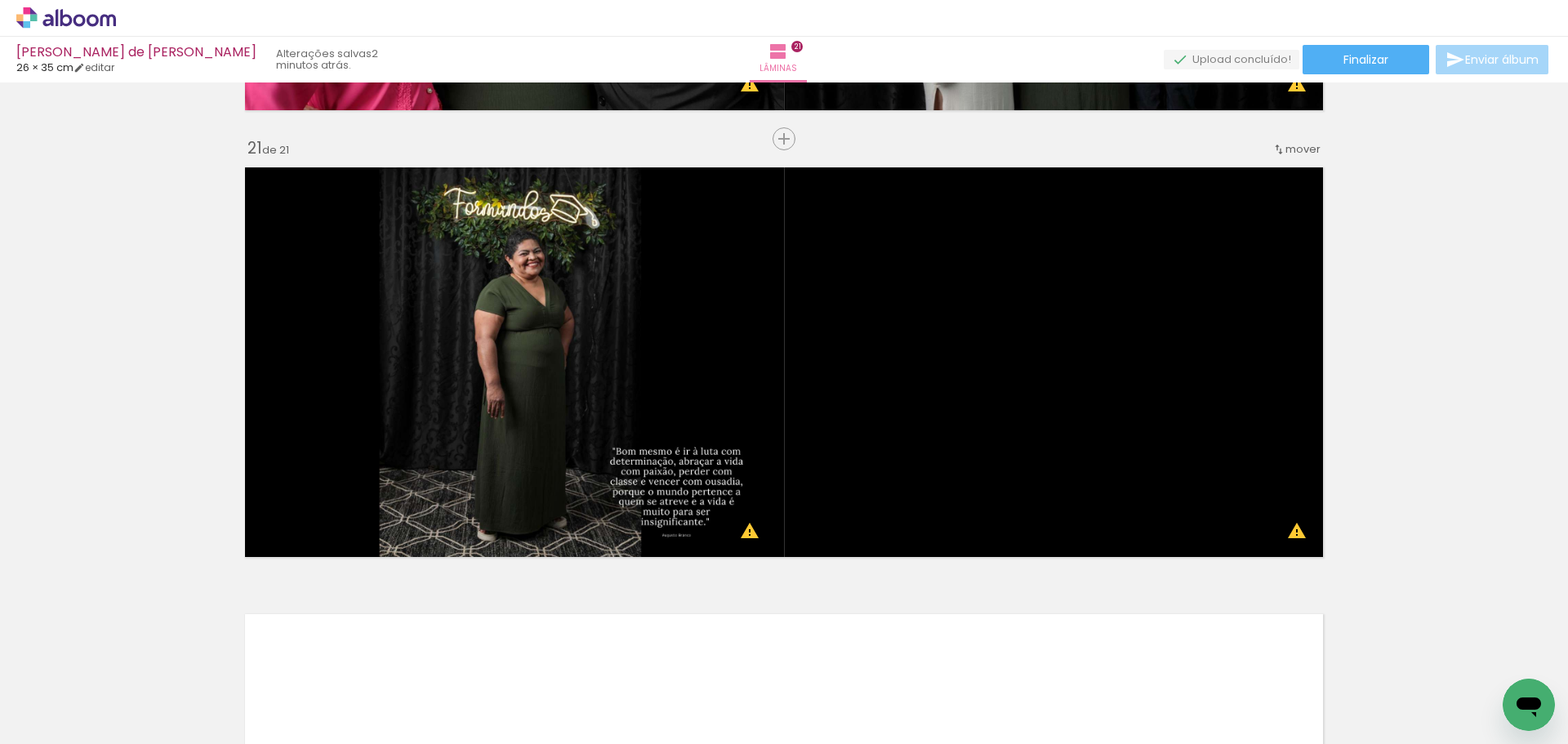
scroll to position [0, 2413]
click at [1385, 60] on paper-button "Finalizar" at bounding box center [1366, 60] width 127 height 29
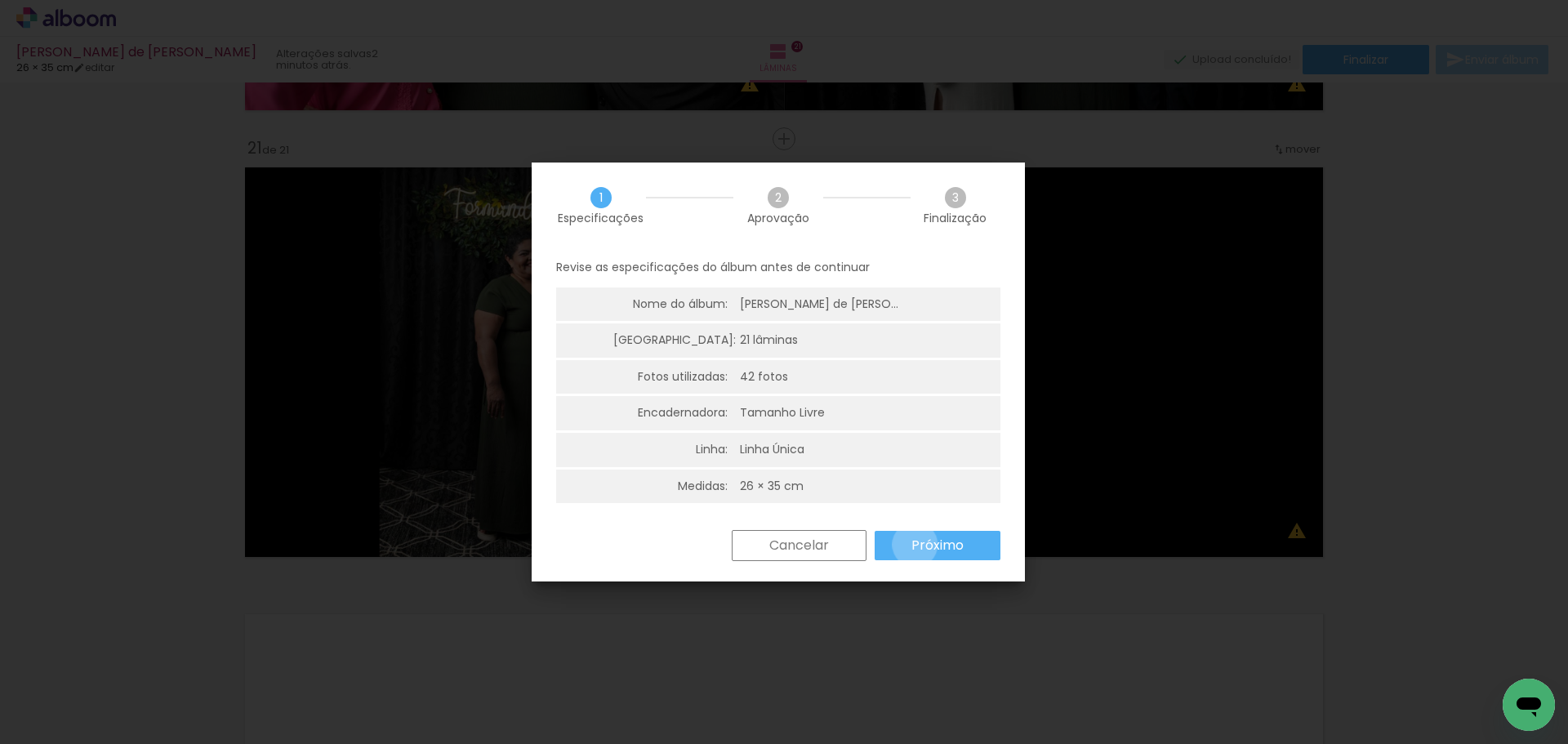
click at [0, 0] on slot "Próximo" at bounding box center [0, 0] width 0 height 0
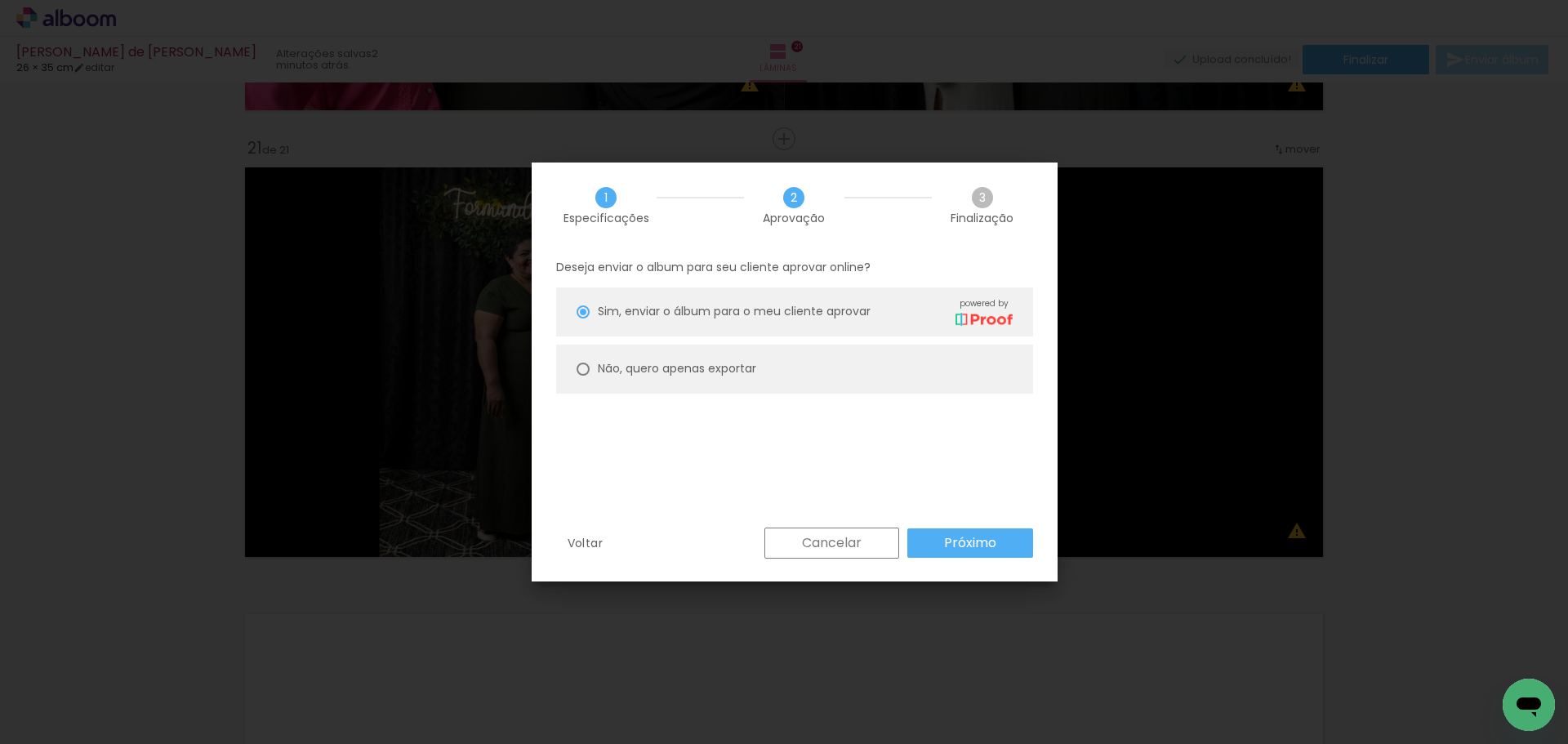
click at [918, 546] on paper-button "Próximo" at bounding box center [970, 544] width 126 height 29
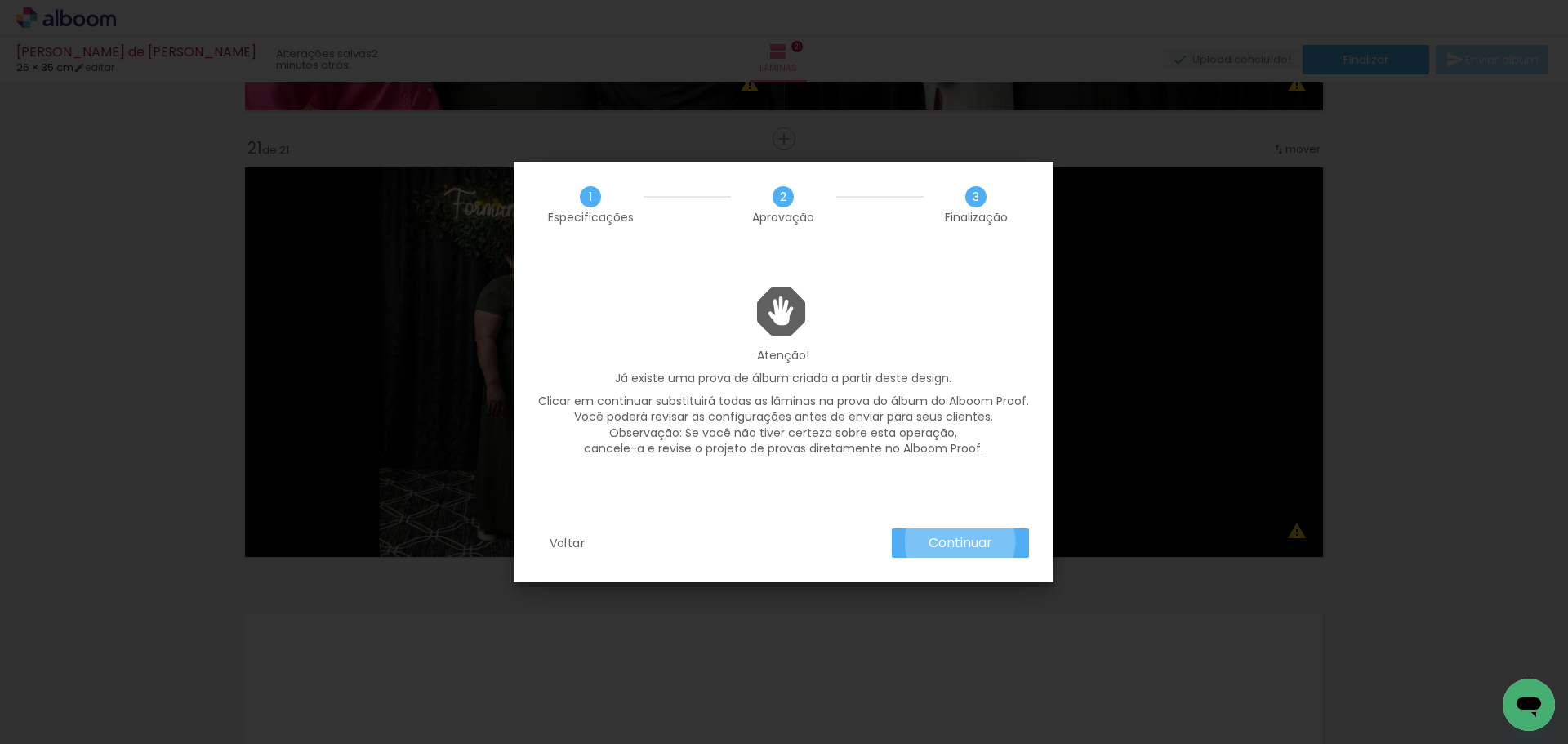
click at [0, 0] on slot "Continuar" at bounding box center [0, 0] width 0 height 0
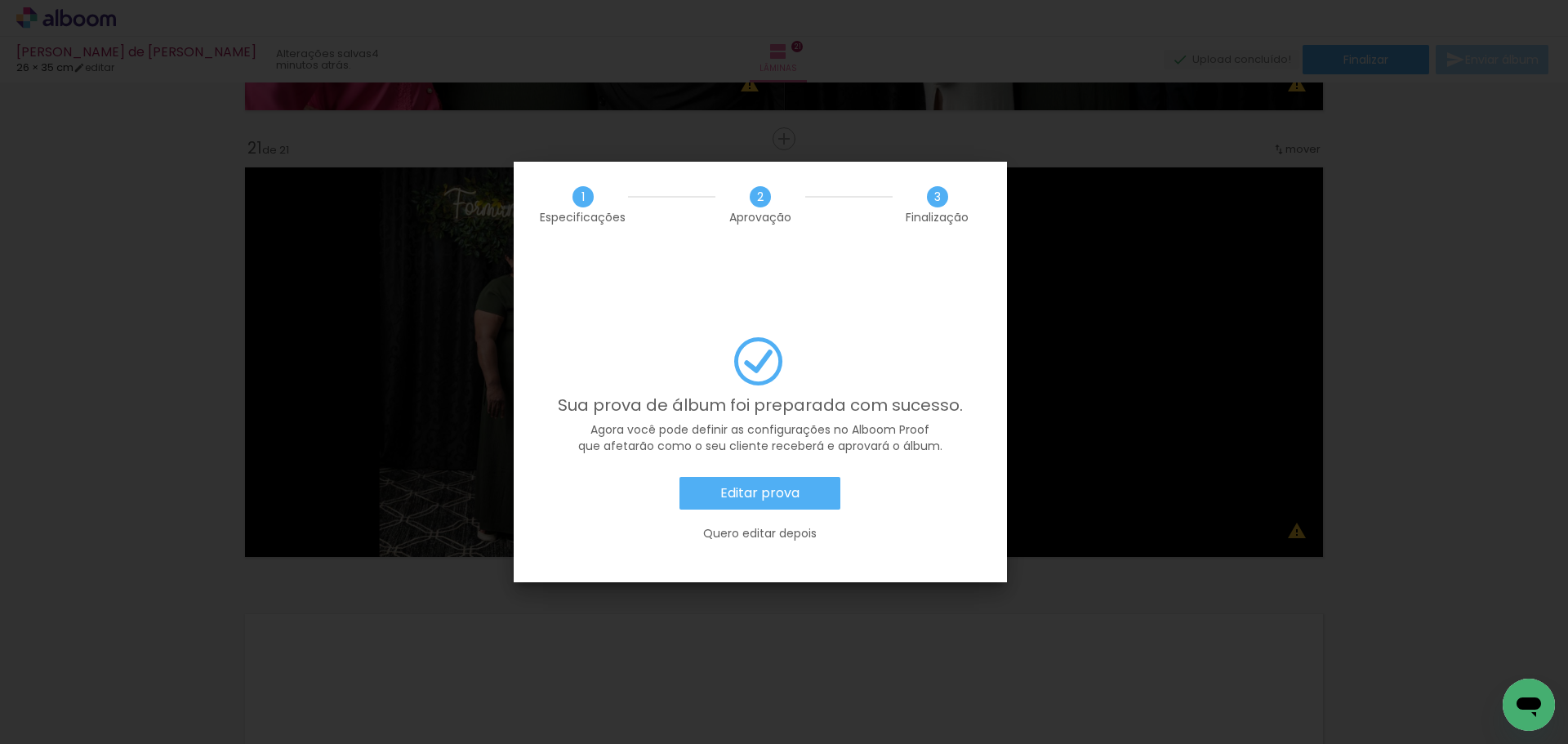
click at [816, 477] on paper-button "Editar prova" at bounding box center [760, 493] width 161 height 33
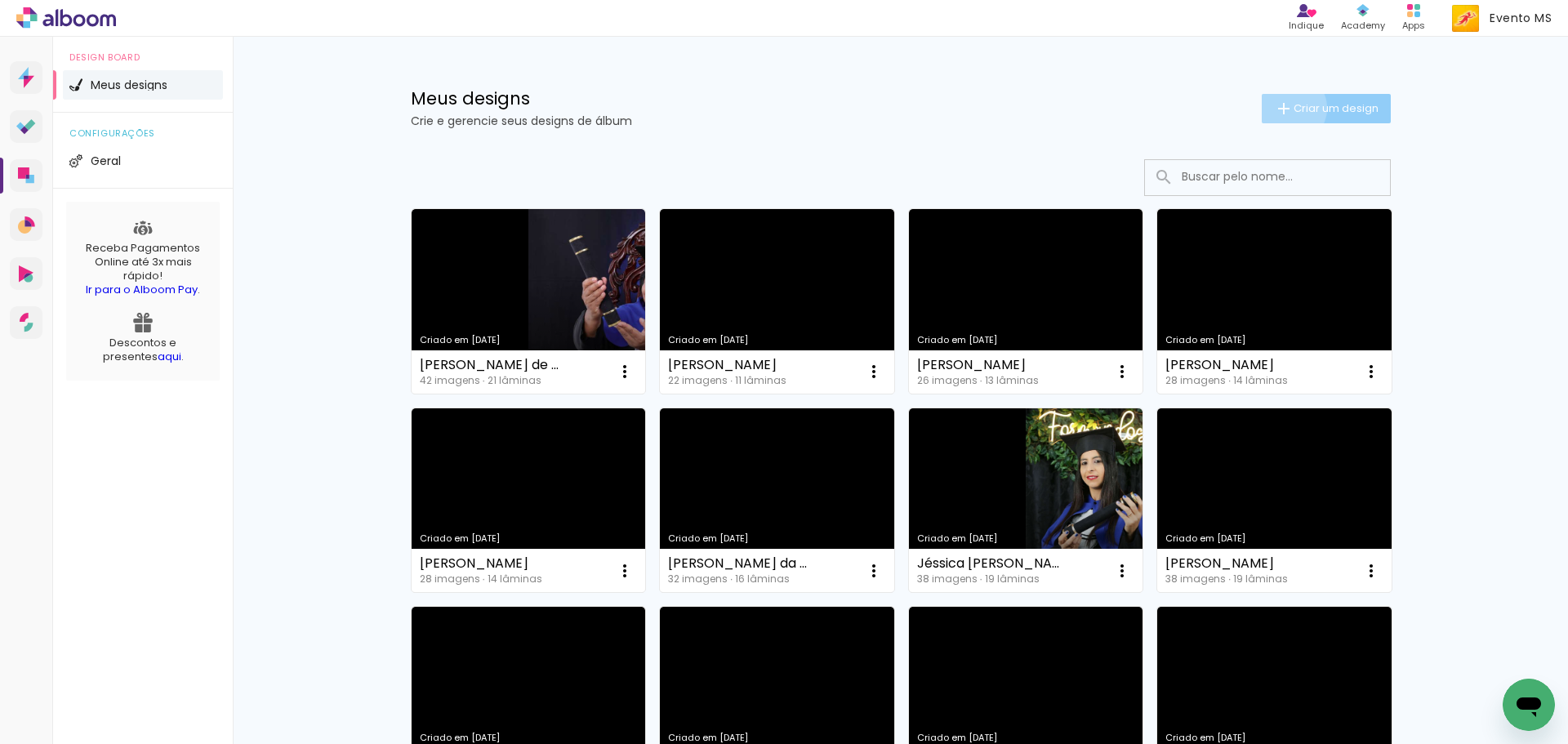
click at [1280, 108] on iron-icon at bounding box center [1284, 108] width 20 height 20
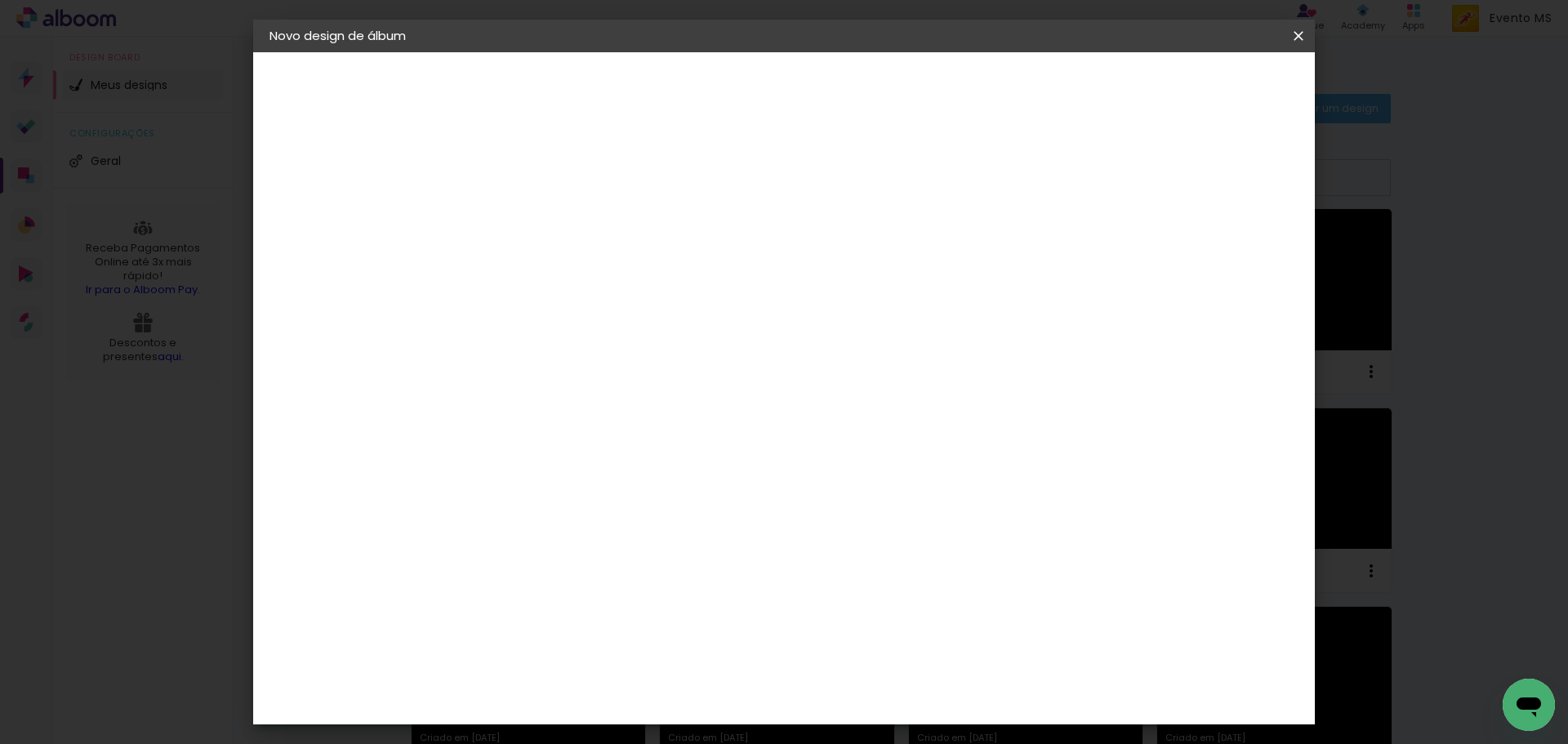
click at [536, 221] on input at bounding box center [536, 219] width 0 height 25
type input "E"
type input "[PERSON_NAME]"
type paper-input "[PERSON_NAME]"
click at [607, 107] on header "Informações Dê um título ao seu álbum. Avançar" at bounding box center [536, 101] width 143 height 98
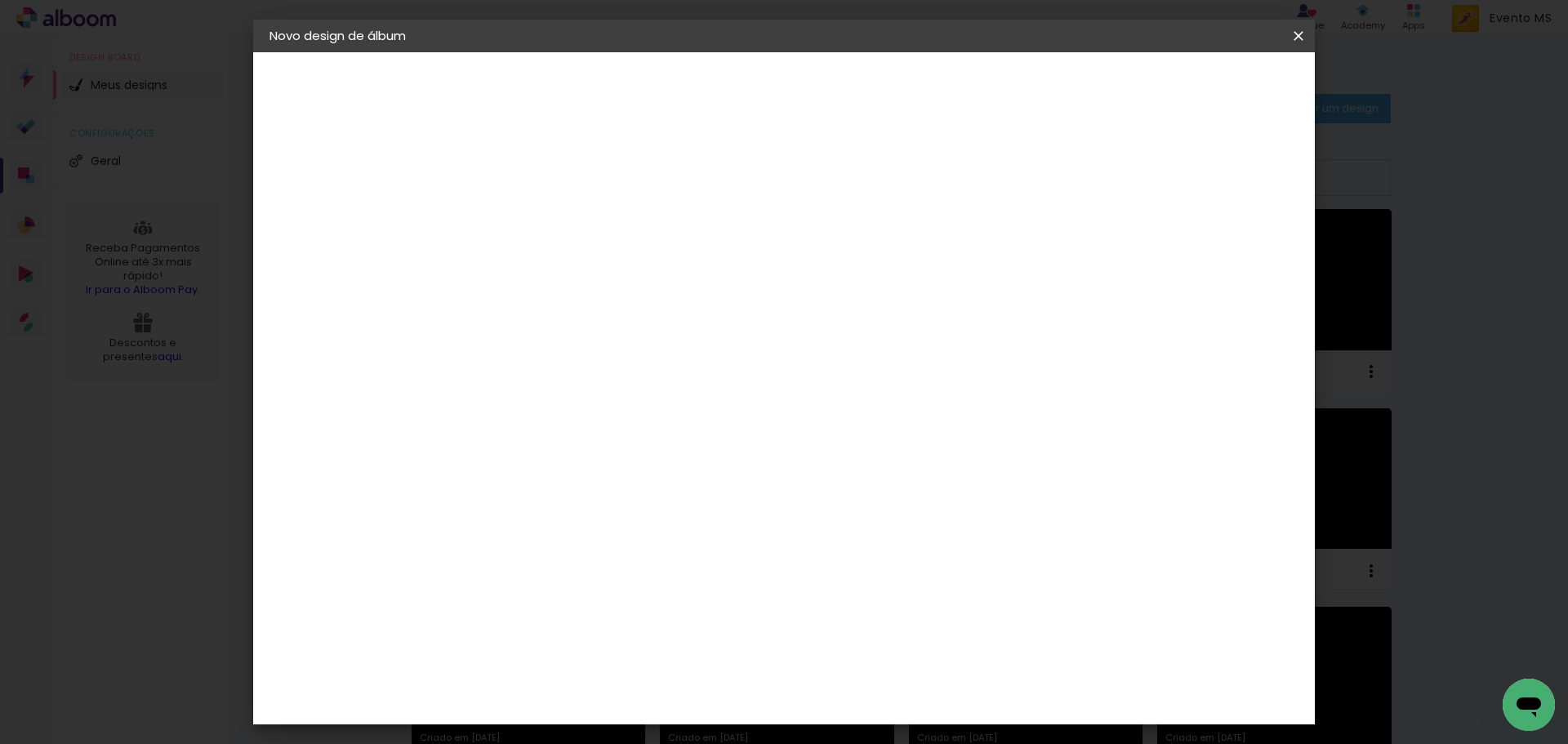
click at [0, 0] on slot "Avançar" at bounding box center [0, 0] width 0 height 0
click at [843, 221] on div at bounding box center [765, 219] width 157 height 22
click at [843, 241] on paper-item "Tamanho Livre" at bounding box center [765, 249] width 157 height 36
click at [842, 95] on paper-button "Avançar" at bounding box center [802, 86] width 80 height 28
drag, startPoint x: 892, startPoint y: 679, endPoint x: 867, endPoint y: 673, distance: 25.7
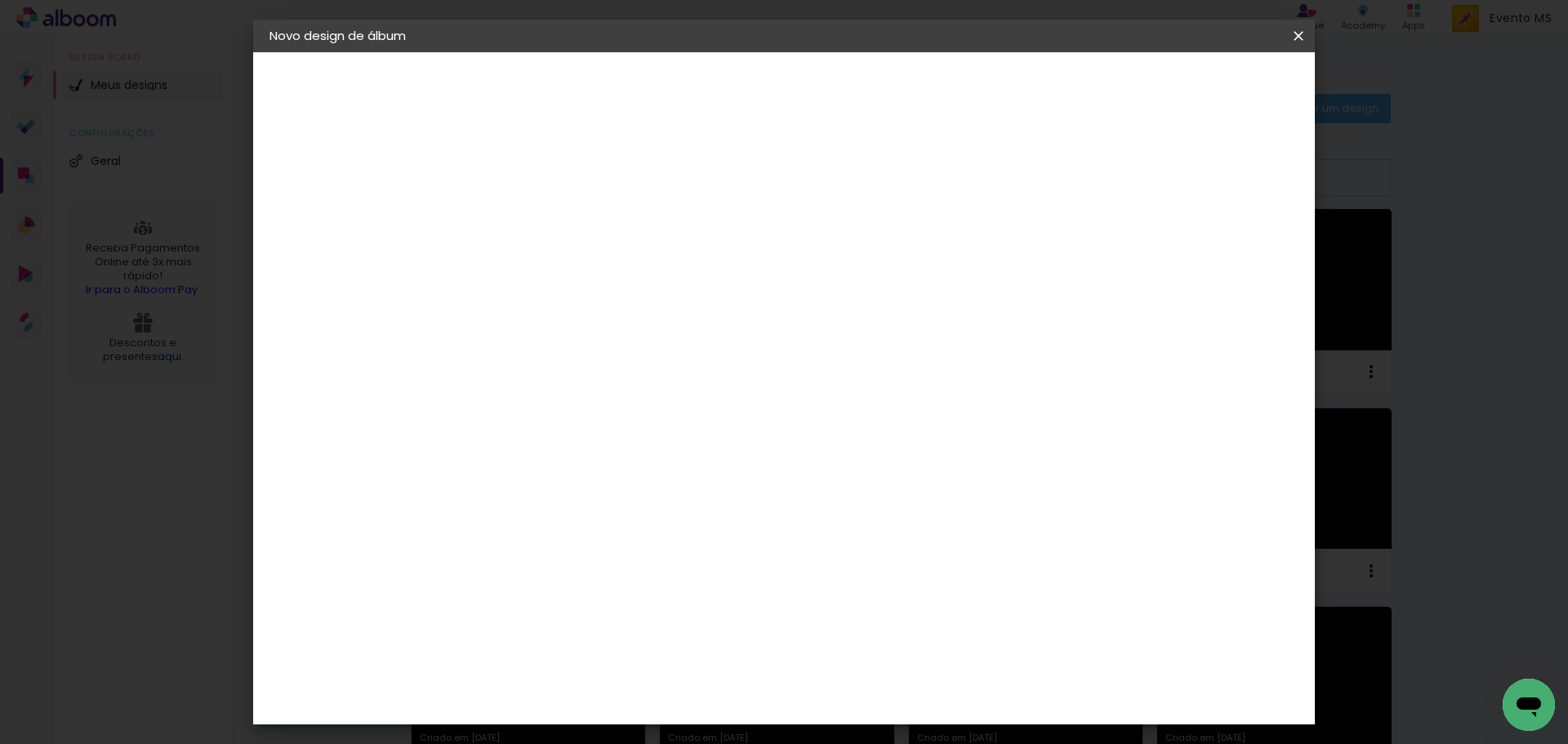
click at [867, 673] on input "60" at bounding box center [874, 681] width 42 height 24
type input "40"
type paper-input "40"
drag, startPoint x: 506, startPoint y: 402, endPoint x: 472, endPoint y: 388, distance: 36.8
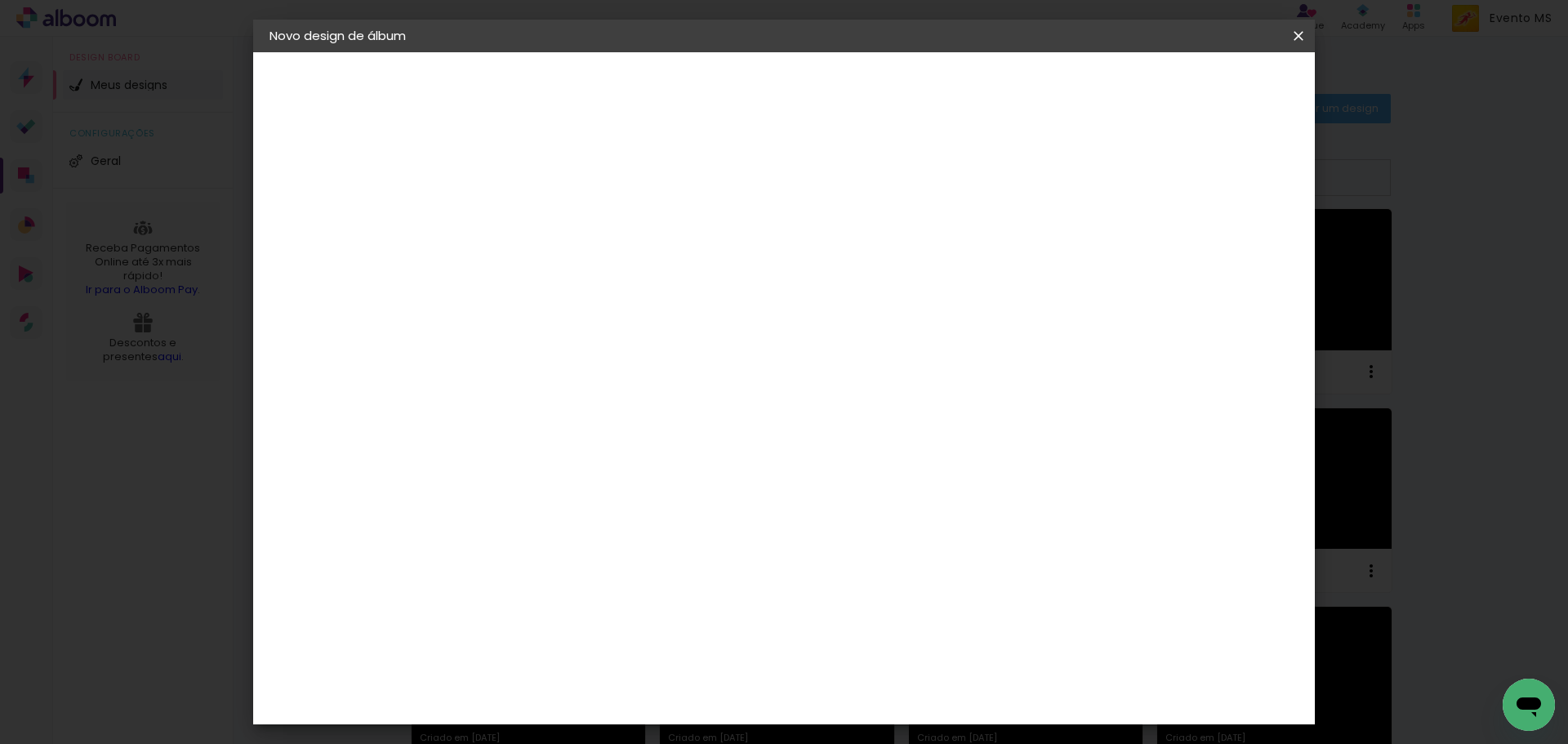
click at [472, 388] on div "30" at bounding box center [495, 397] width 62 height 24
drag, startPoint x: 497, startPoint y: 397, endPoint x: 476, endPoint y: 385, distance: 24.2
click at [476, 385] on paper-input-container "30 cm" at bounding box center [494, 398] width 73 height 41
drag, startPoint x: 506, startPoint y: 406, endPoint x: 490, endPoint y: 397, distance: 18.4
click at [490, 397] on div "30" at bounding box center [495, 397] width 62 height 24
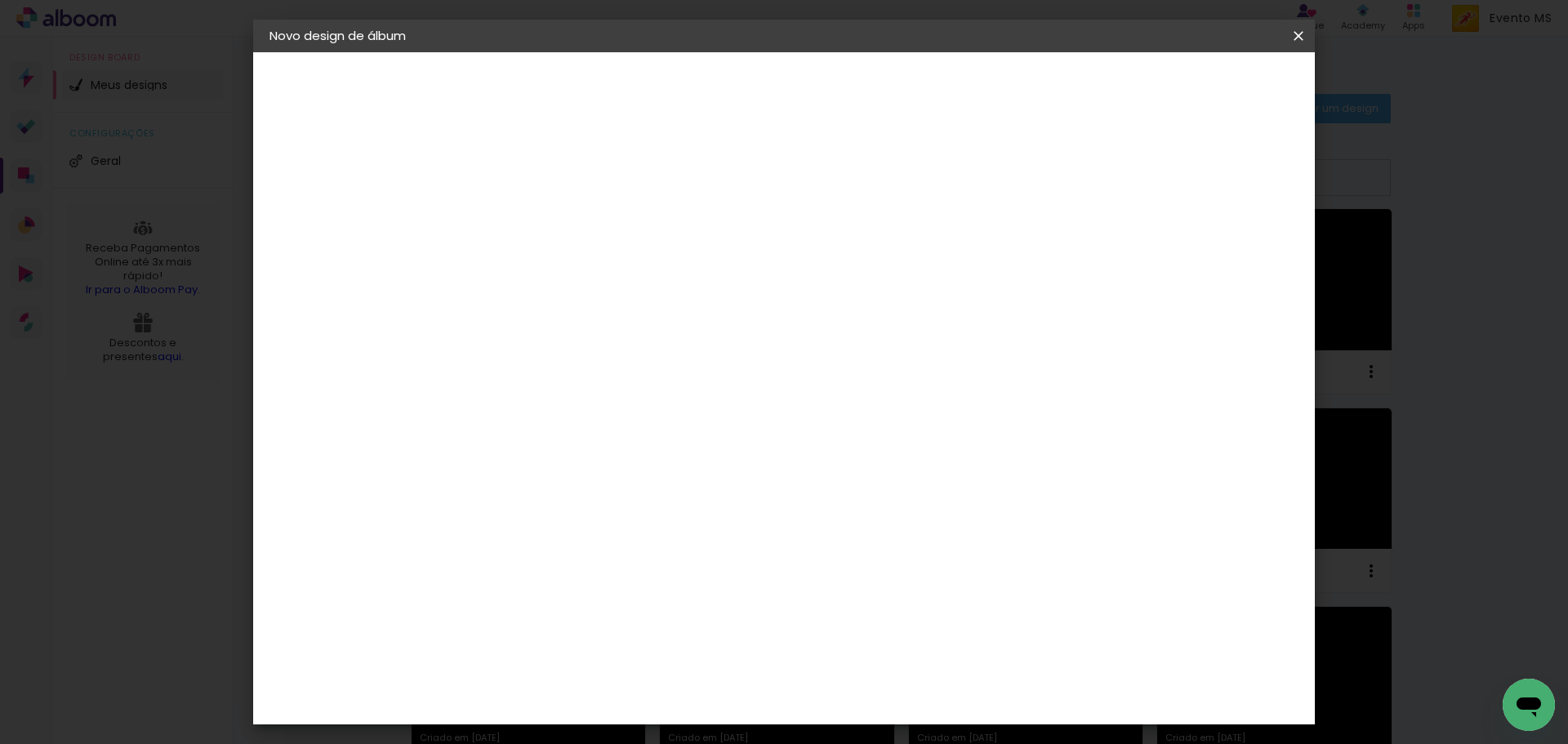
type paper-input "30"
click at [602, 395] on div at bounding box center [695, 369] width 282 height 187
click at [530, 382] on paper-input-container "30 cm" at bounding box center [494, 398] width 73 height 41
click at [500, 401] on input "30" at bounding box center [485, 397] width 42 height 24
click at [502, 401] on input "30" at bounding box center [485, 397] width 42 height 24
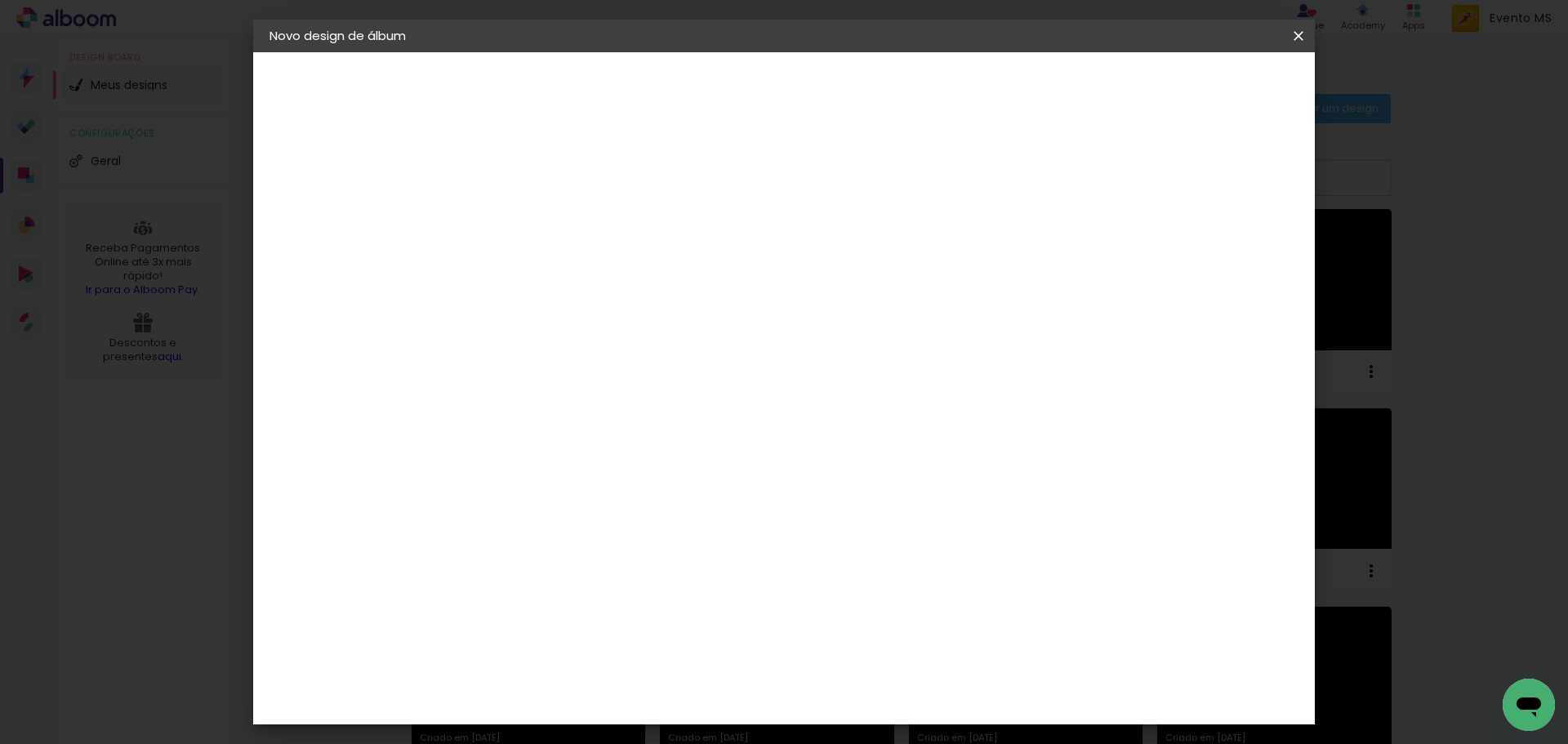
type input "3"
type input "20"
type paper-input "20"
click at [1213, 97] on paper-button "Iniciar design" at bounding box center [1159, 86] width 107 height 28
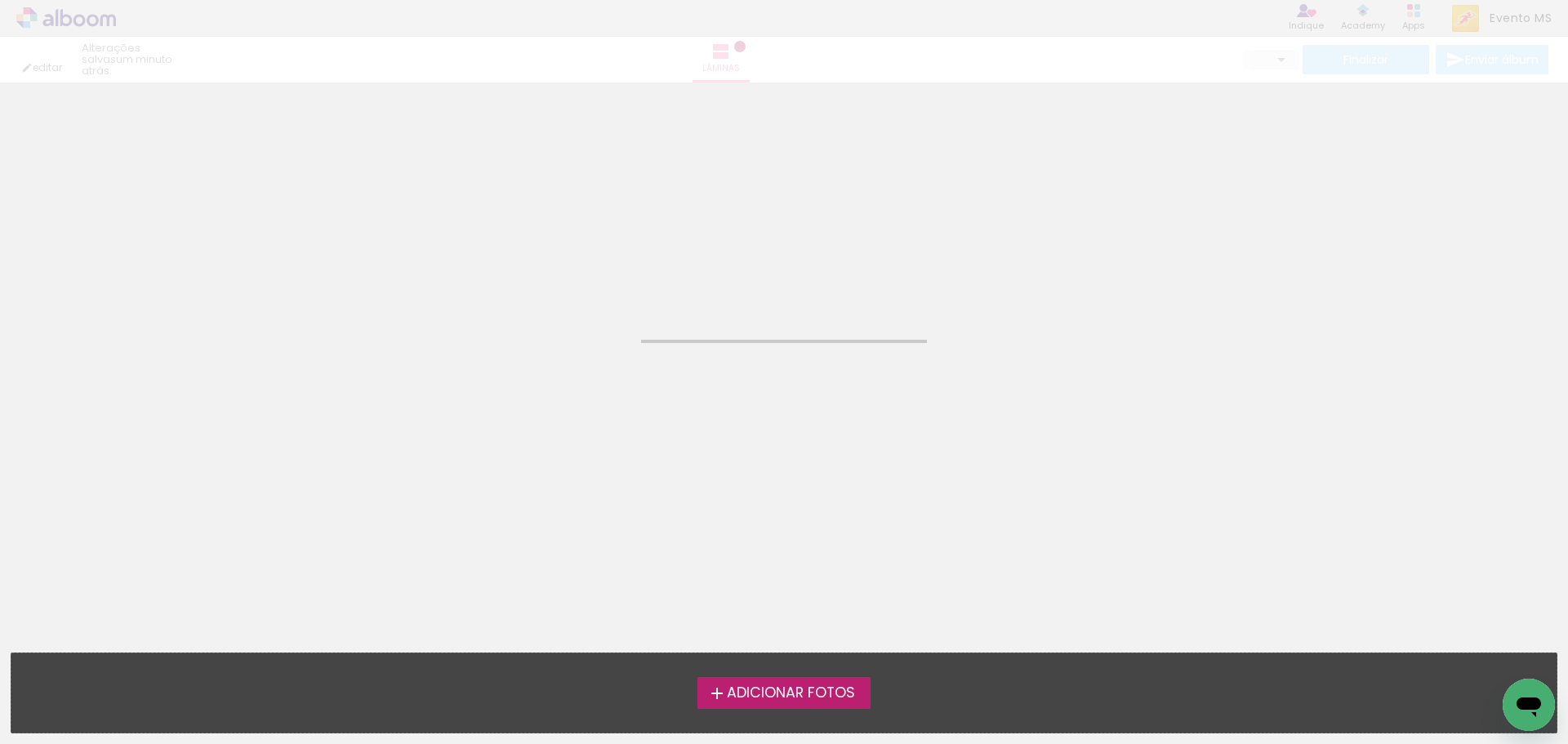
click at [771, 707] on label "Adicionar Fotos" at bounding box center [784, 693] width 174 height 31
click at [0, 0] on input "file" at bounding box center [0, 0] width 0 height 0
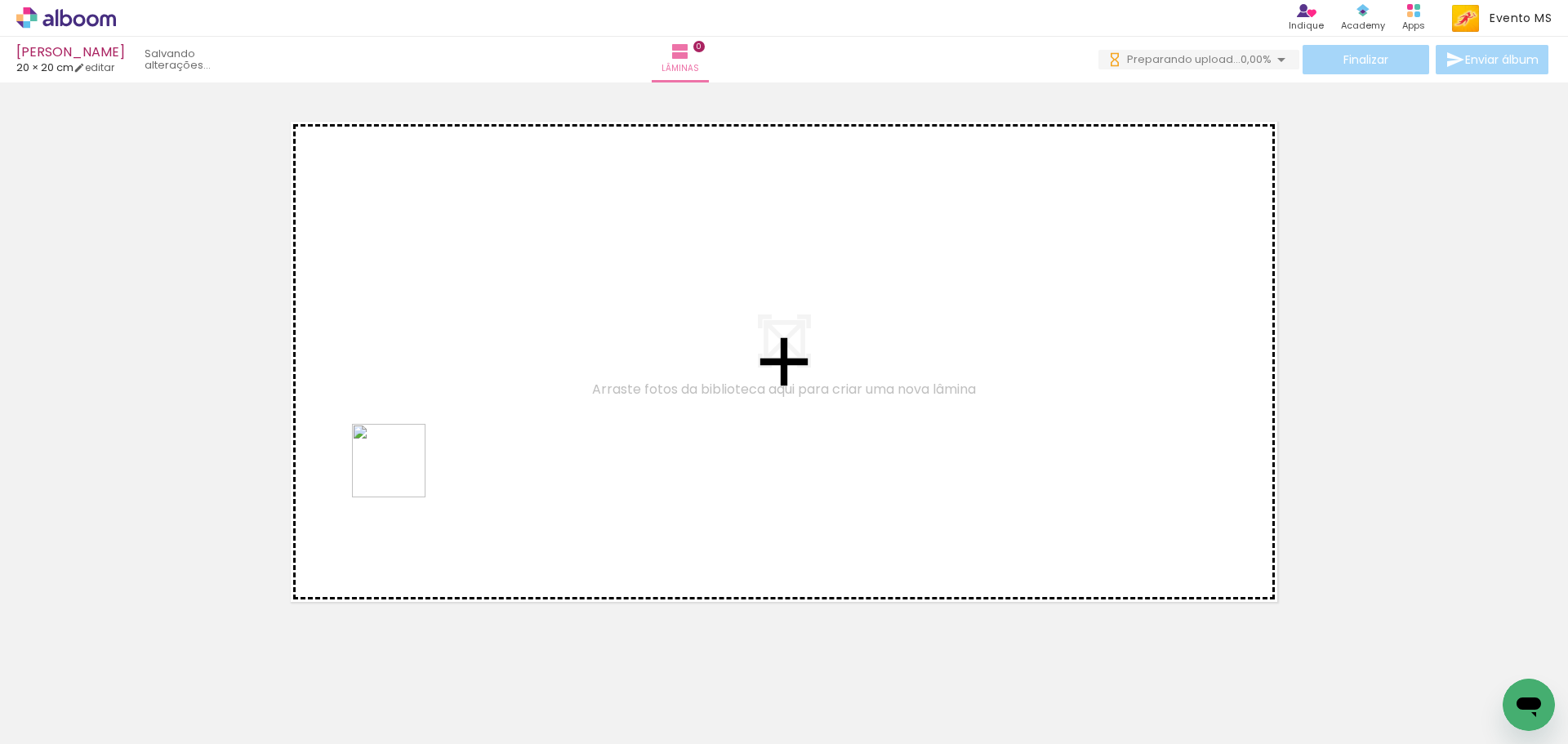
drag, startPoint x: 191, startPoint y: 702, endPoint x: 355, endPoint y: 614, distance: 186.1
click at [409, 467] on quentale-workspace at bounding box center [784, 372] width 1568 height 744
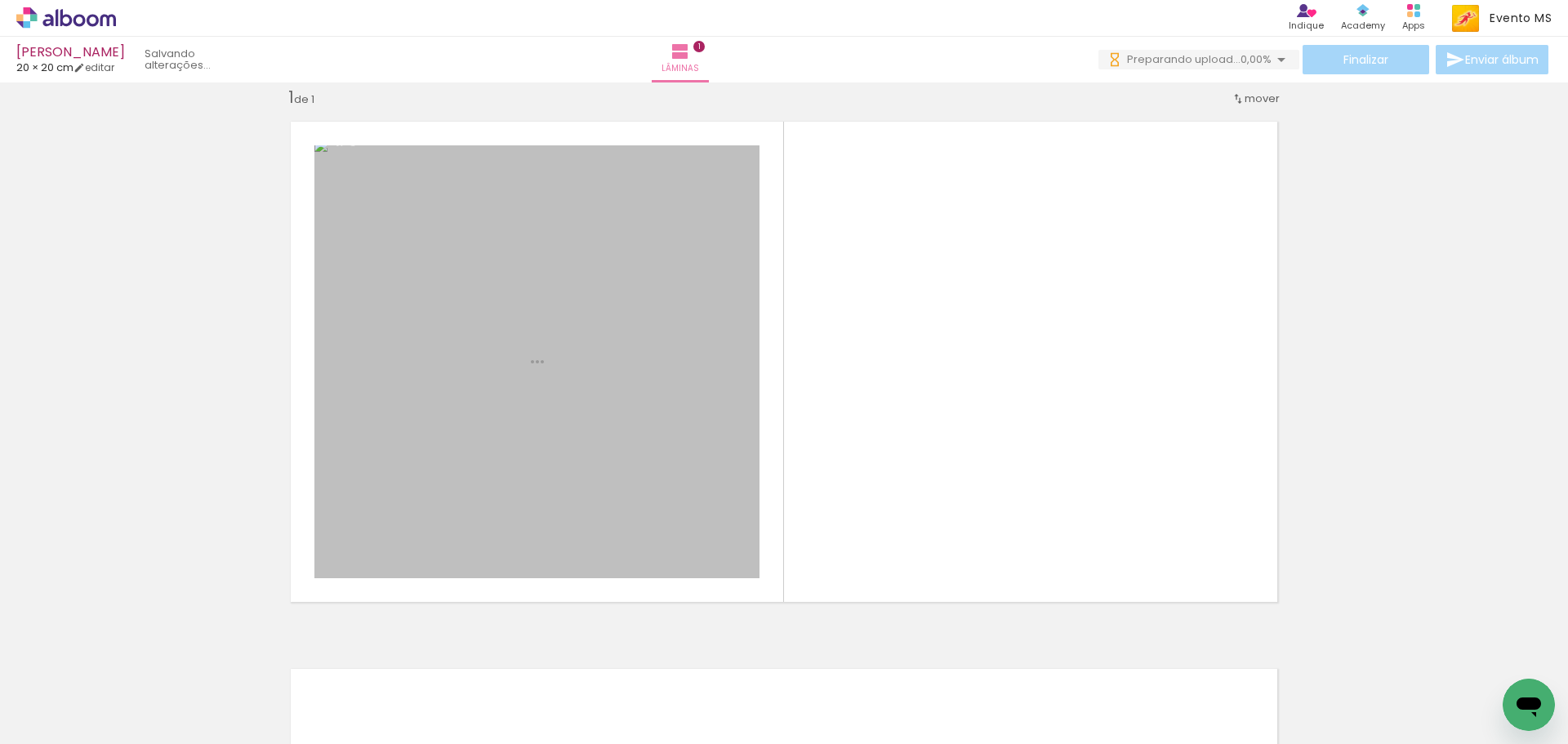
scroll to position [22, 0]
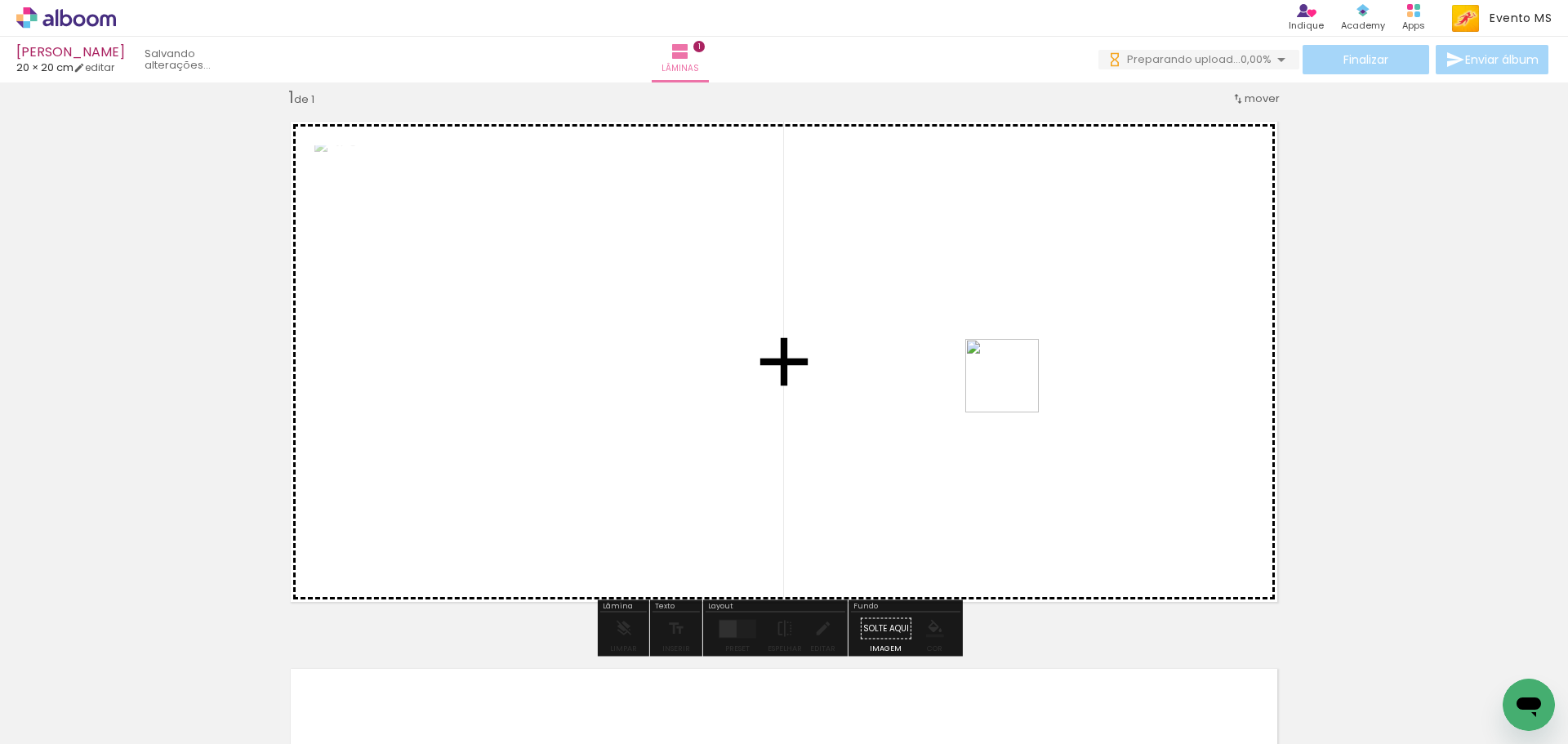
drag, startPoint x: 291, startPoint y: 693, endPoint x: 1015, endPoint y: 385, distance: 786.8
click at [1015, 385] on quentale-workspace at bounding box center [784, 372] width 1568 height 744
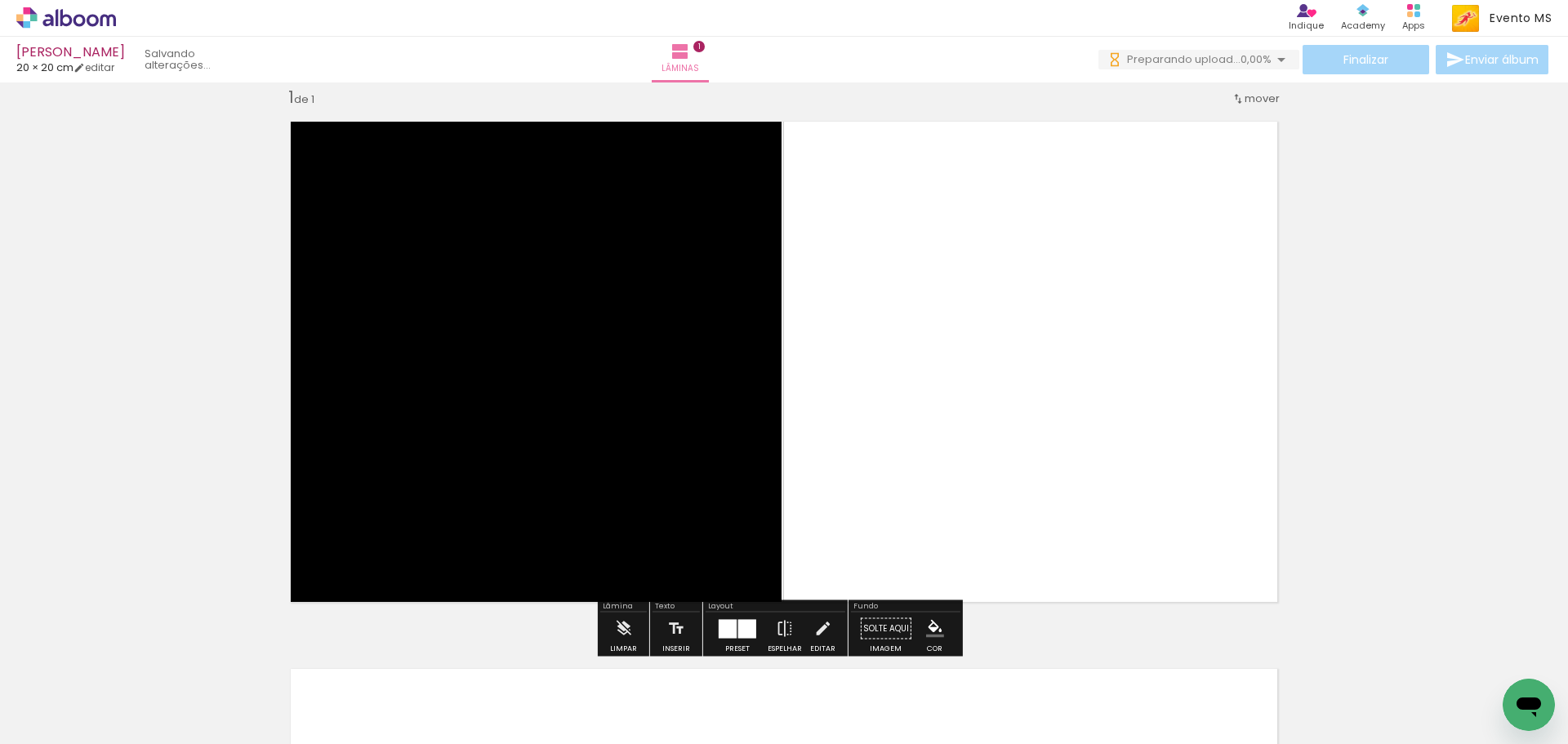
click at [748, 624] on div at bounding box center [747, 629] width 18 height 19
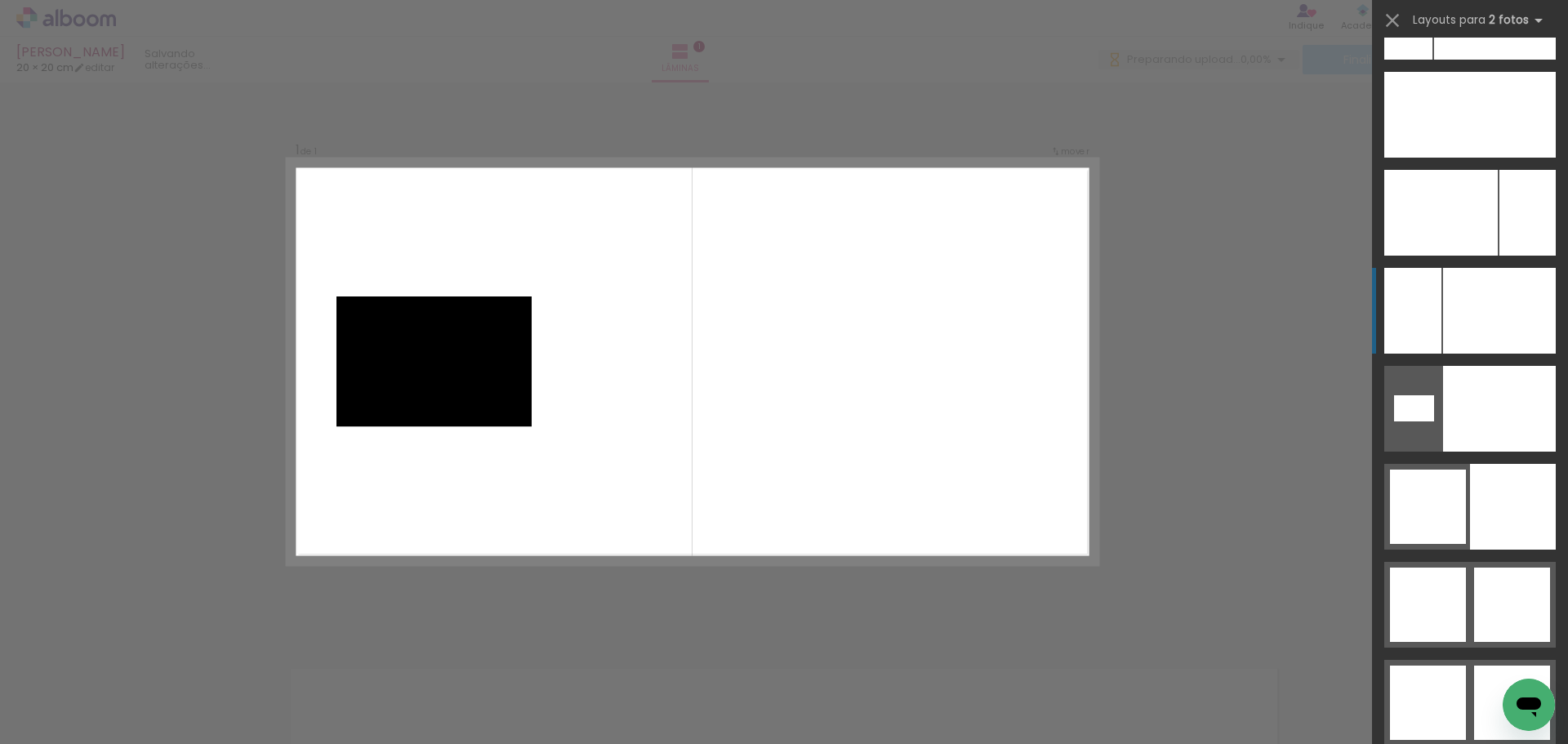
scroll to position [7597, 0]
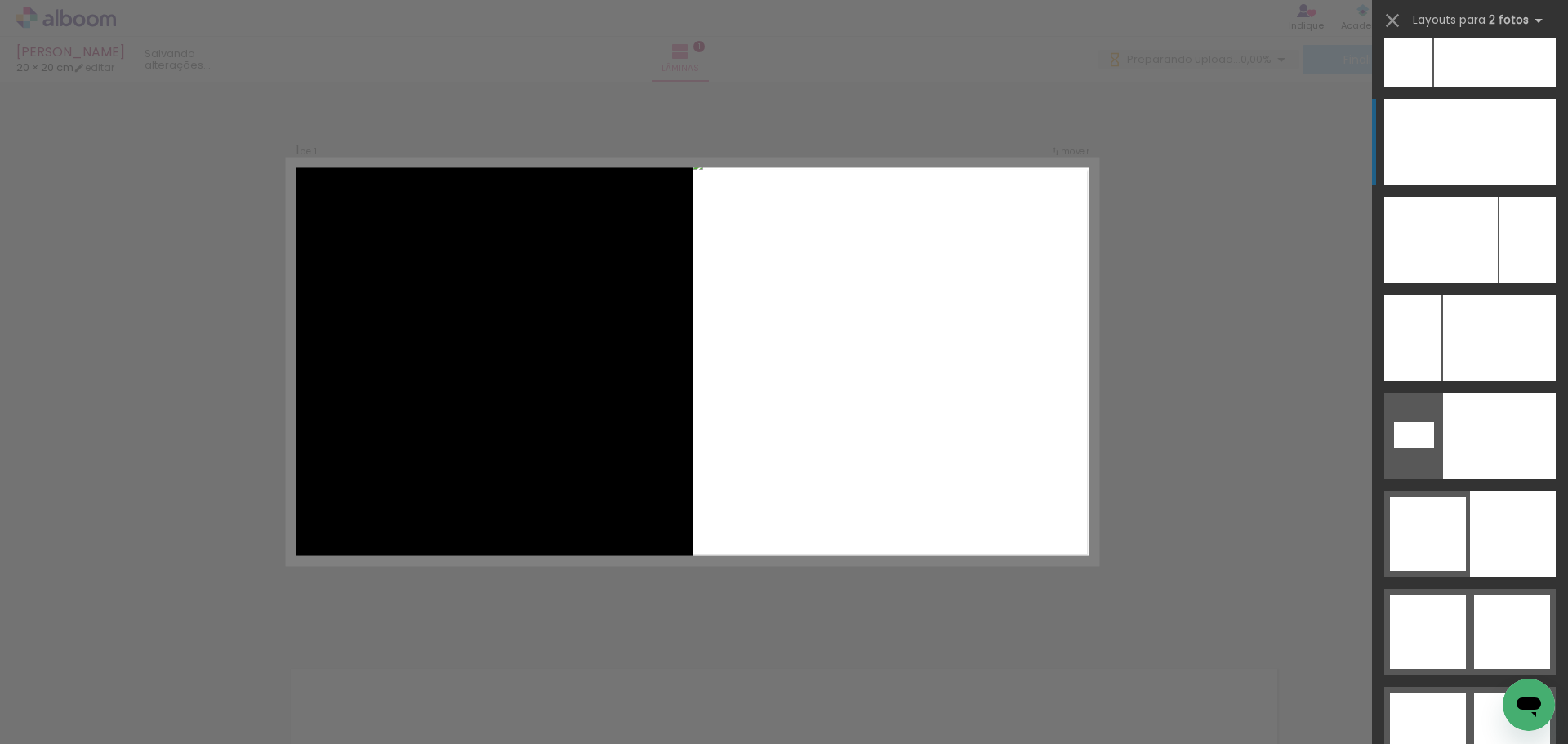
click at [1523, 151] on div at bounding box center [1513, 141] width 86 height 86
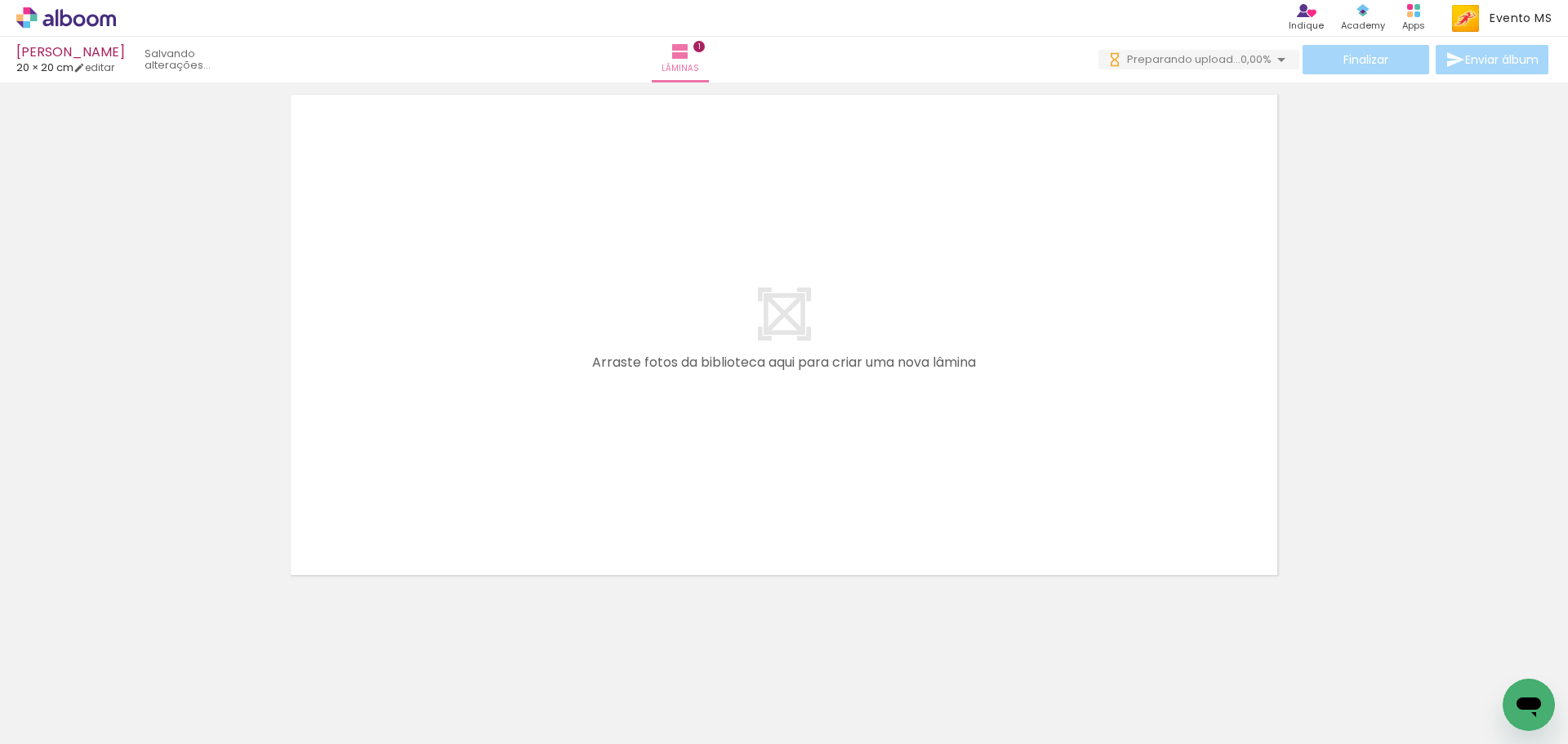
scroll to position [599, 0]
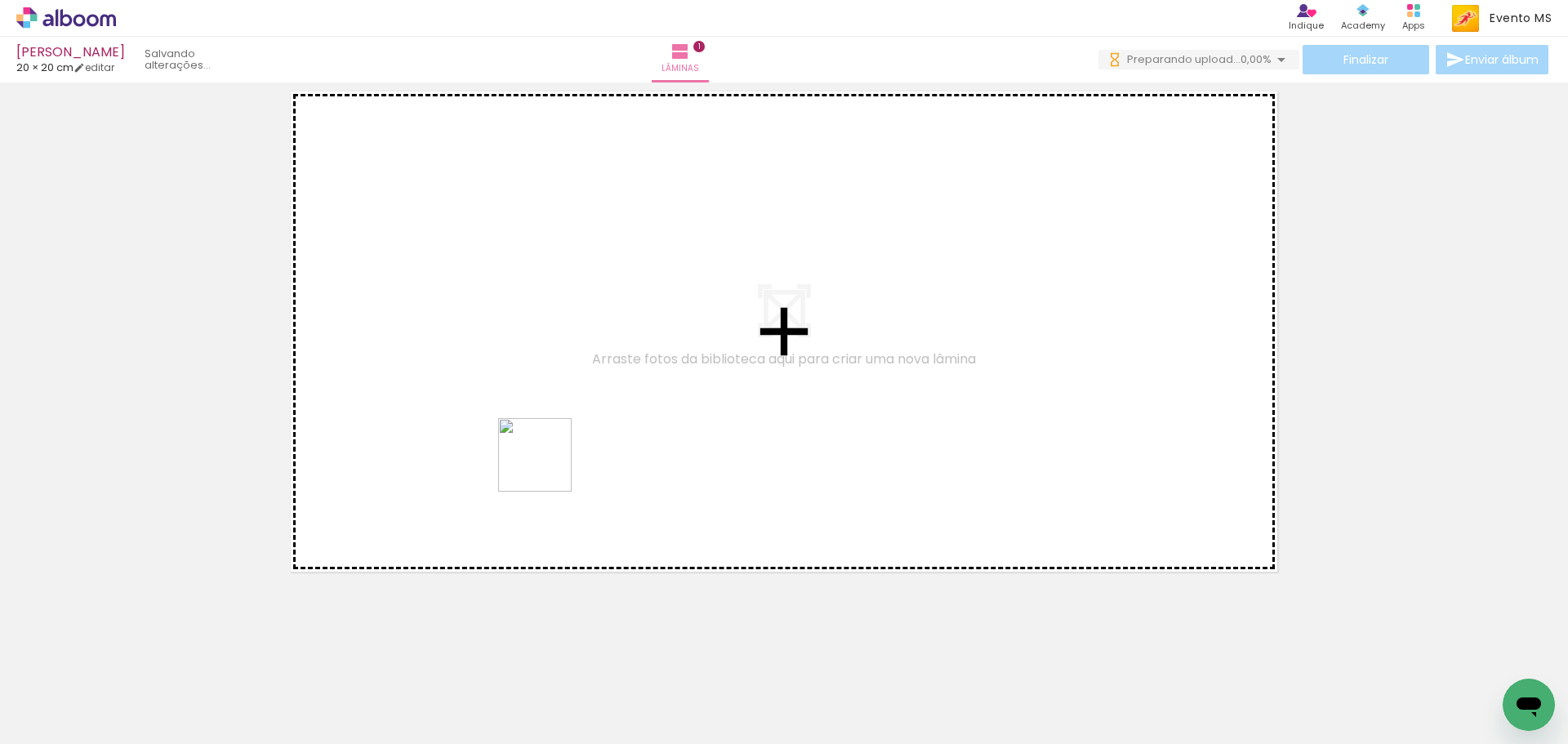
drag, startPoint x: 380, startPoint y: 706, endPoint x: 538, endPoint y: 474, distance: 280.7
click at [547, 466] on quentale-workspace at bounding box center [784, 372] width 1568 height 744
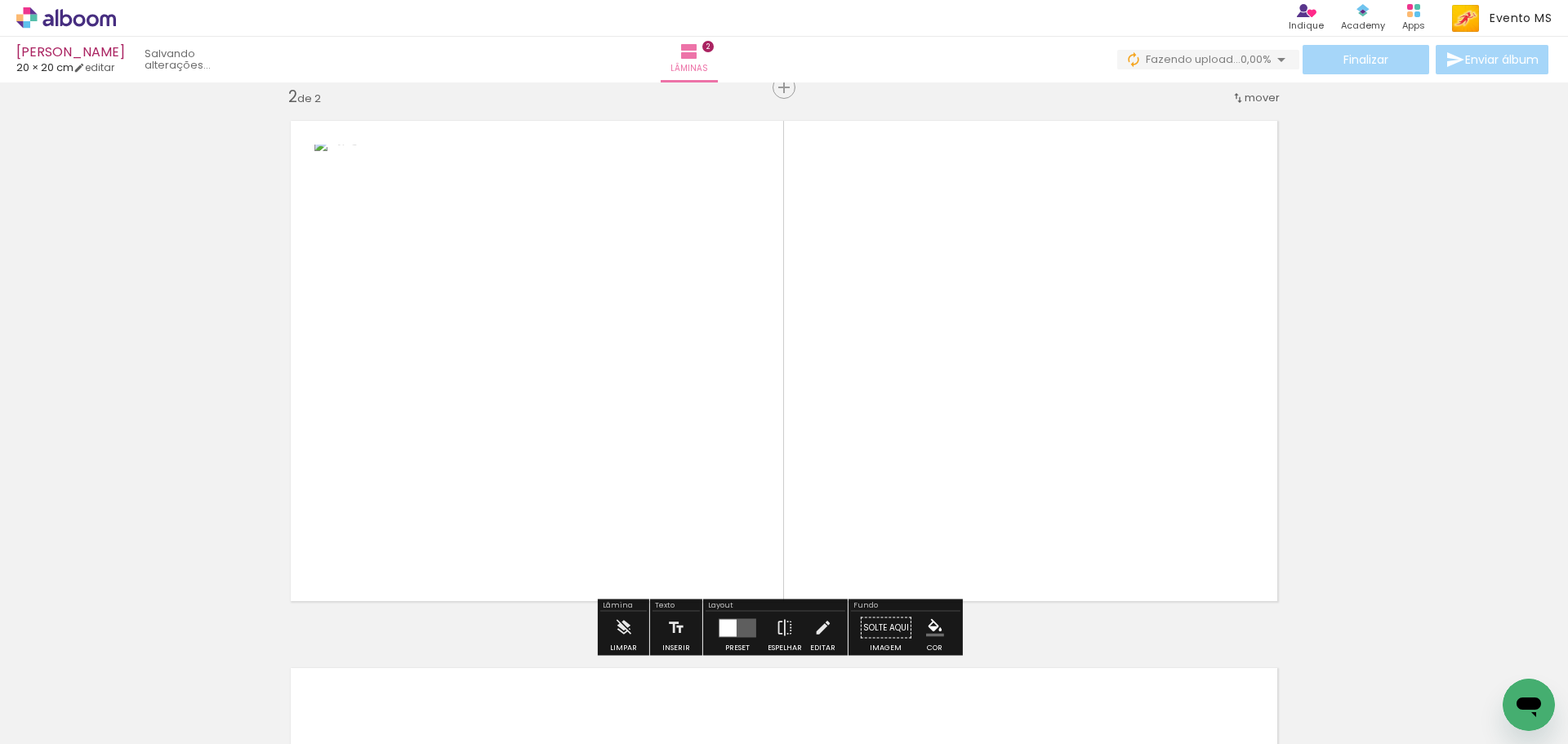
scroll to position [569, 0]
drag, startPoint x: 444, startPoint y: 705, endPoint x: 995, endPoint y: 417, distance: 621.7
click at [995, 417] on quentale-workspace at bounding box center [784, 372] width 1568 height 744
drag, startPoint x: 746, startPoint y: 636, endPoint x: 832, endPoint y: 575, distance: 105.4
click at [746, 634] on div at bounding box center [747, 629] width 18 height 19
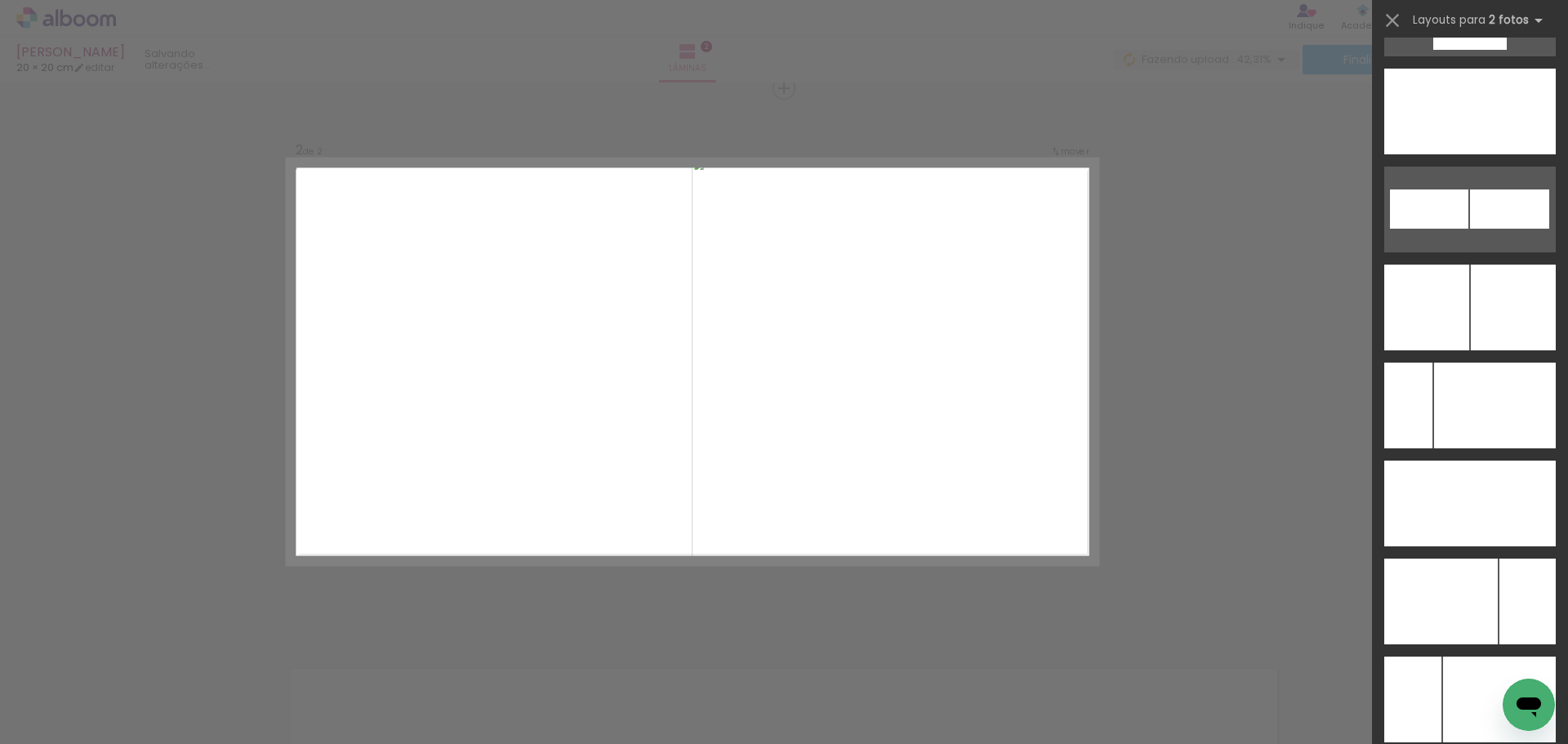
scroll to position [7247, 0]
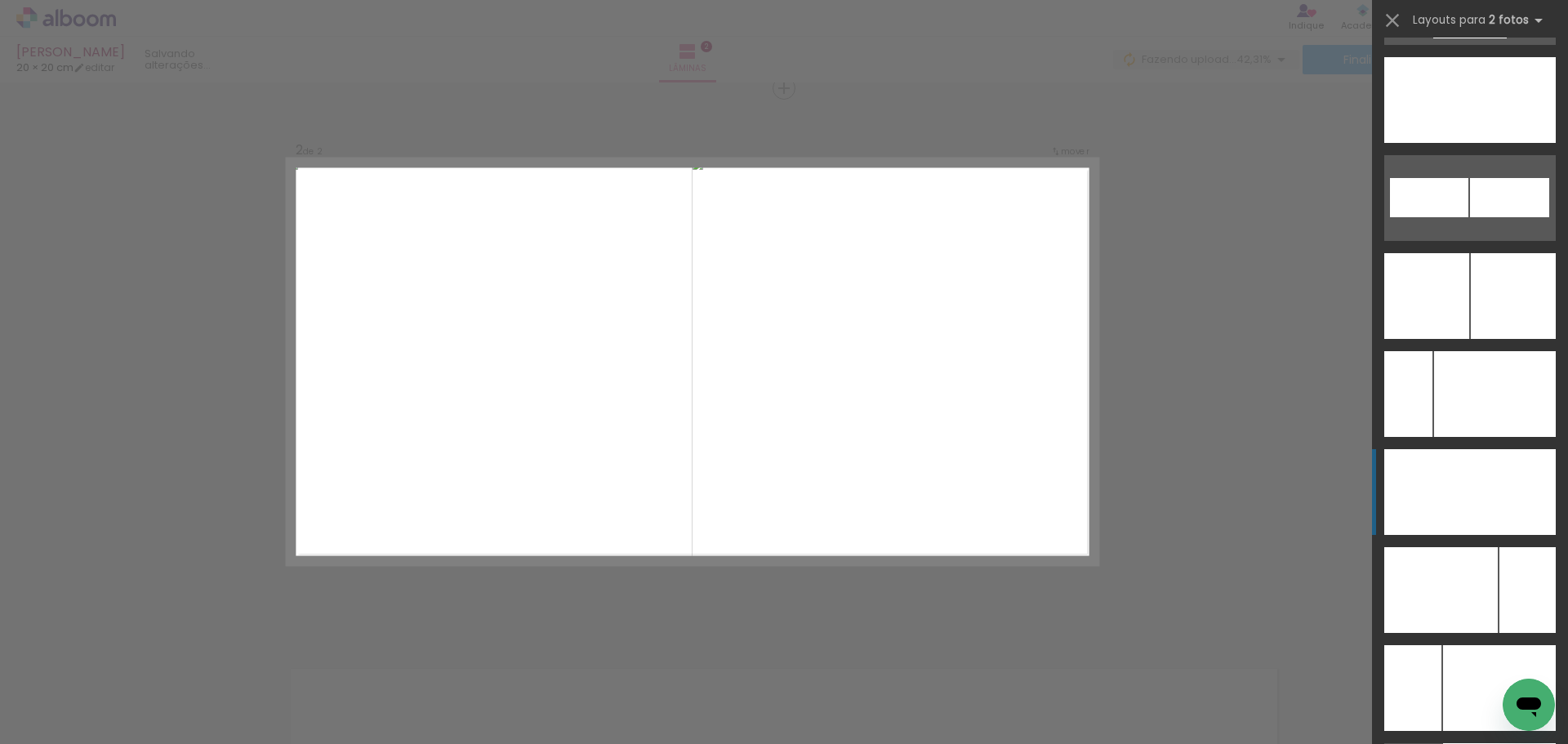
click at [1501, 510] on div at bounding box center [1513, 492] width 86 height 86
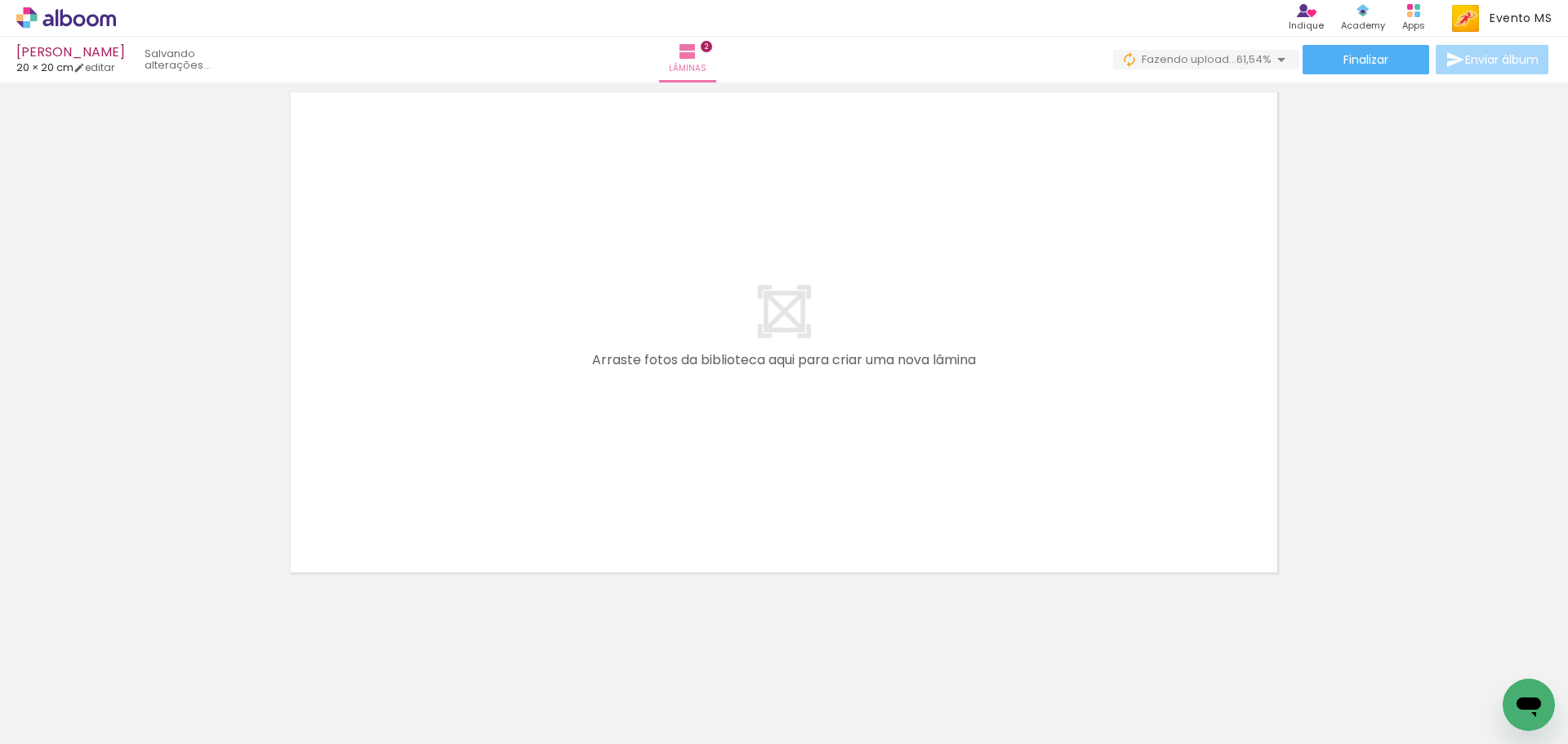
scroll to position [1146, 0]
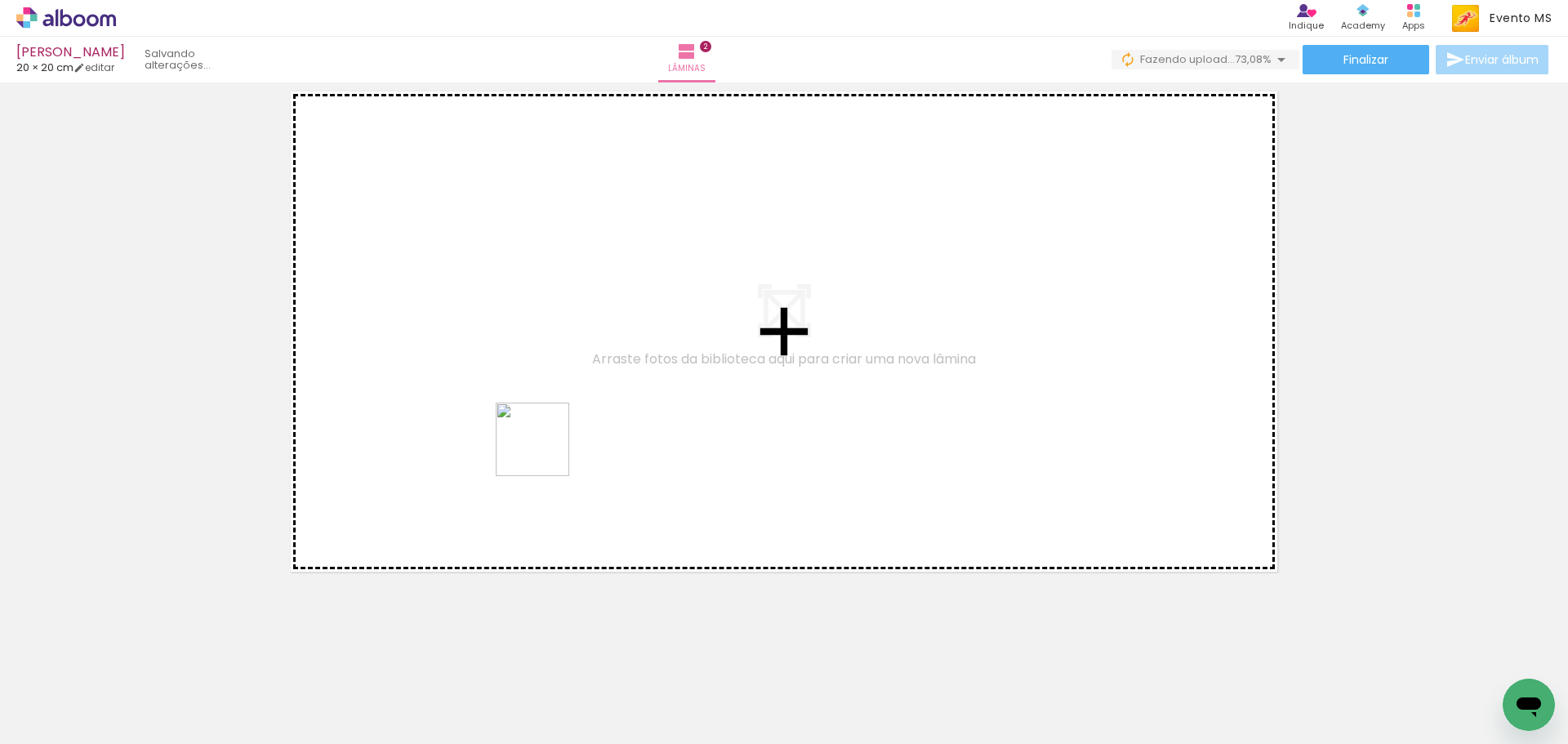
drag, startPoint x: 562, startPoint y: 710, endPoint x: 545, endPoint y: 452, distance: 258.6
click at [545, 452] on quentale-workspace at bounding box center [784, 372] width 1568 height 744
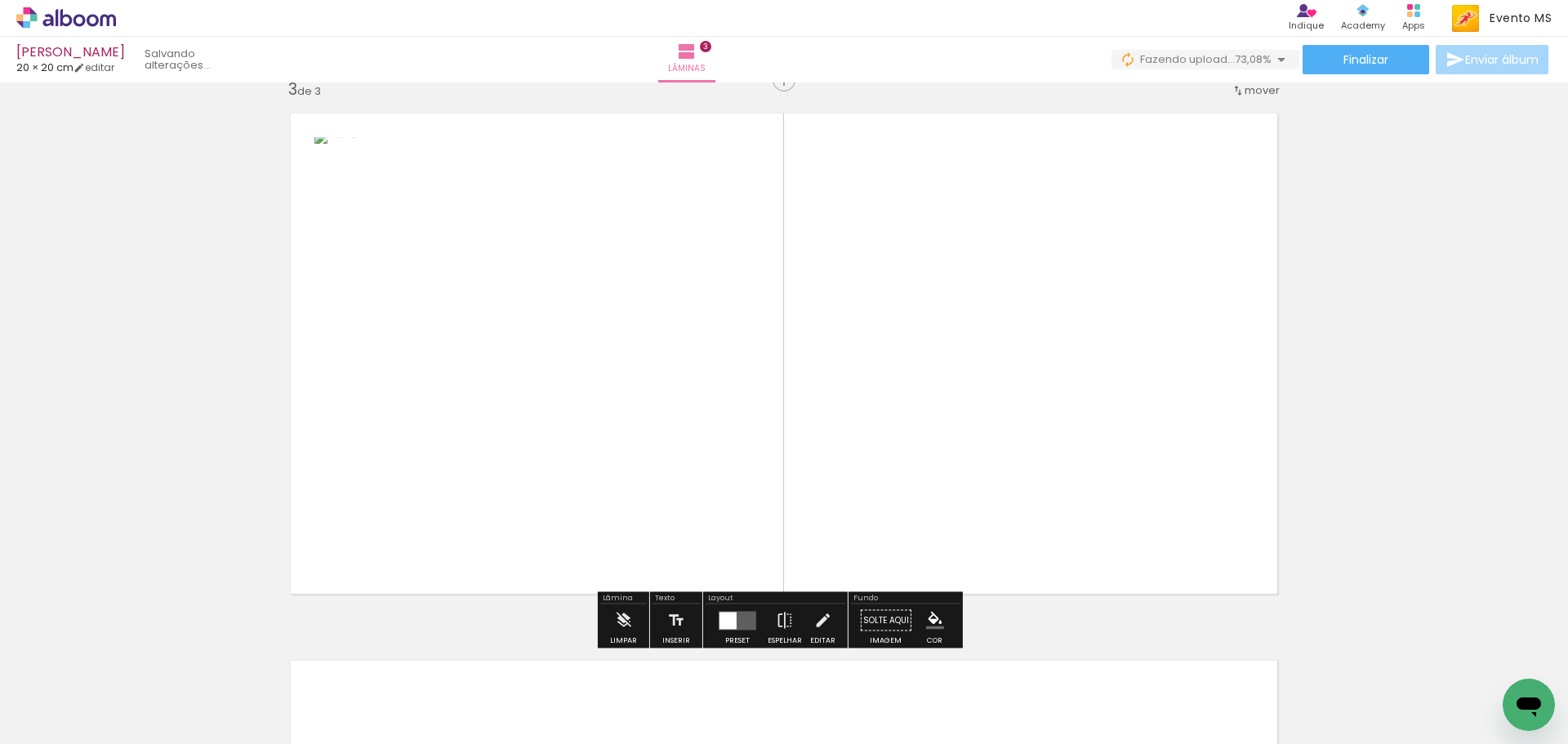
scroll to position [1116, 0]
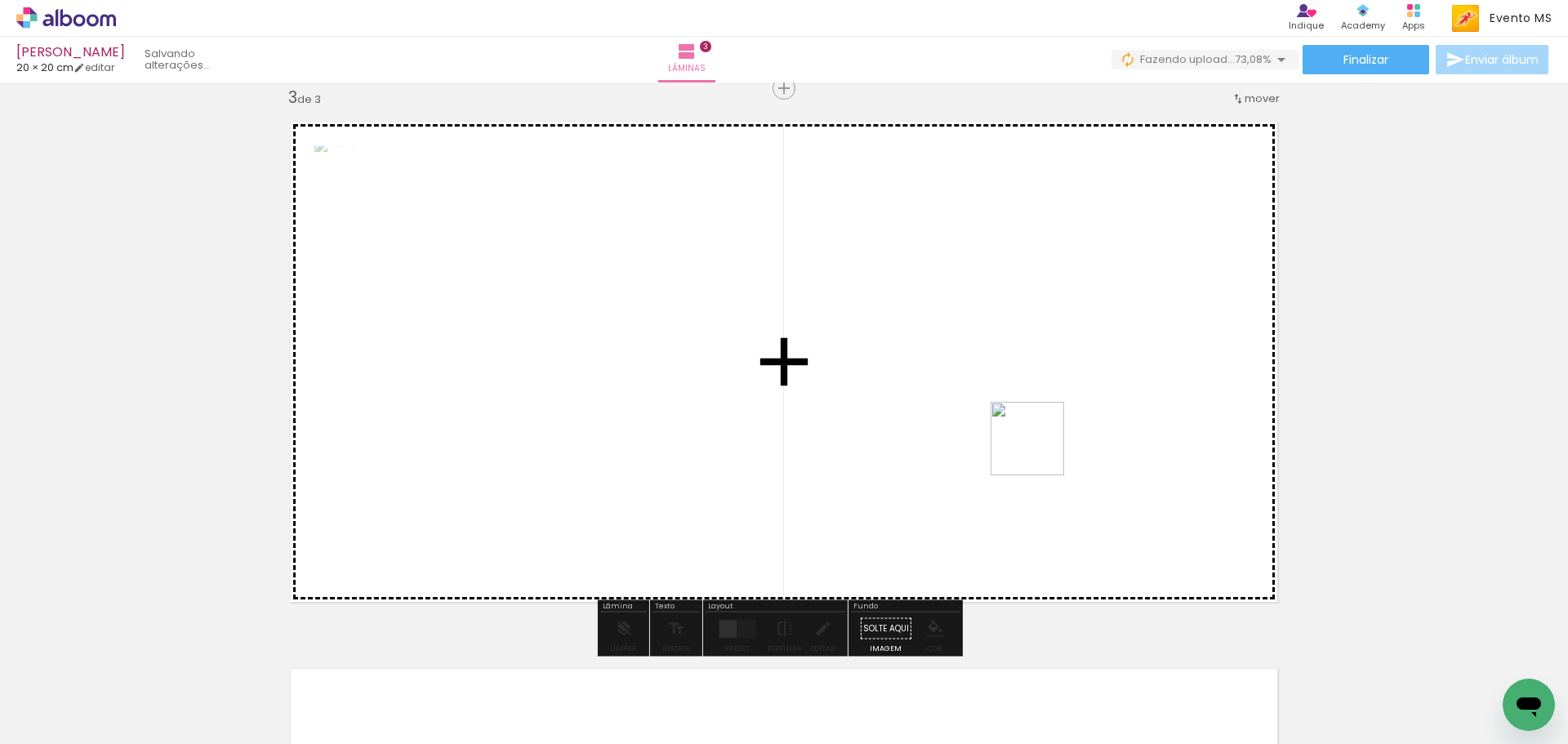
drag, startPoint x: 1040, startPoint y: 458, endPoint x: 1022, endPoint y: 442, distance: 24.1
click at [1022, 442] on quentale-workspace at bounding box center [784, 372] width 1568 height 744
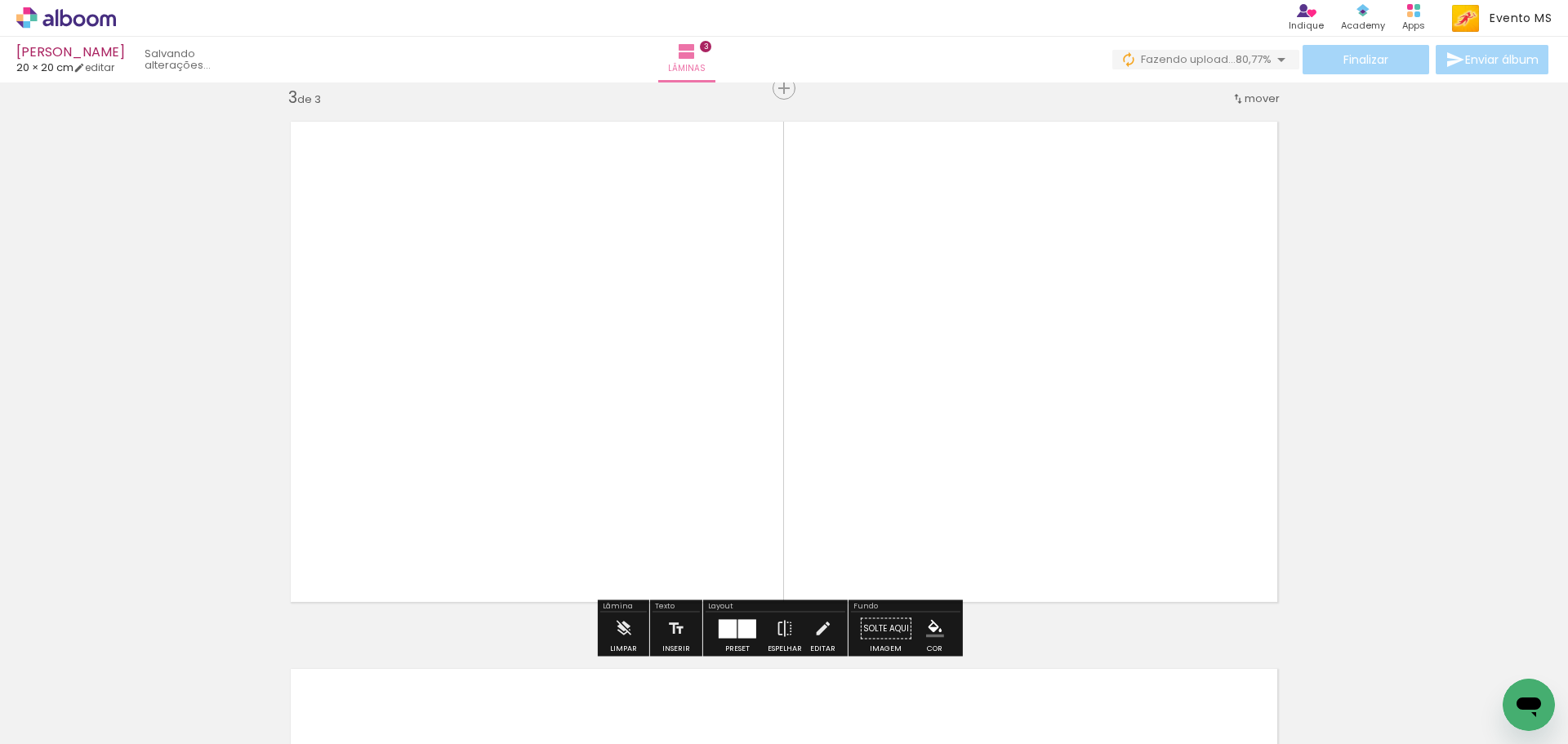
click at [746, 628] on div at bounding box center [747, 629] width 18 height 19
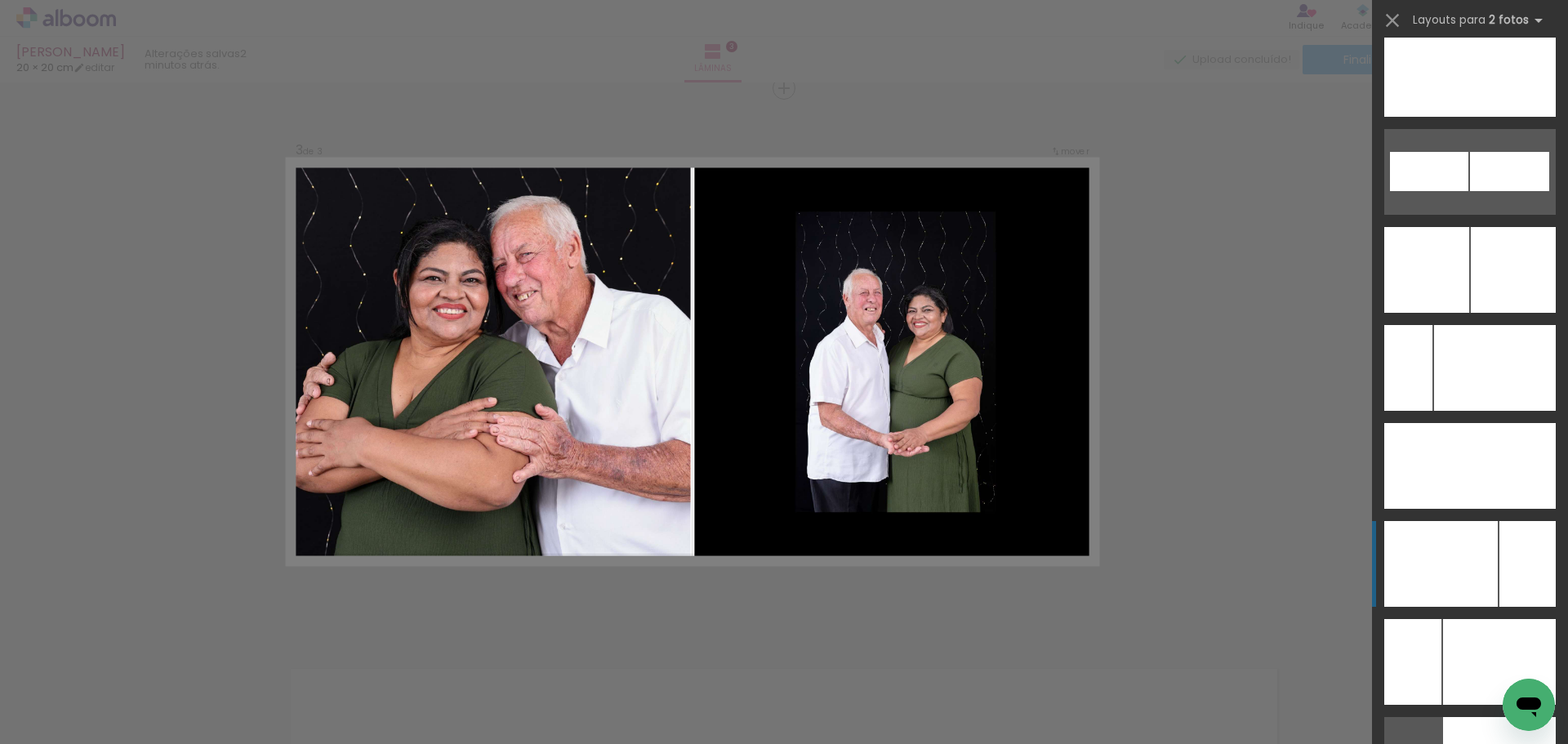
scroll to position [7299, 0]
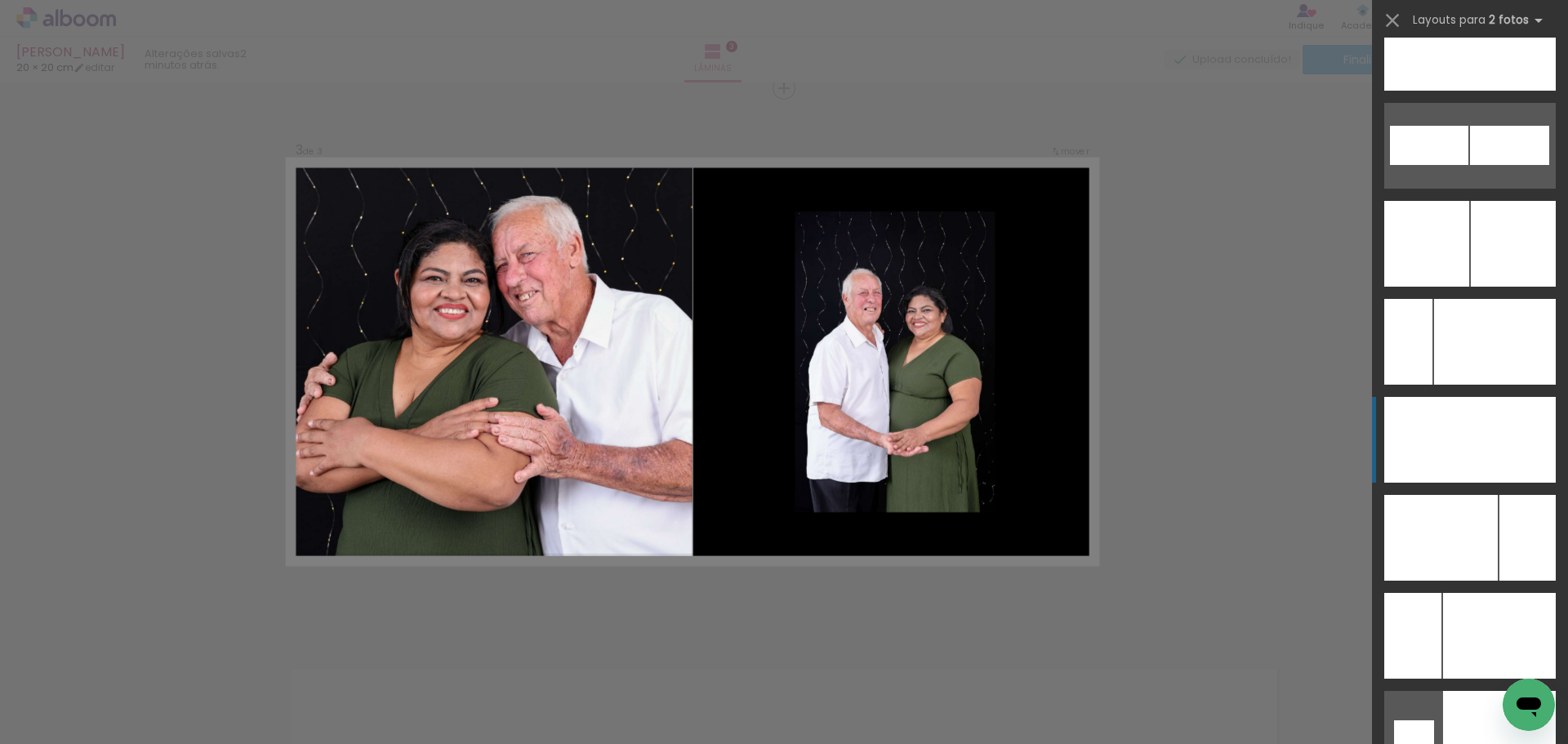
click at [1492, 431] on div at bounding box center [1513, 439] width 86 height 86
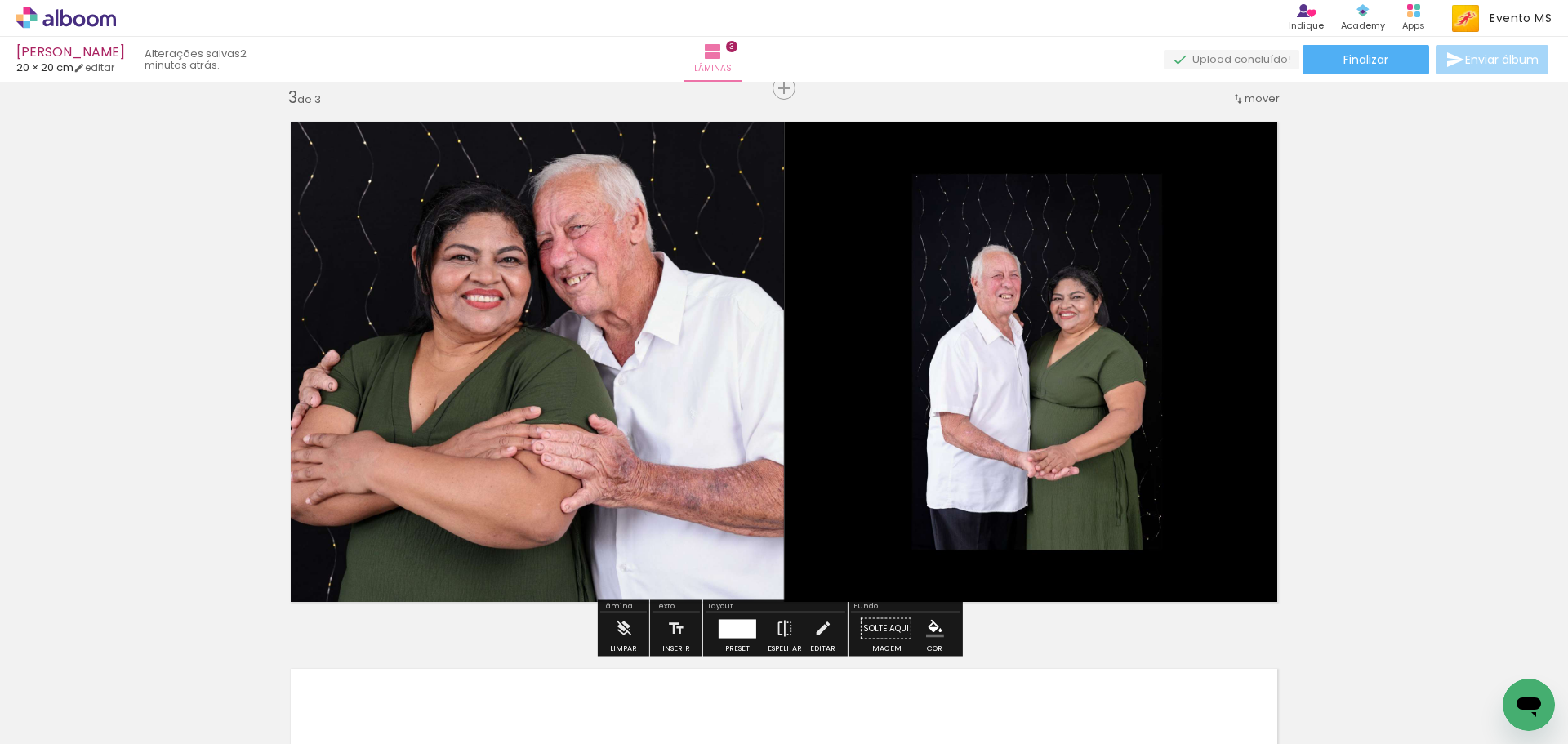
click at [1096, 273] on quentale-photo at bounding box center [1038, 362] width 506 height 506
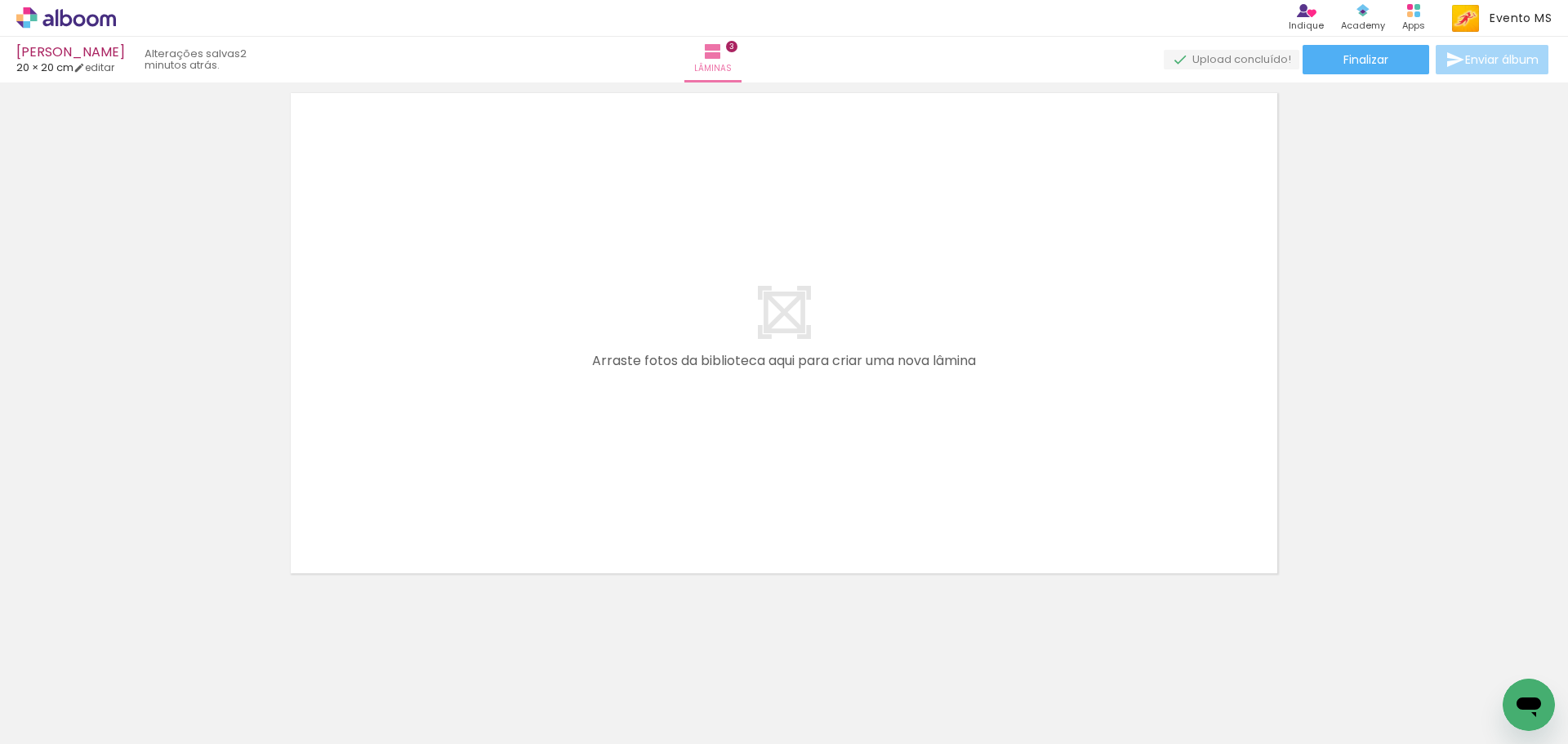
scroll to position [1694, 0]
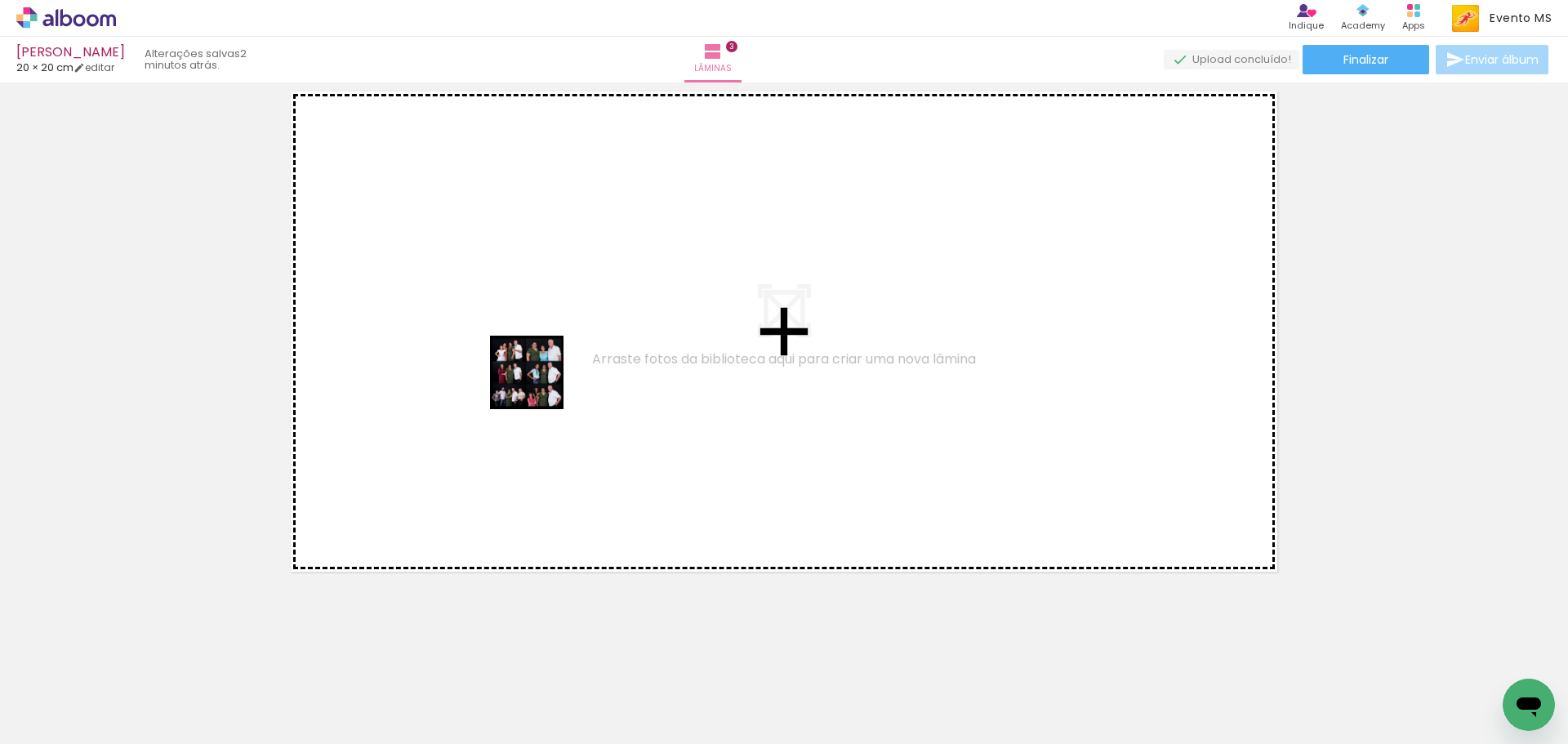
drag, startPoint x: 723, startPoint y: 695, endPoint x: 539, endPoint y: 384, distance: 361.4
click at [539, 384] on quentale-workspace at bounding box center [784, 372] width 1568 height 744
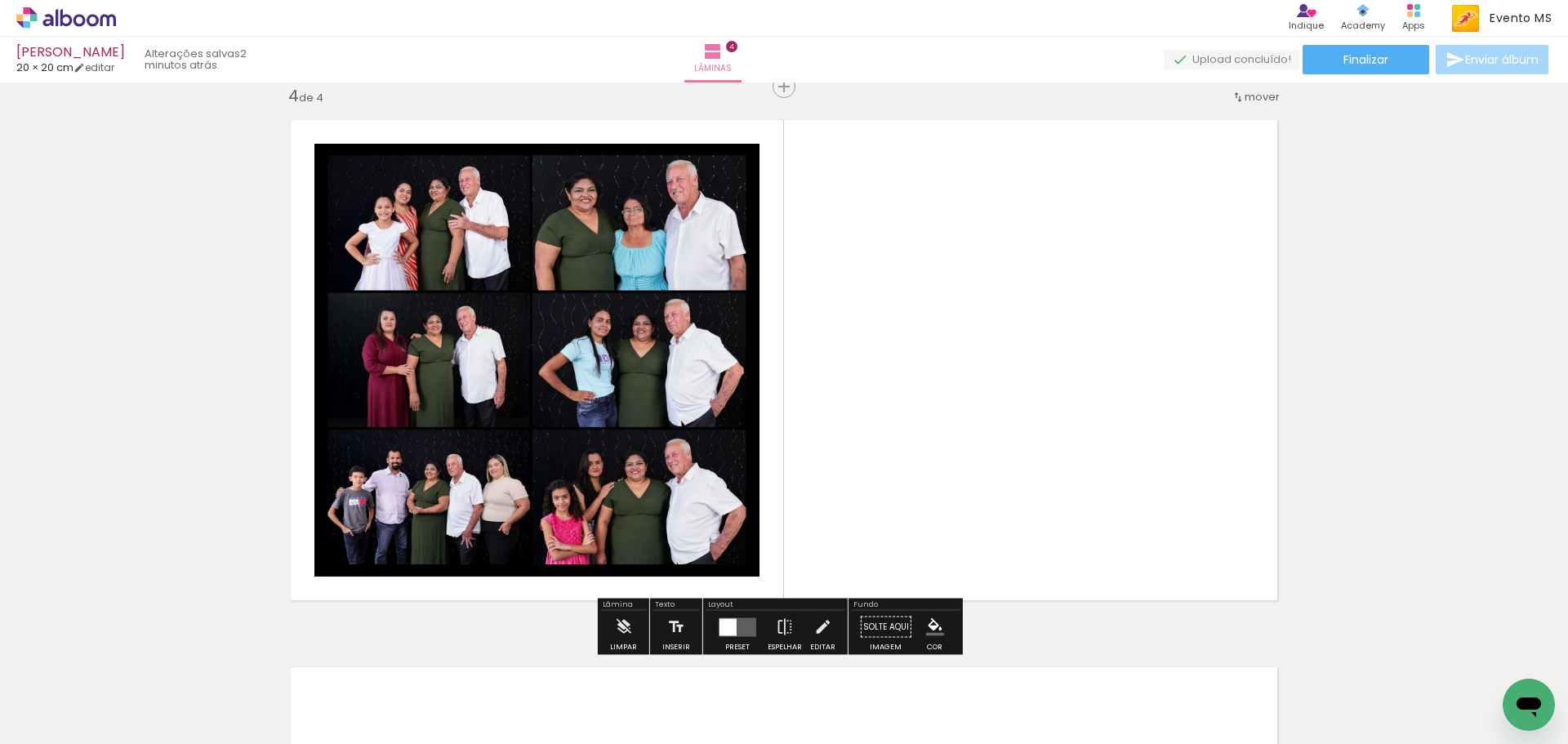
scroll to position [1663, 0]
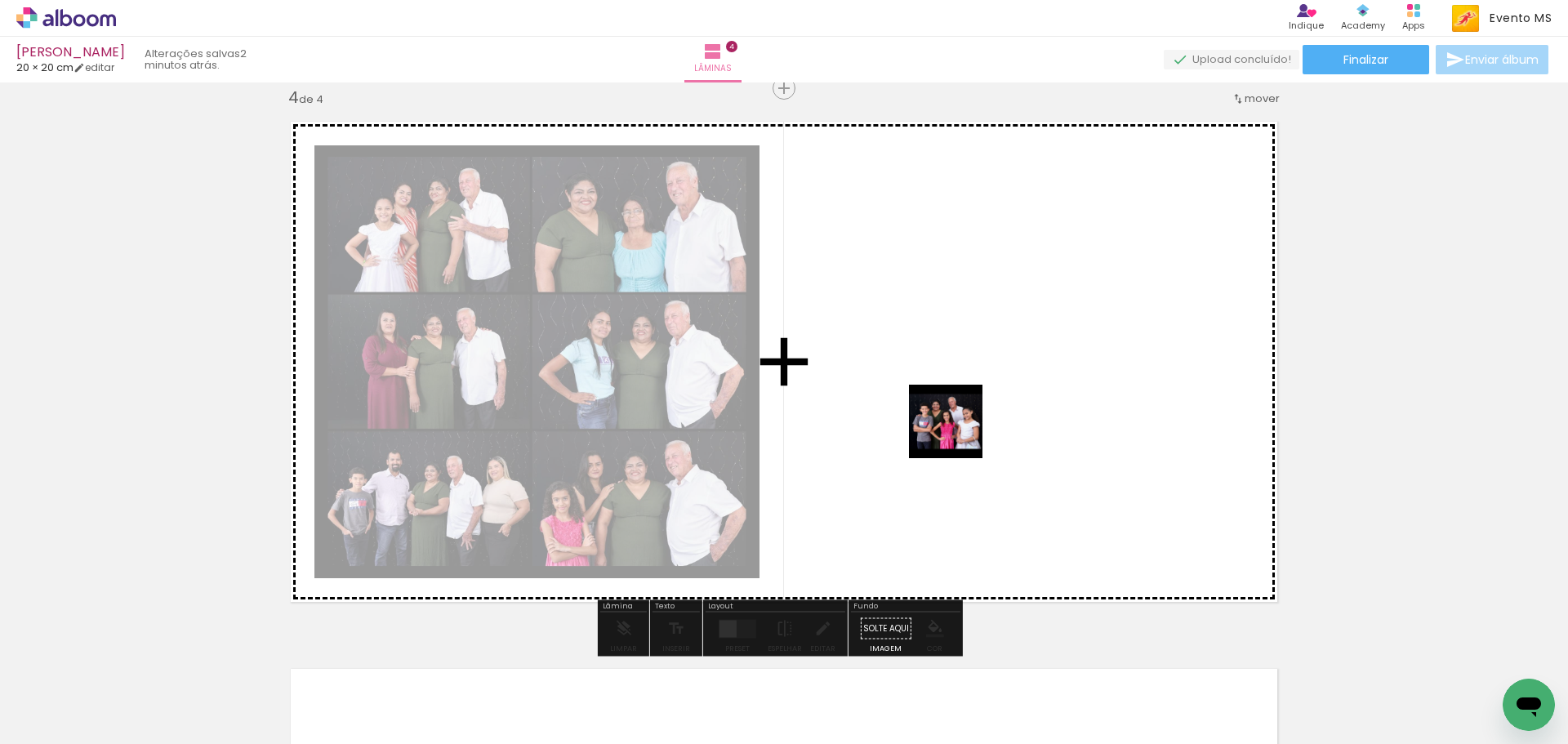
drag, startPoint x: 832, startPoint y: 711, endPoint x: 959, endPoint y: 400, distance: 335.9
click at [959, 400] on quentale-workspace at bounding box center [784, 372] width 1568 height 744
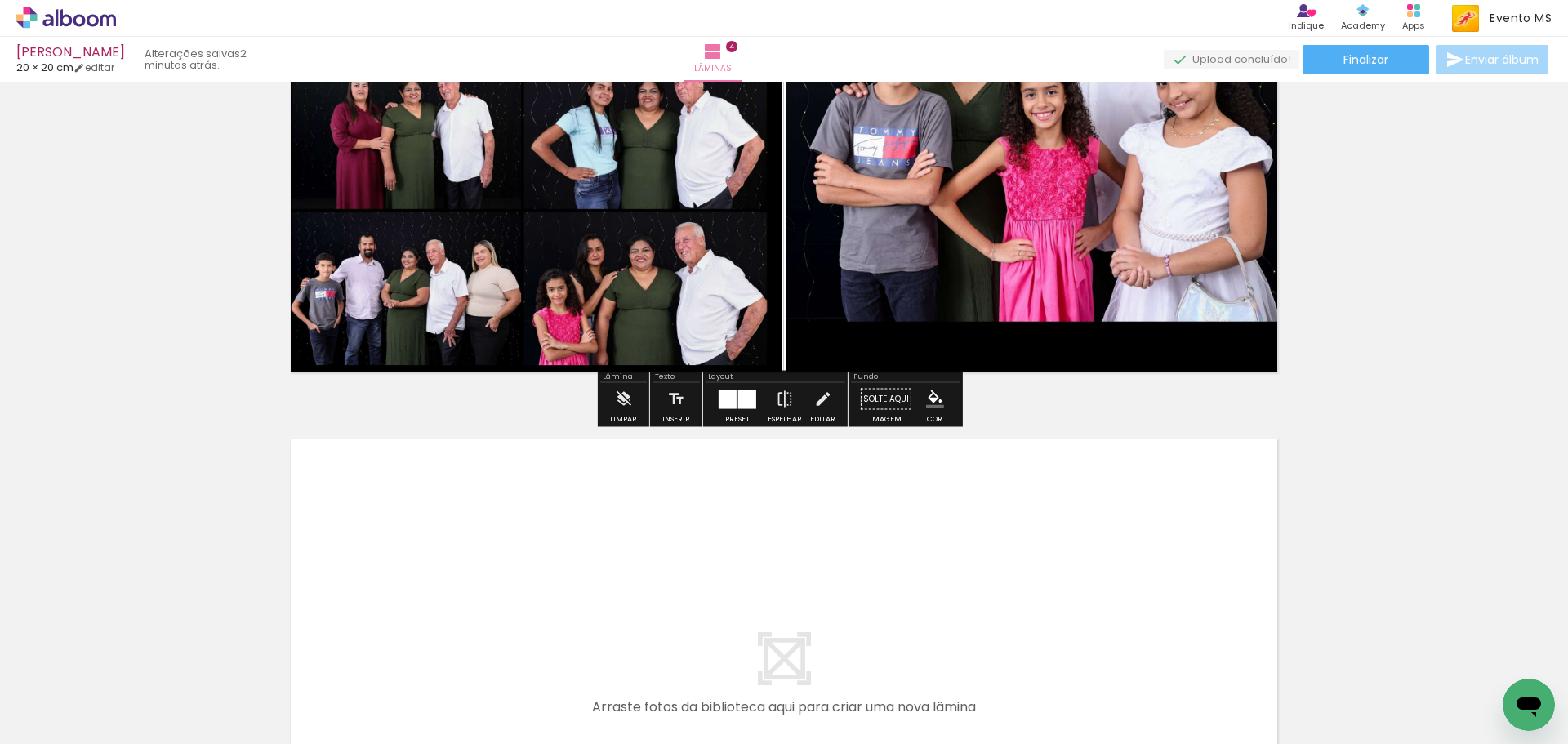
scroll to position [1908, 0]
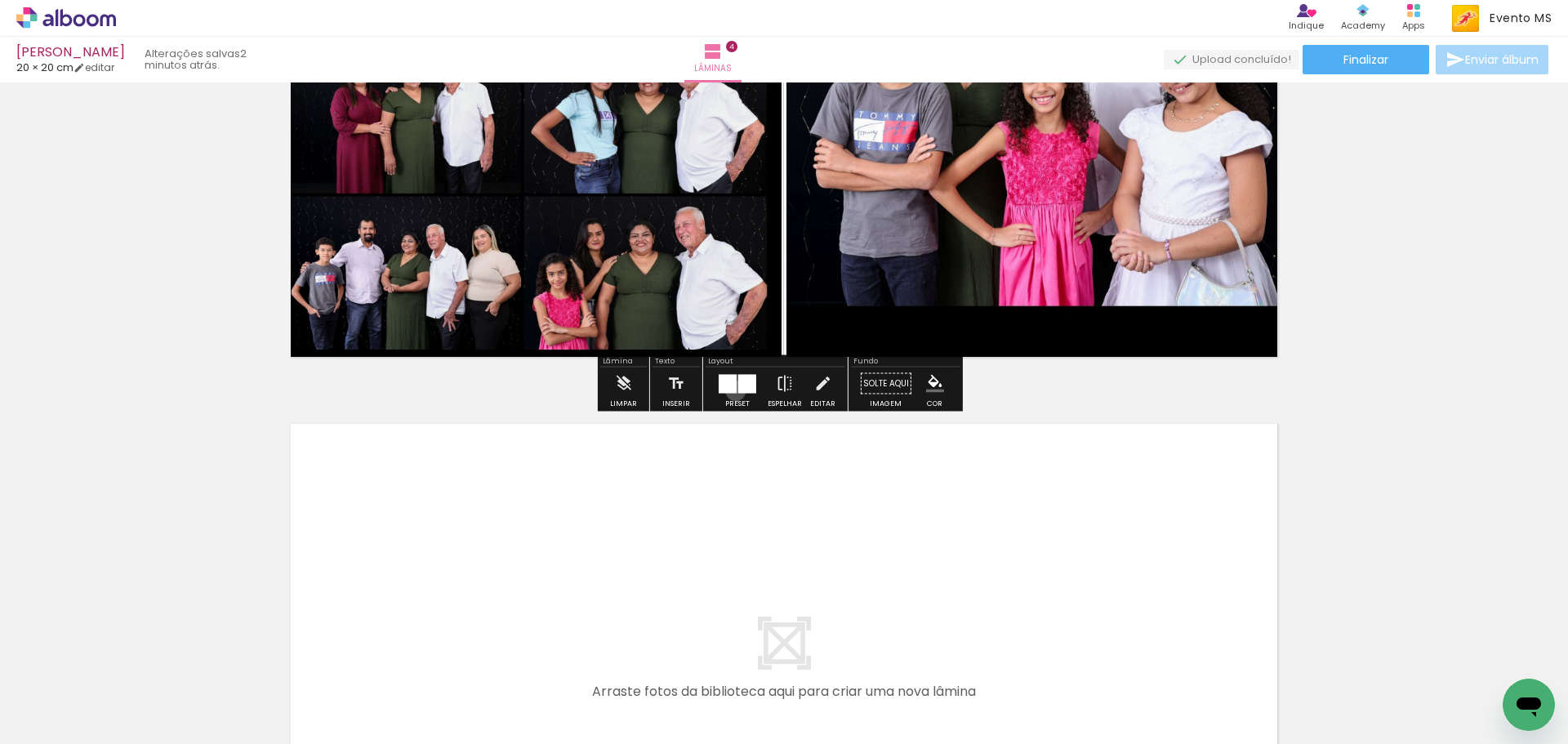
click at [732, 391] on div at bounding box center [727, 384] width 18 height 19
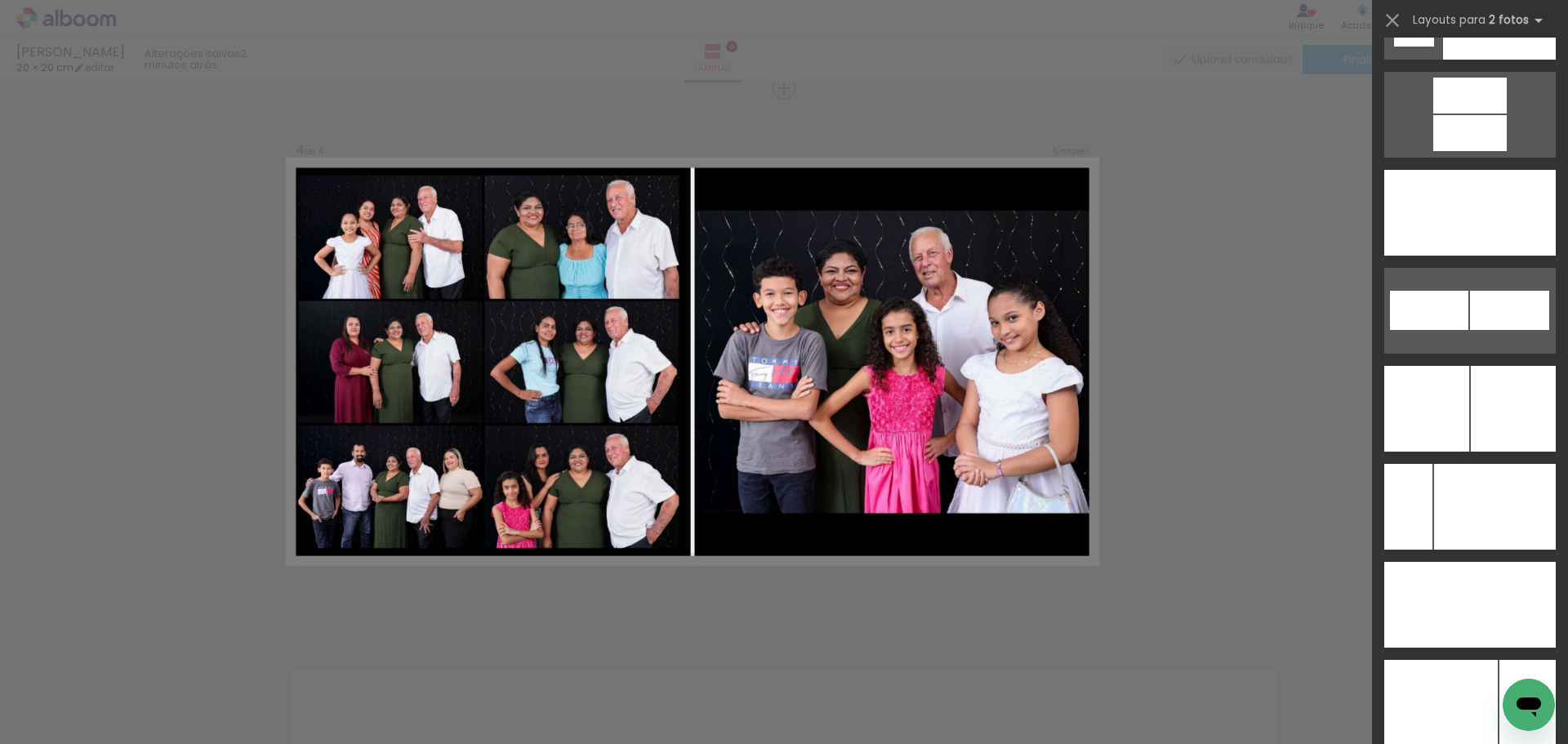
scroll to position [7214, 0]
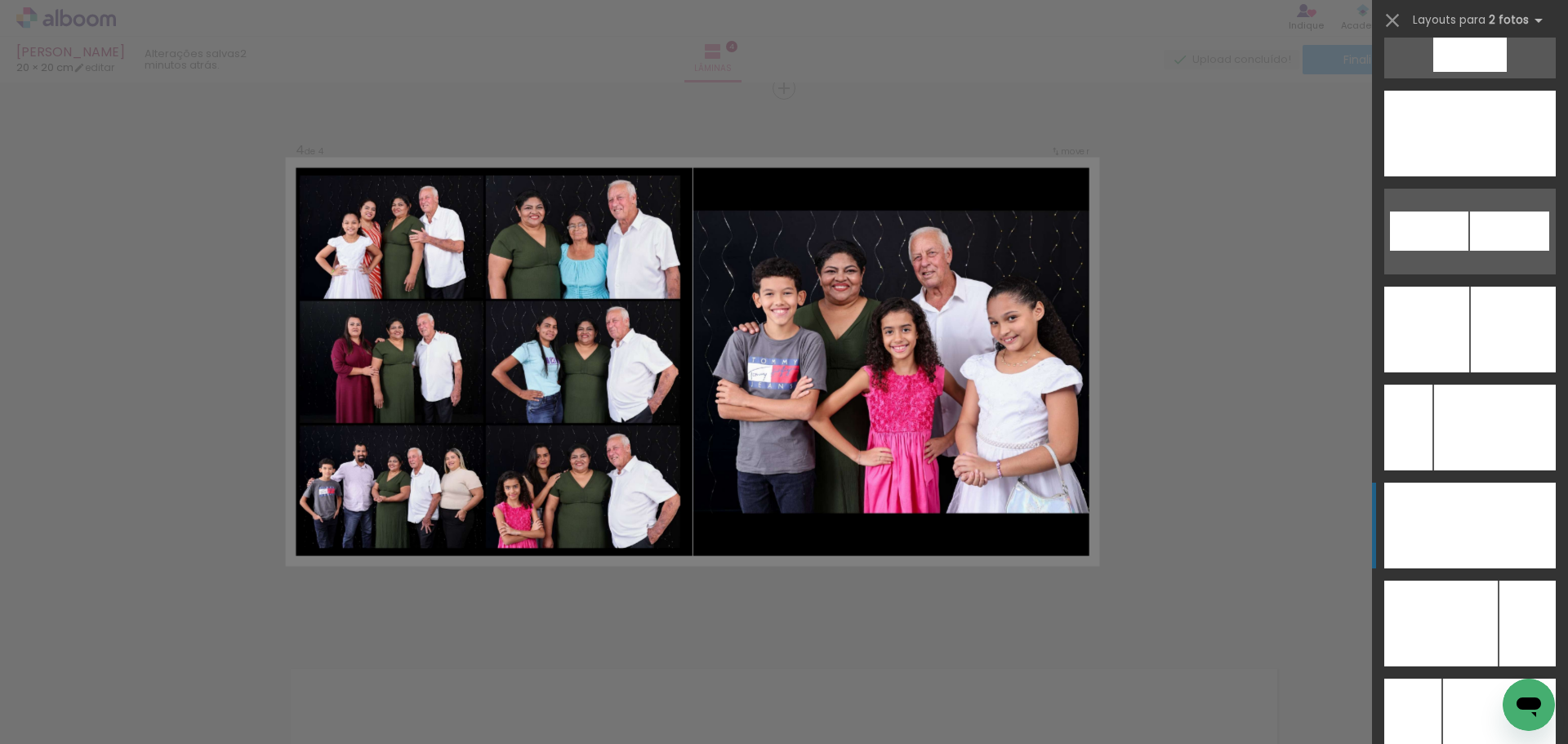
click at [1495, 516] on div at bounding box center [1513, 525] width 86 height 86
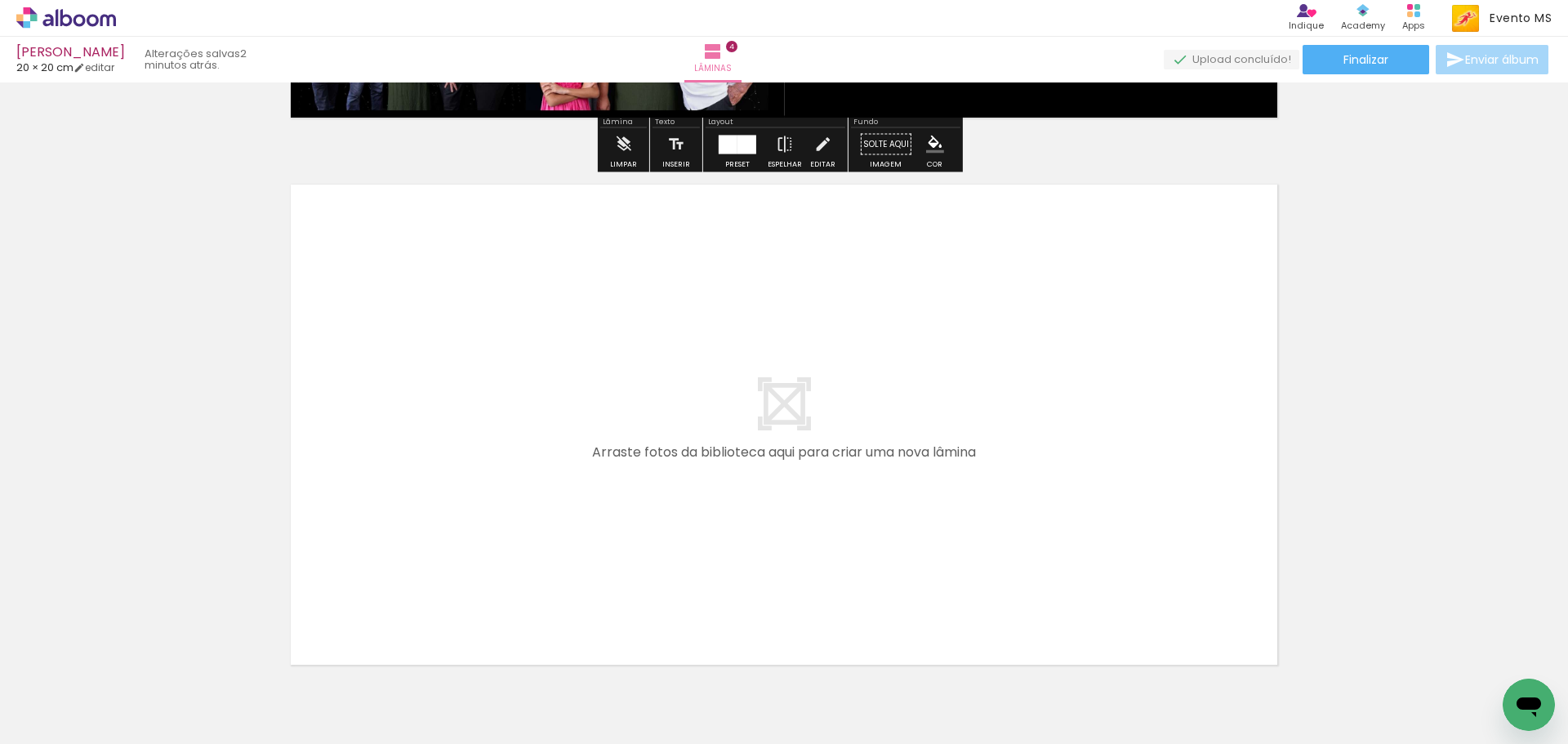
scroll to position [2235, 0]
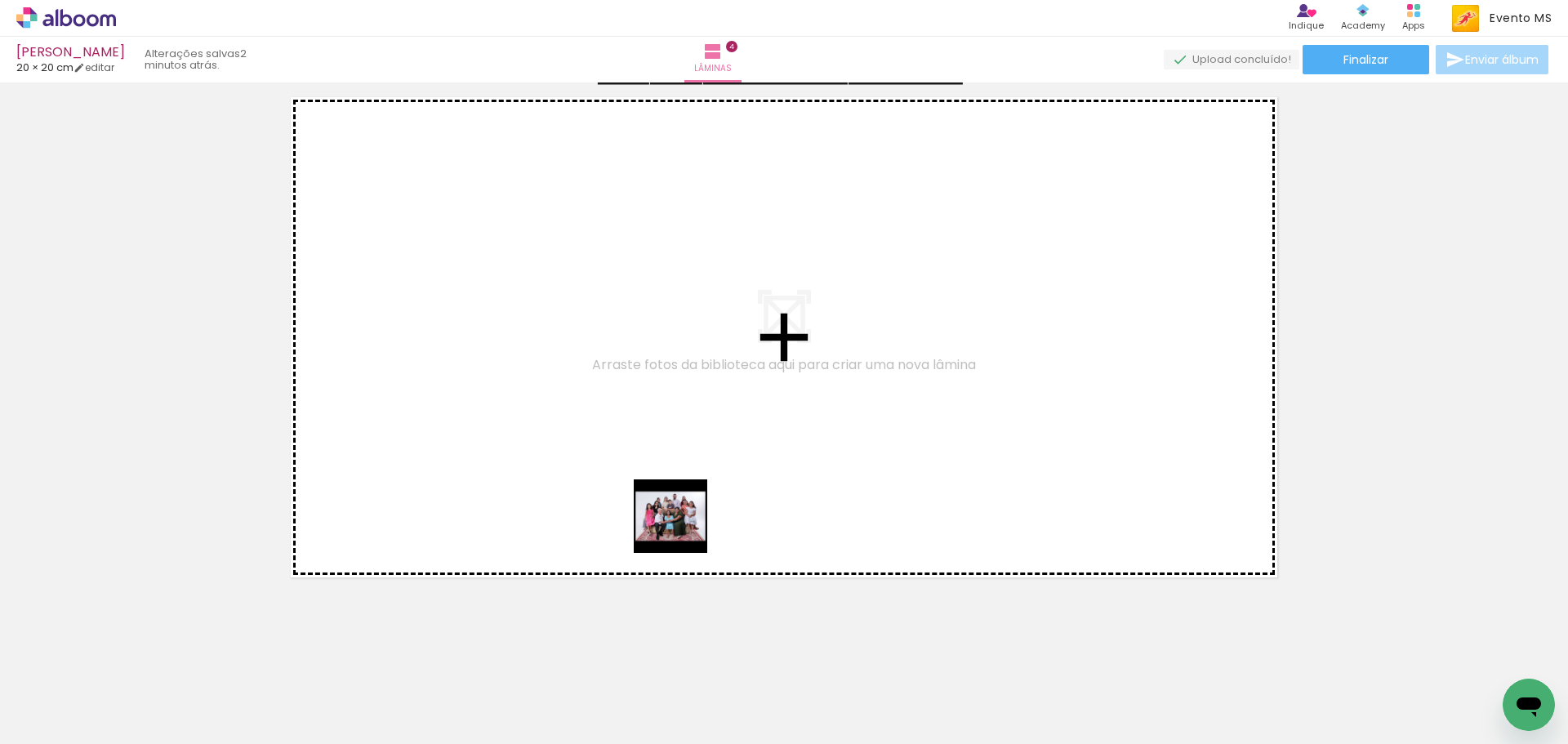
drag, startPoint x: 899, startPoint y: 689, endPoint x: 1045, endPoint y: 641, distance: 153.7
click at [677, 525] on quentale-workspace at bounding box center [784, 372] width 1568 height 744
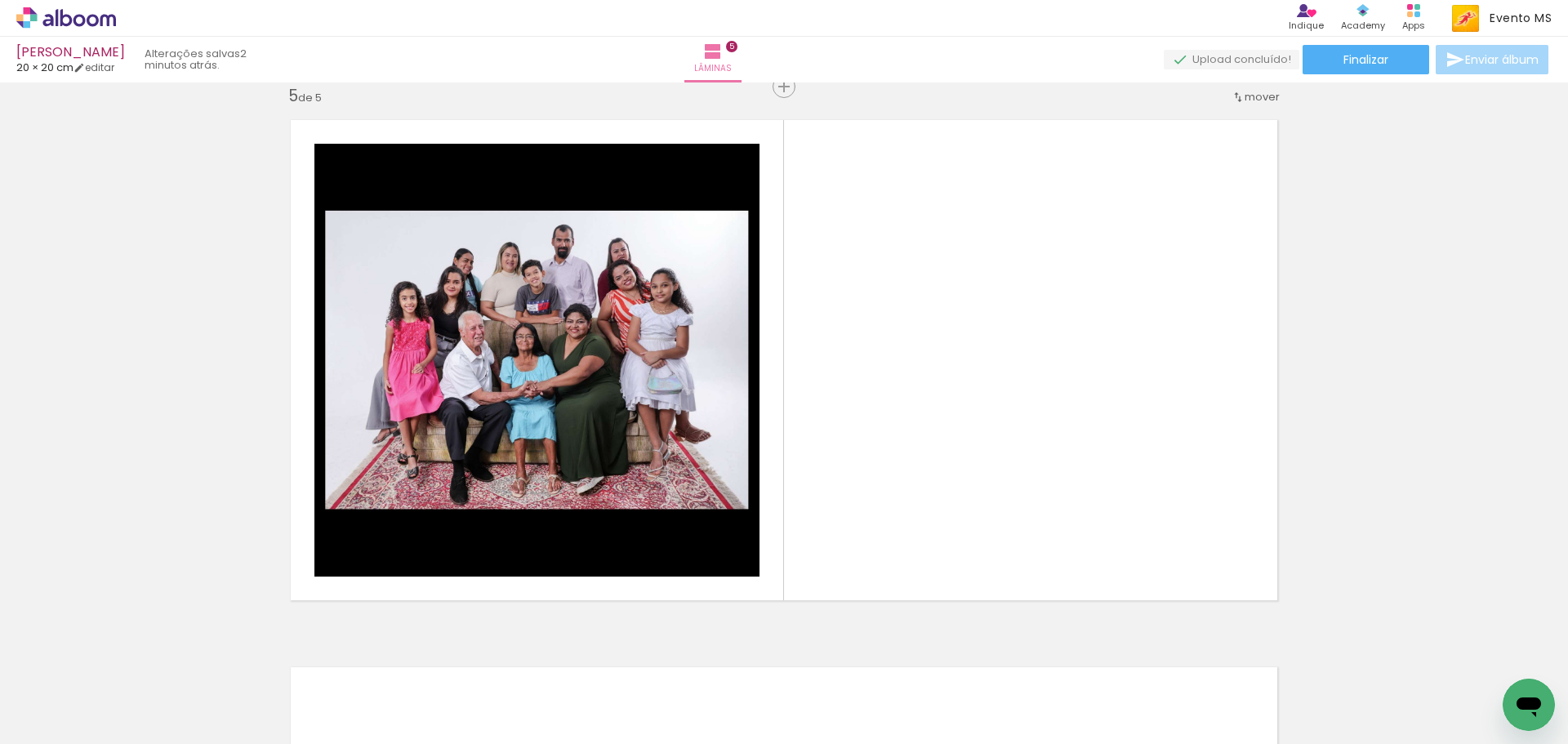
scroll to position [2210, 0]
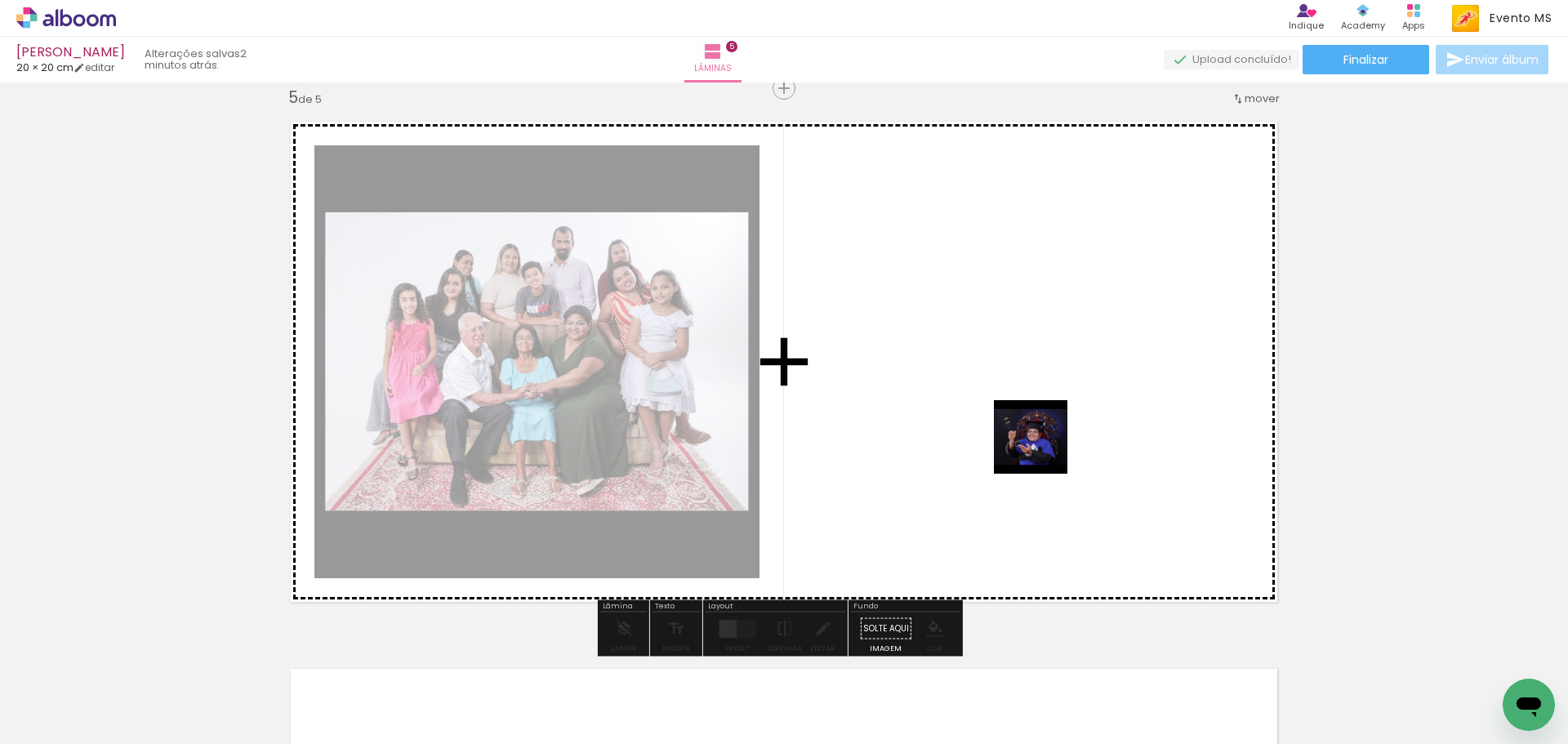
drag, startPoint x: 1019, startPoint y: 699, endPoint x: 1038, endPoint y: 440, distance: 259.7
click at [1038, 440] on quentale-workspace at bounding box center [784, 372] width 1568 height 744
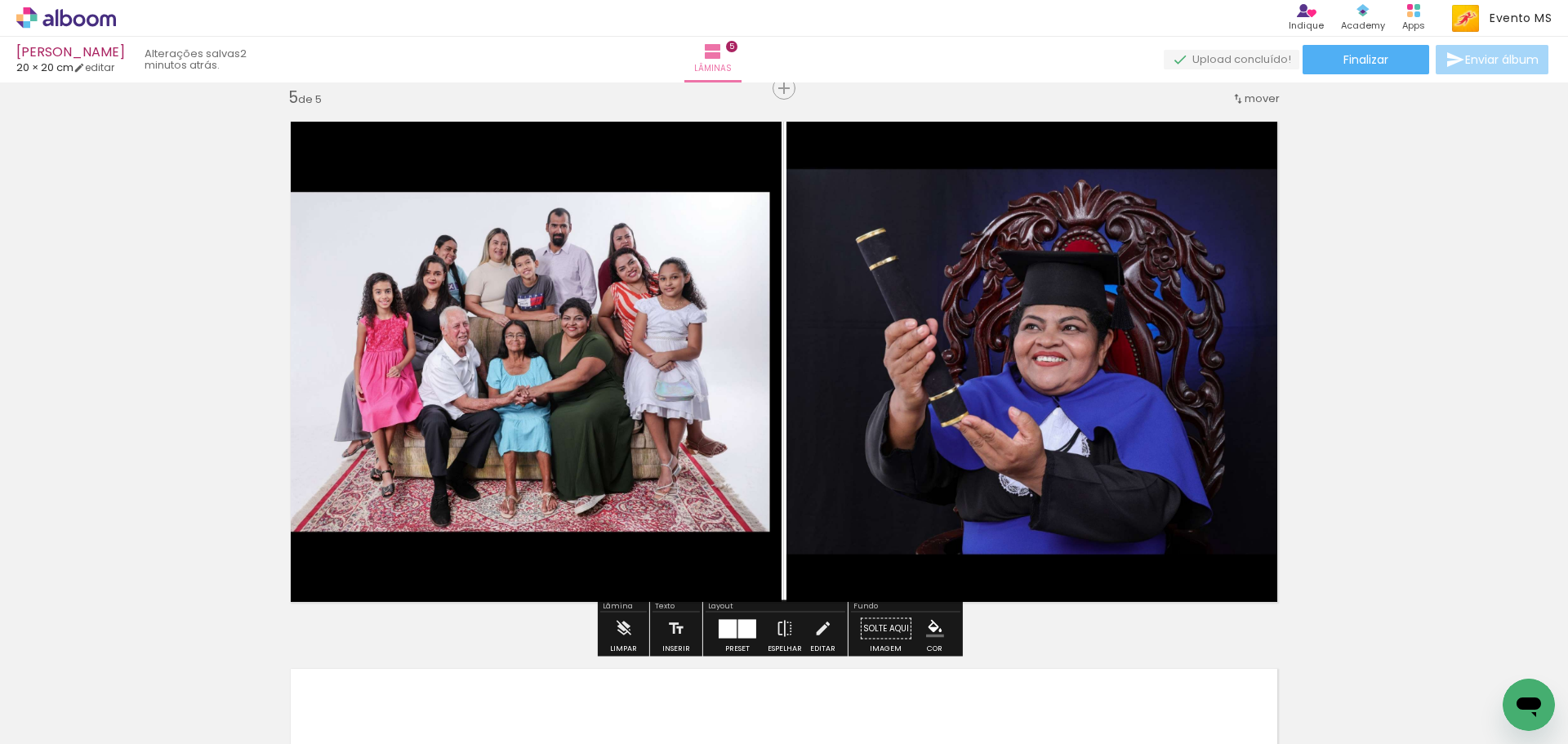
click at [744, 626] on div at bounding box center [747, 629] width 18 height 19
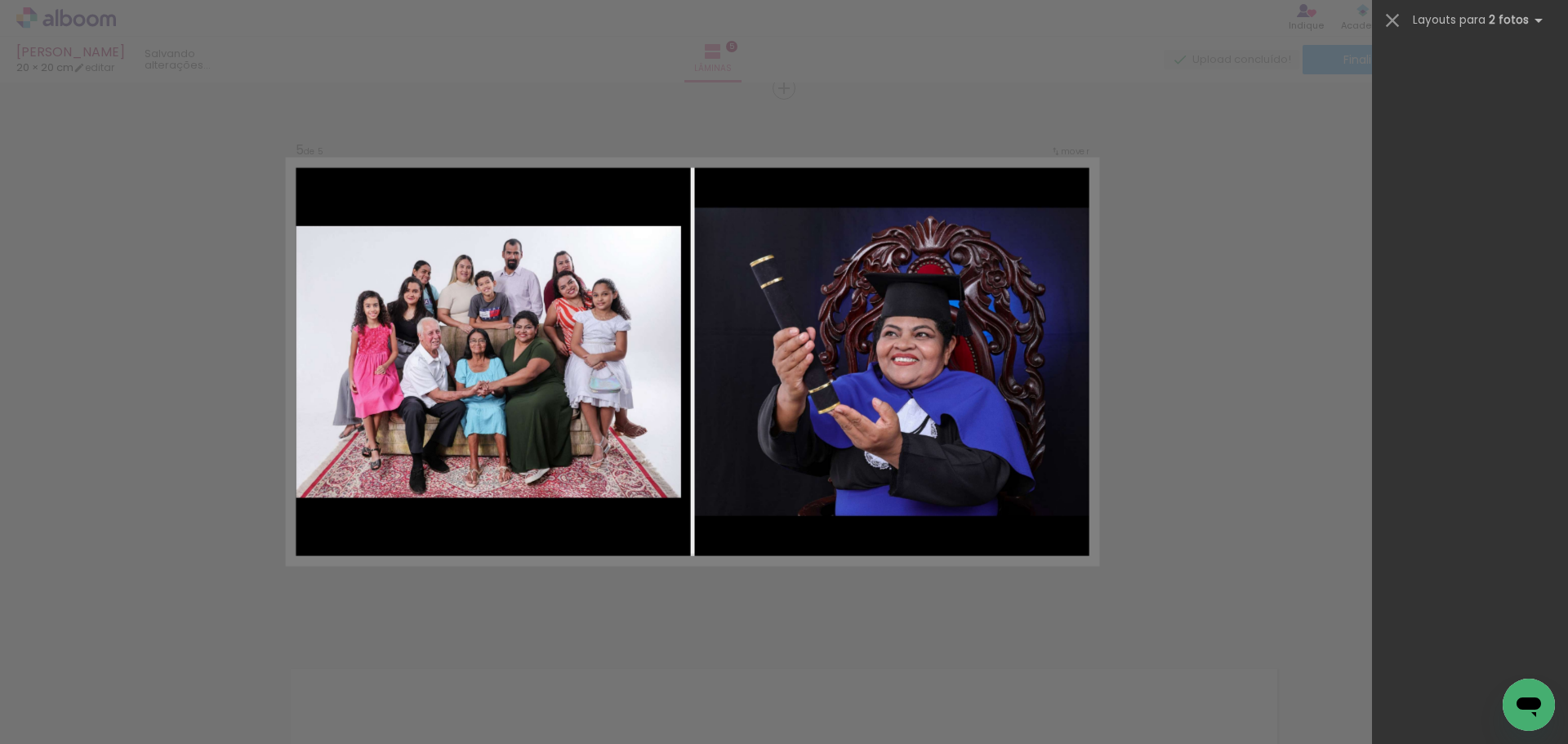
scroll to position [0, 0]
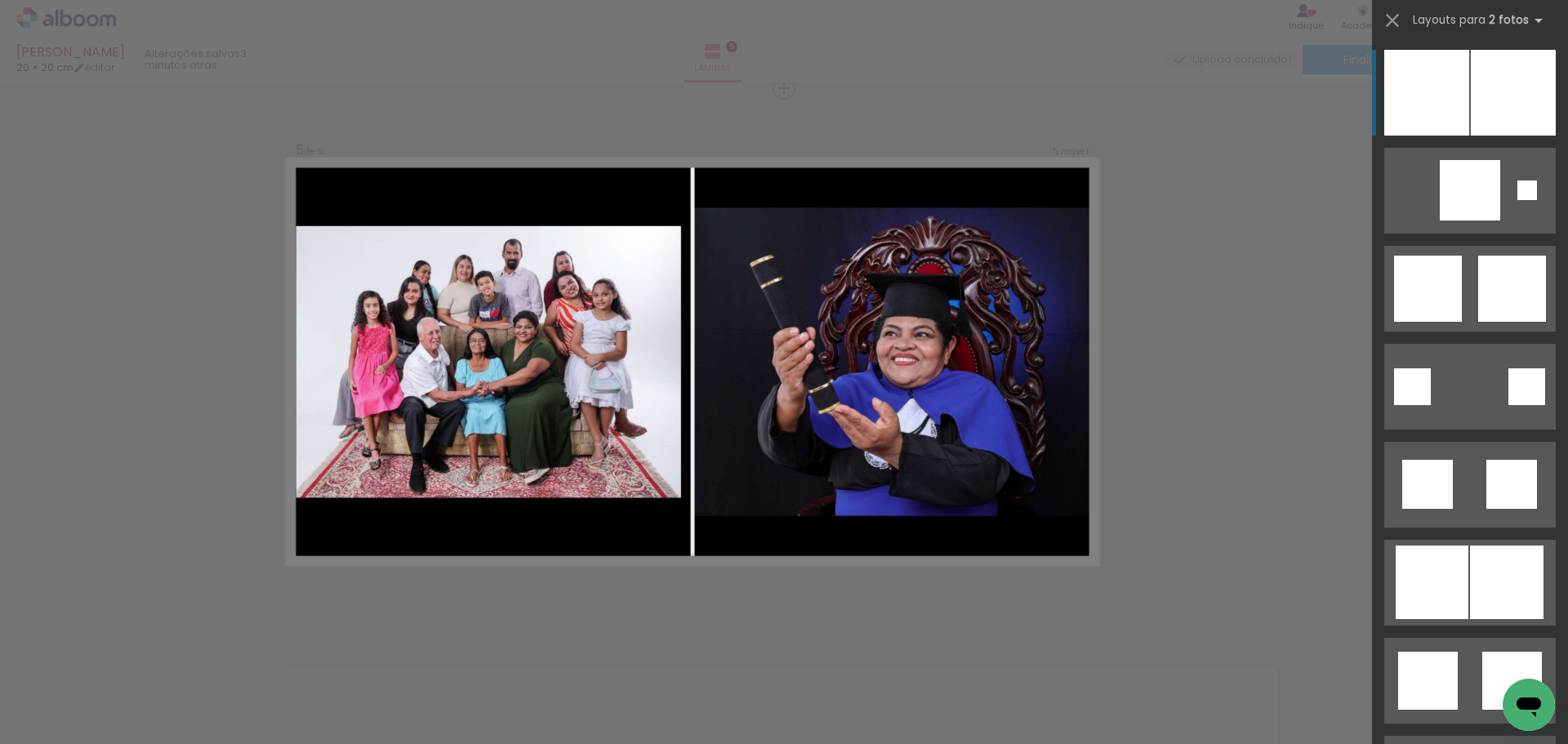
drag, startPoint x: 1554, startPoint y: 88, endPoint x: 1537, endPoint y: 85, distance: 17.3
click at [1543, 118] on div at bounding box center [1470, 86] width 196 height 98
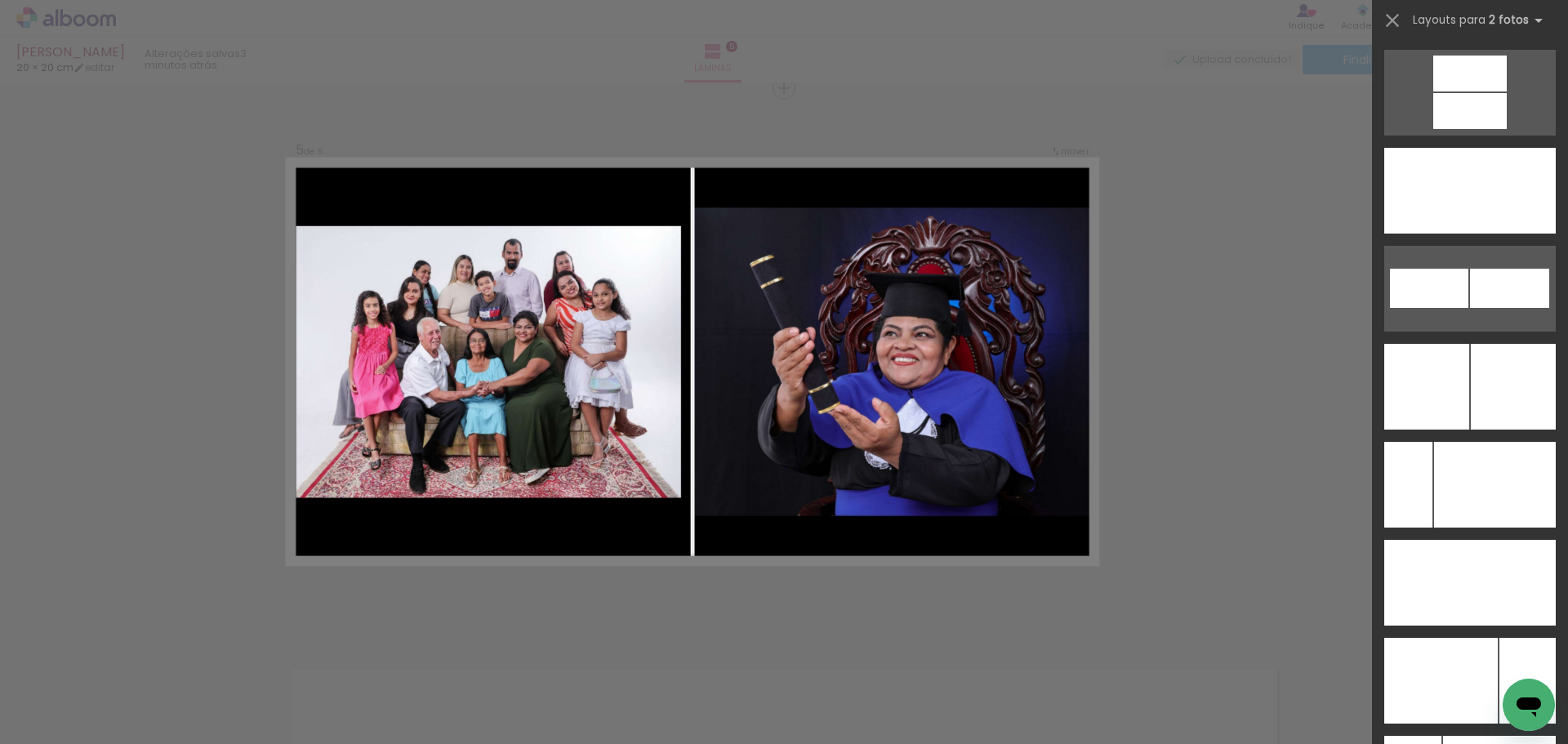
scroll to position [7168, 0]
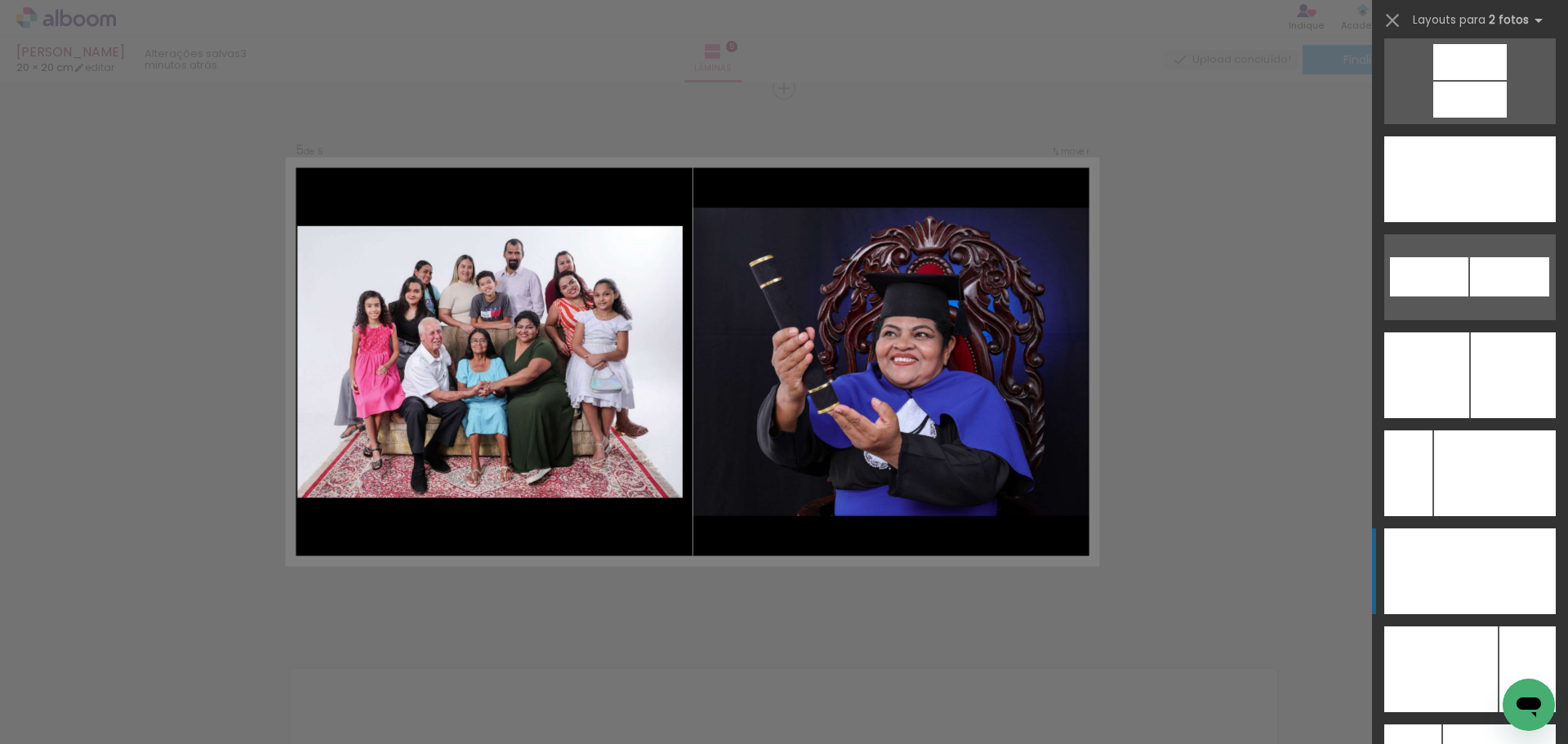
click at [1527, 580] on div at bounding box center [1513, 571] width 86 height 86
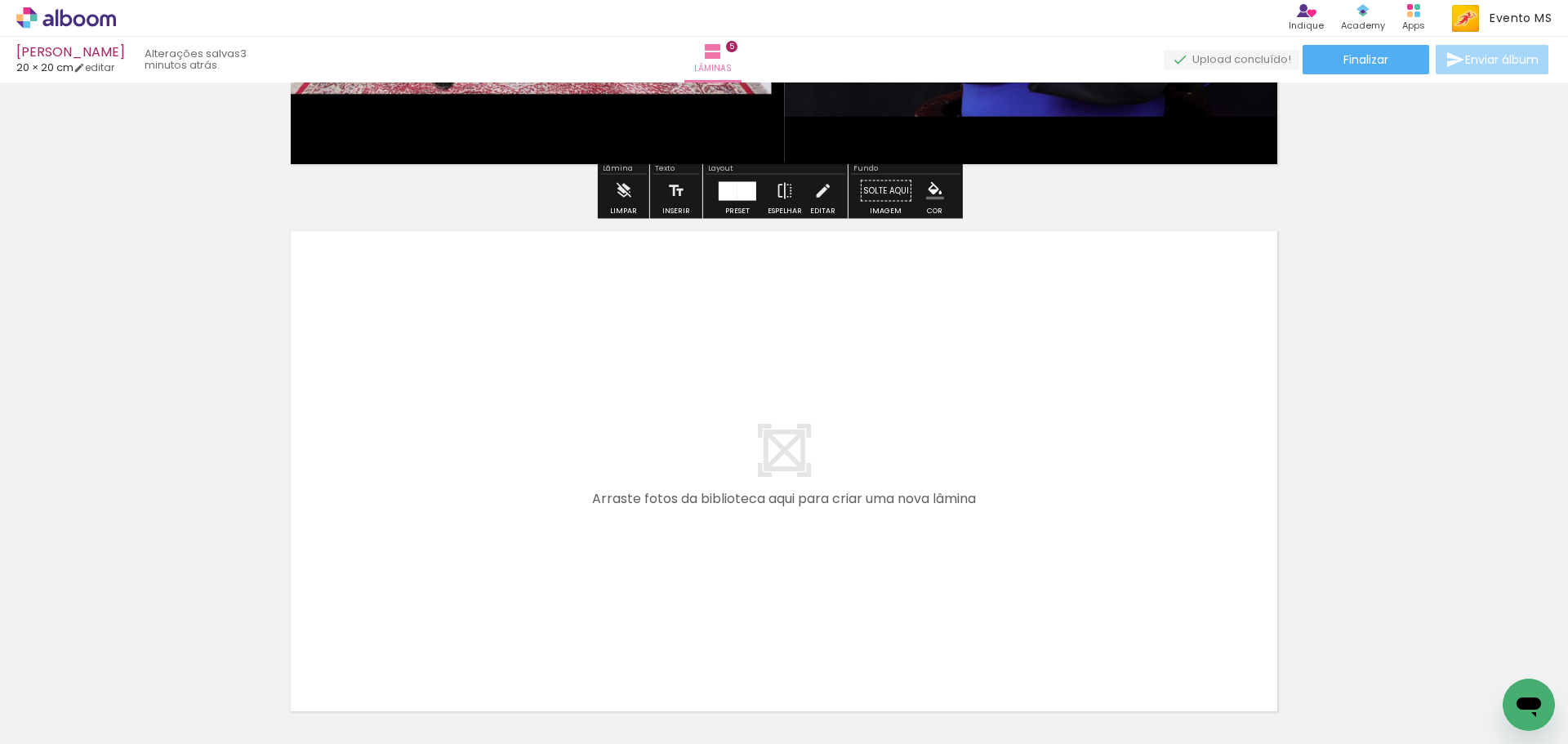
scroll to position [2788, 0]
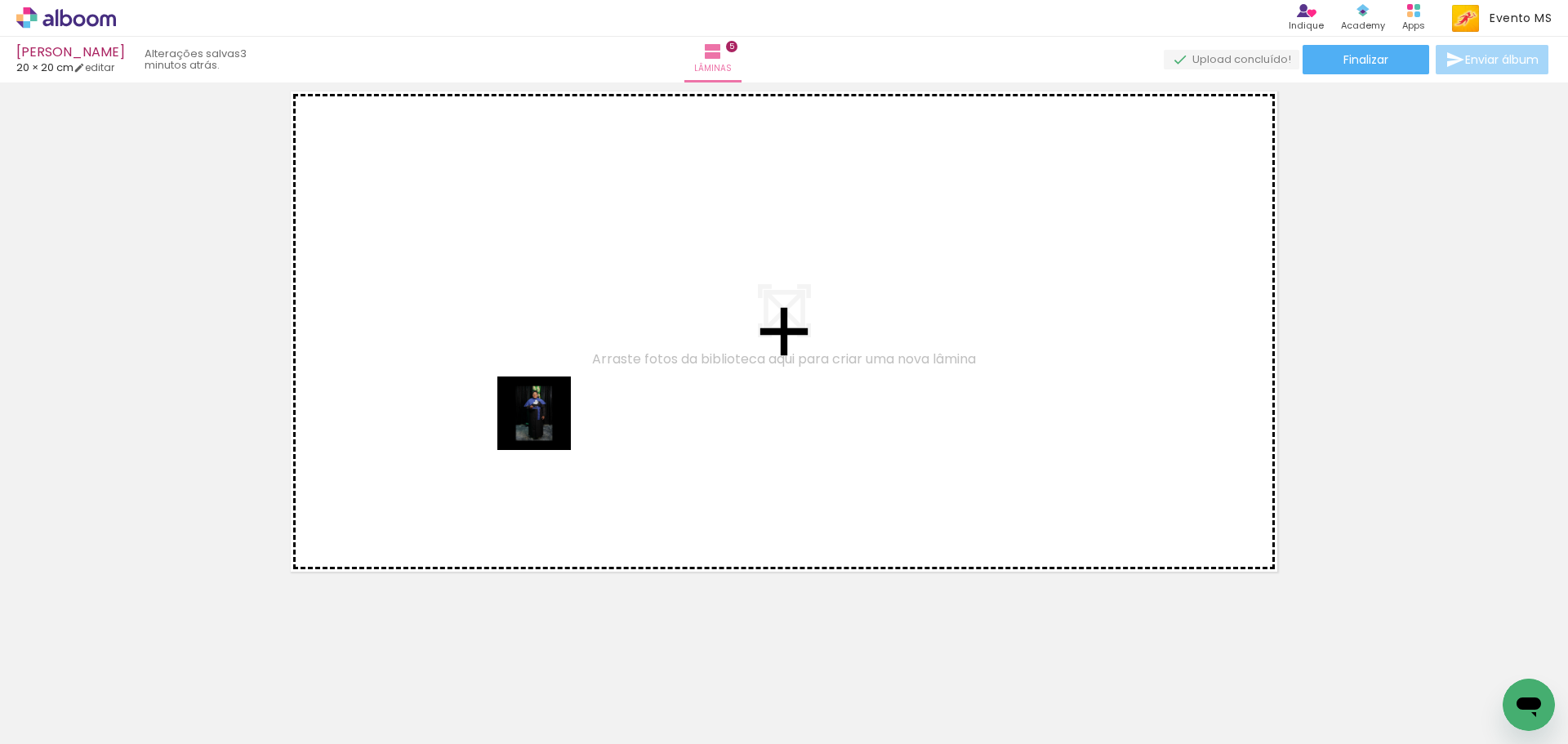
drag, startPoint x: 1063, startPoint y: 717, endPoint x: 678, endPoint y: 553, distance: 418.5
click at [514, 419] on quentale-workspace at bounding box center [784, 372] width 1568 height 744
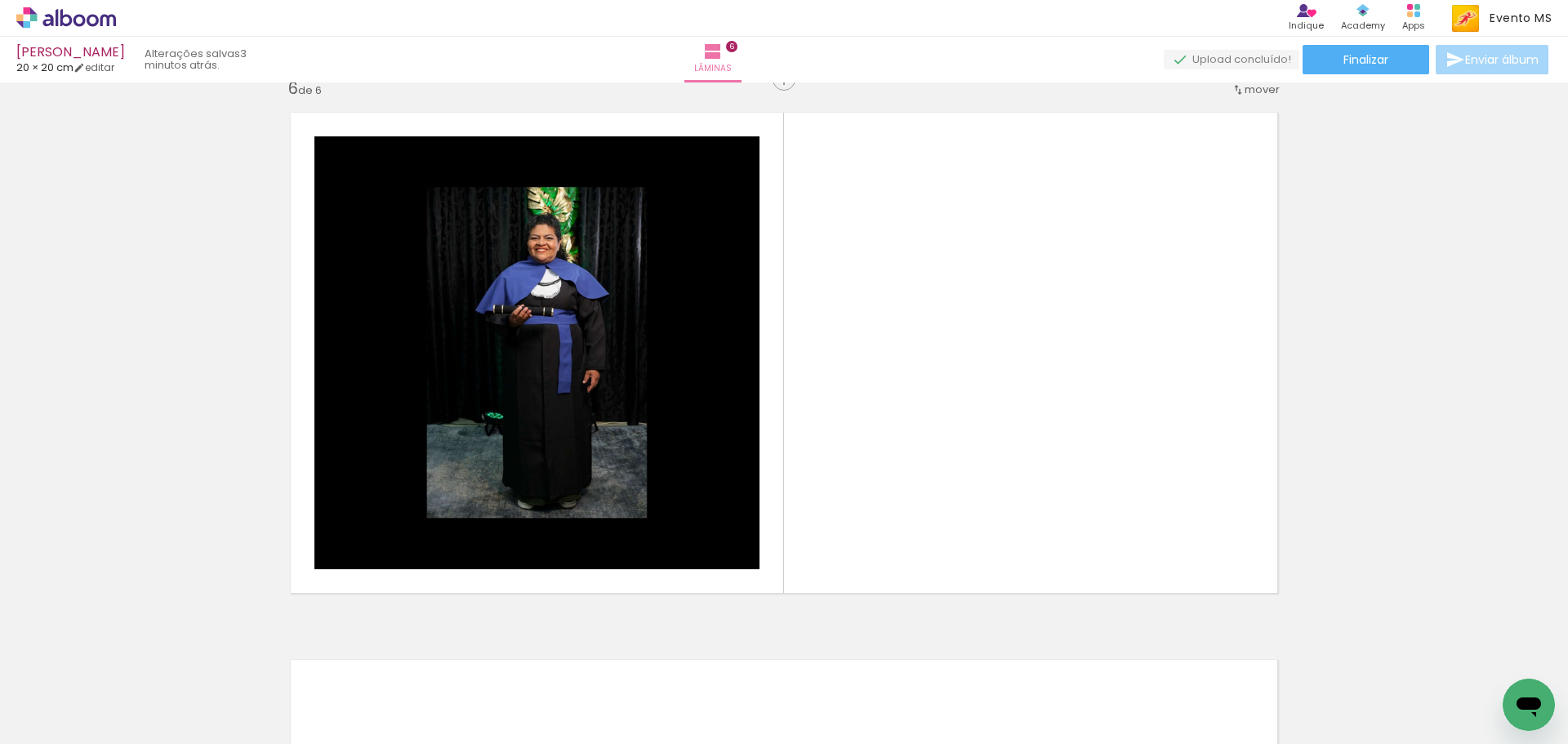
scroll to position [2758, 0]
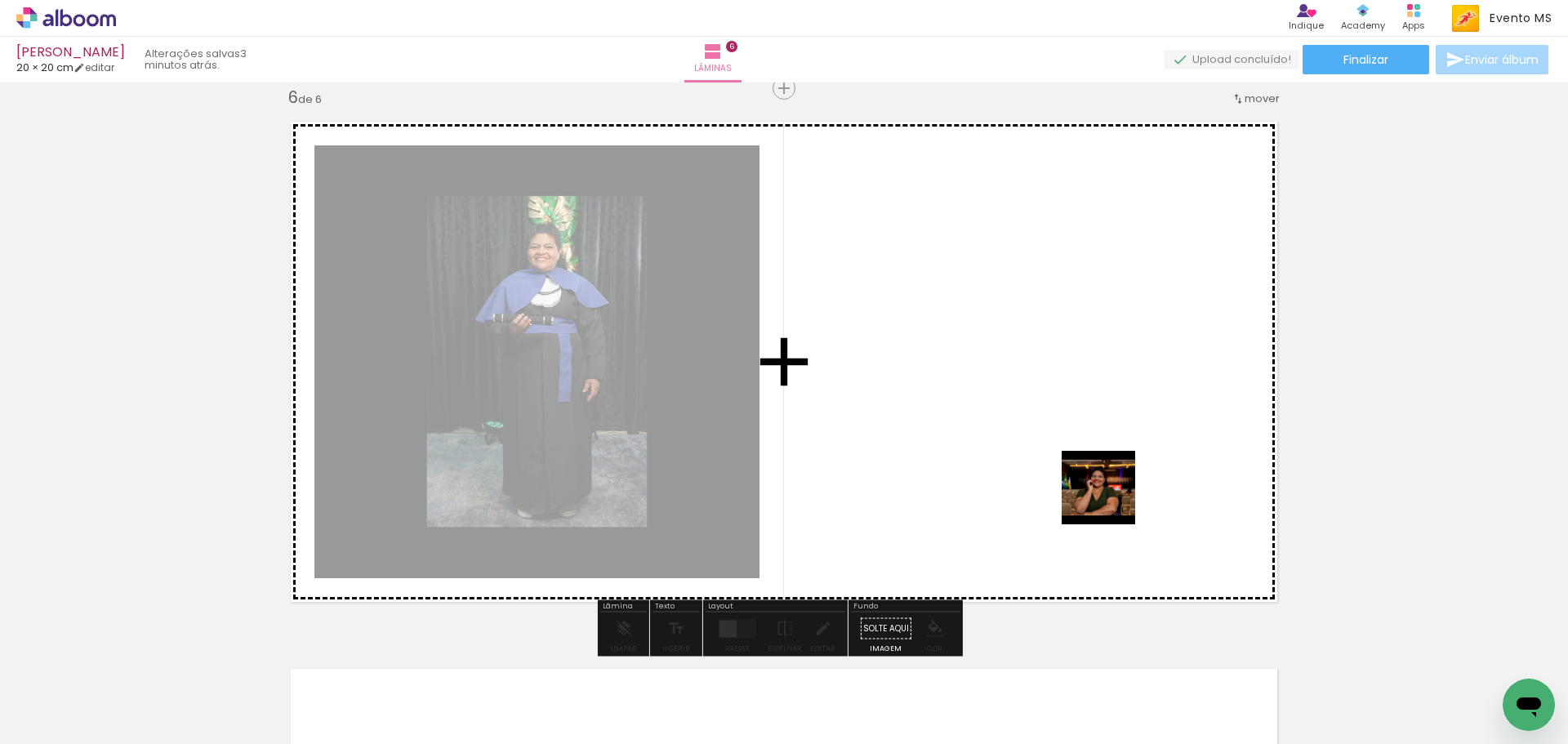
drag, startPoint x: 1190, startPoint y: 698, endPoint x: 1028, endPoint y: 259, distance: 467.9
click at [1028, 259] on quentale-workspace at bounding box center [784, 372] width 1568 height 744
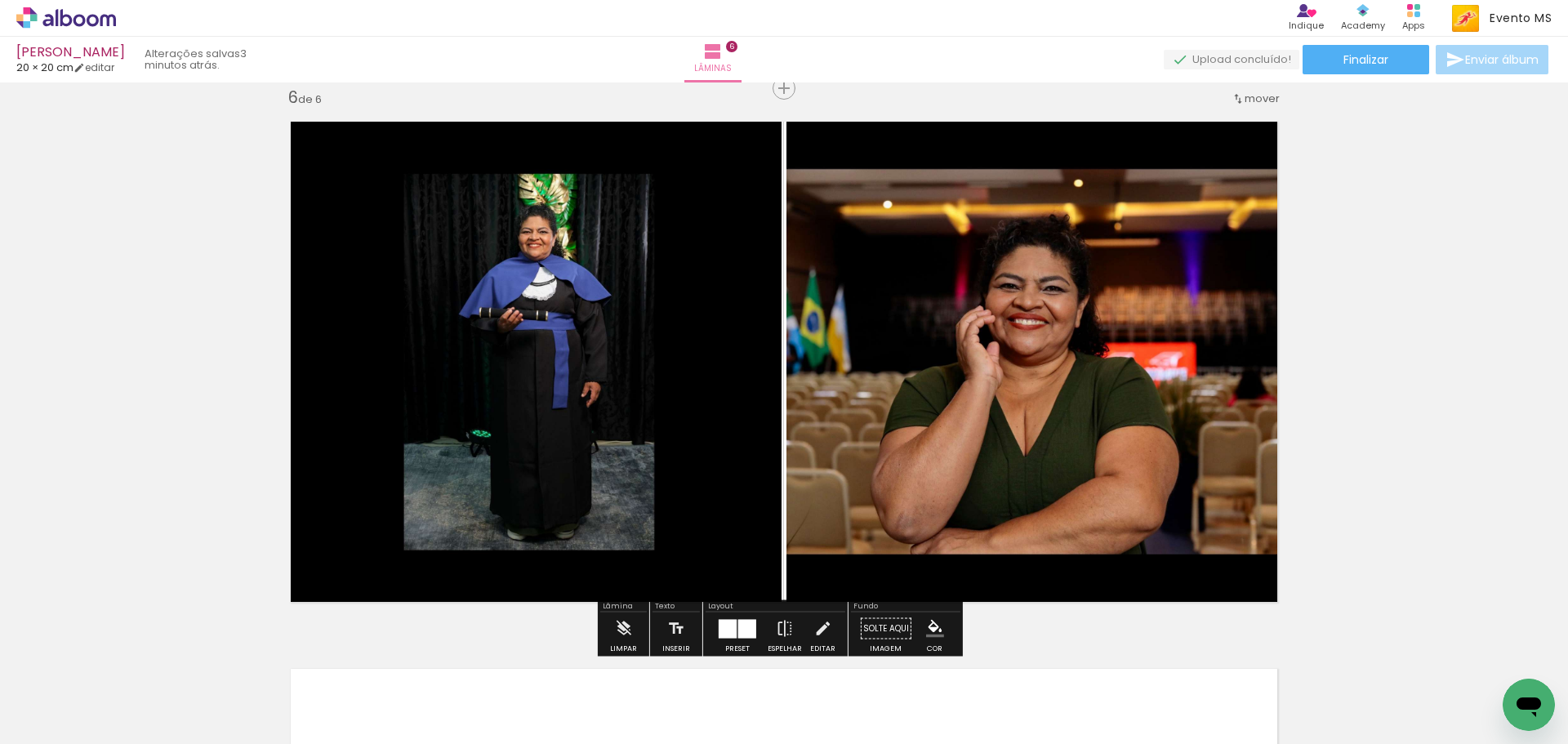
click at [732, 630] on div at bounding box center [727, 629] width 18 height 19
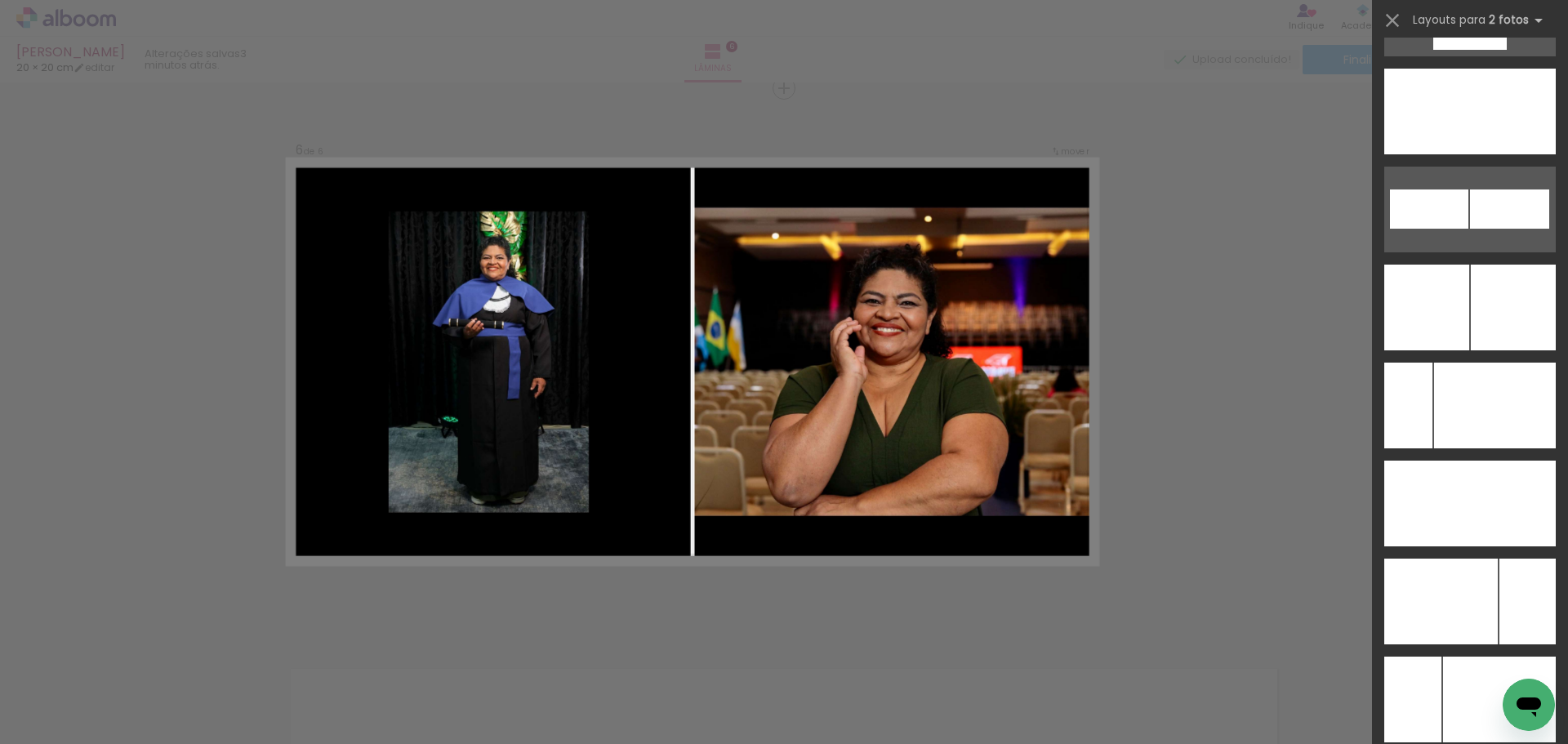
scroll to position [7348, 0]
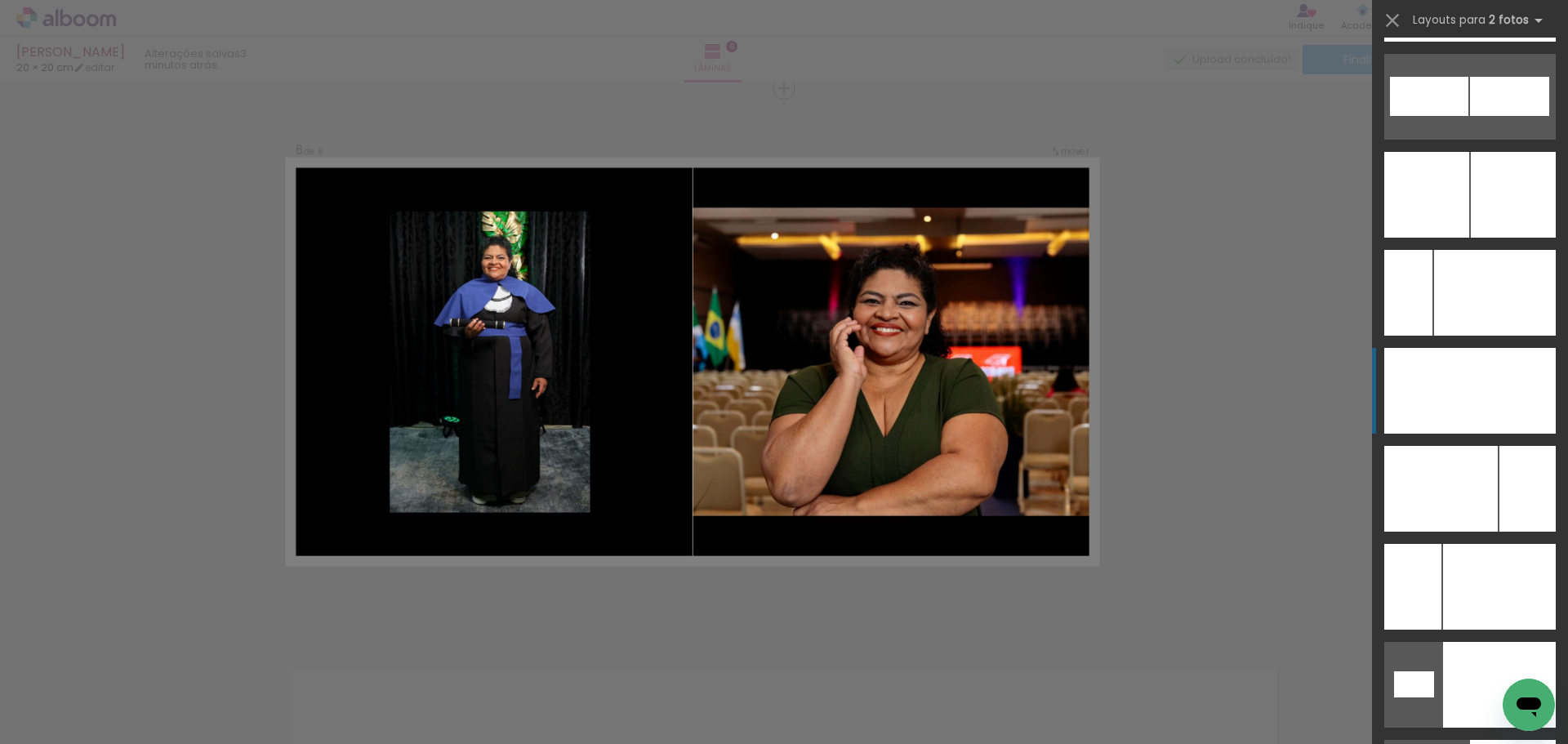
click at [1499, 395] on div at bounding box center [1513, 391] width 86 height 86
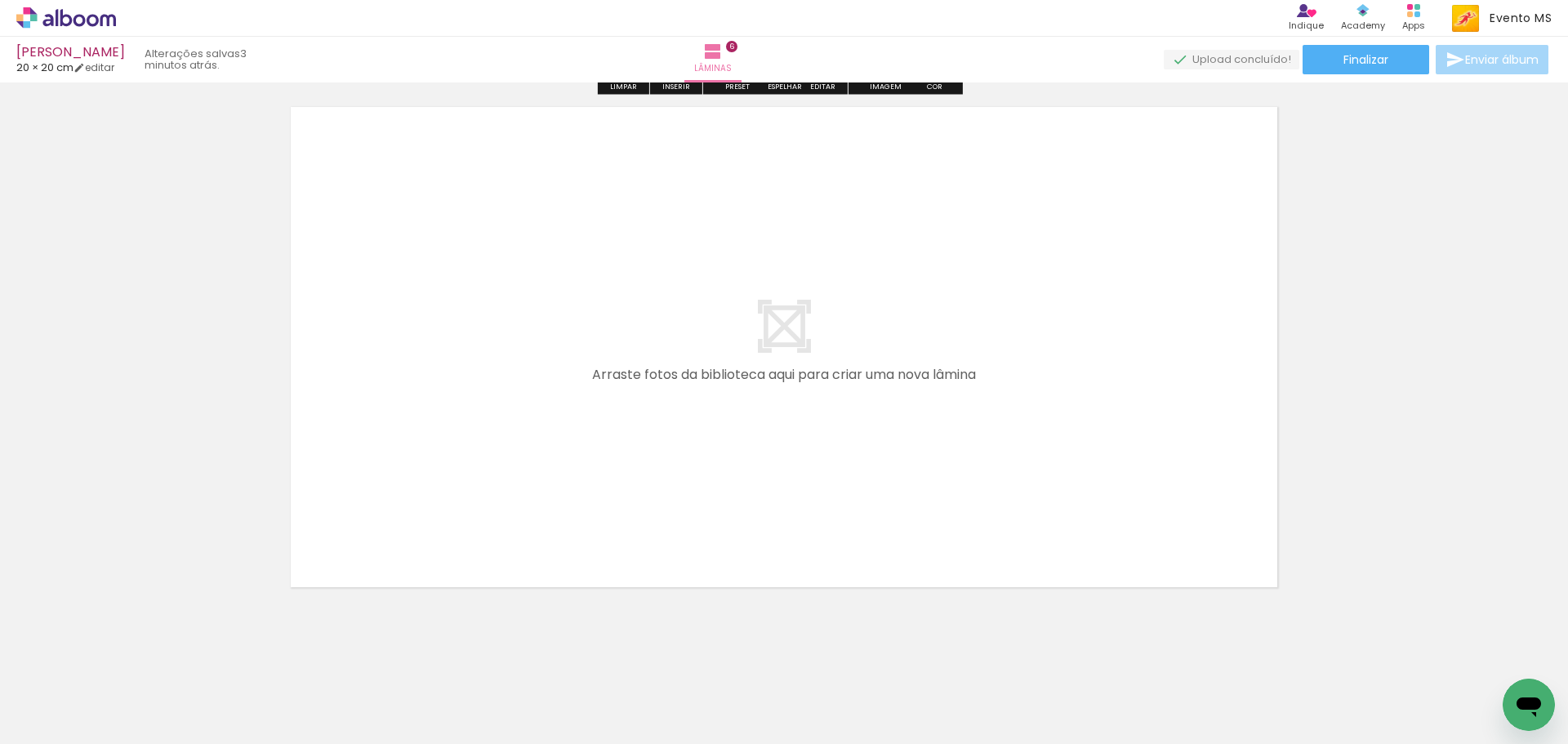
scroll to position [3329, 0]
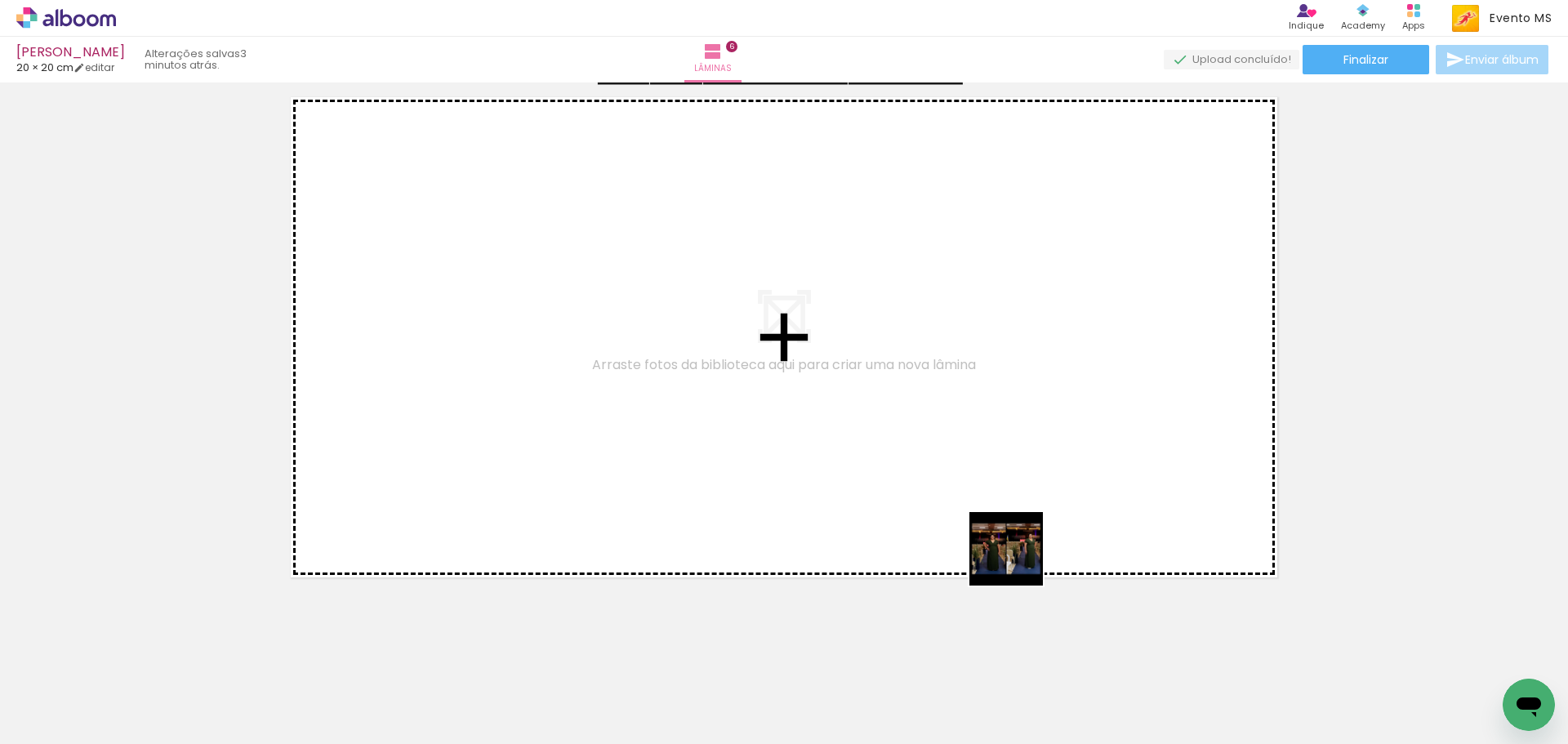
drag, startPoint x: 1287, startPoint y: 675, endPoint x: 744, endPoint y: 461, distance: 583.6
click at [744, 461] on quentale-workspace at bounding box center [784, 372] width 1568 height 744
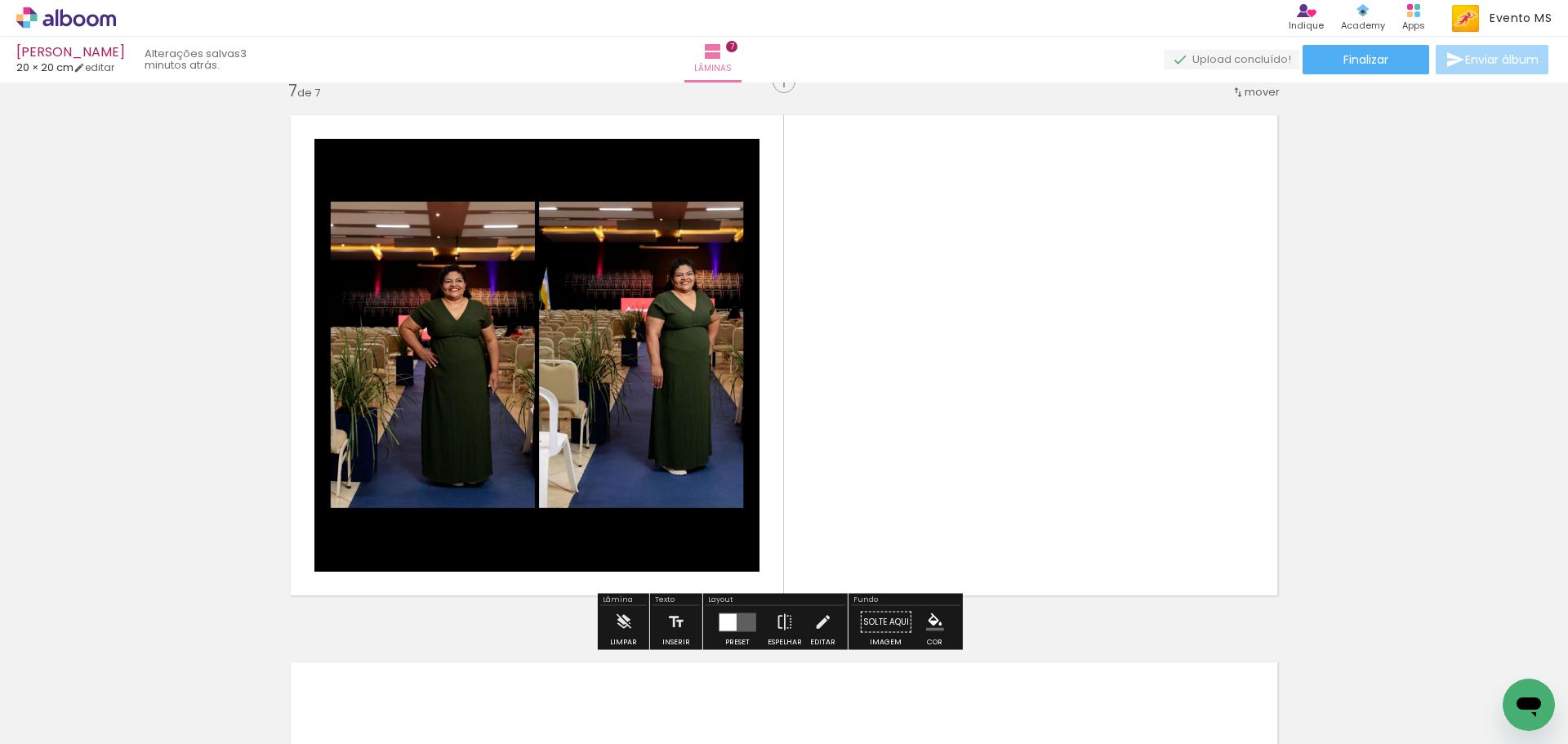
scroll to position [3305, 0]
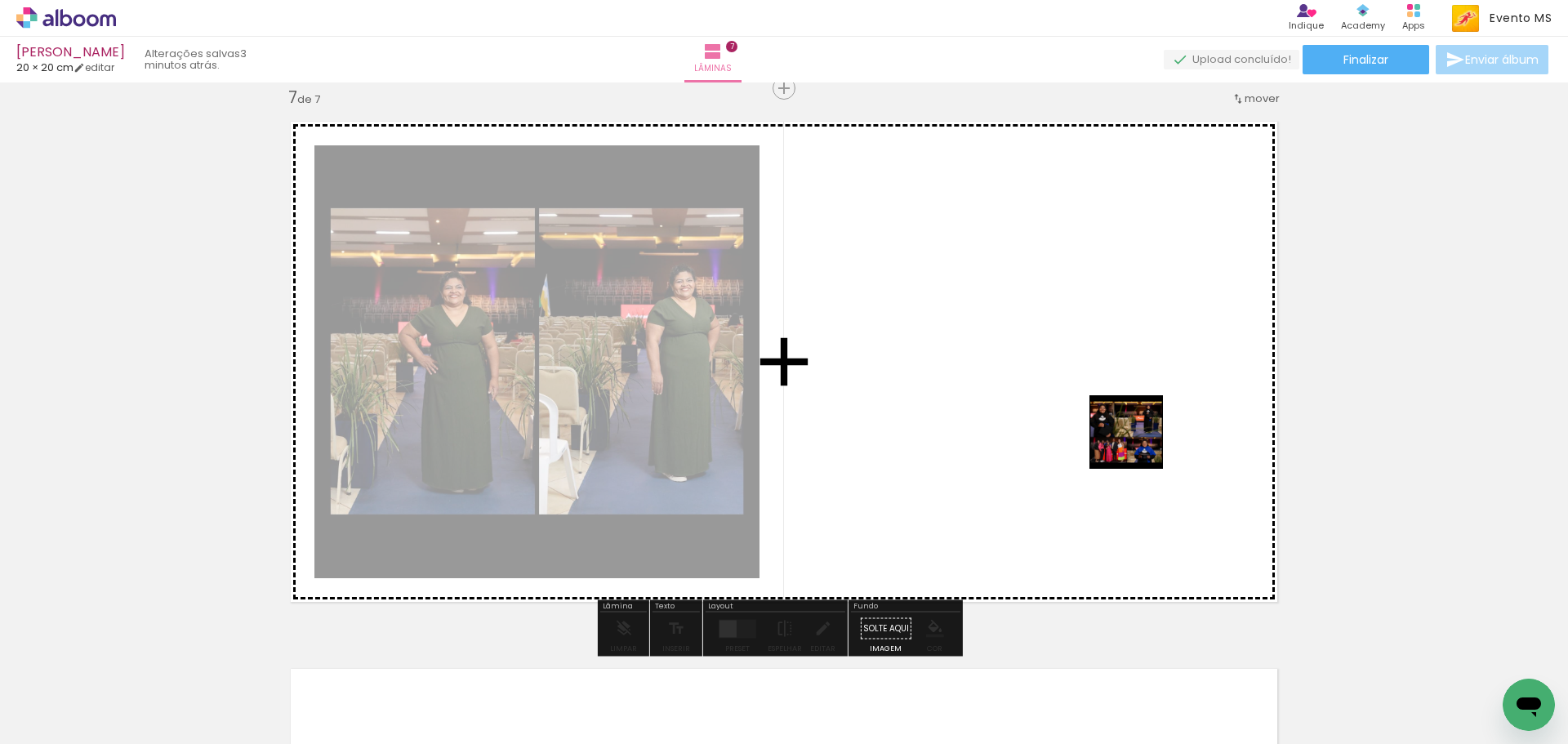
drag, startPoint x: 1336, startPoint y: 695, endPoint x: 1114, endPoint y: 421, distance: 352.6
click at [1114, 421] on quentale-workspace at bounding box center [784, 372] width 1568 height 744
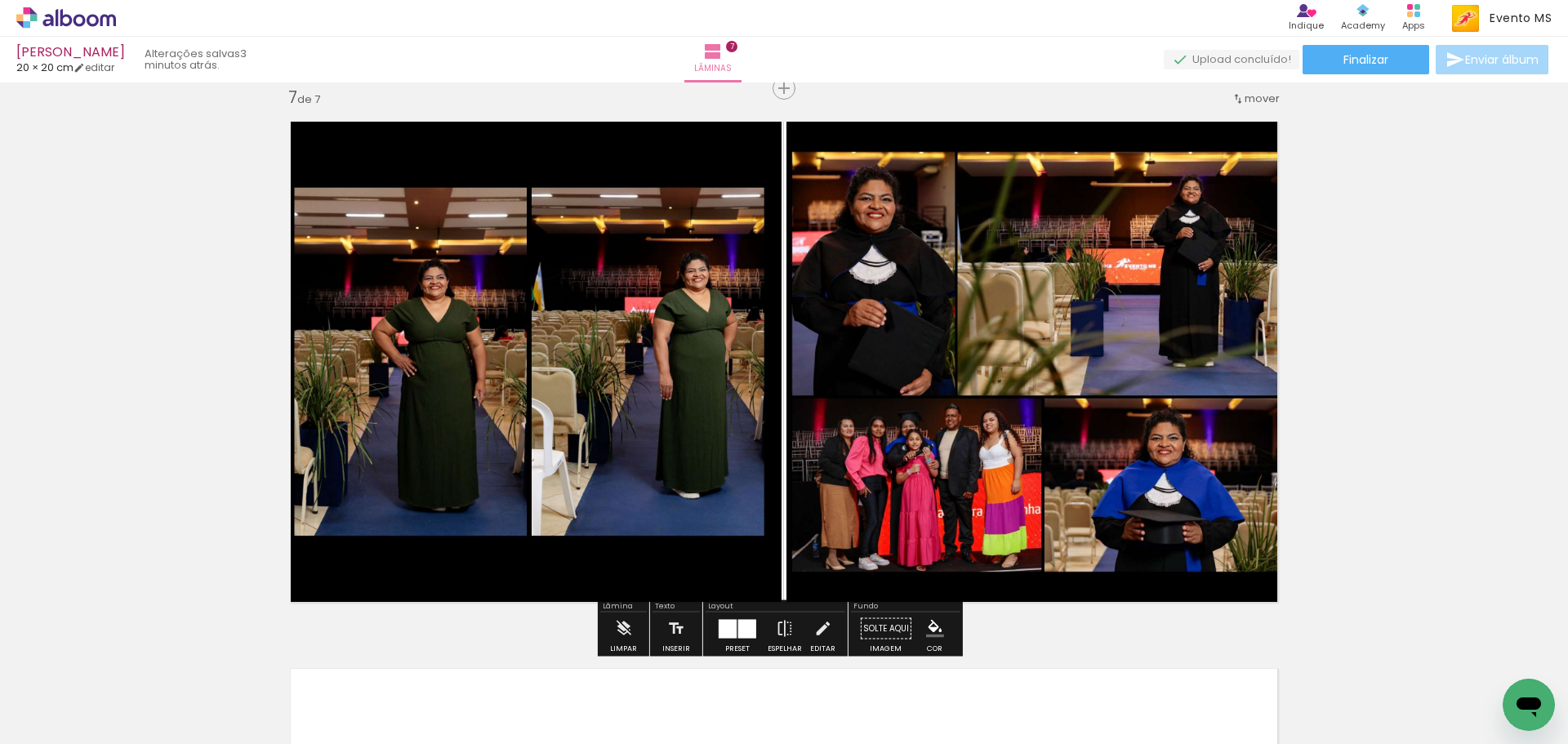
click at [759, 641] on quentale-workspace at bounding box center [784, 372] width 1568 height 744
click at [740, 631] on div at bounding box center [747, 629] width 18 height 19
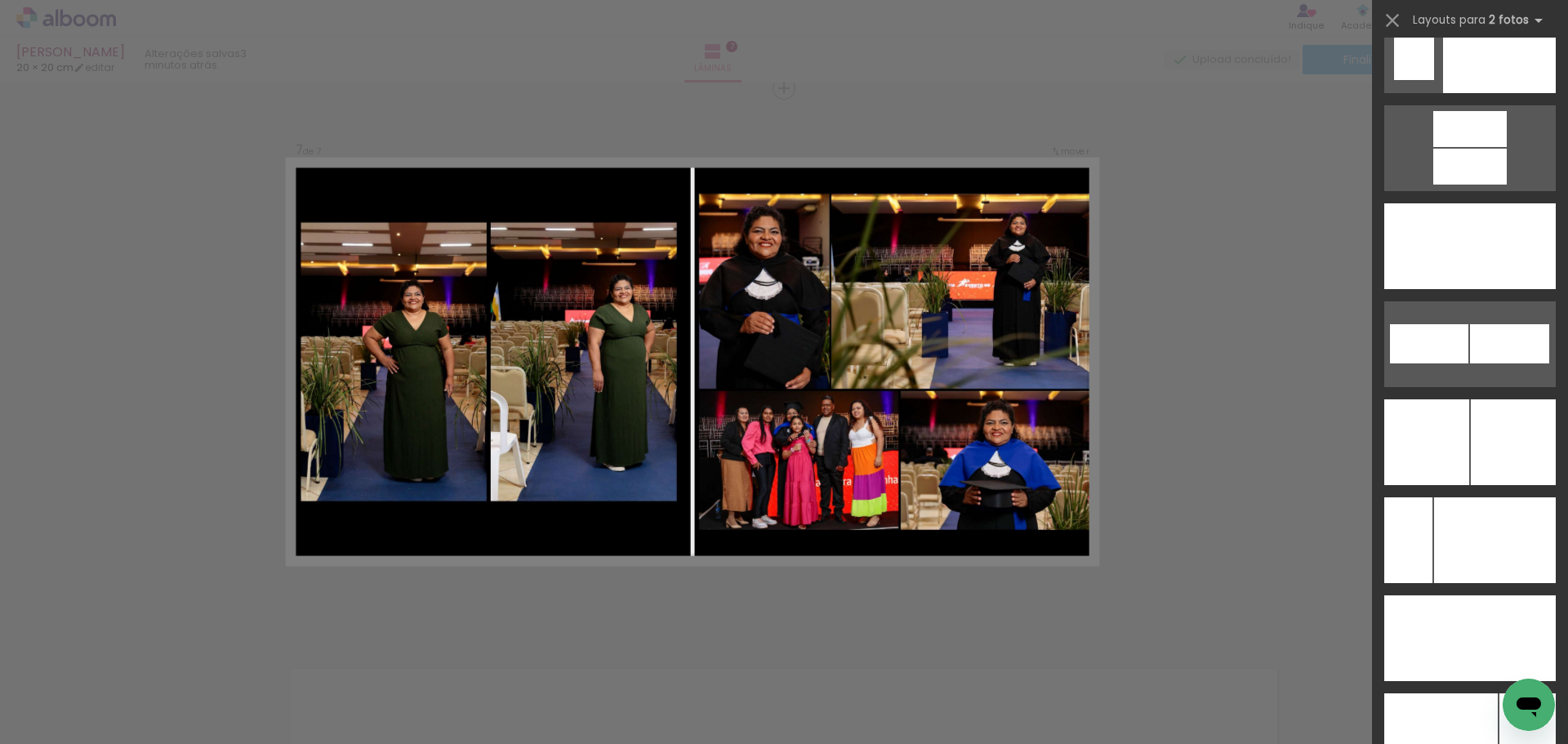
scroll to position [7213, 0]
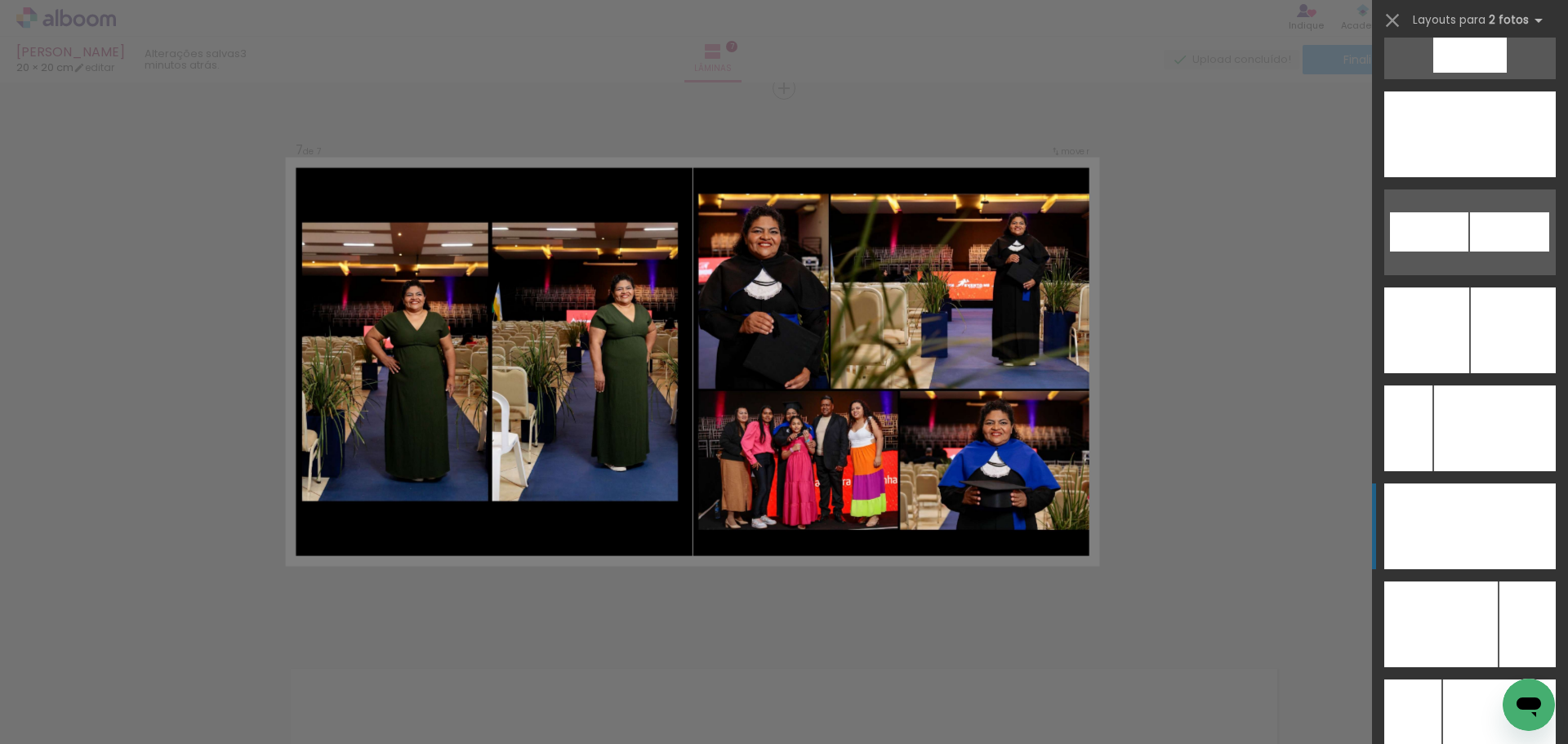
click at [1505, 531] on div at bounding box center [1513, 526] width 86 height 86
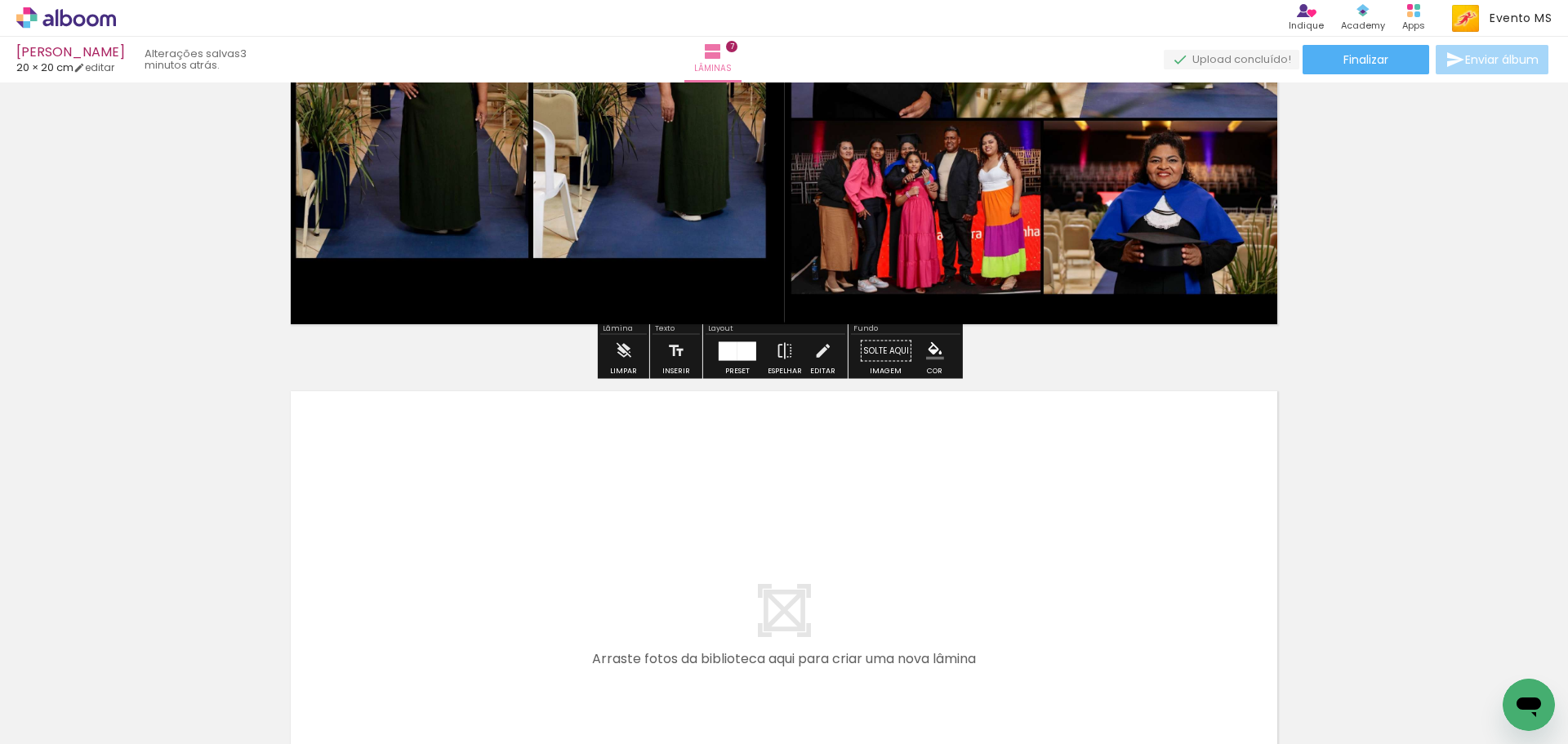
scroll to position [3877, 0]
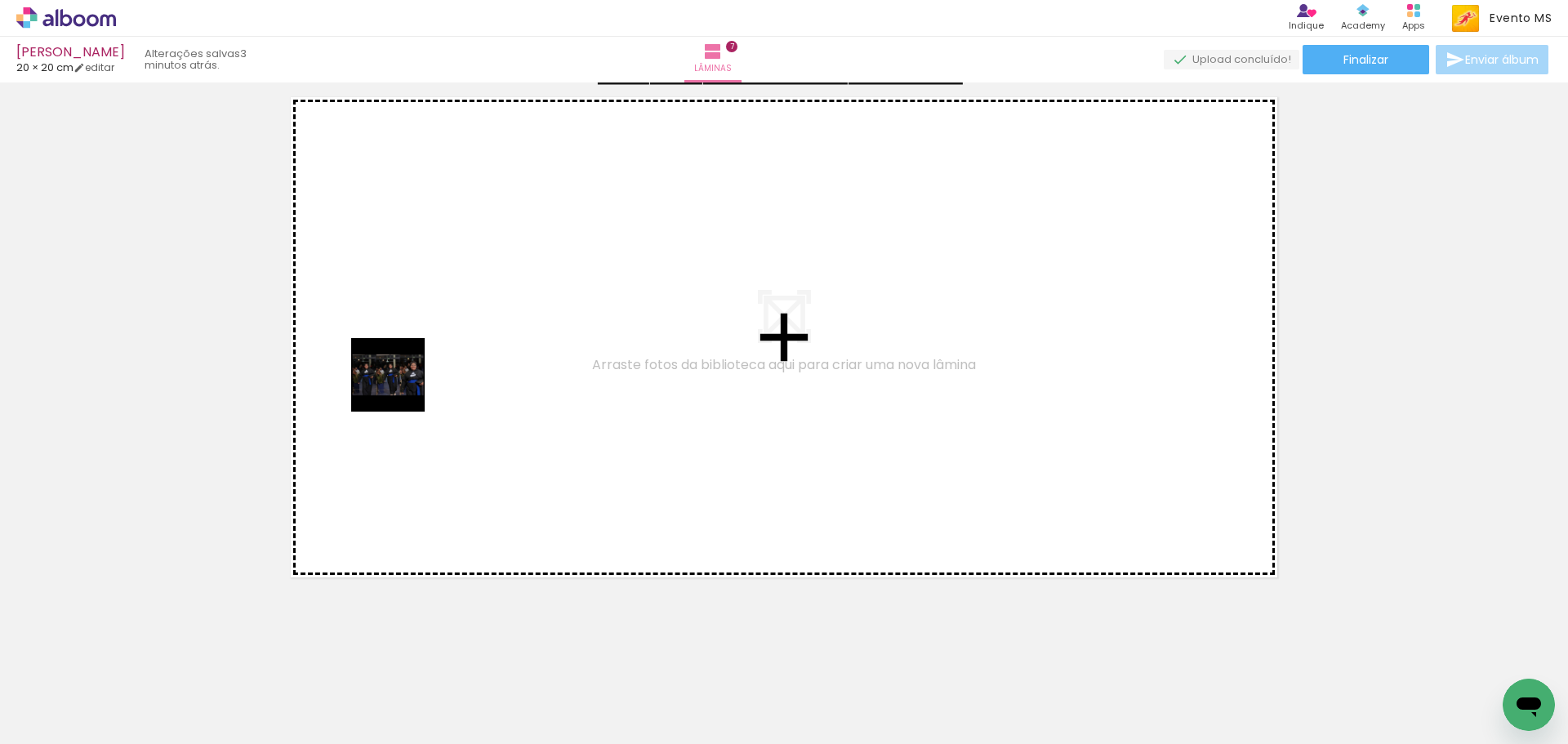
drag, startPoint x: 1432, startPoint y: 684, endPoint x: 1318, endPoint y: 595, distance: 144.6
click at [400, 385] on quentale-workspace at bounding box center [784, 372] width 1568 height 744
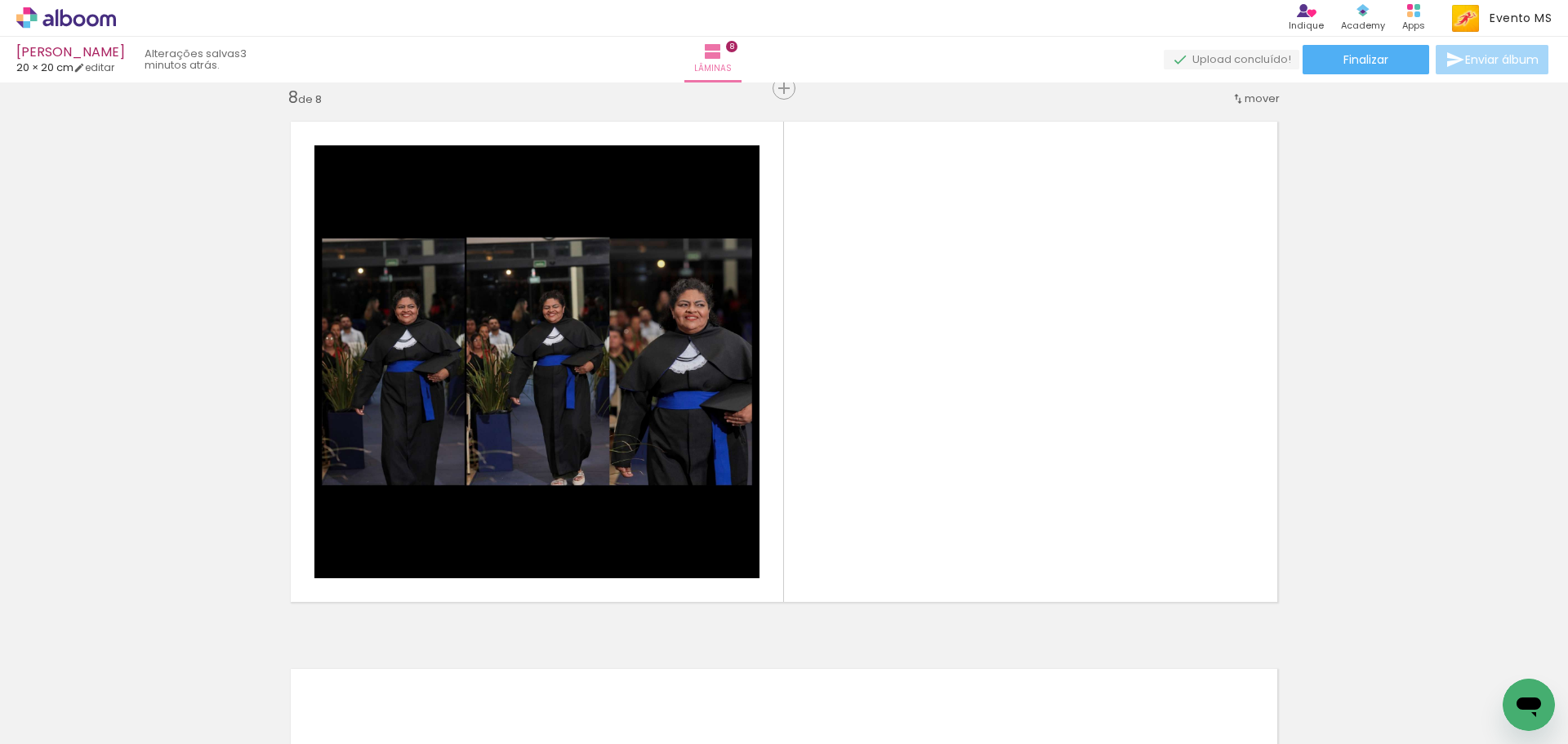
scroll to position [0, 712]
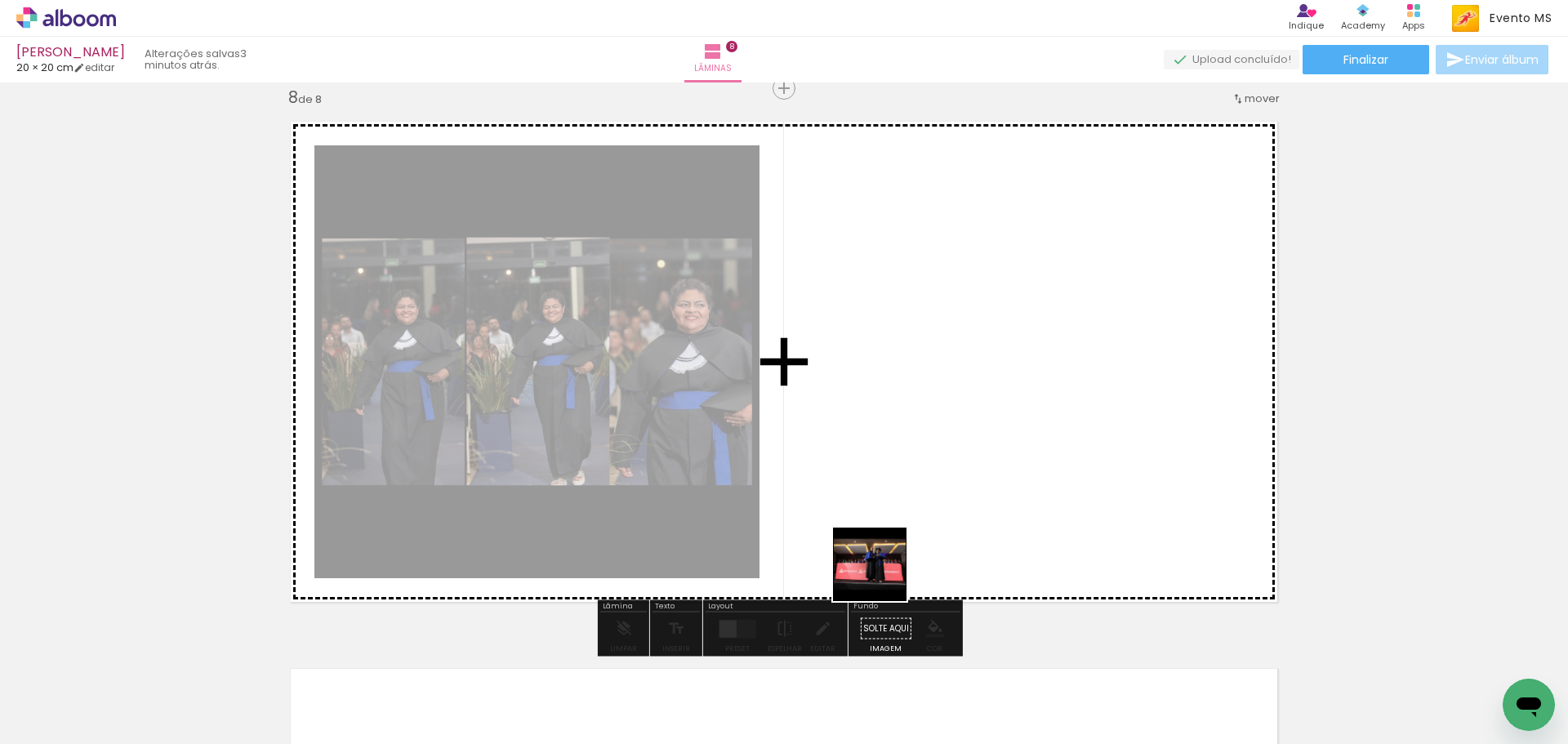
drag, startPoint x: 824, startPoint y: 691, endPoint x: 949, endPoint y: 332, distance: 380.1
click at [949, 332] on quentale-workspace at bounding box center [784, 372] width 1568 height 744
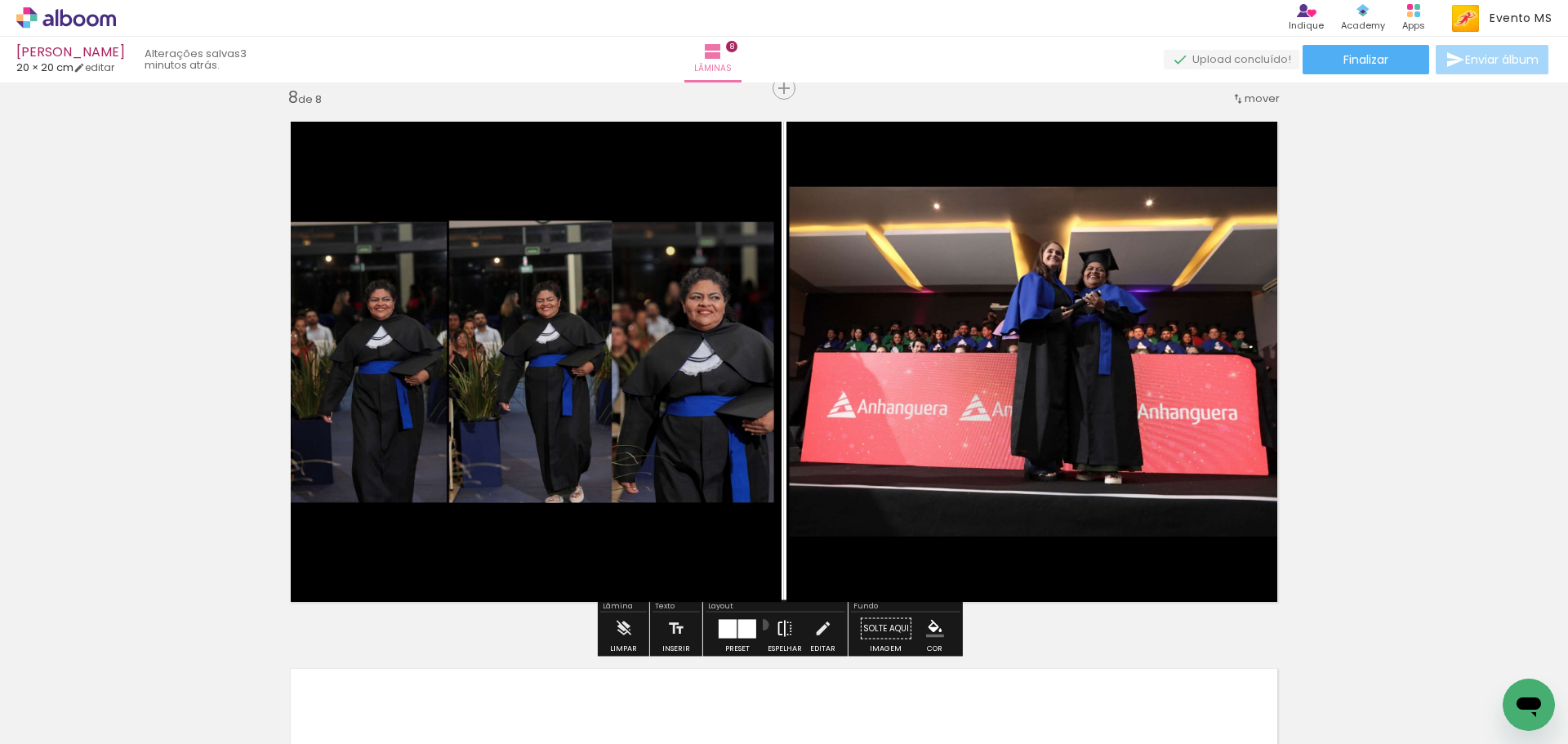
click at [764, 625] on paper-button "Espelhar" at bounding box center [784, 633] width 42 height 41
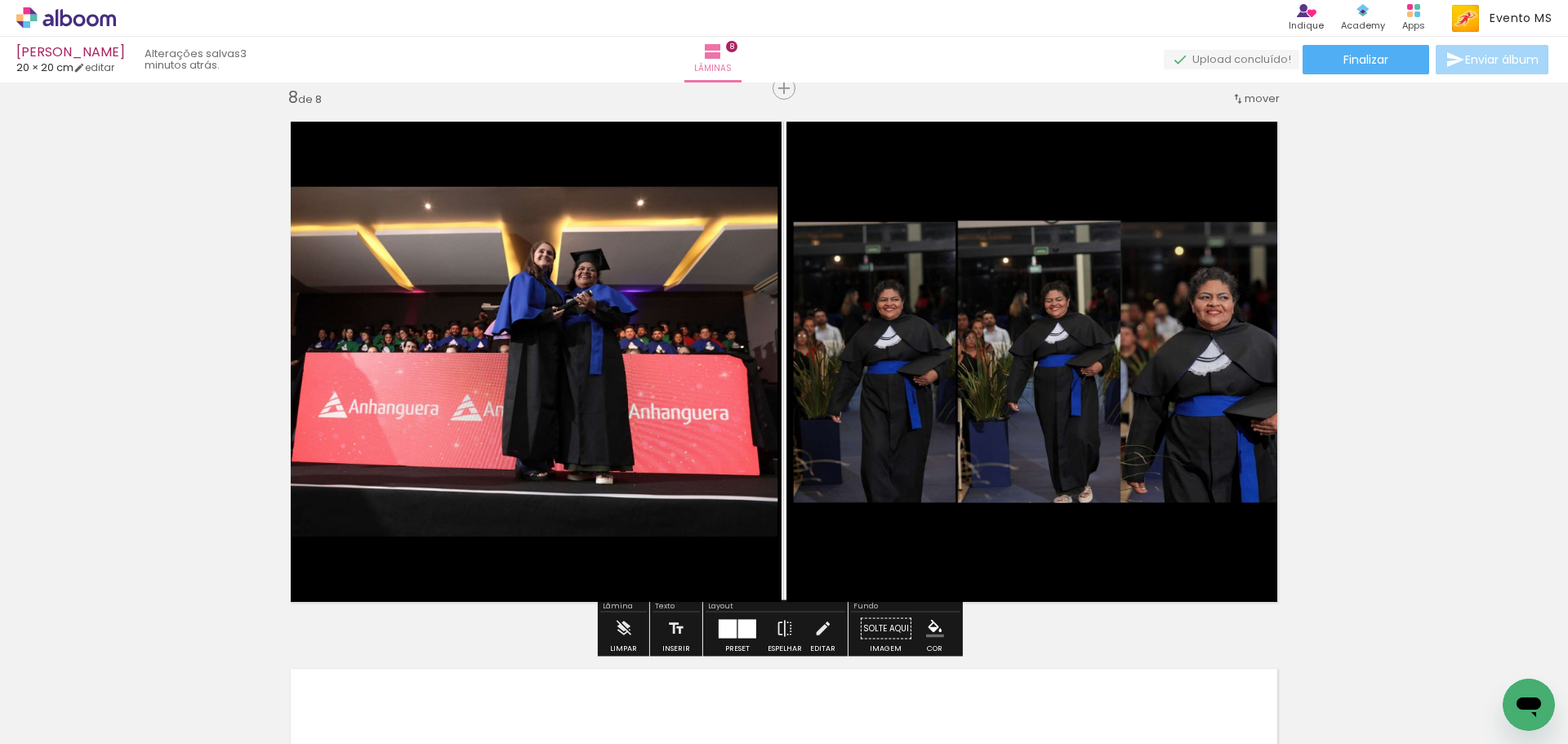
click at [740, 634] on div at bounding box center [747, 629] width 18 height 19
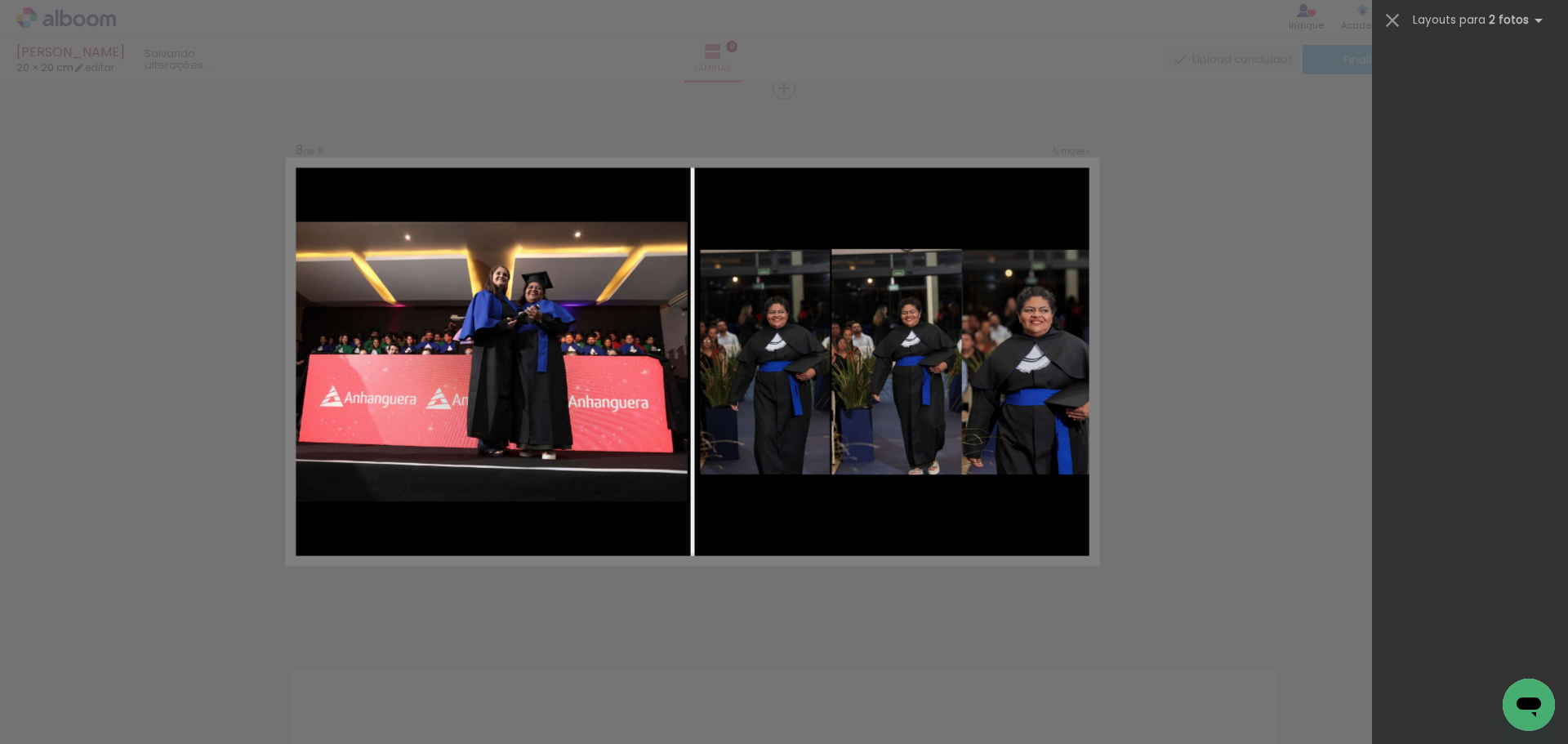
scroll to position [0, 0]
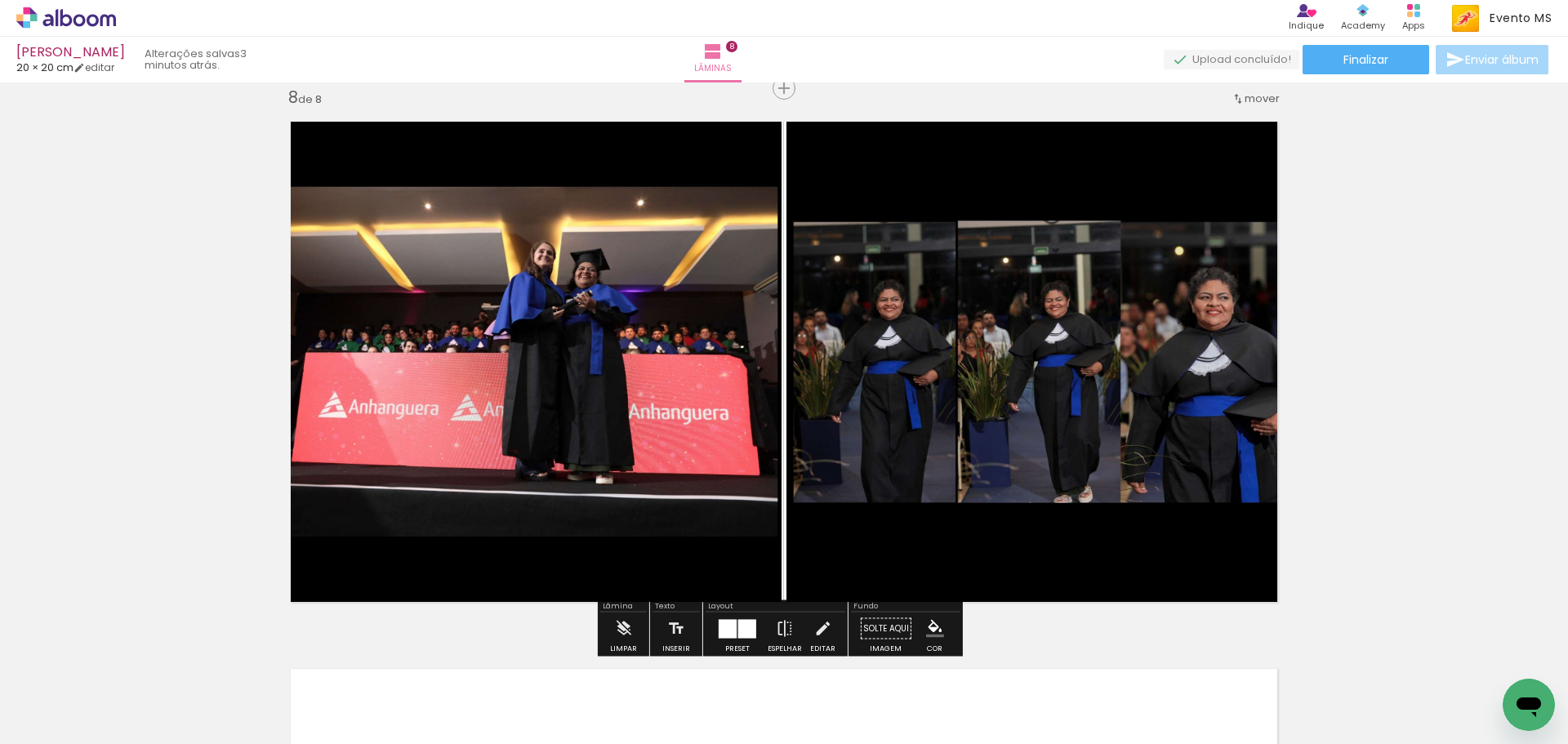
click at [733, 621] on quentale-layouter at bounding box center [737, 629] width 37 height 19
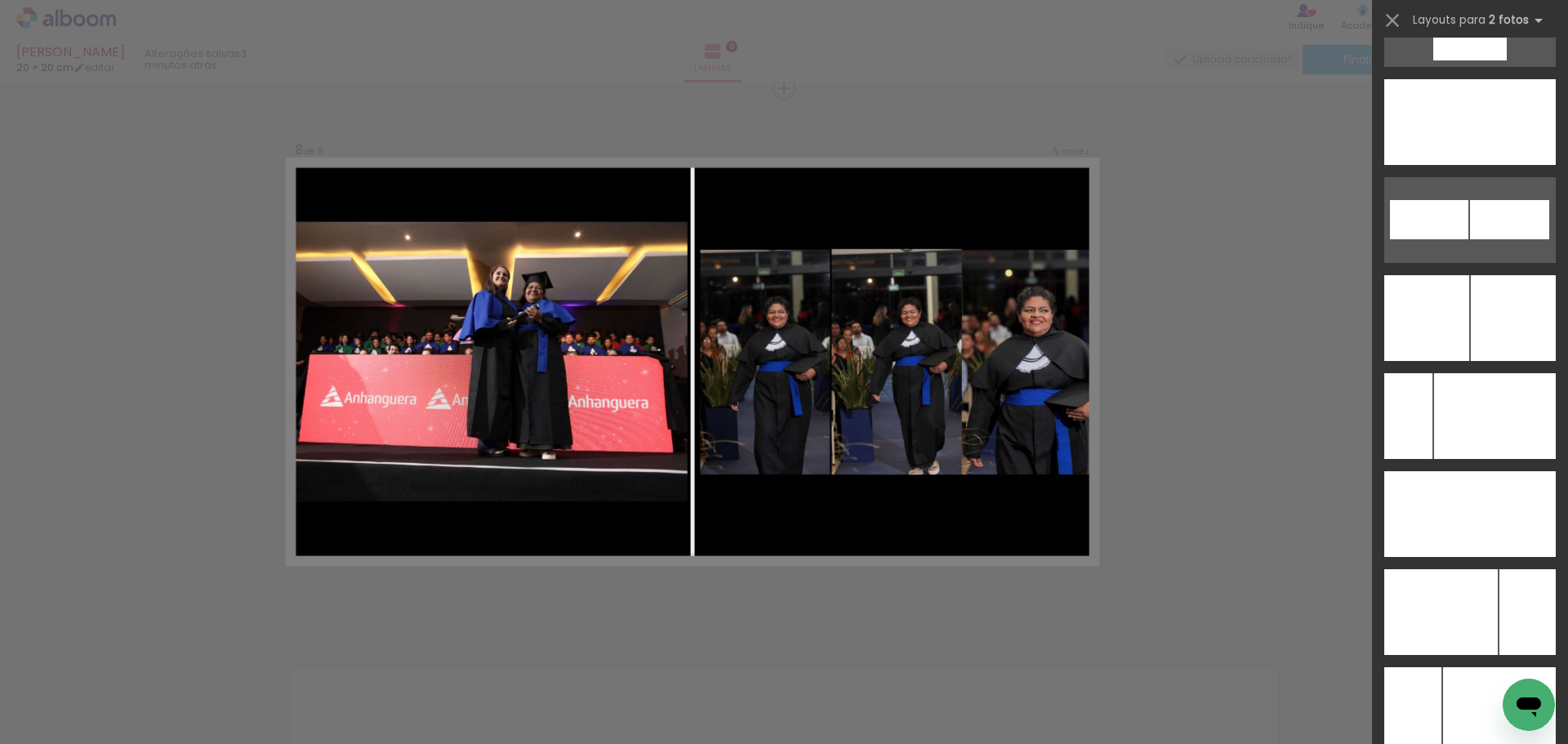
scroll to position [7225, 0]
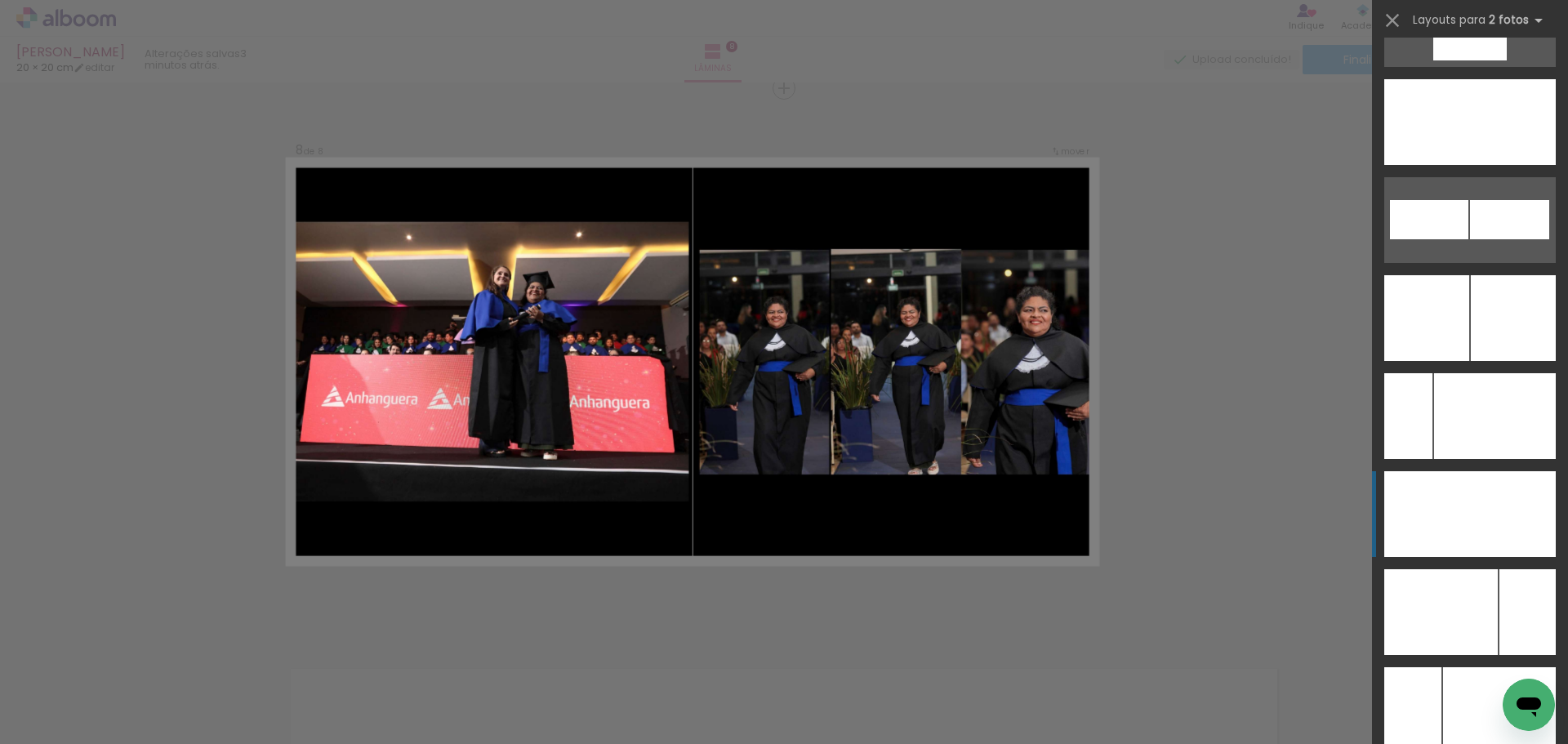
click at [1512, 516] on div at bounding box center [1513, 513] width 86 height 86
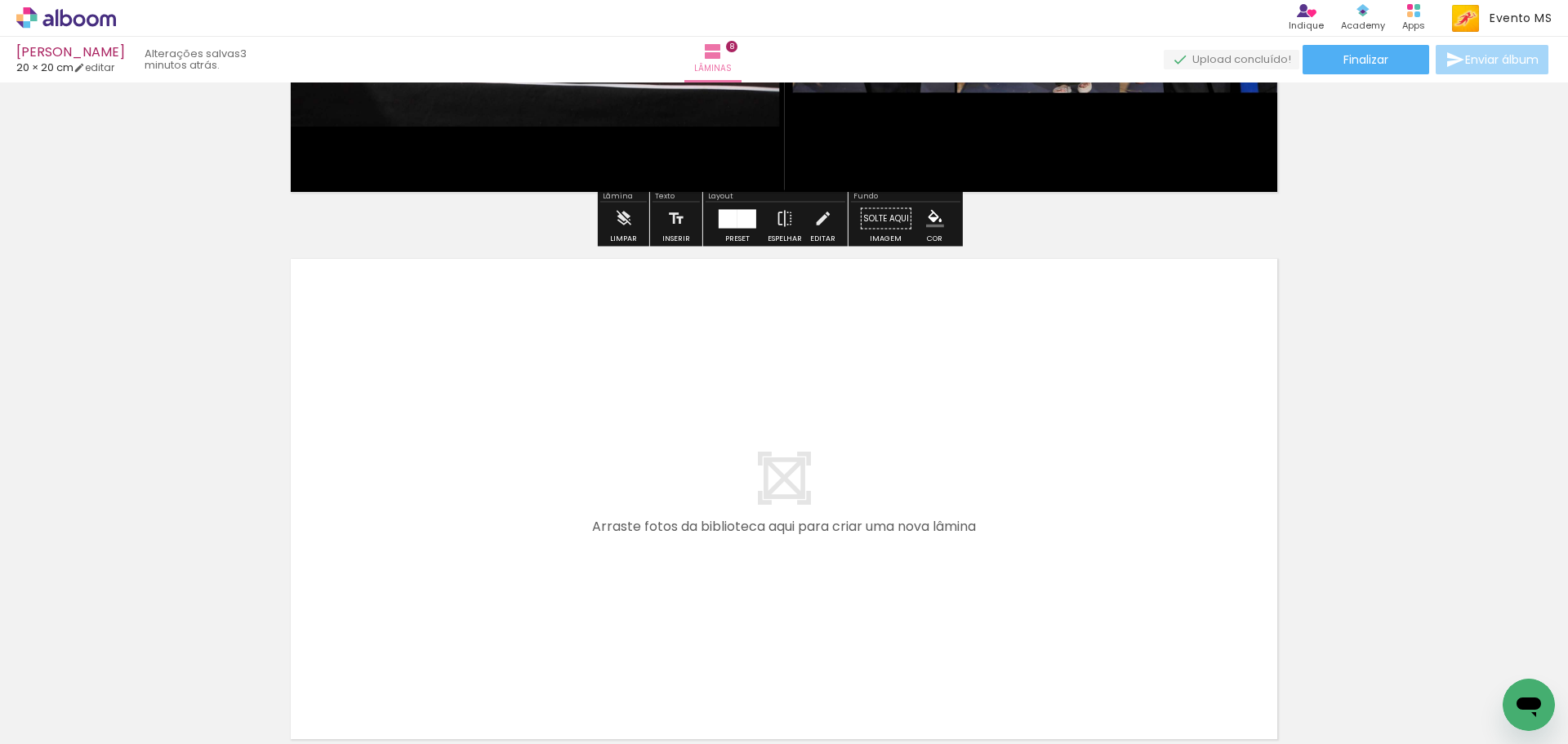
scroll to position [4424, 0]
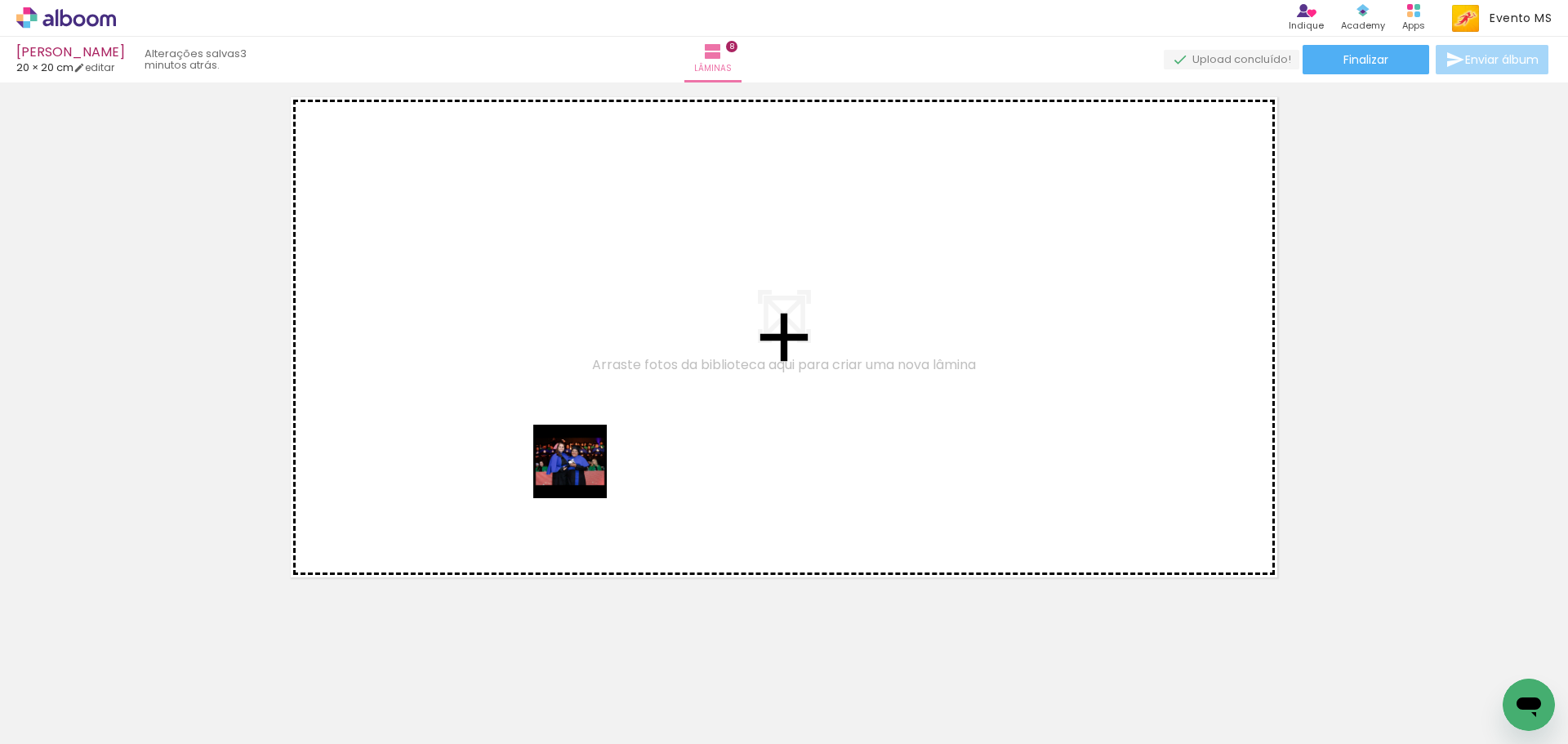
drag, startPoint x: 897, startPoint y: 710, endPoint x: 849, endPoint y: 644, distance: 81.6
click at [579, 468] on quentale-workspace at bounding box center [784, 372] width 1568 height 744
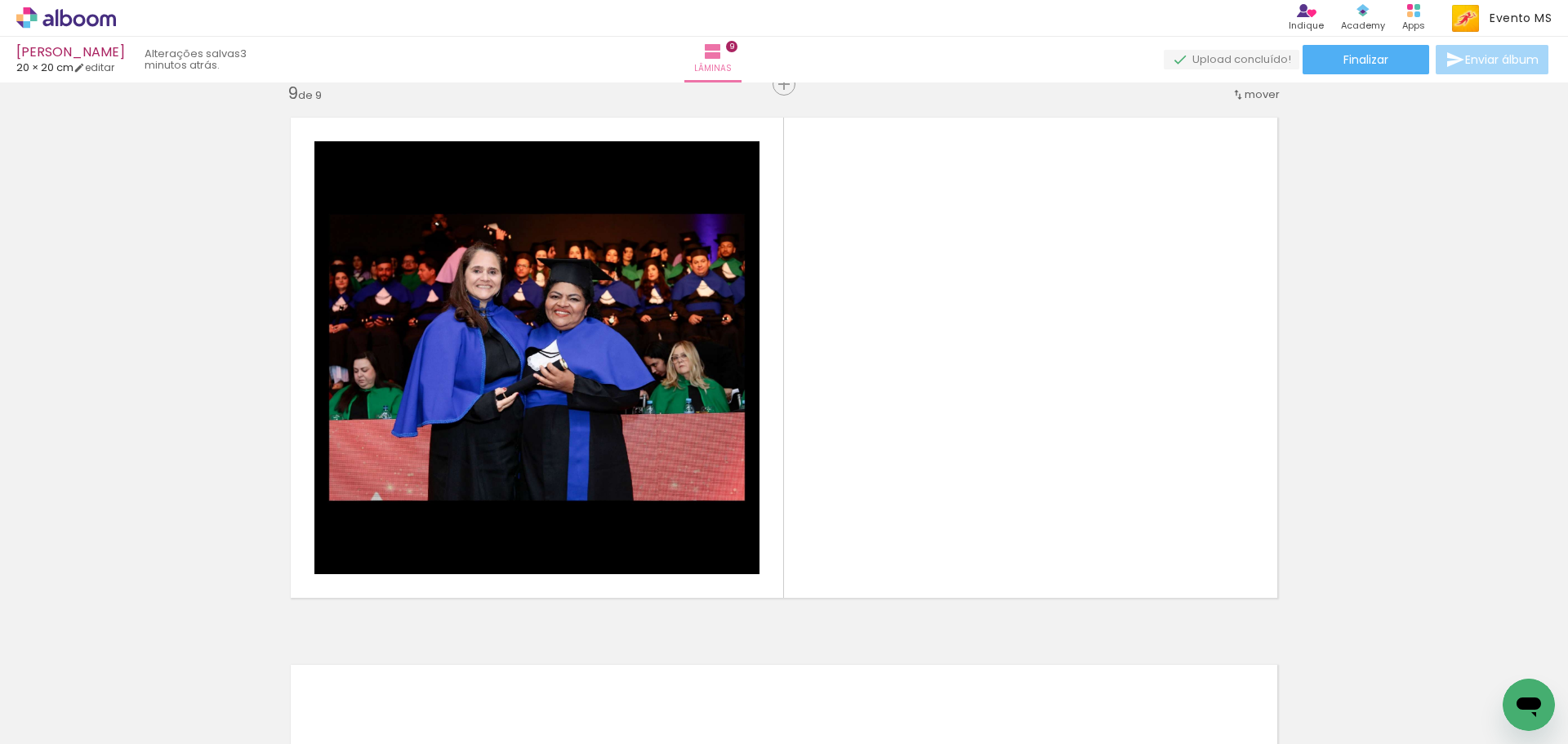
scroll to position [4400, 0]
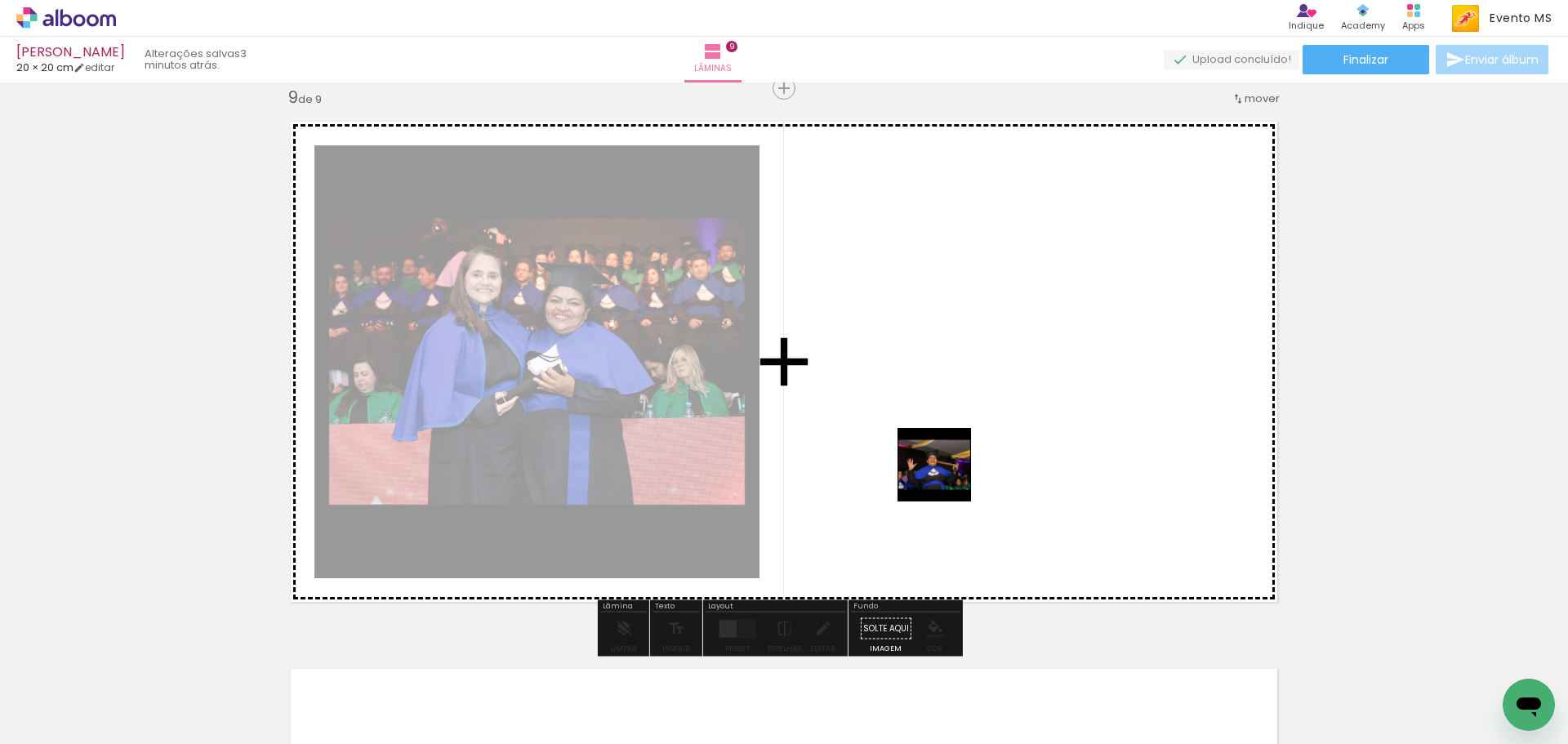
drag, startPoint x: 1010, startPoint y: 686, endPoint x: 941, endPoint y: 438, distance: 257.4
click at [941, 438] on quentale-workspace at bounding box center [784, 372] width 1568 height 744
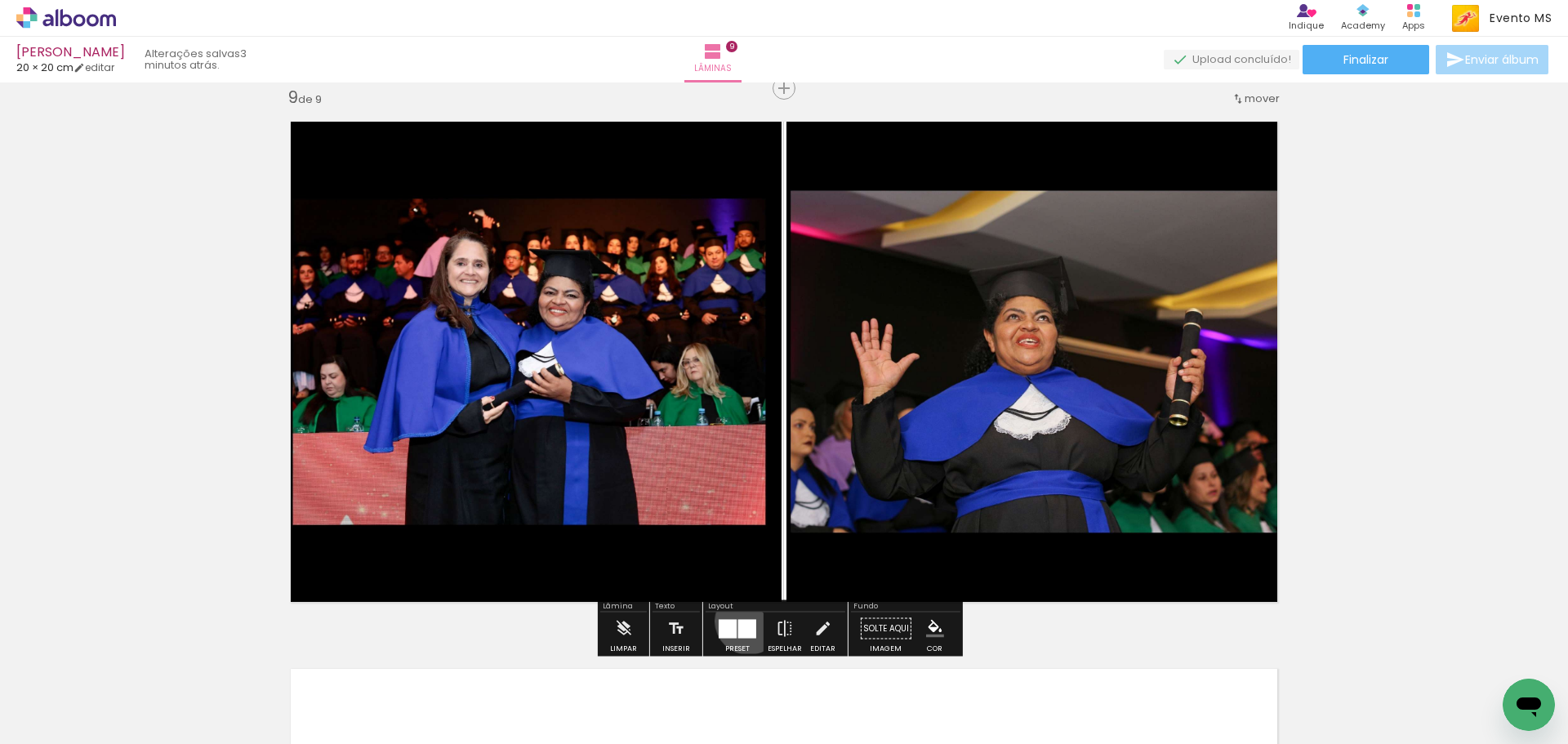
click at [745, 621] on div at bounding box center [747, 629] width 18 height 19
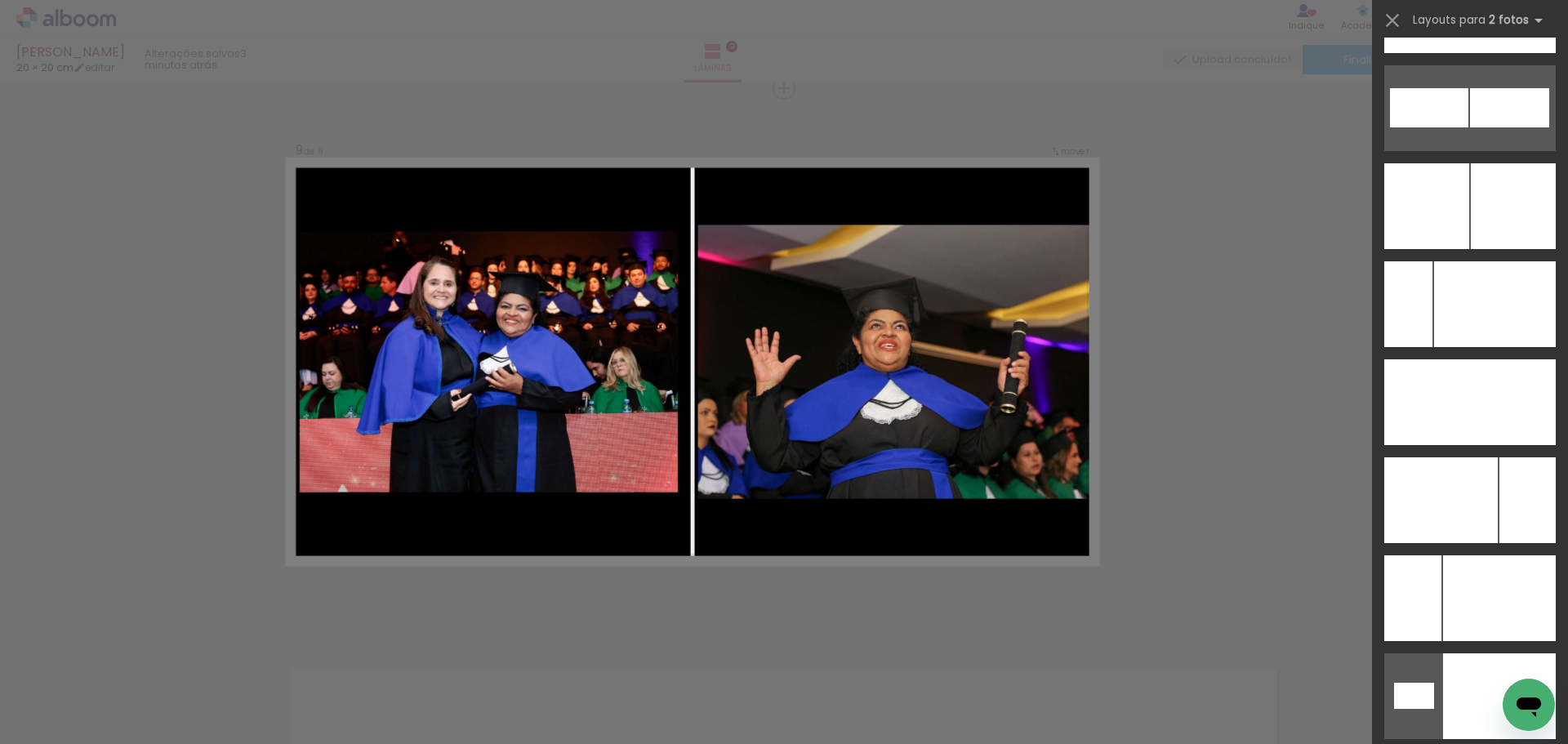
scroll to position [7404, 0]
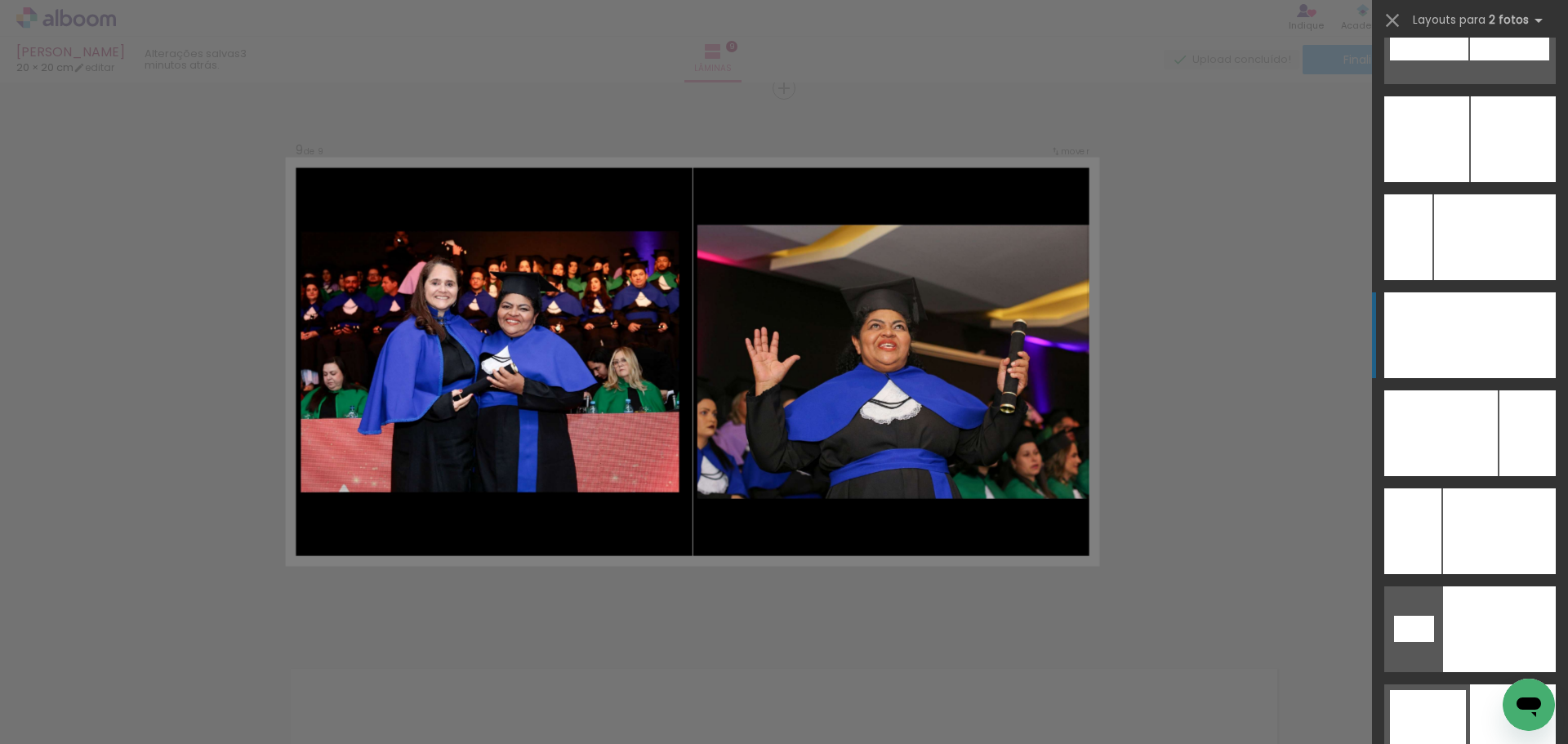
click at [1480, 321] on div at bounding box center [1513, 334] width 86 height 86
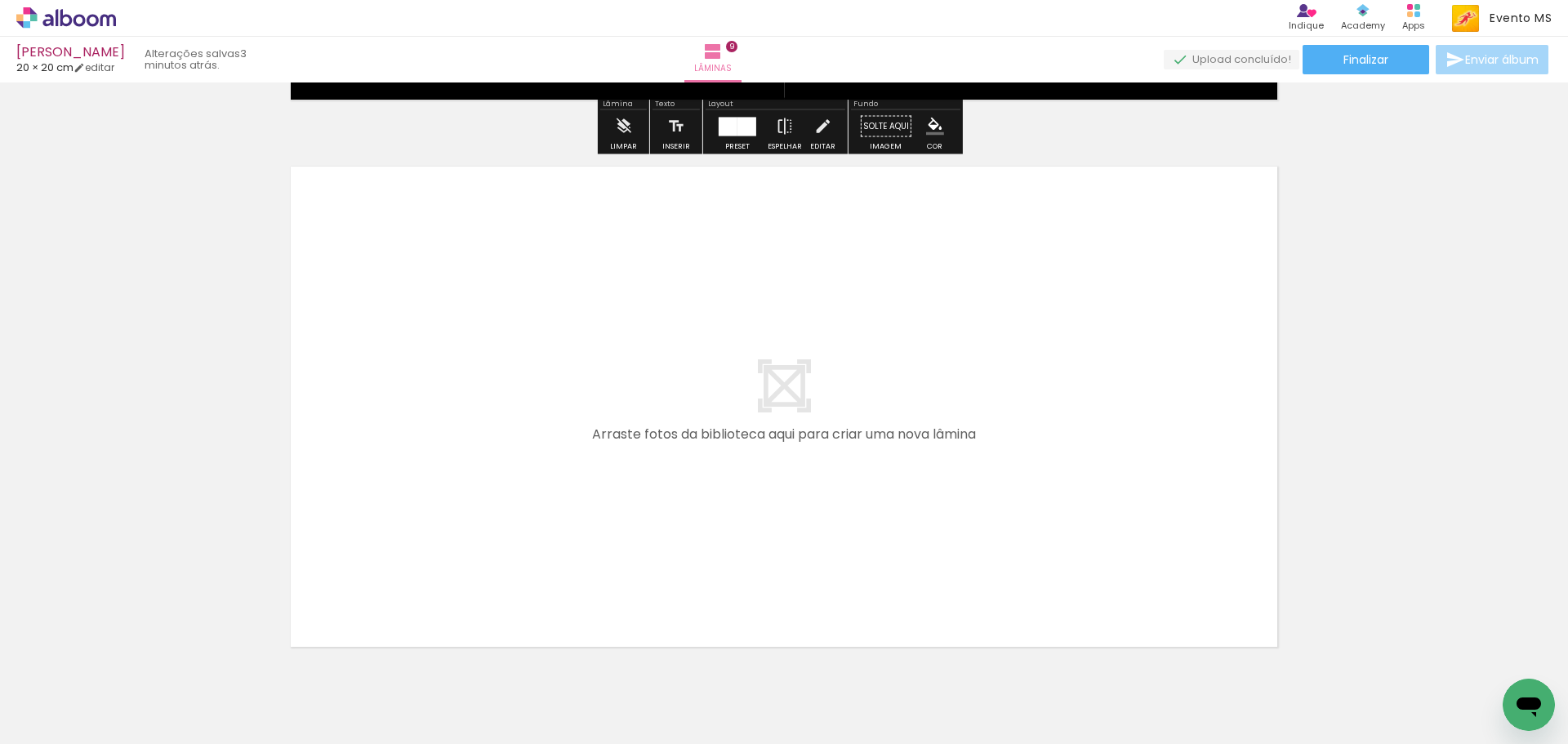
scroll to position [4972, 0]
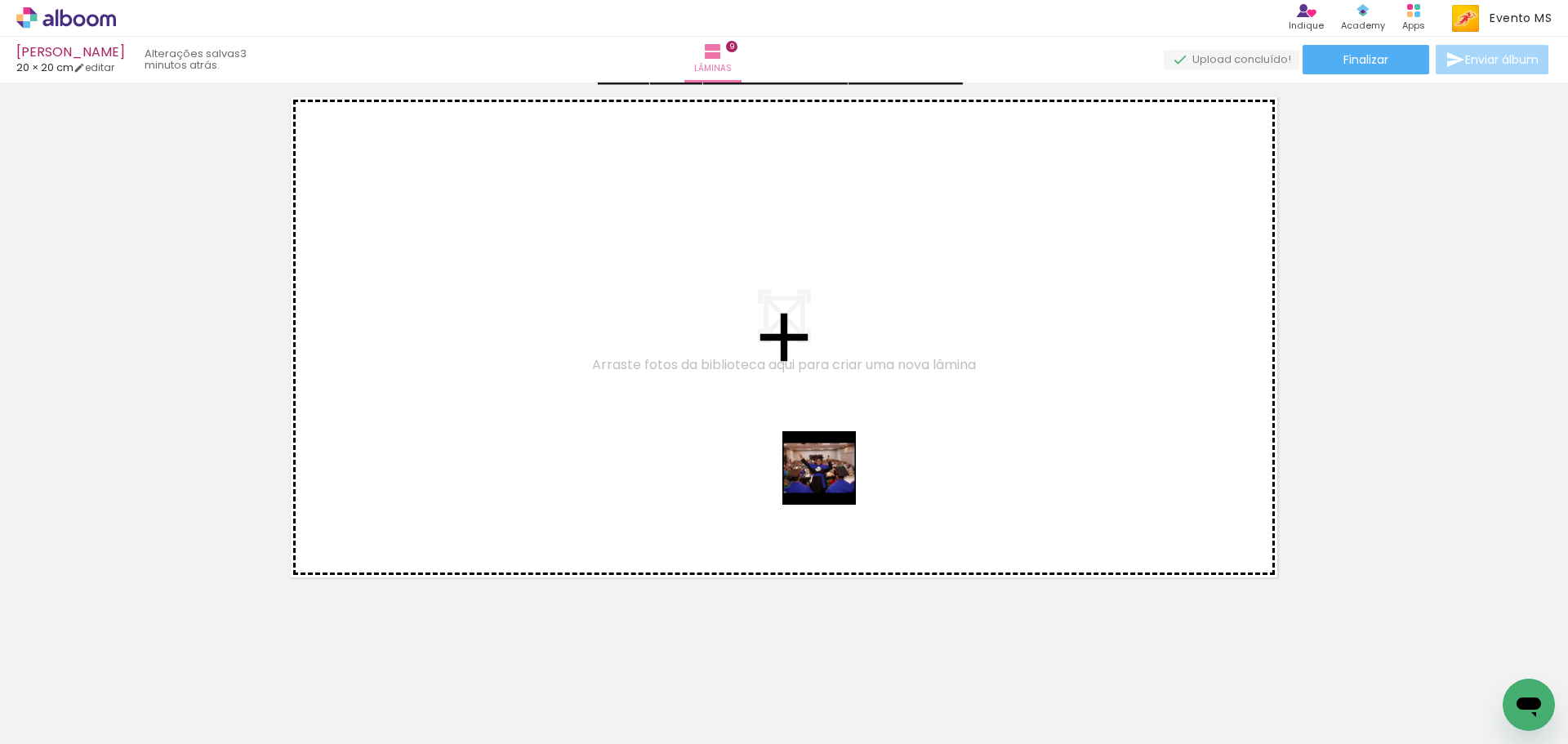
drag, startPoint x: 1133, startPoint y: 692, endPoint x: 717, endPoint y: 399, distance: 508.8
click at [717, 399] on quentale-workspace at bounding box center [784, 372] width 1568 height 744
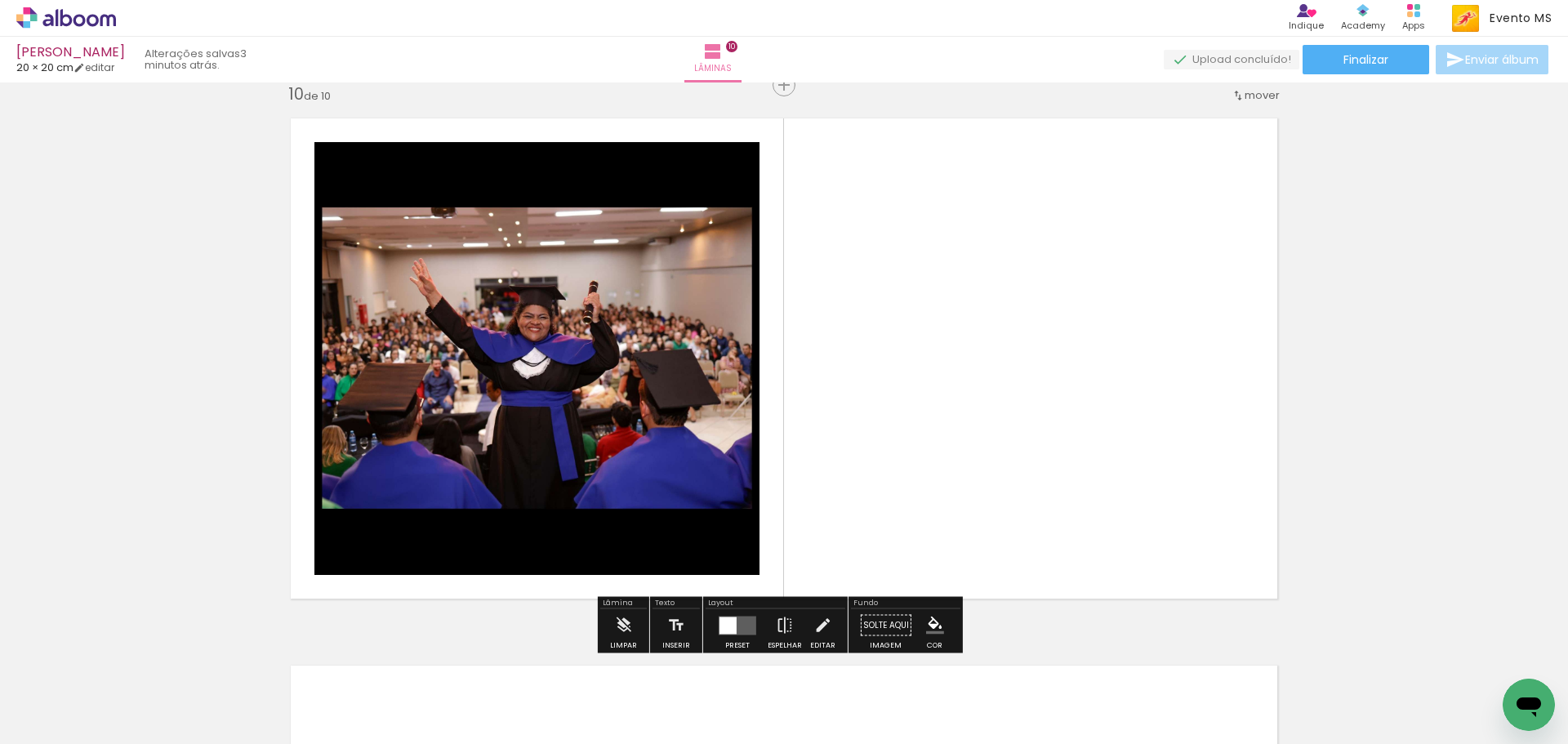
scroll to position [4947, 0]
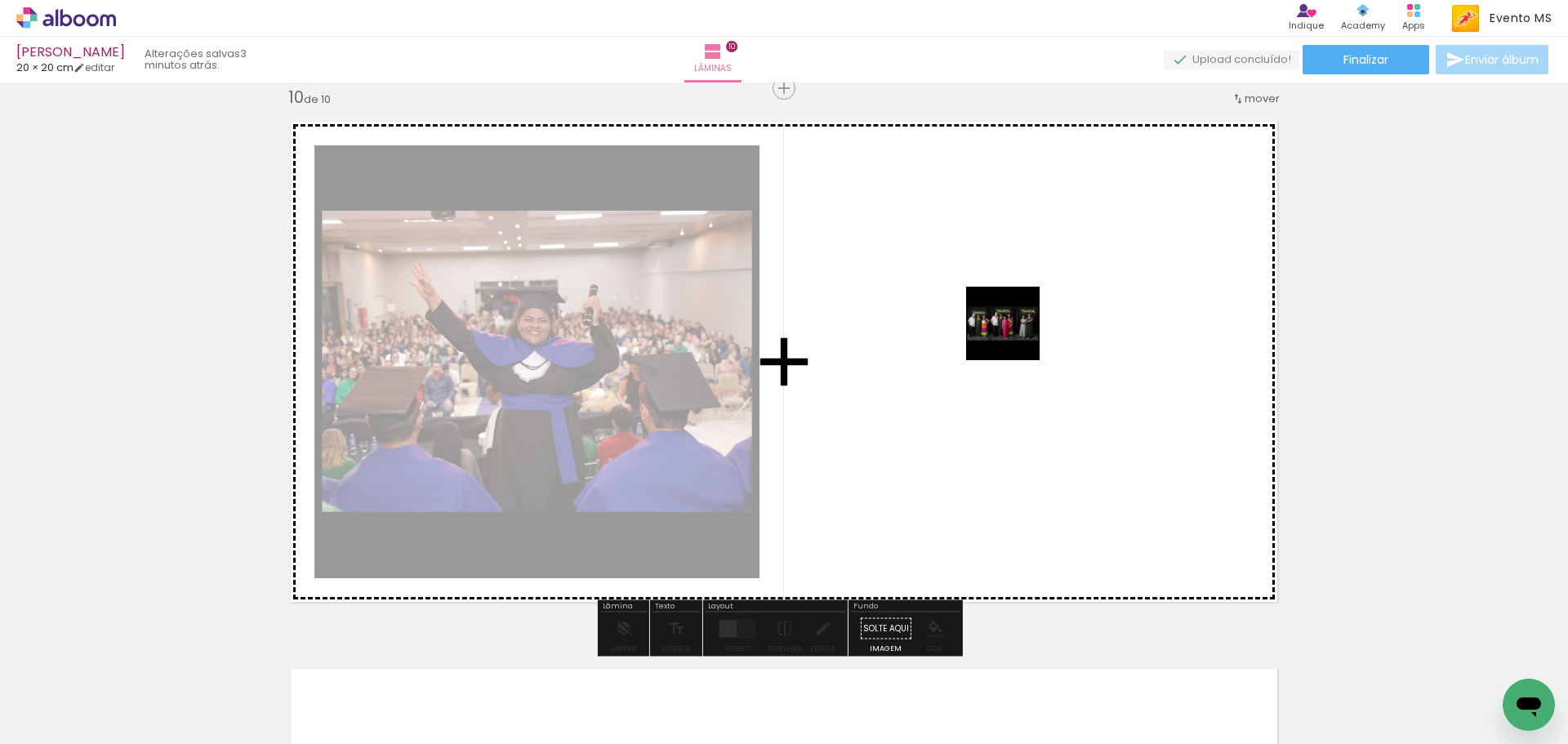
drag, startPoint x: 1191, startPoint y: 688, endPoint x: 1006, endPoint y: 335, distance: 398.5
click at [1006, 335] on quentale-workspace at bounding box center [784, 372] width 1568 height 744
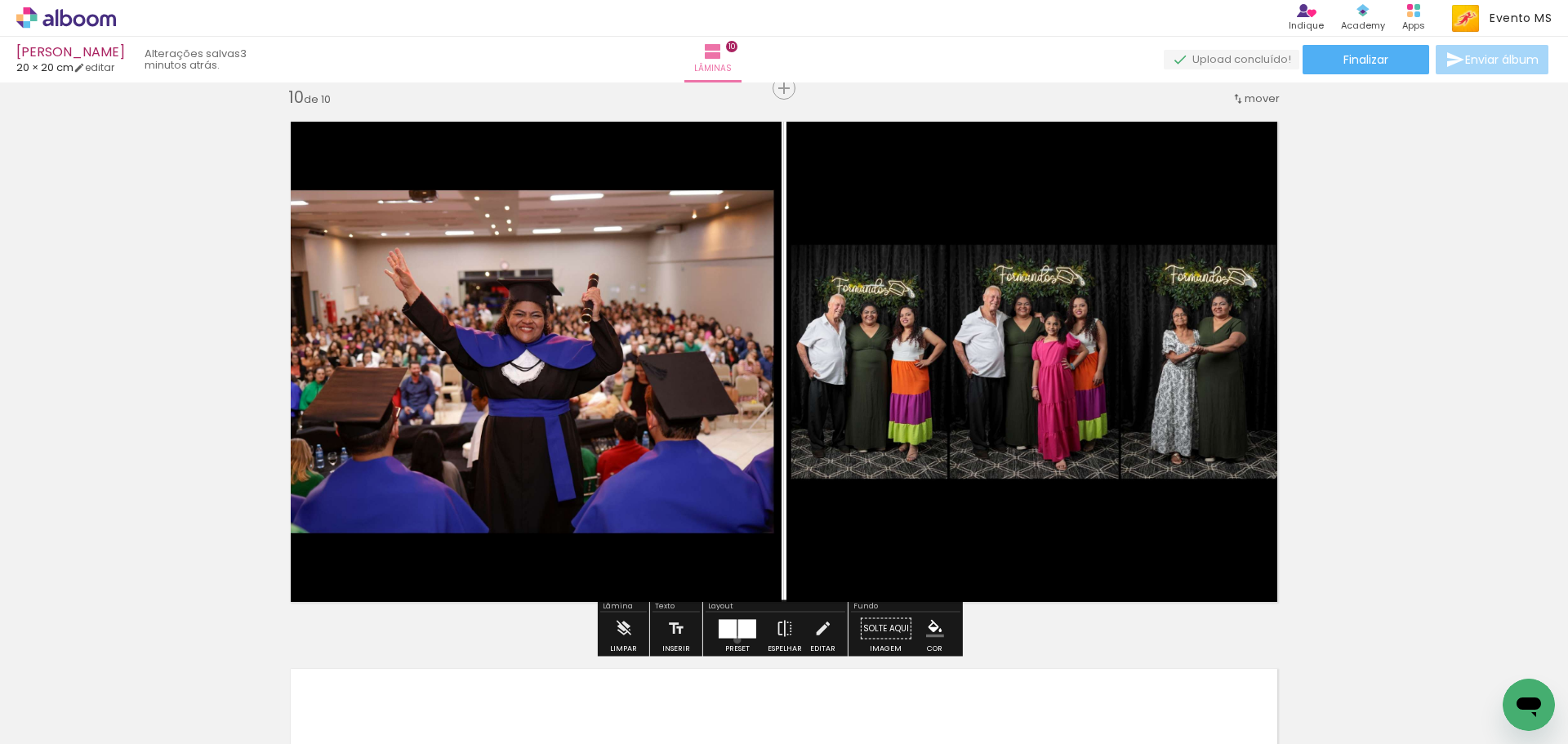
click at [733, 639] on div at bounding box center [737, 629] width 44 height 33
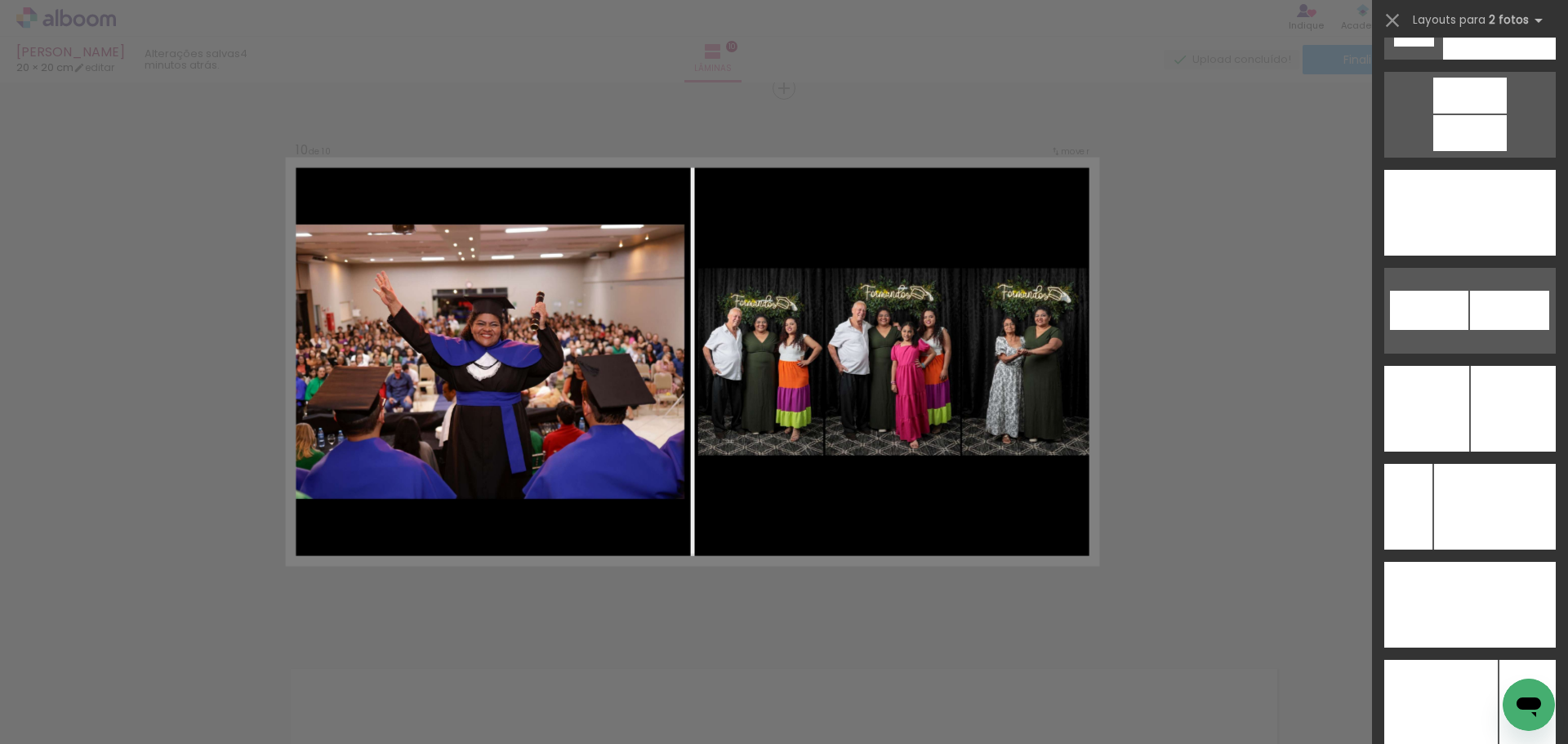
scroll to position [7247, 0]
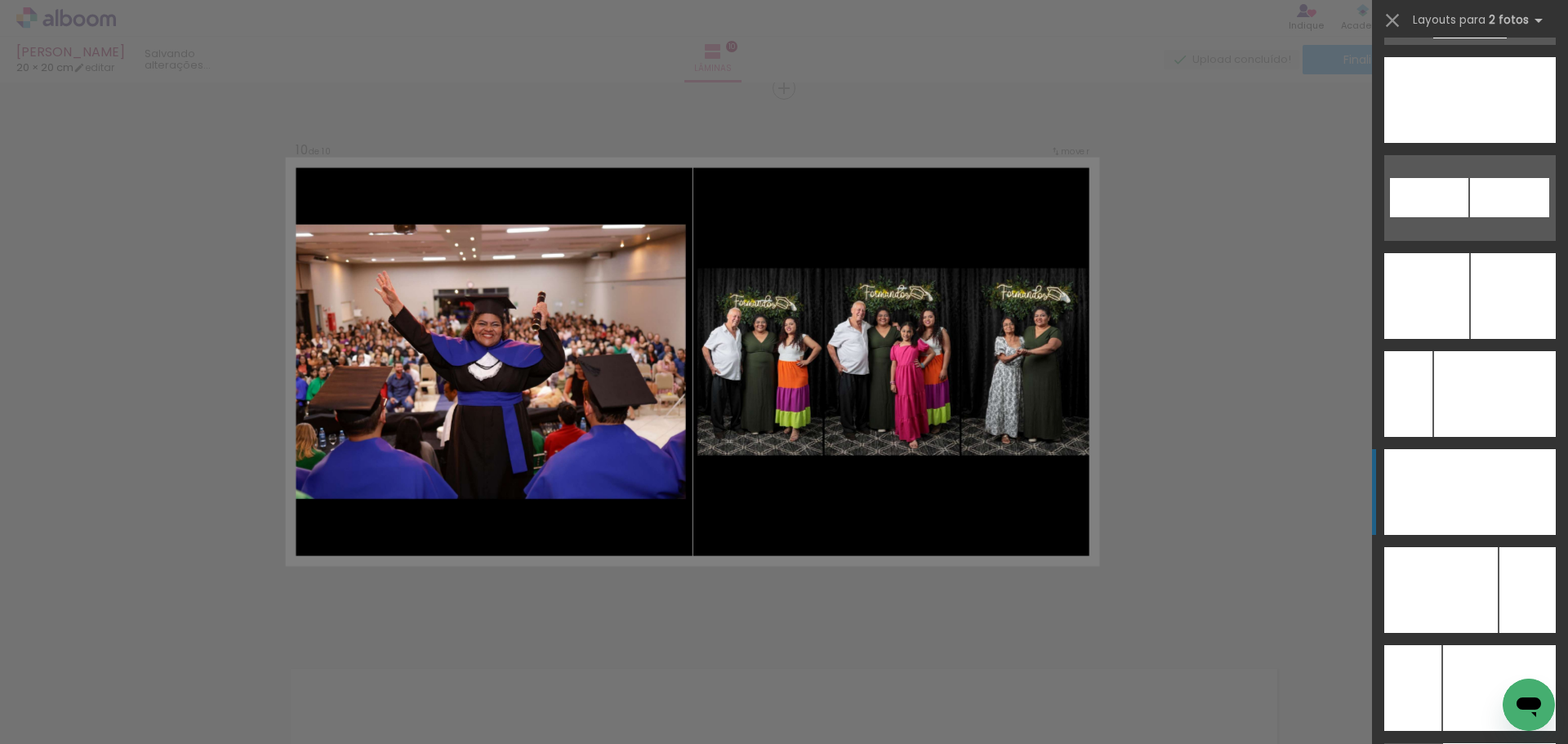
click at [1503, 501] on div at bounding box center [1513, 492] width 86 height 86
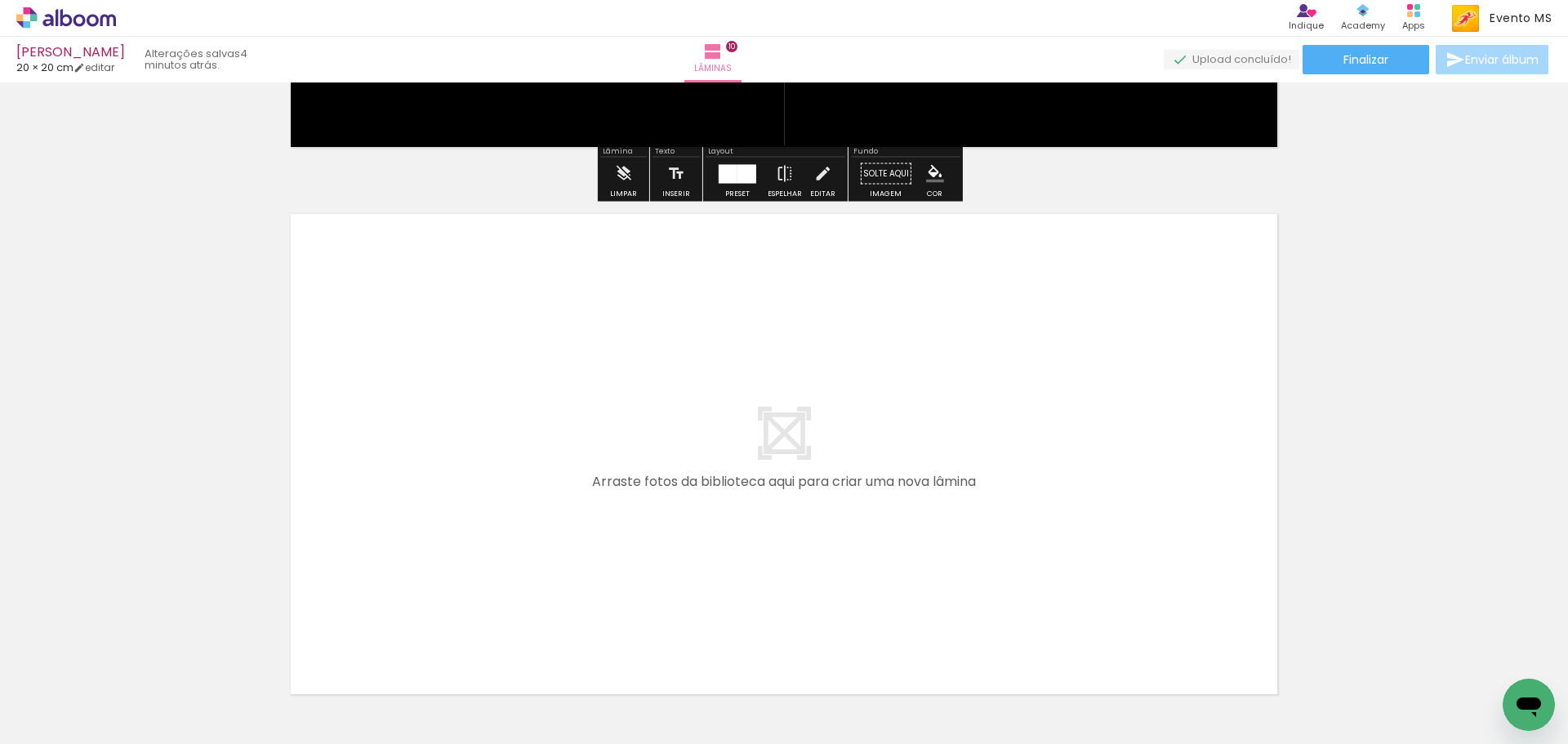
scroll to position [5519, 0]
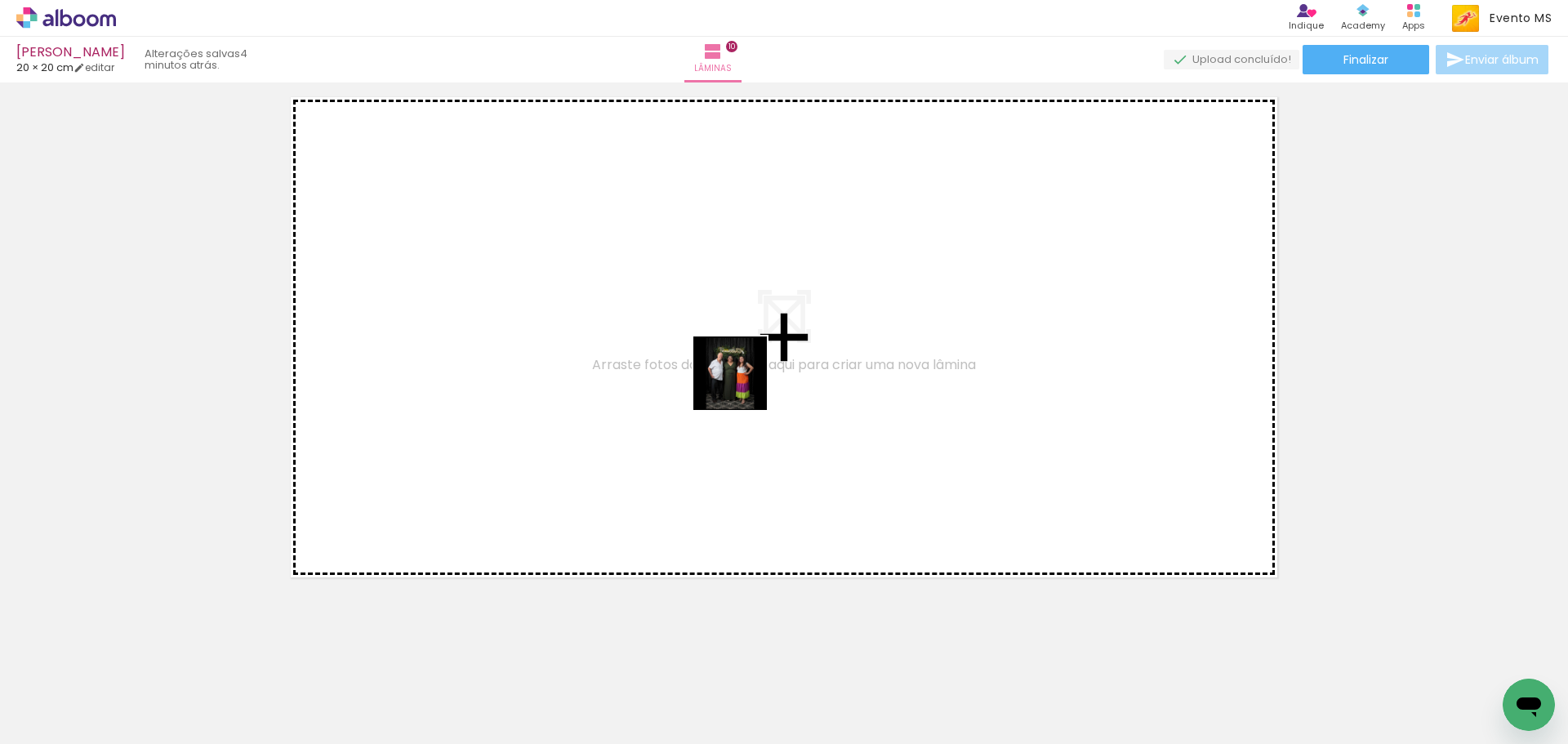
drag, startPoint x: 1274, startPoint y: 704, endPoint x: 715, endPoint y: 373, distance: 649.6
click at [715, 373] on quentale-workspace at bounding box center [784, 372] width 1568 height 744
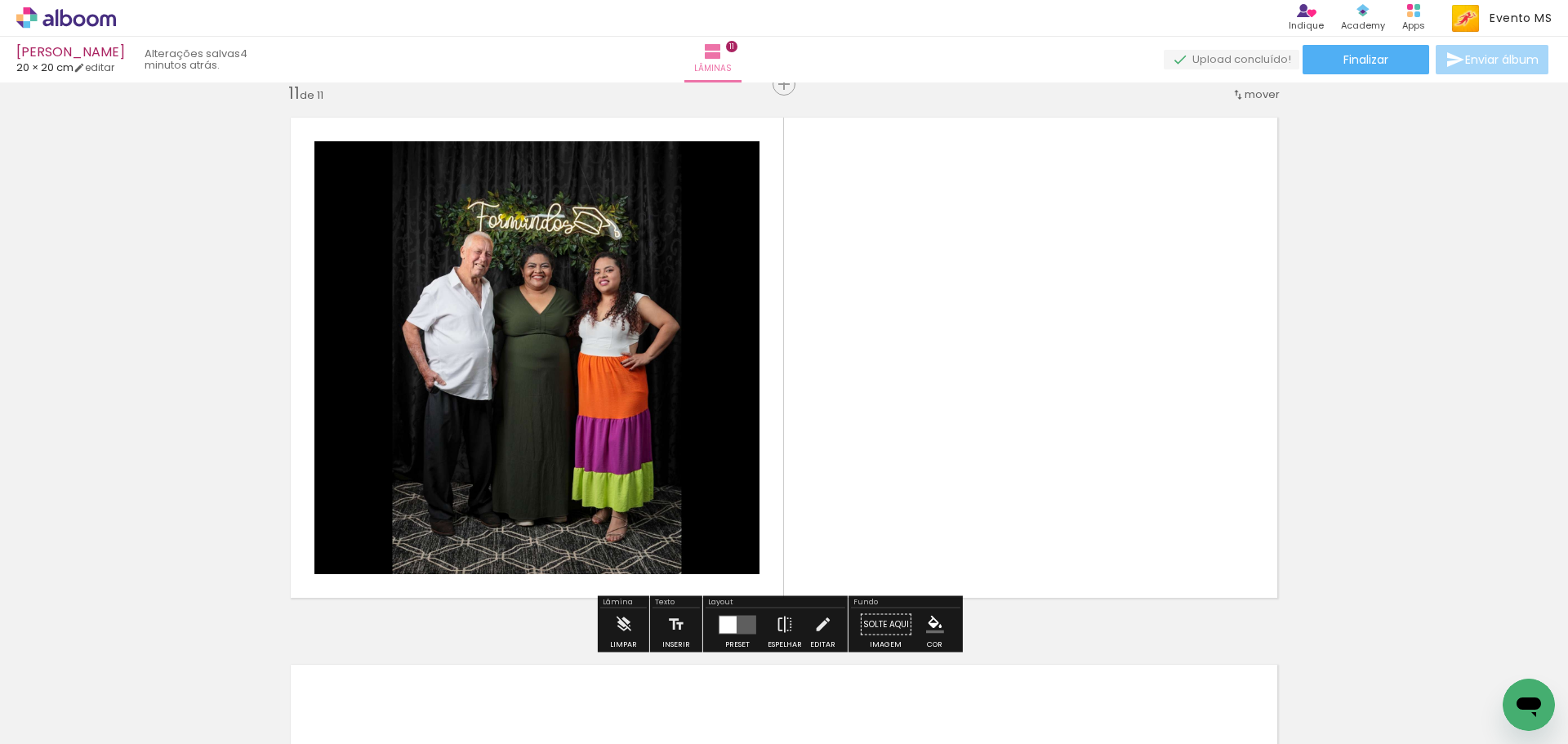
scroll to position [5495, 0]
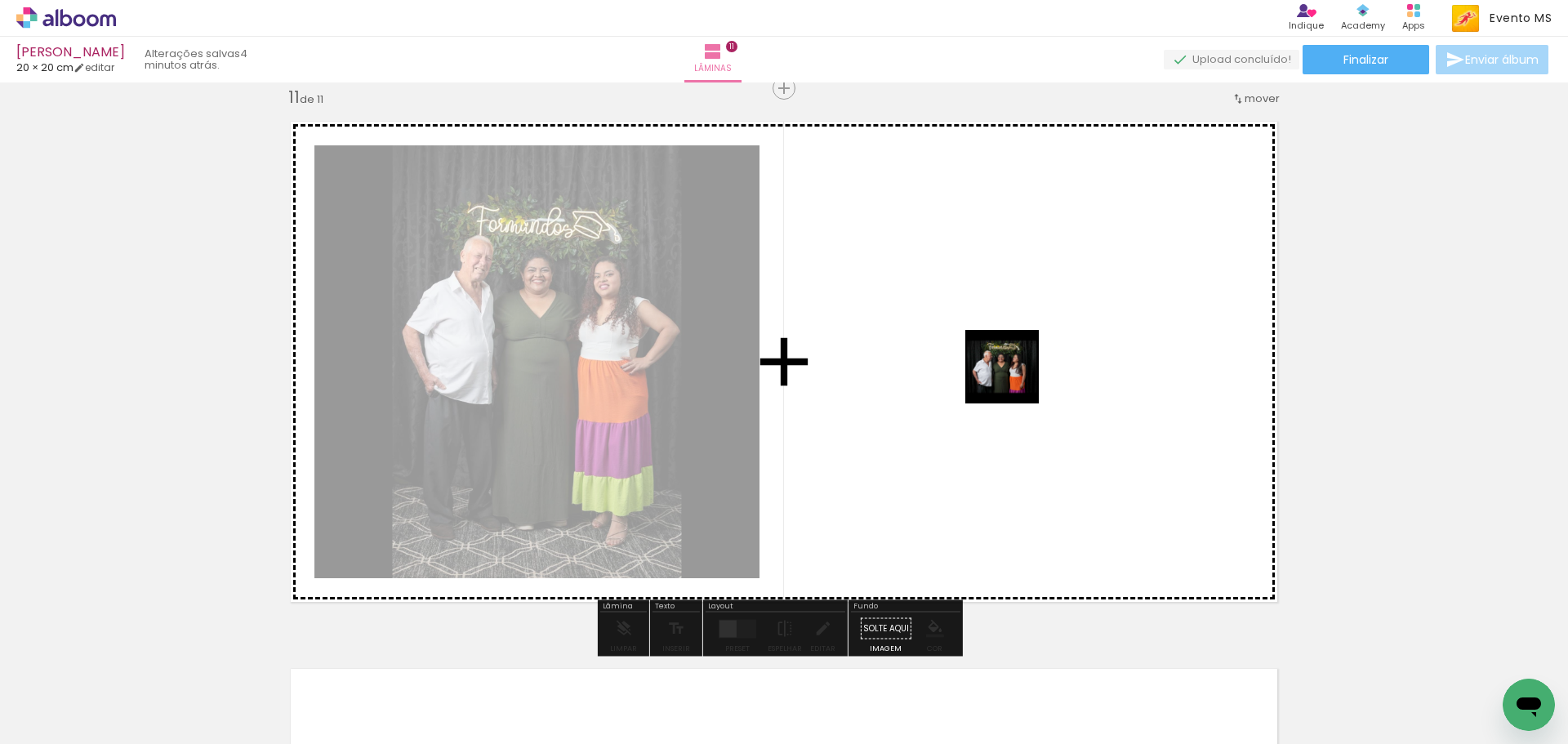
drag, startPoint x: 1390, startPoint y: 681, endPoint x: 1008, endPoint y: 377, distance: 488.2
click at [1008, 377] on quentale-workspace at bounding box center [784, 372] width 1568 height 744
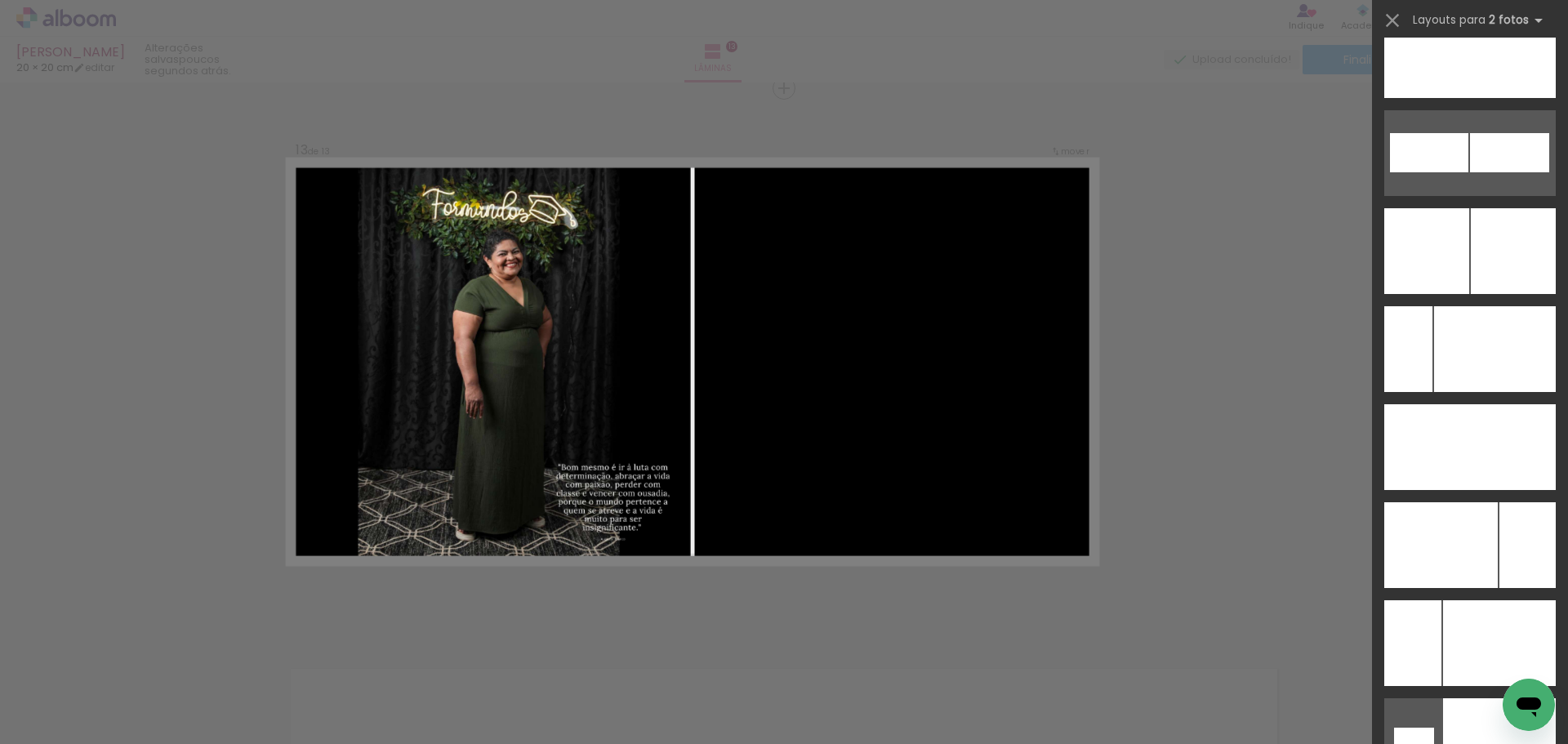
scroll to position [7314, 0]
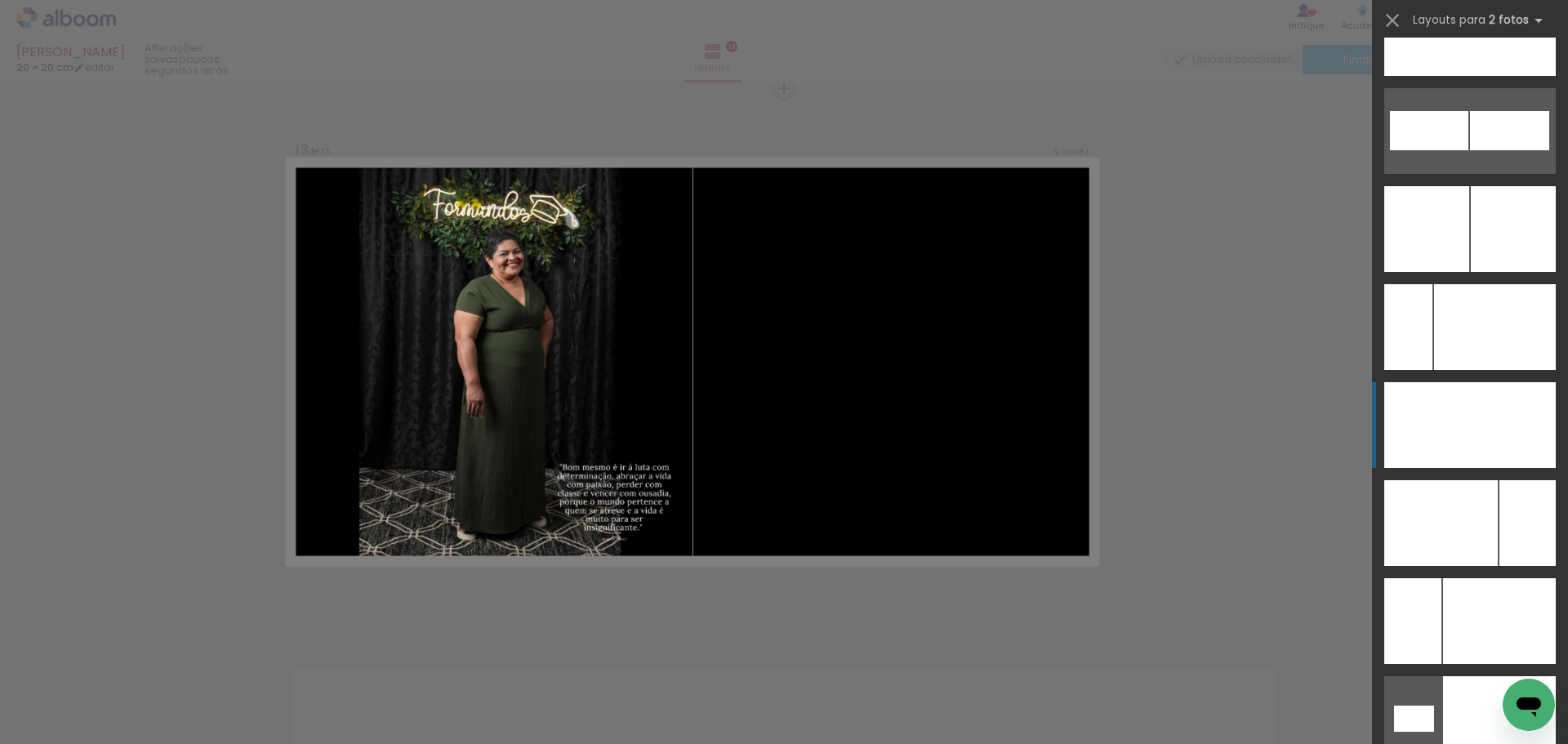
click at [1496, 442] on div at bounding box center [1513, 424] width 86 height 86
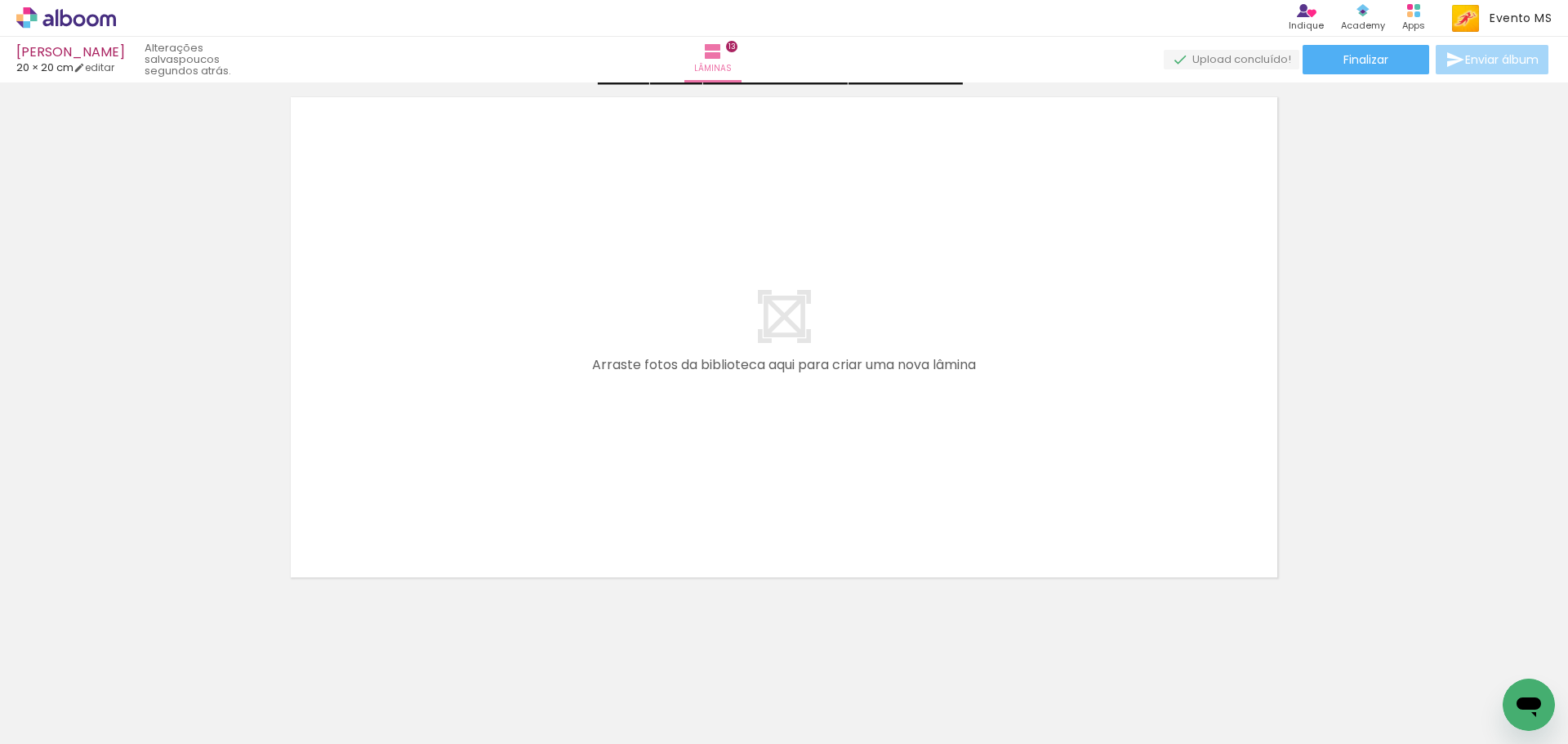
scroll to position [7167, 0]
click at [1389, 67] on paper-button "Finalizar" at bounding box center [1366, 60] width 127 height 29
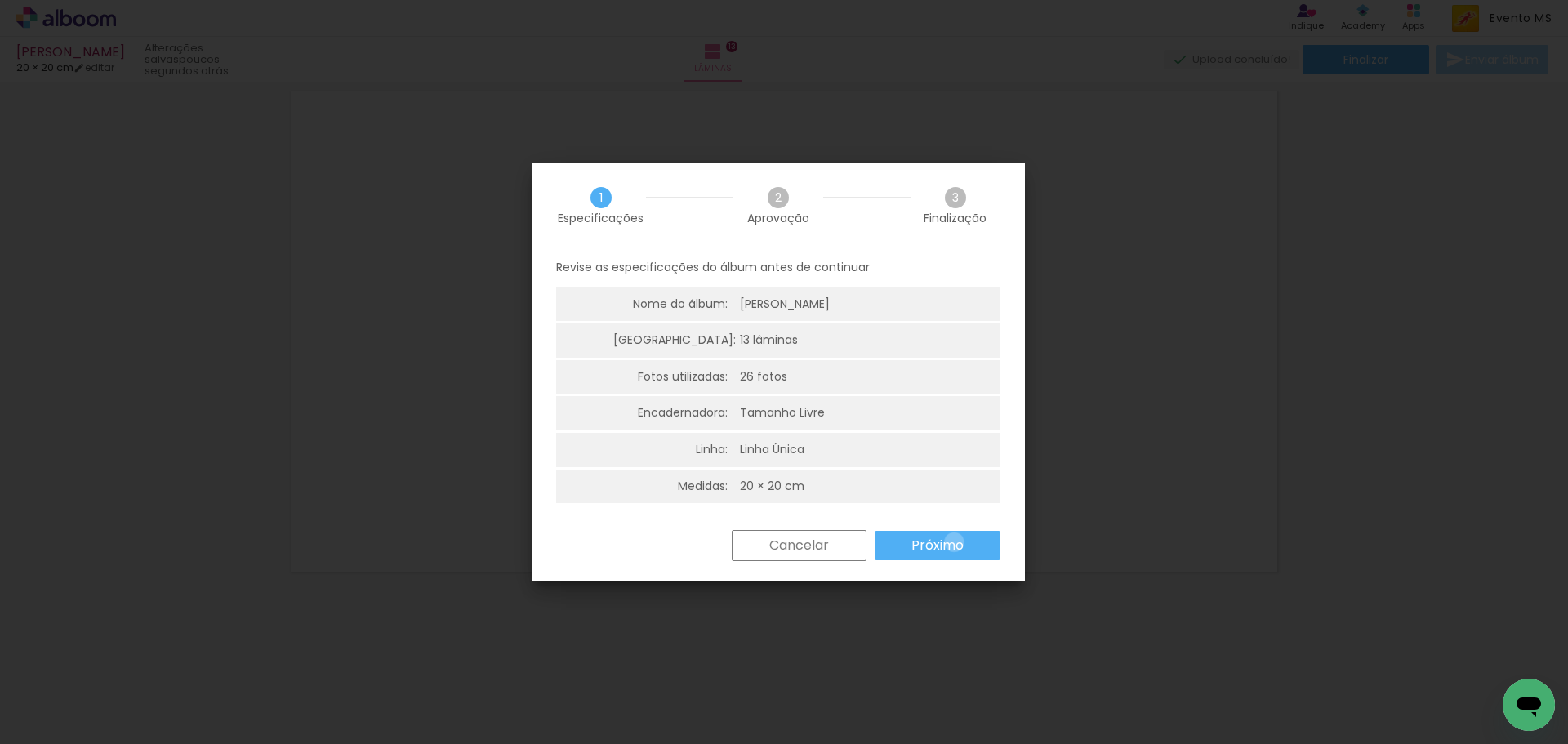
click at [0, 0] on slot "Próximo" at bounding box center [0, 0] width 0 height 0
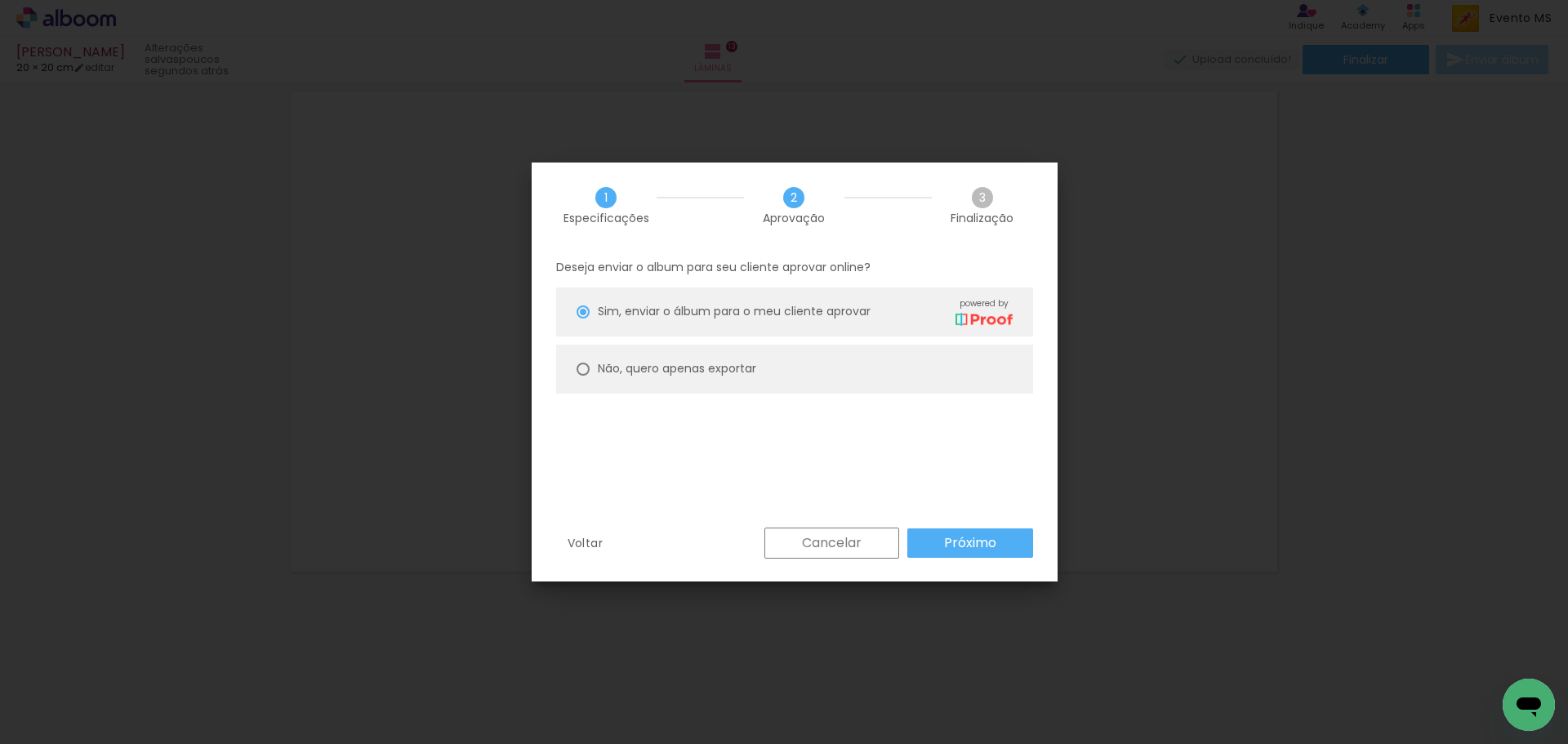
click at [0, 0] on slot "Próximo" at bounding box center [0, 0] width 0 height 0
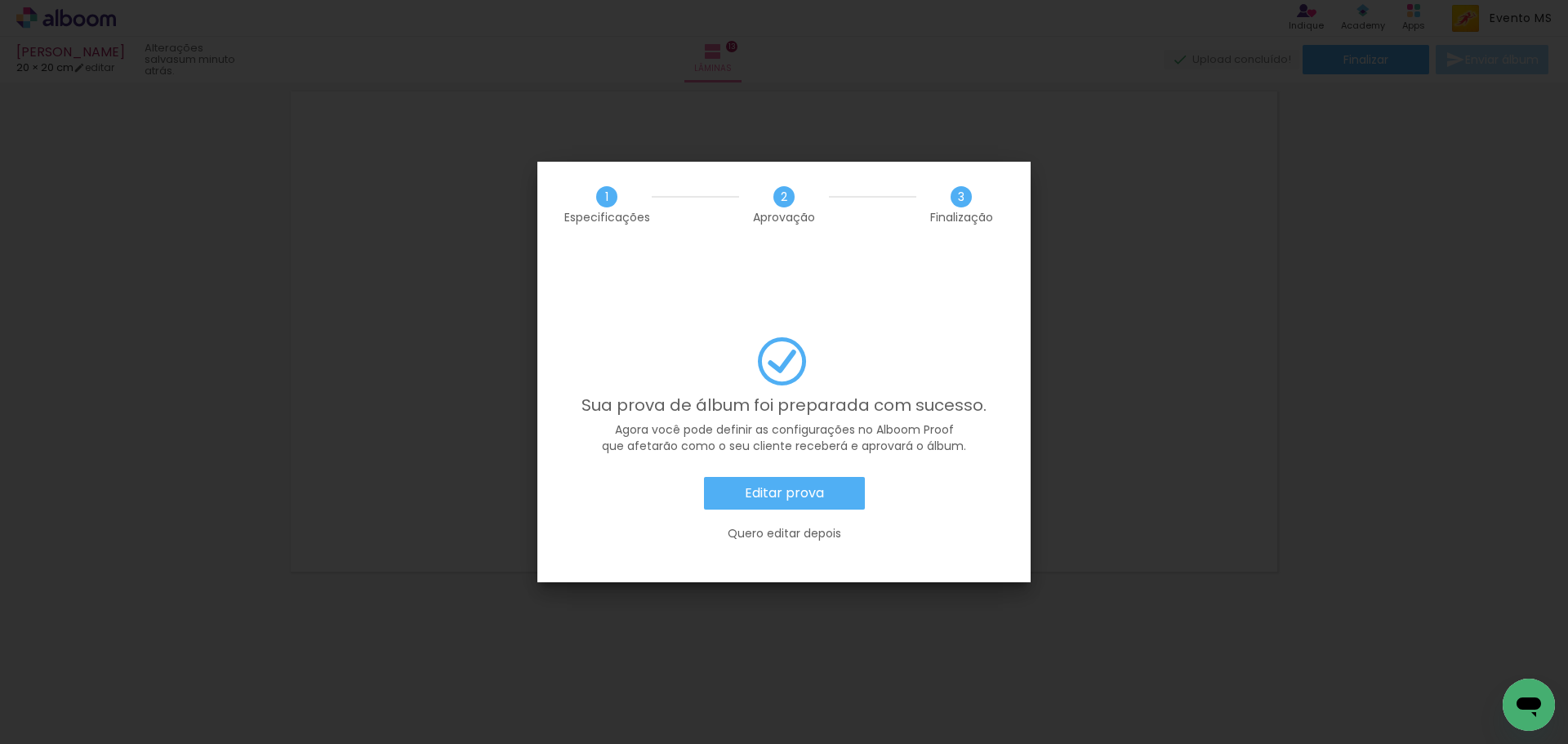
scroll to position [0, 949]
click at [797, 477] on paper-button "Editar prova" at bounding box center [784, 493] width 161 height 33
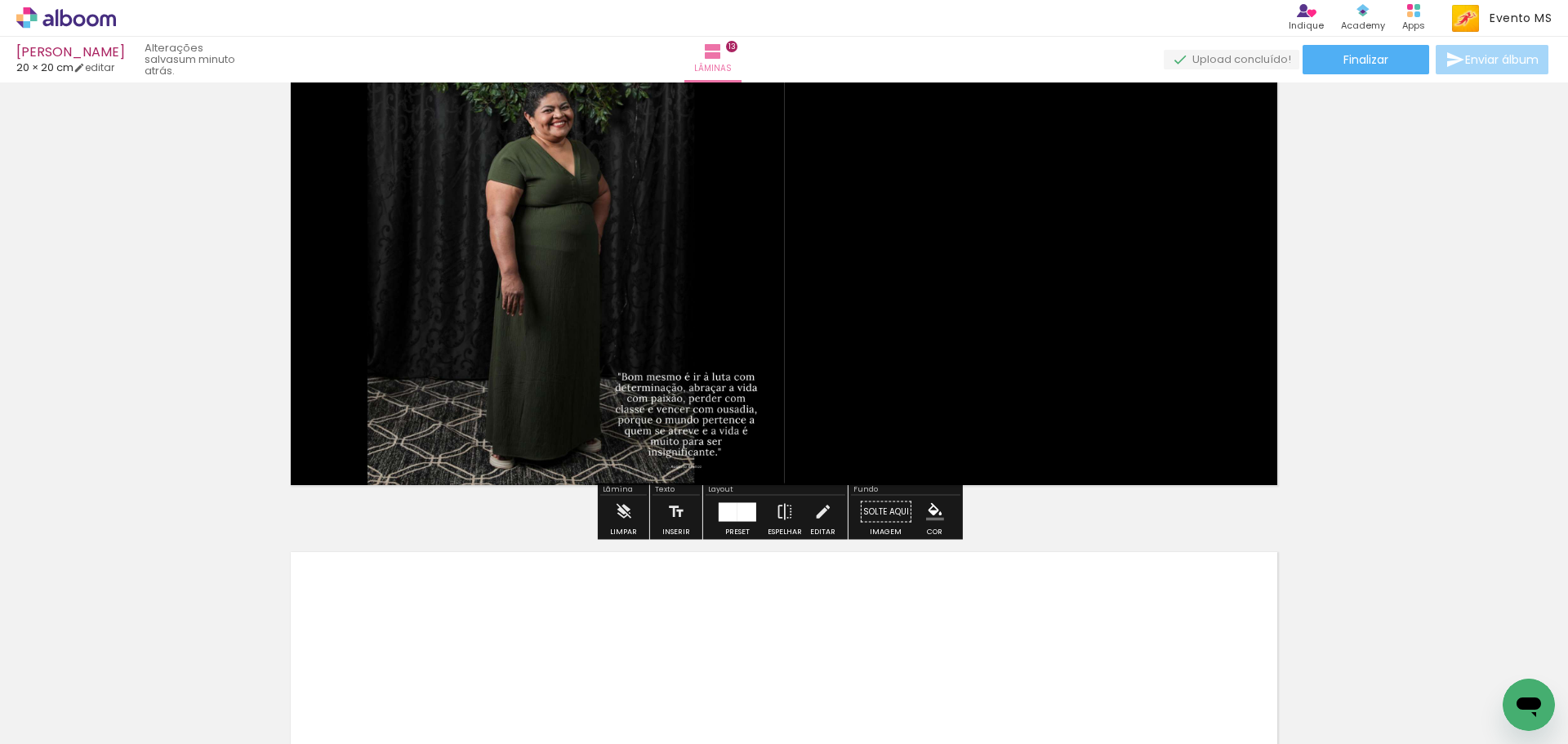
scroll to position [6595, 0]
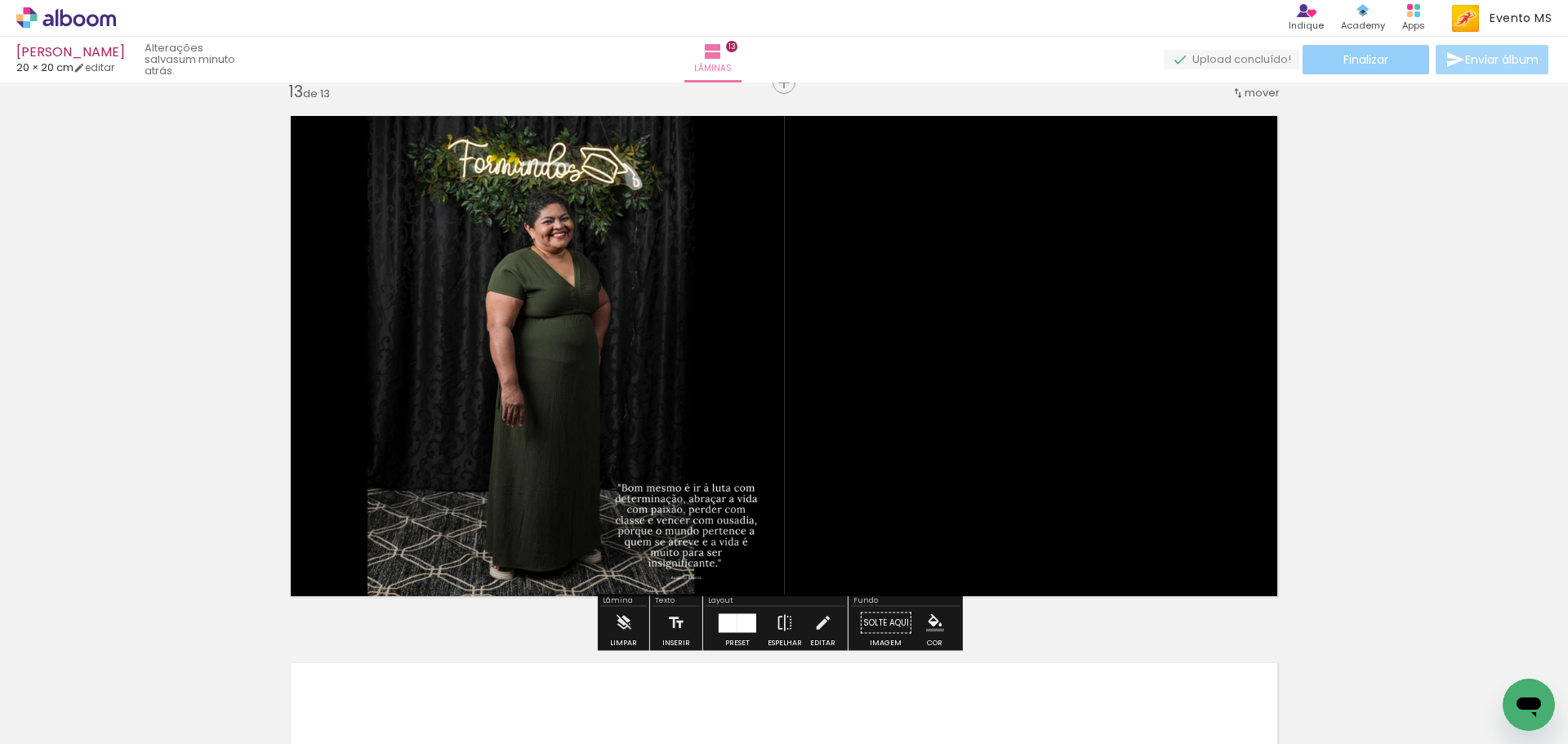
click at [1381, 63] on span "Finalizar" at bounding box center [1366, 59] width 45 height 11
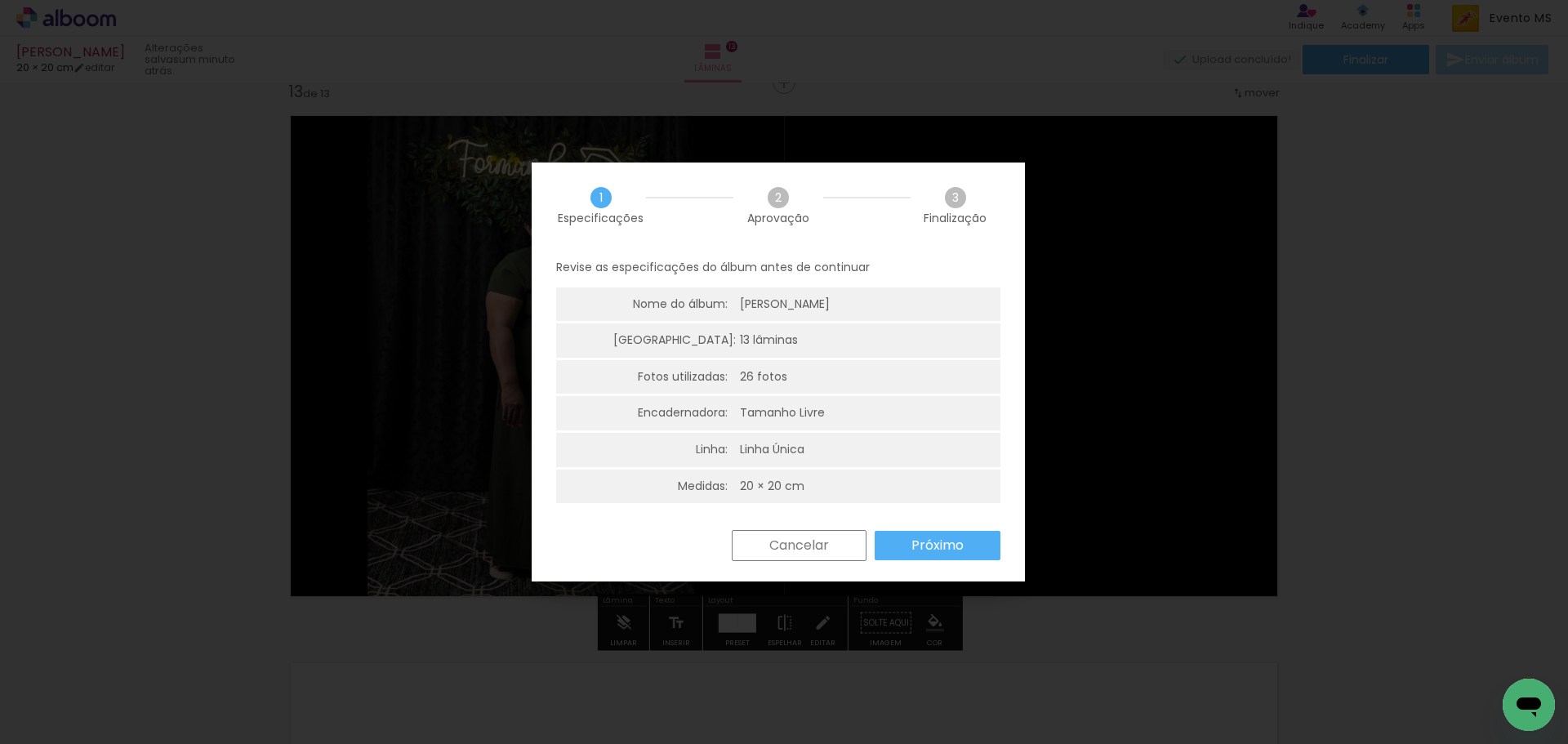
click at [909, 549] on paper-button "Próximo" at bounding box center [938, 546] width 126 height 29
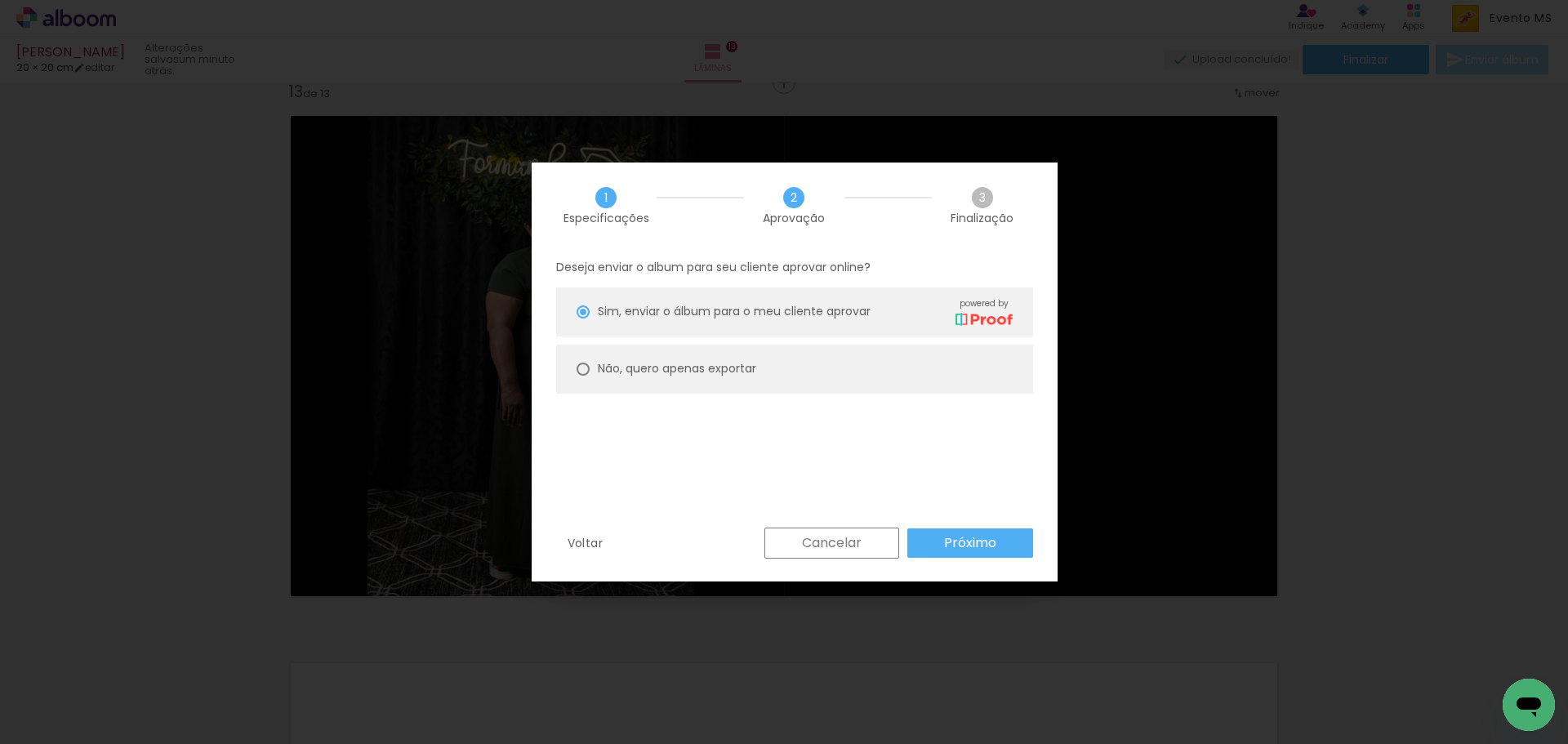
click at [0, 0] on slot "Próximo" at bounding box center [0, 0] width 0 height 0
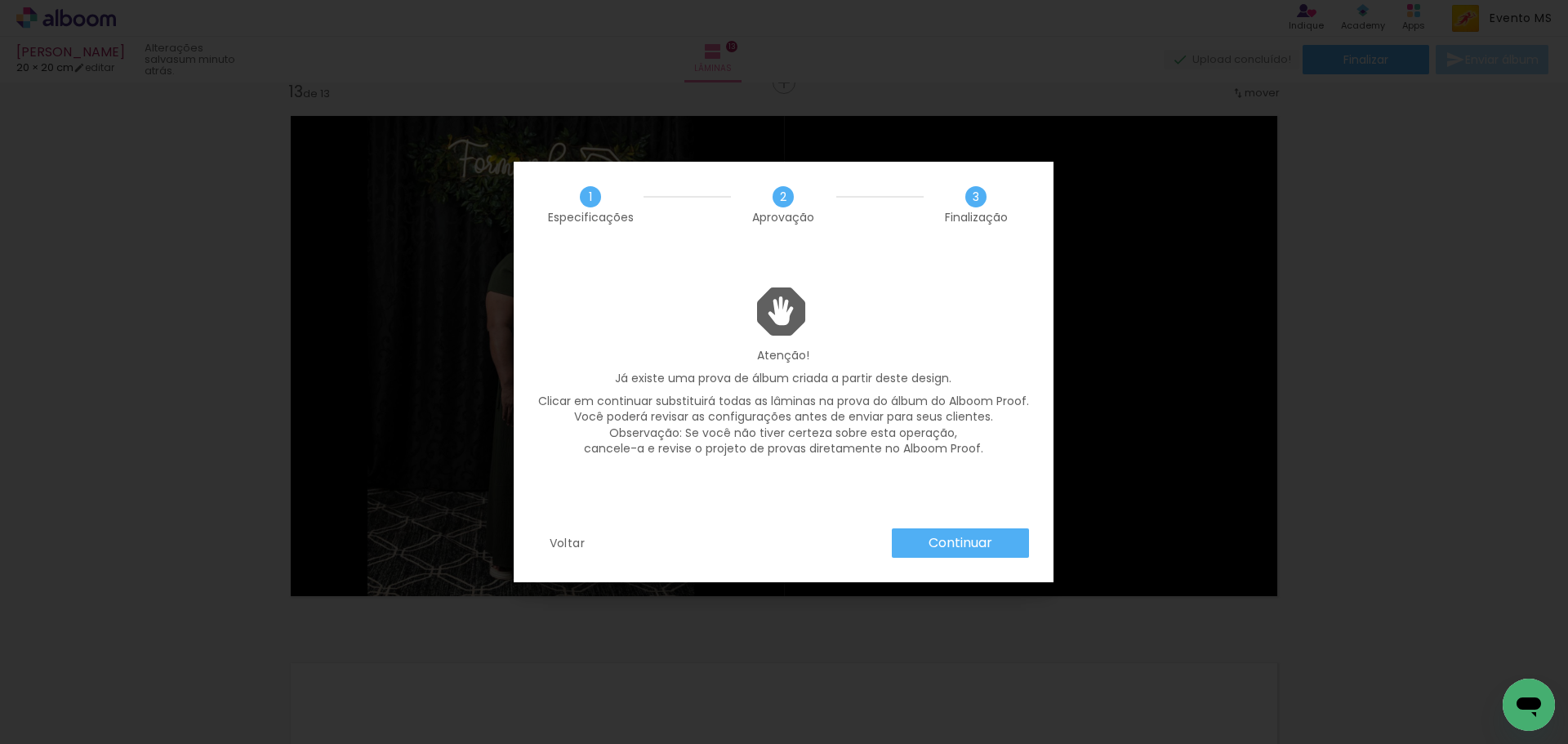
click at [0, 0] on slot "Continuar" at bounding box center [0, 0] width 0 height 0
